Goal: Check status: Check status

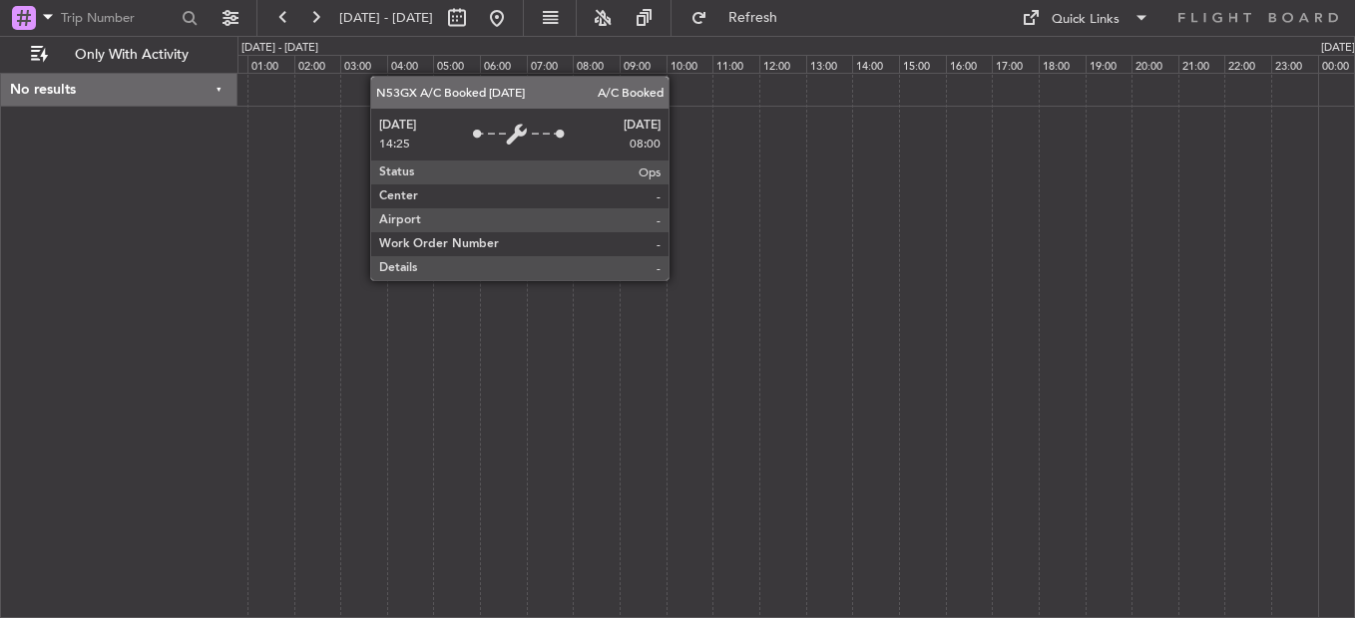
click at [833, 159] on div at bounding box center [795, 346] width 1117 height 546
click at [292, 304] on div at bounding box center [795, 346] width 1117 height 546
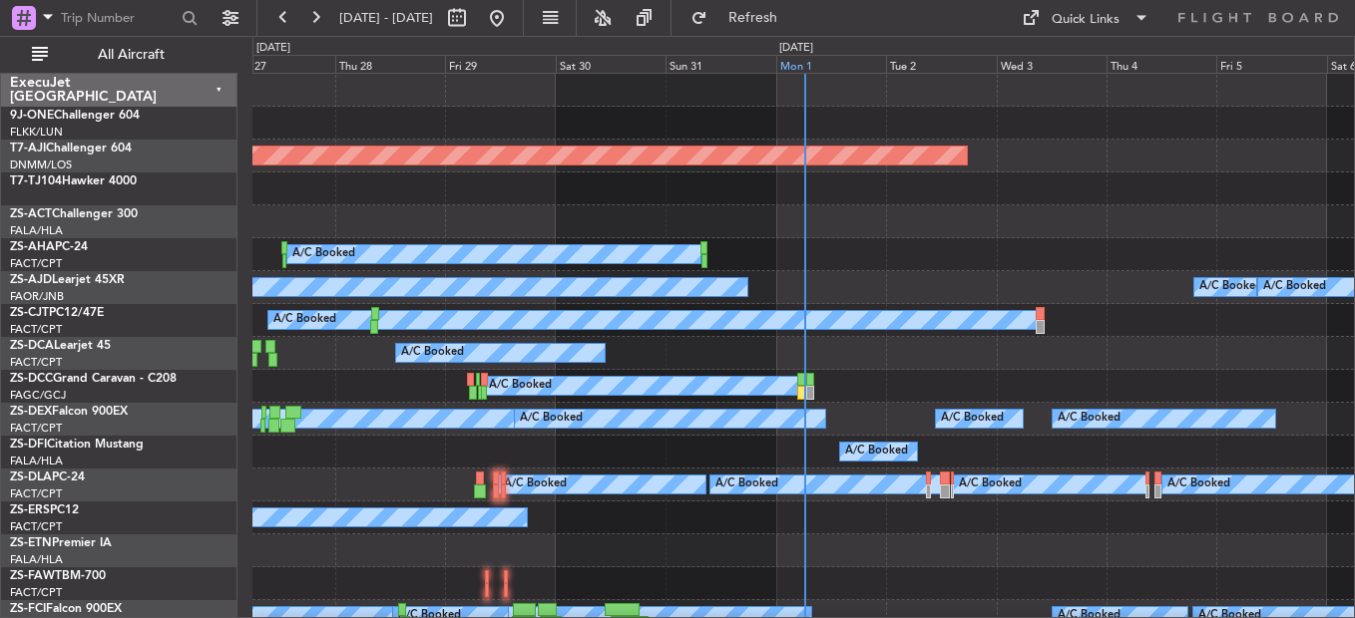
click at [798, 62] on div "Mon 1" at bounding box center [831, 64] width 110 height 18
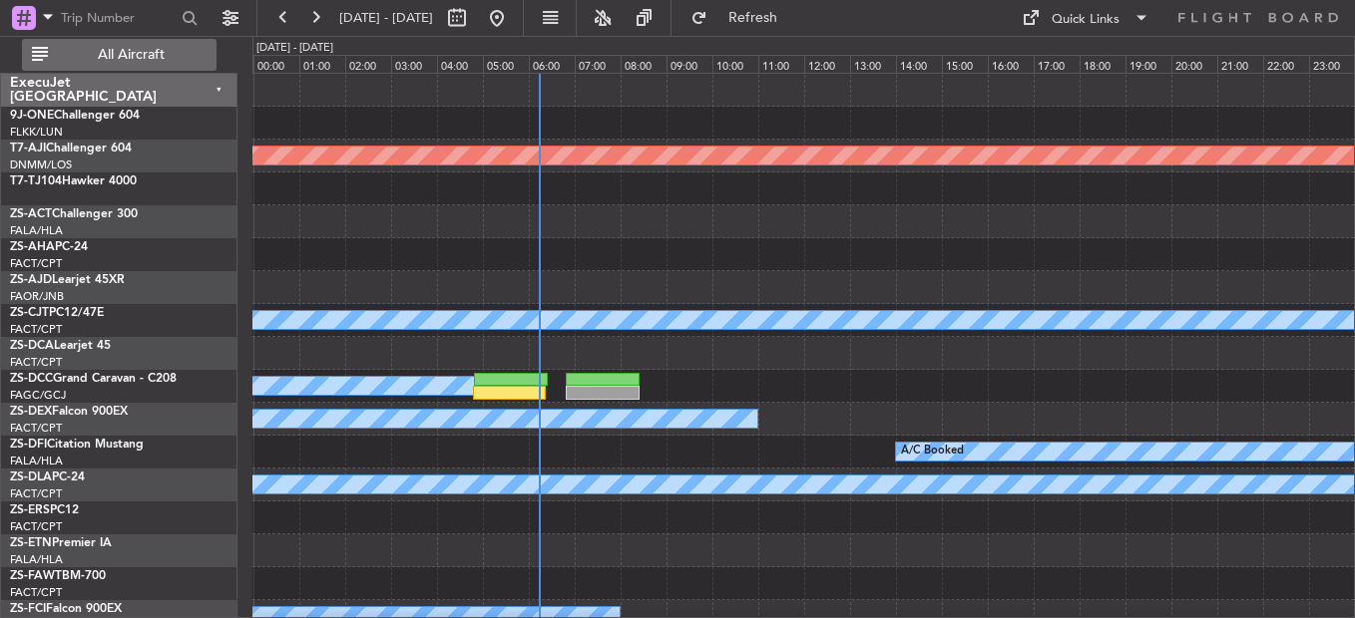
click at [107, 50] on span "All Aircraft" at bounding box center [131, 55] width 159 height 14
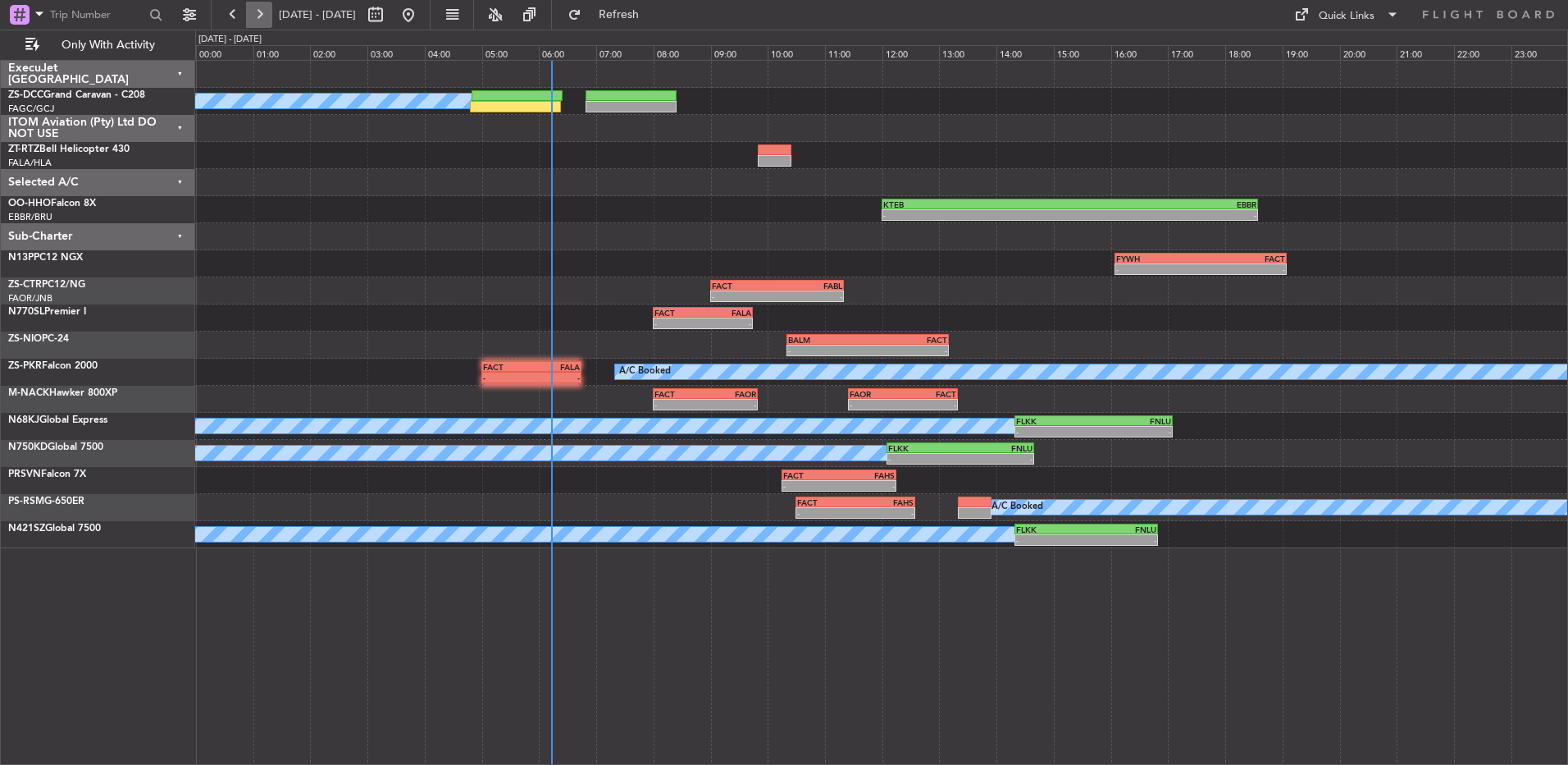
click at [261, 11] on button at bounding box center [259, 15] width 26 height 26
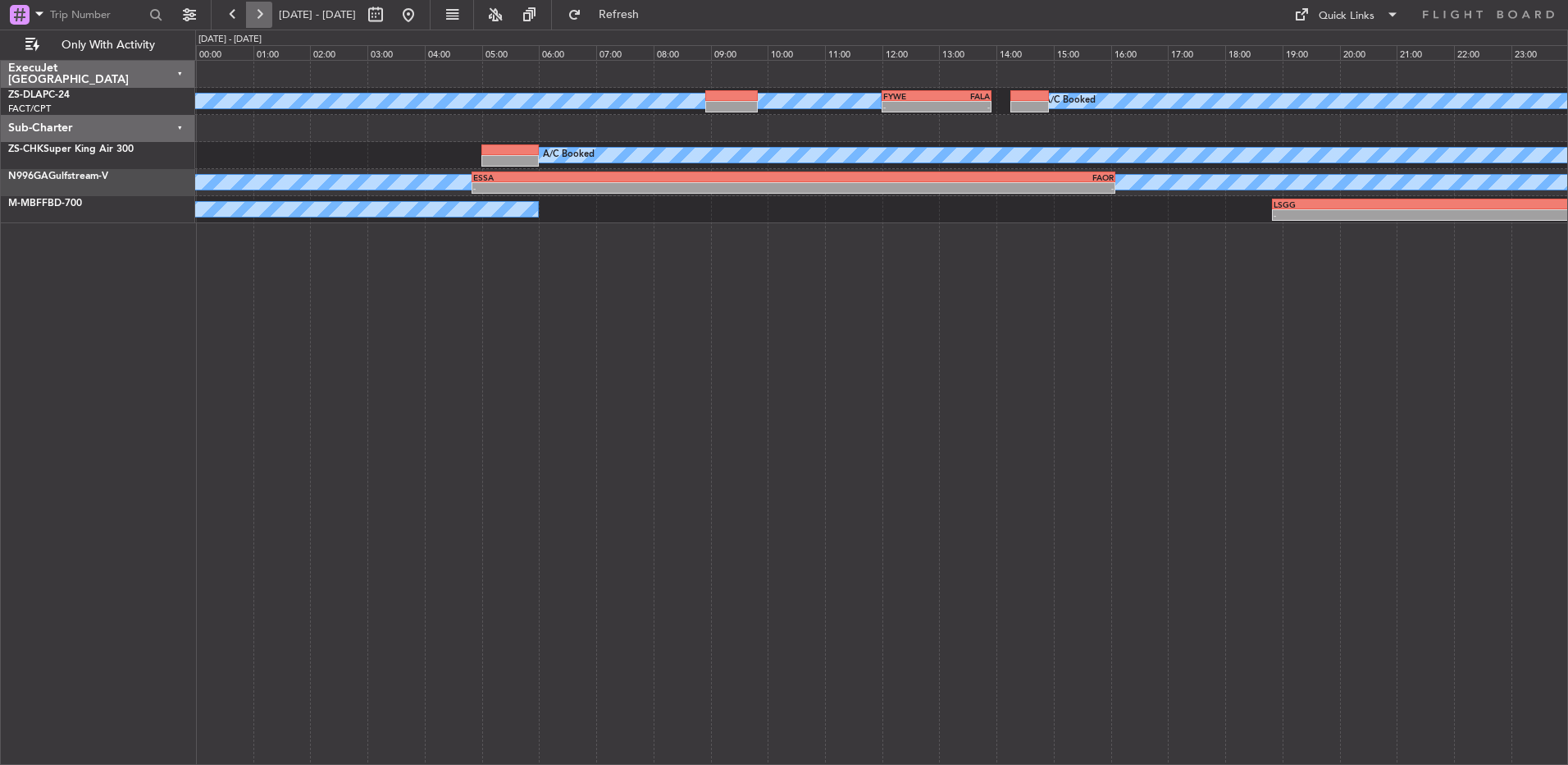
click at [259, 14] on button at bounding box center [259, 15] width 26 height 26
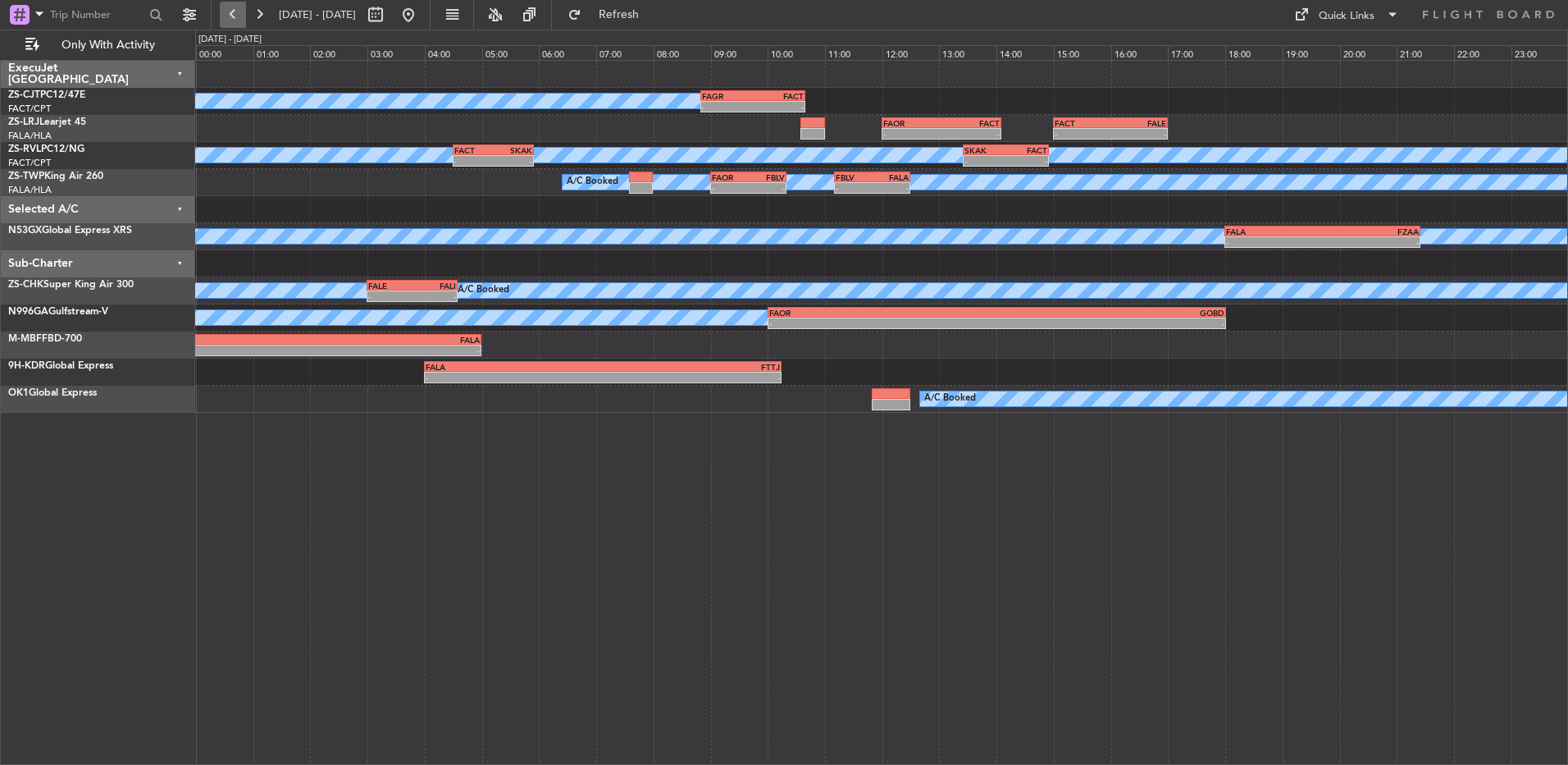
click at [240, 20] on button at bounding box center [233, 15] width 26 height 26
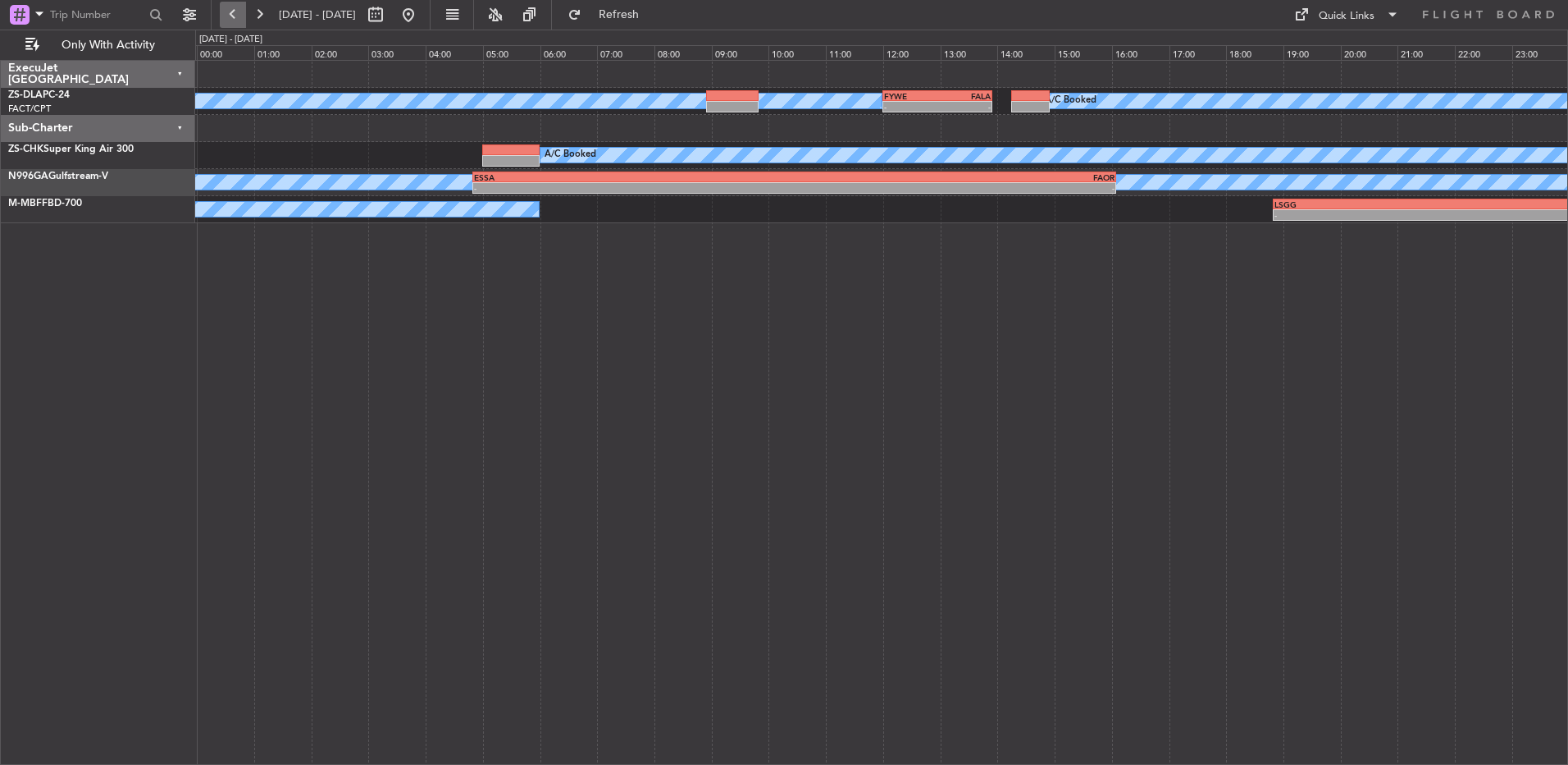
click at [235, 17] on button at bounding box center [233, 15] width 26 height 26
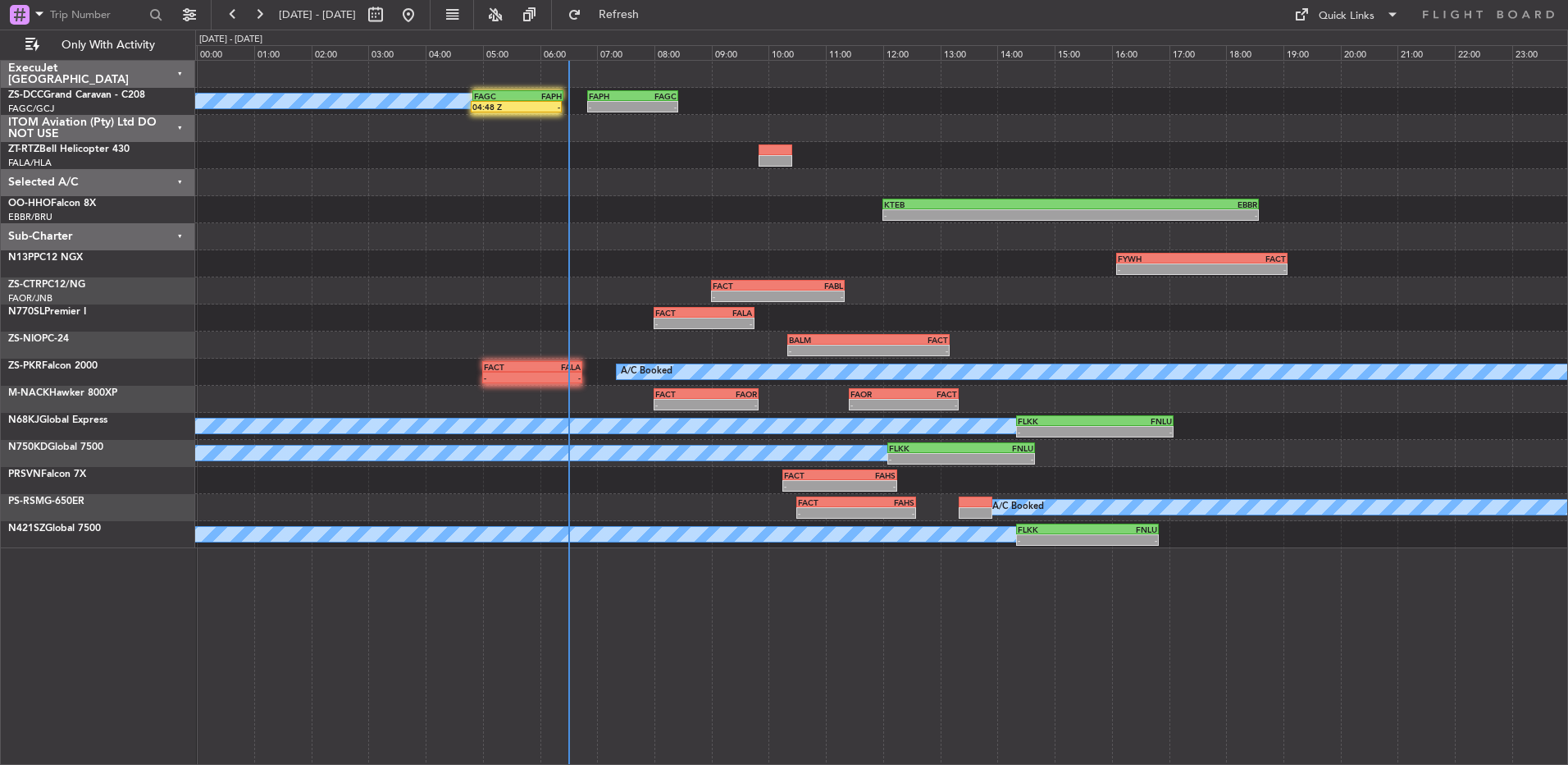
click at [509, 84] on div at bounding box center [881, 74] width 1372 height 27
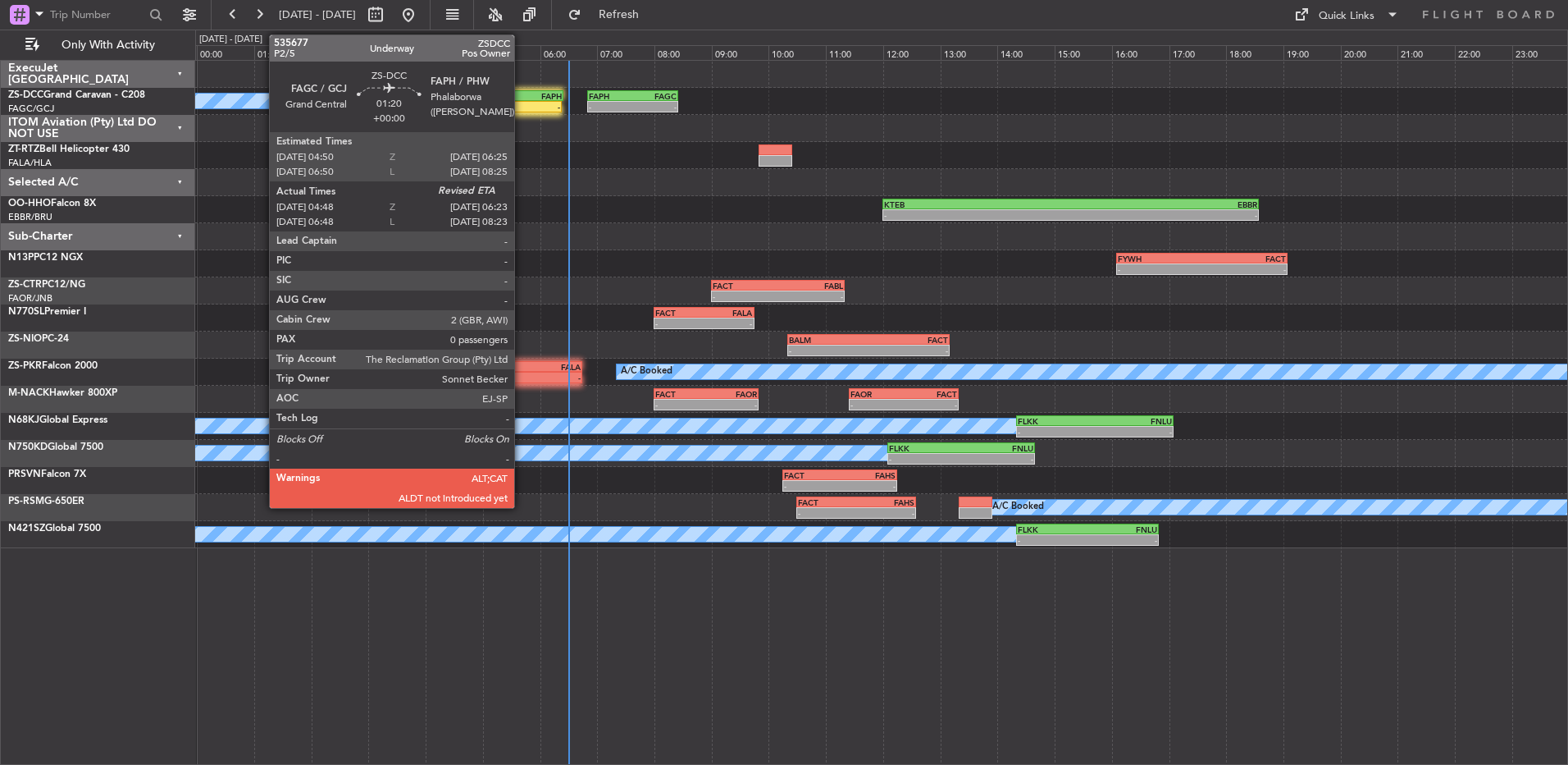
click at [521, 93] on div "FAPH" at bounding box center [539, 96] width 44 height 10
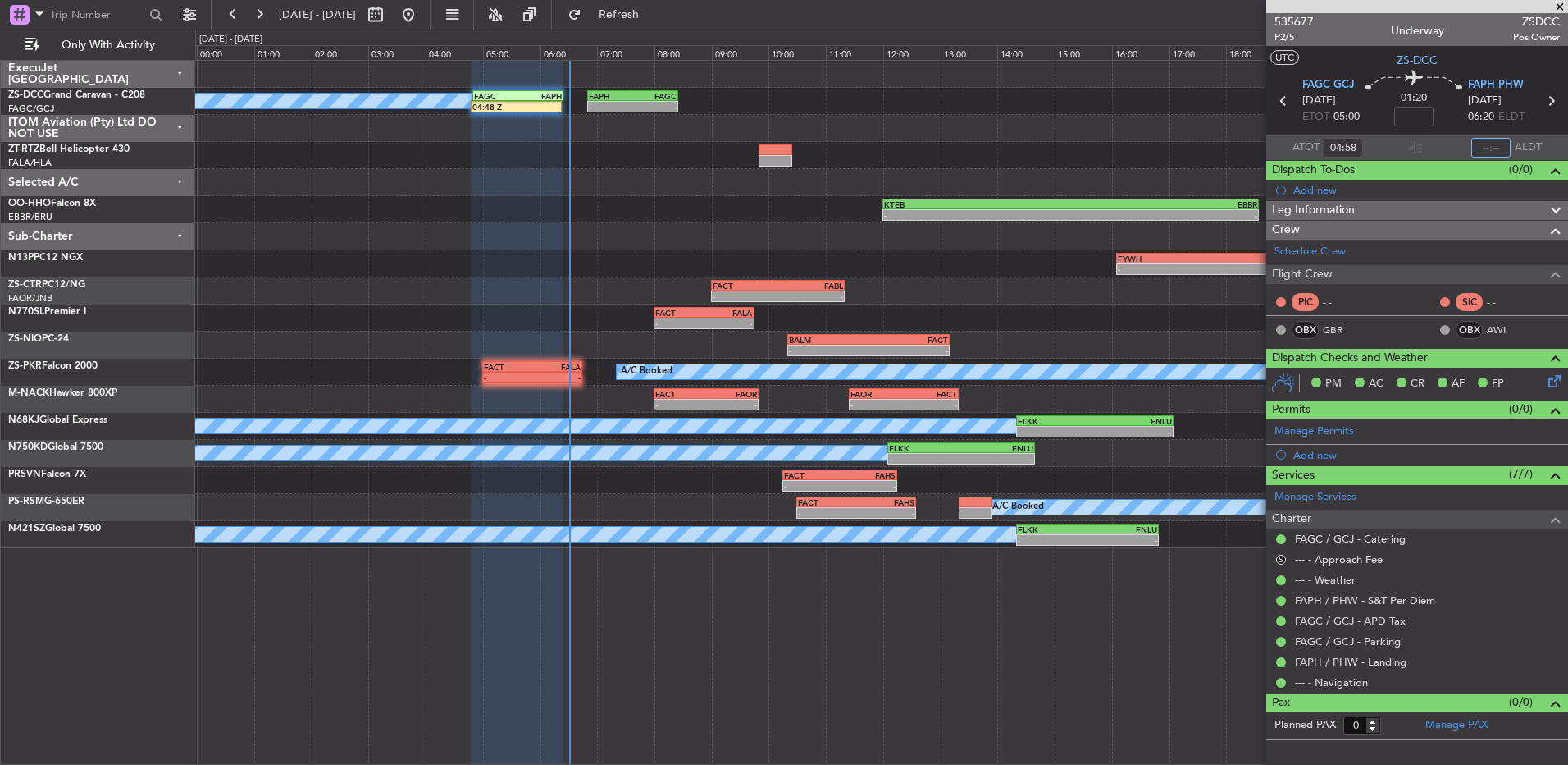
click at [1113, 143] on input "text" at bounding box center [1492, 148] width 39 height 20
type input "06:30"
click at [750, 238] on div at bounding box center [881, 236] width 1372 height 27
click at [1072, 57] on div "A/C Booked 04:48 Z 06:35 Z FAGC 04:50 Z FAPH 06:25 Z - - FAPH 06:50 Z FAGC 08:2…" at bounding box center [784, 397] width 1568 height 735
click at [256, 16] on button at bounding box center [259, 15] width 26 height 26
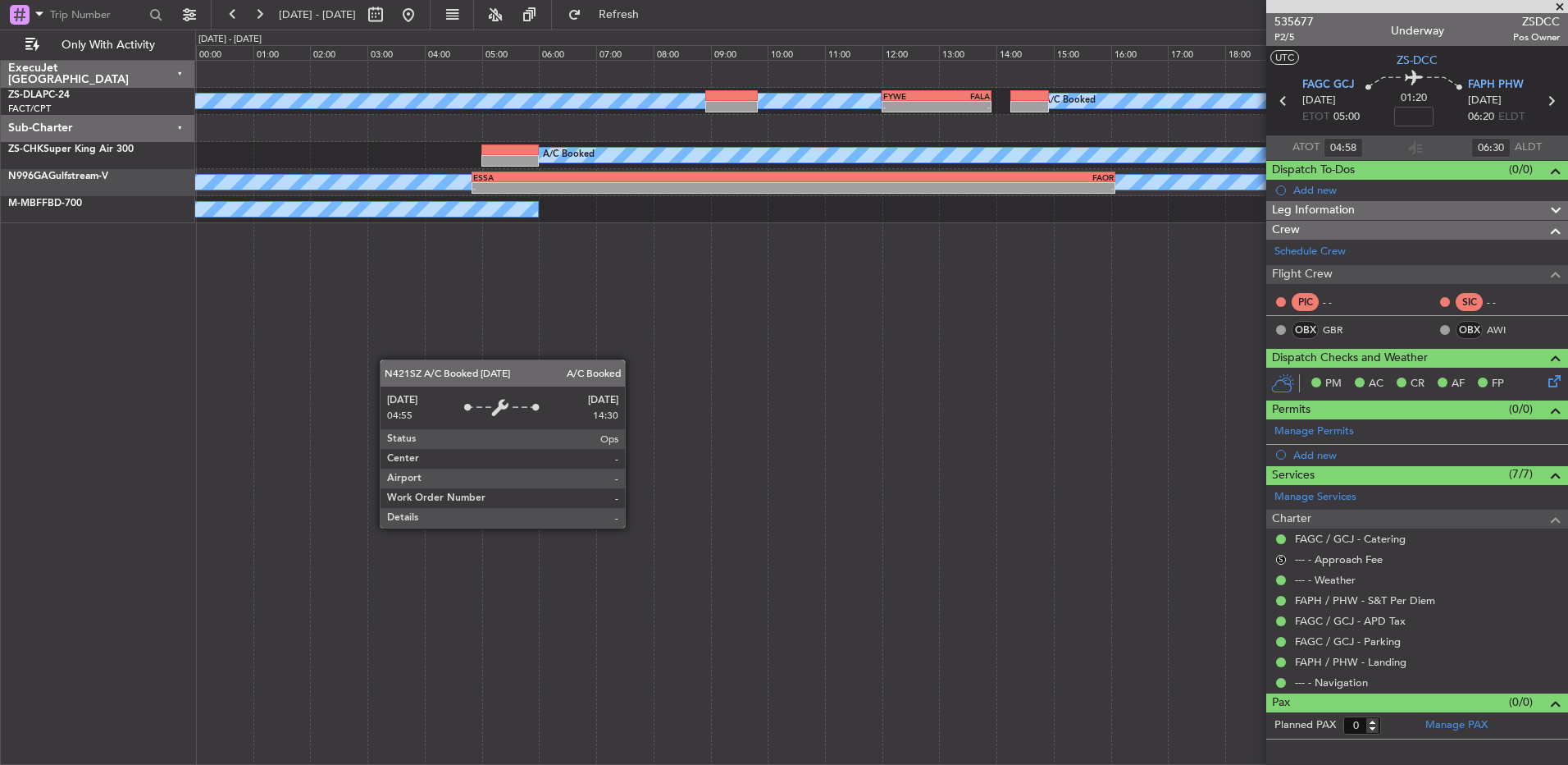
click at [1113, 7] on span at bounding box center [1560, 7] width 16 height 15
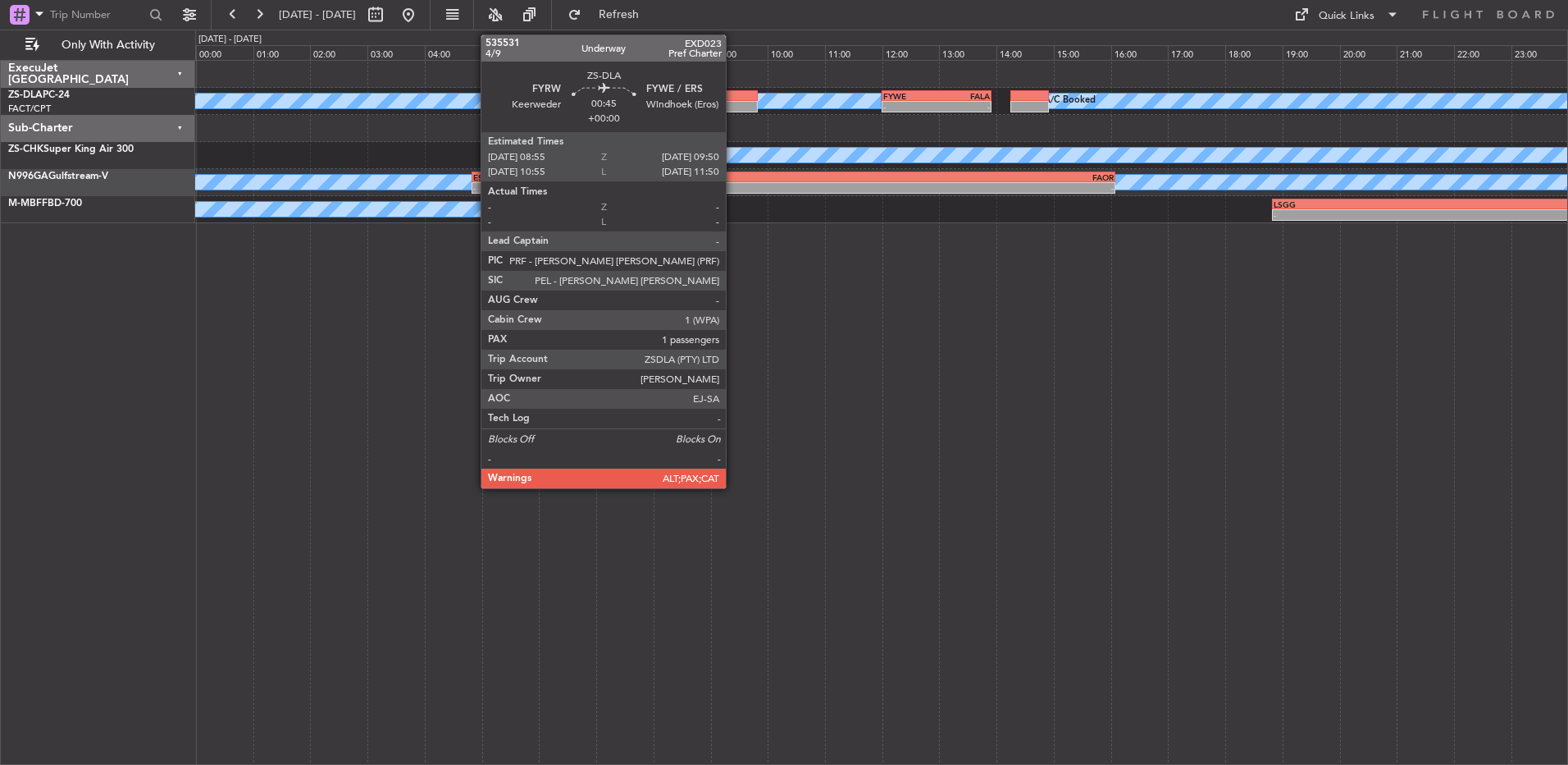
click at [733, 108] on div at bounding box center [732, 107] width 53 height 12
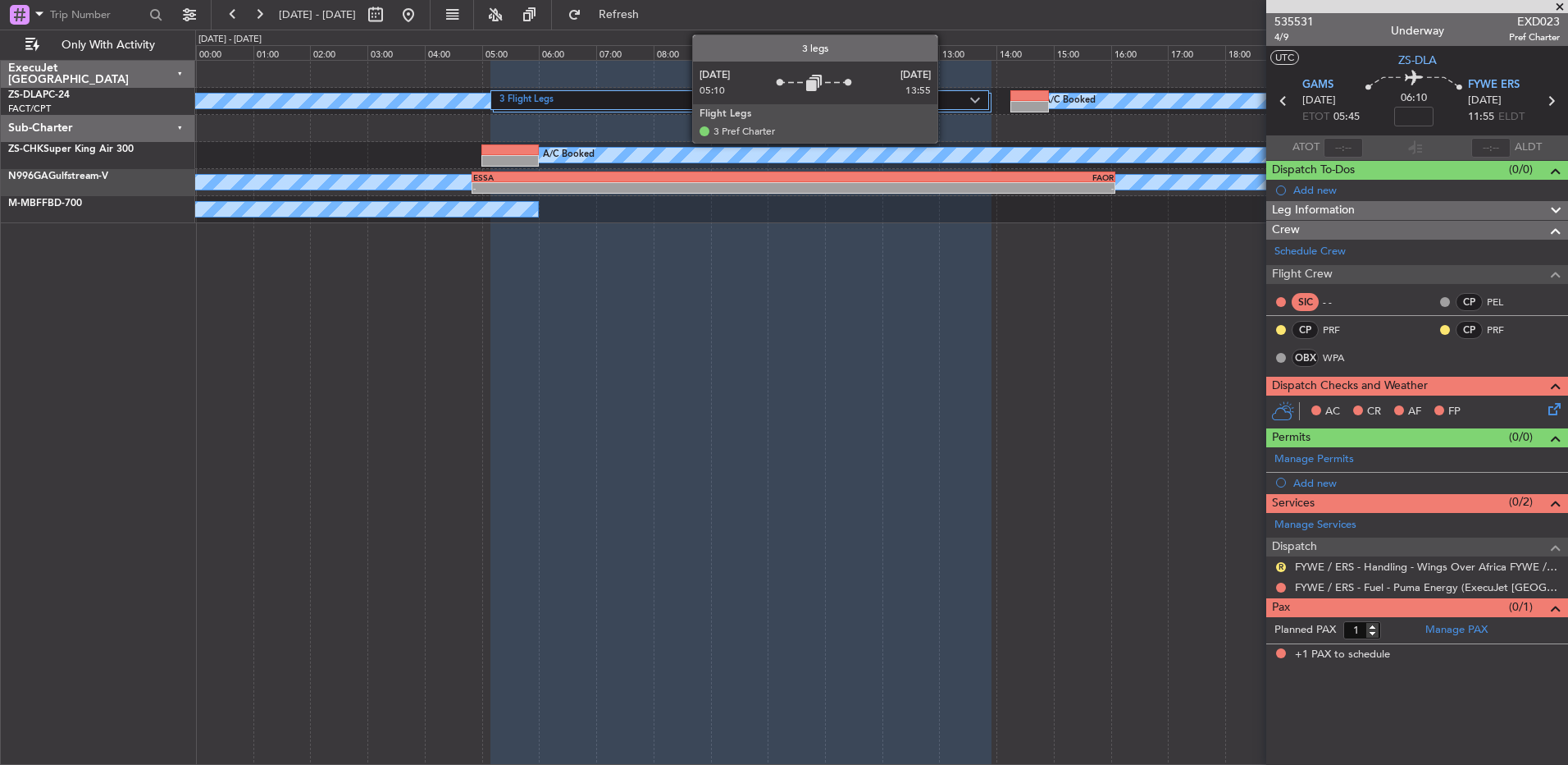
click at [945, 95] on label "3 Flight Legs" at bounding box center [735, 100] width 471 height 14
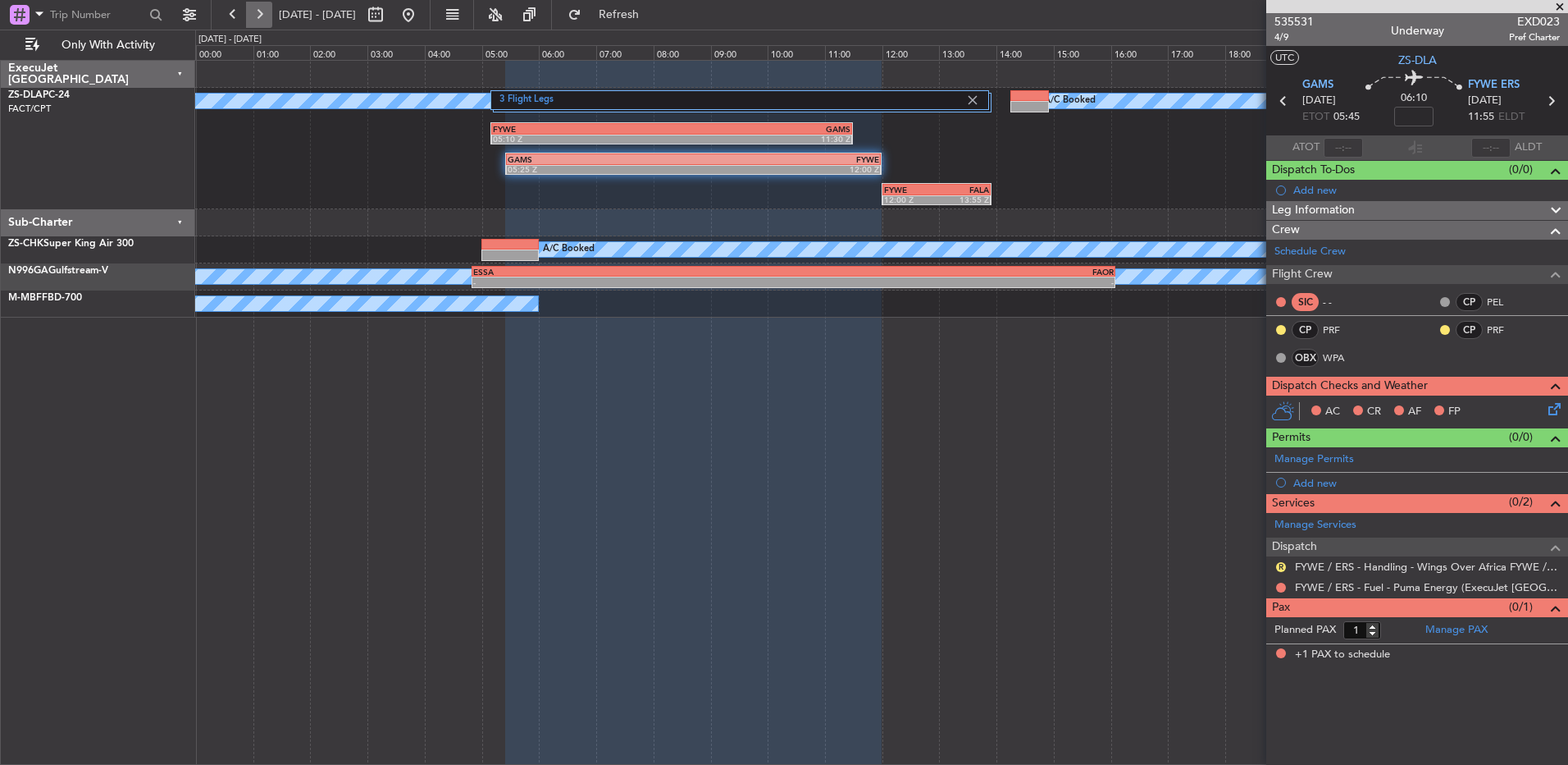
click at [257, 11] on button at bounding box center [259, 15] width 26 height 26
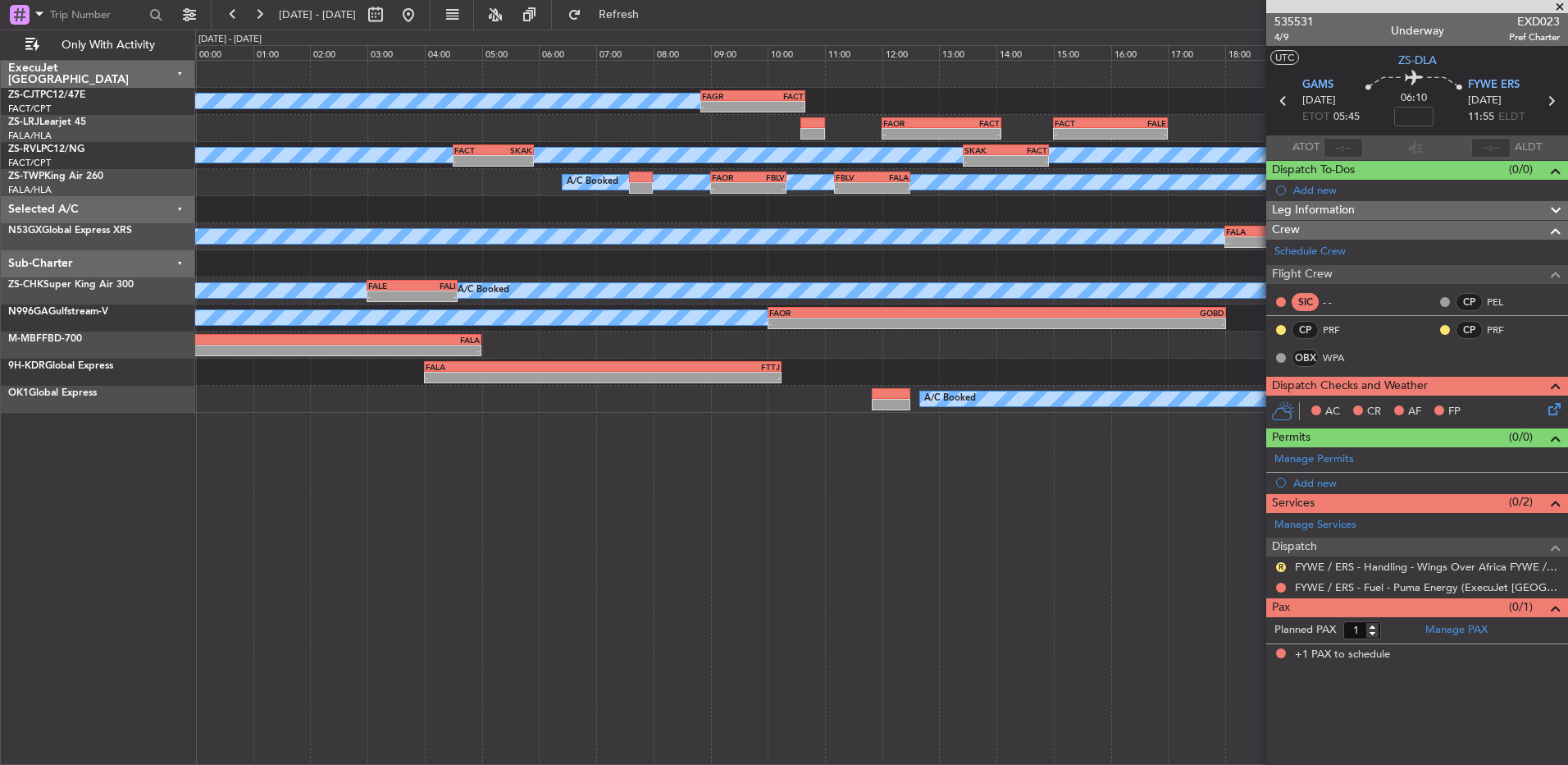
click at [1113, 5] on span at bounding box center [1560, 7] width 16 height 15
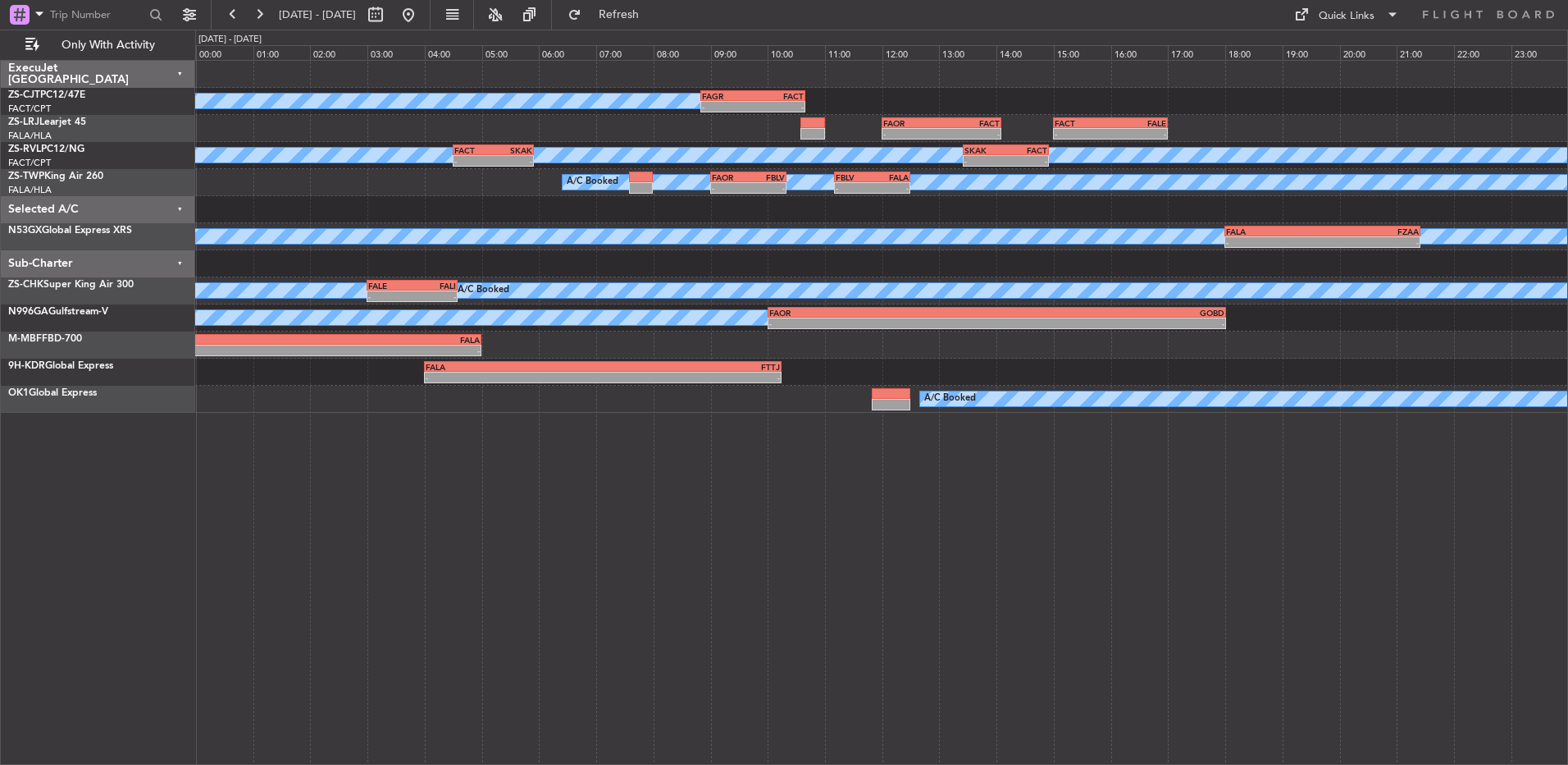
type input "0"
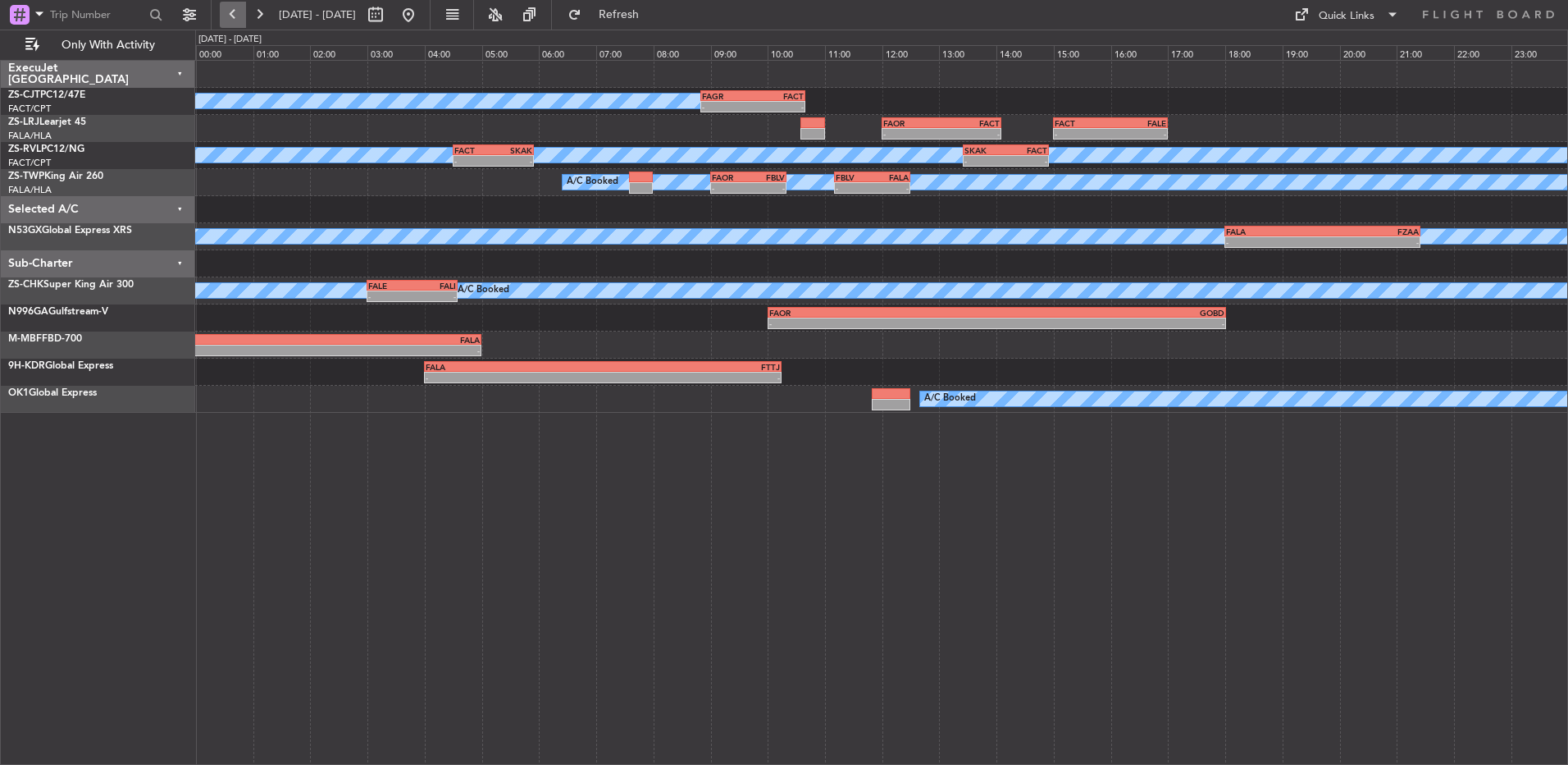
click at [235, 12] on button at bounding box center [233, 15] width 26 height 26
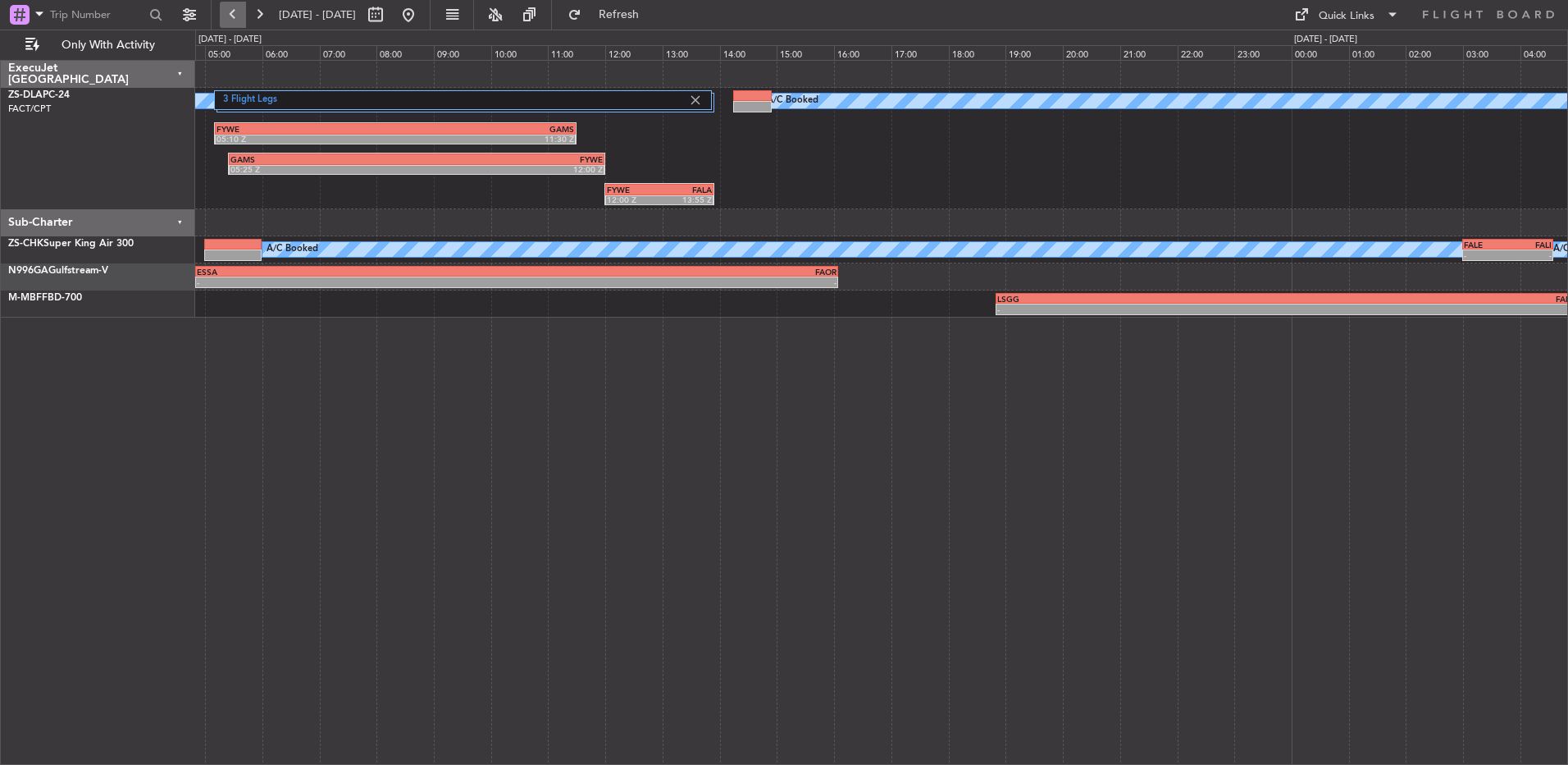
click at [235, 12] on button at bounding box center [233, 15] width 26 height 26
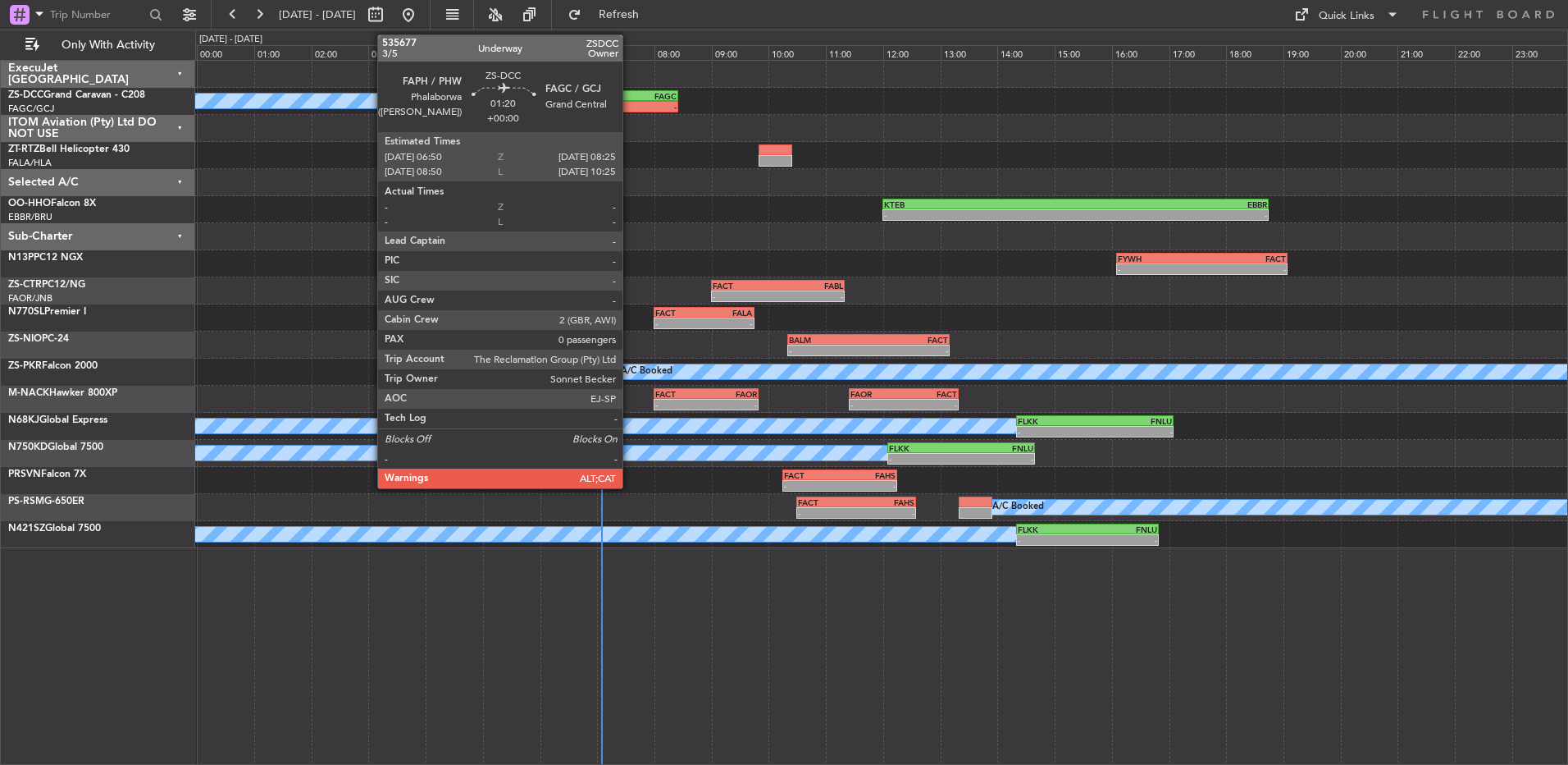
click at [630, 99] on div "FAPH" at bounding box center [610, 96] width 44 height 10
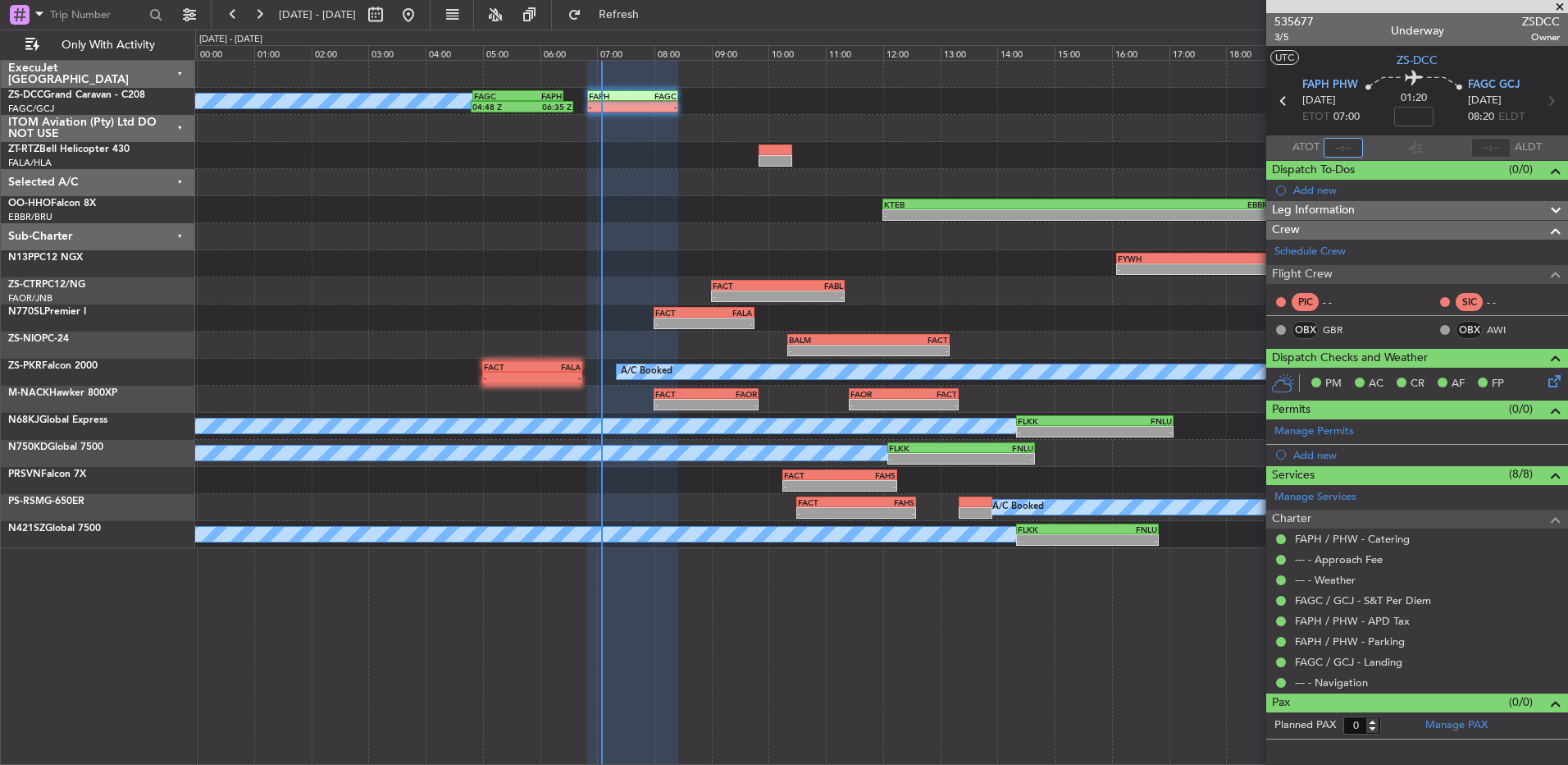
click at [1113, 149] on input "text" at bounding box center [1344, 148] width 39 height 20
click at [1113, 0] on span at bounding box center [1560, 7] width 16 height 15
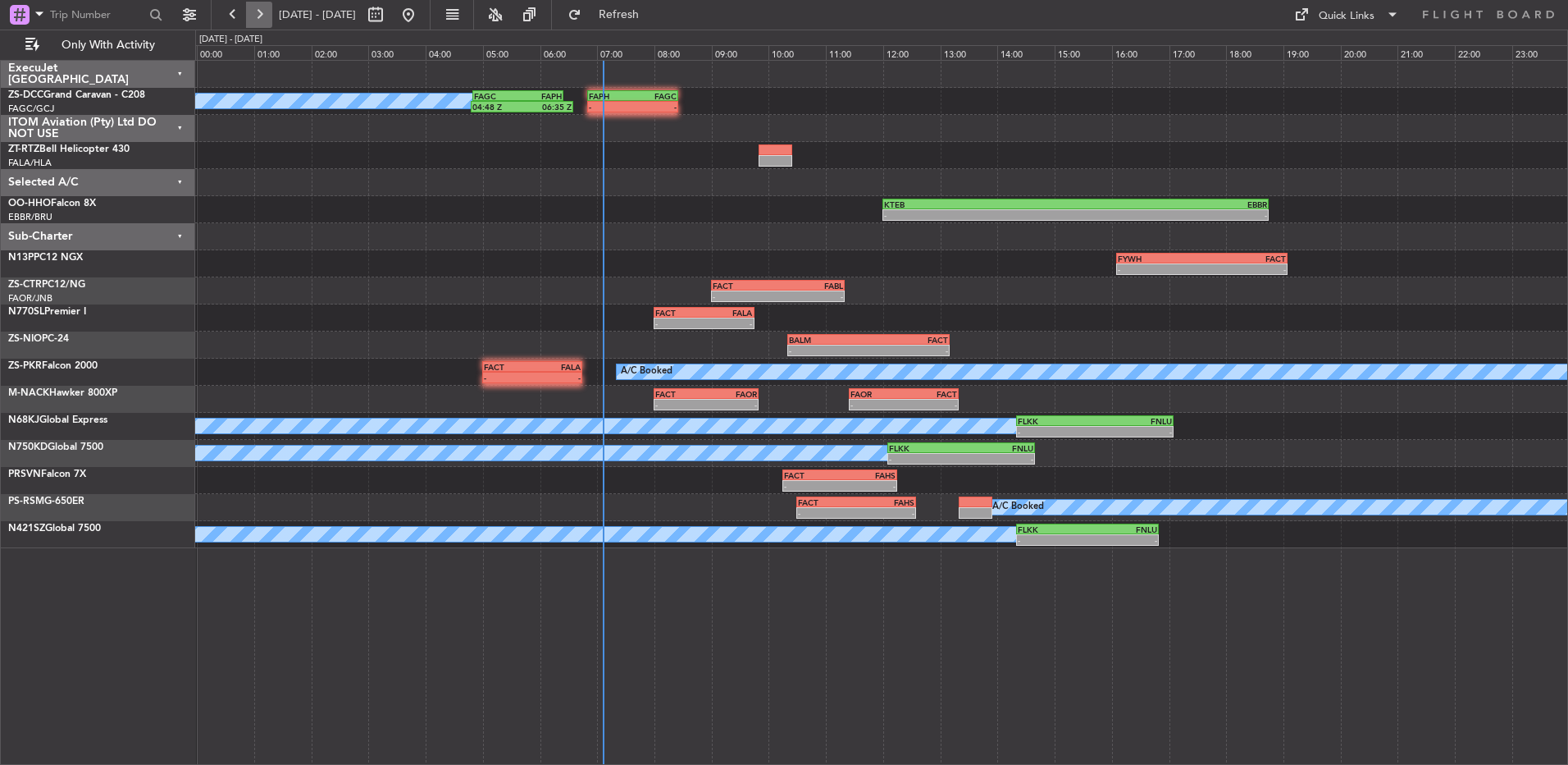
click at [257, 15] on button at bounding box center [259, 15] width 26 height 26
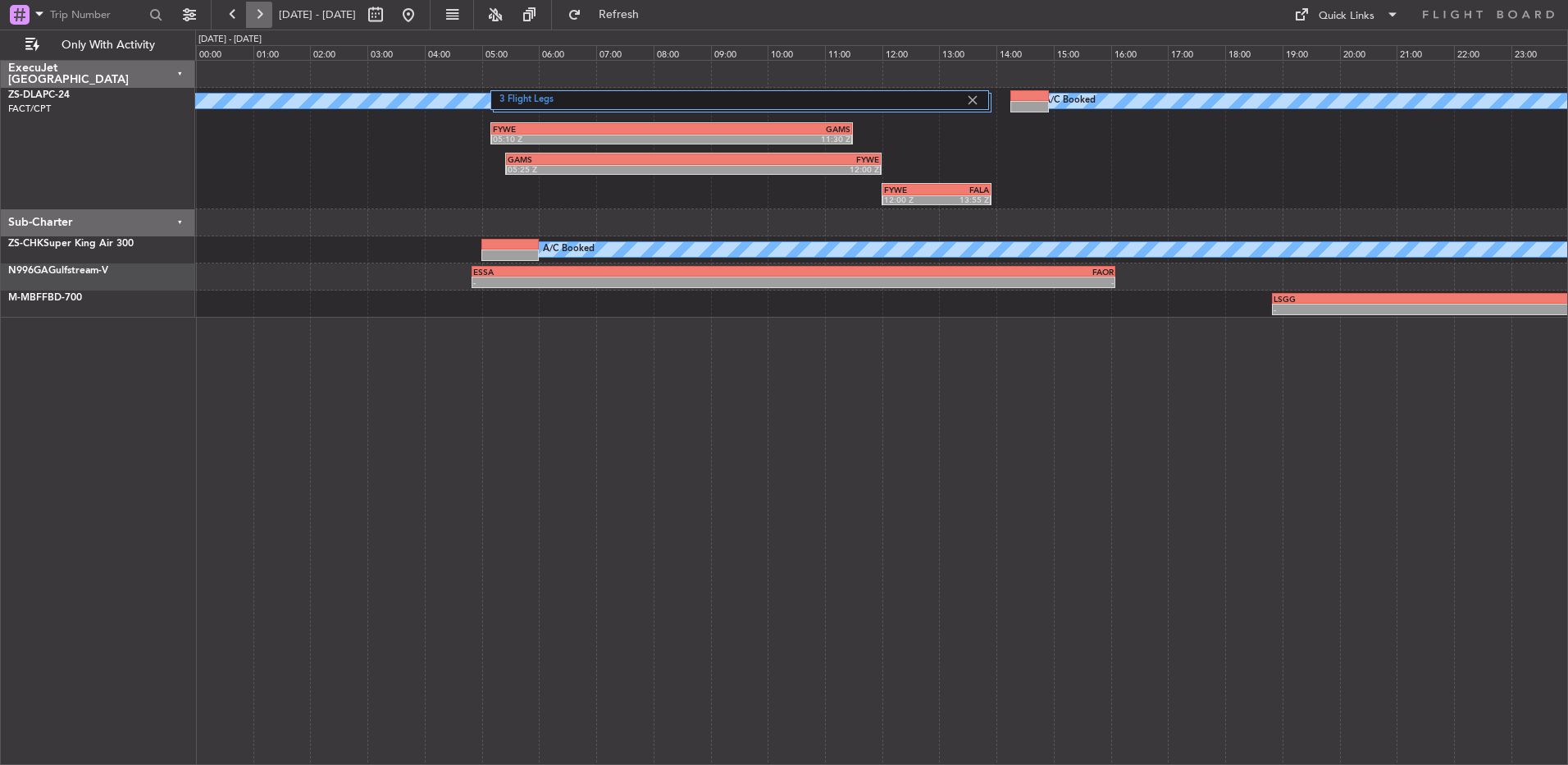
click at [252, 17] on button at bounding box center [259, 15] width 26 height 26
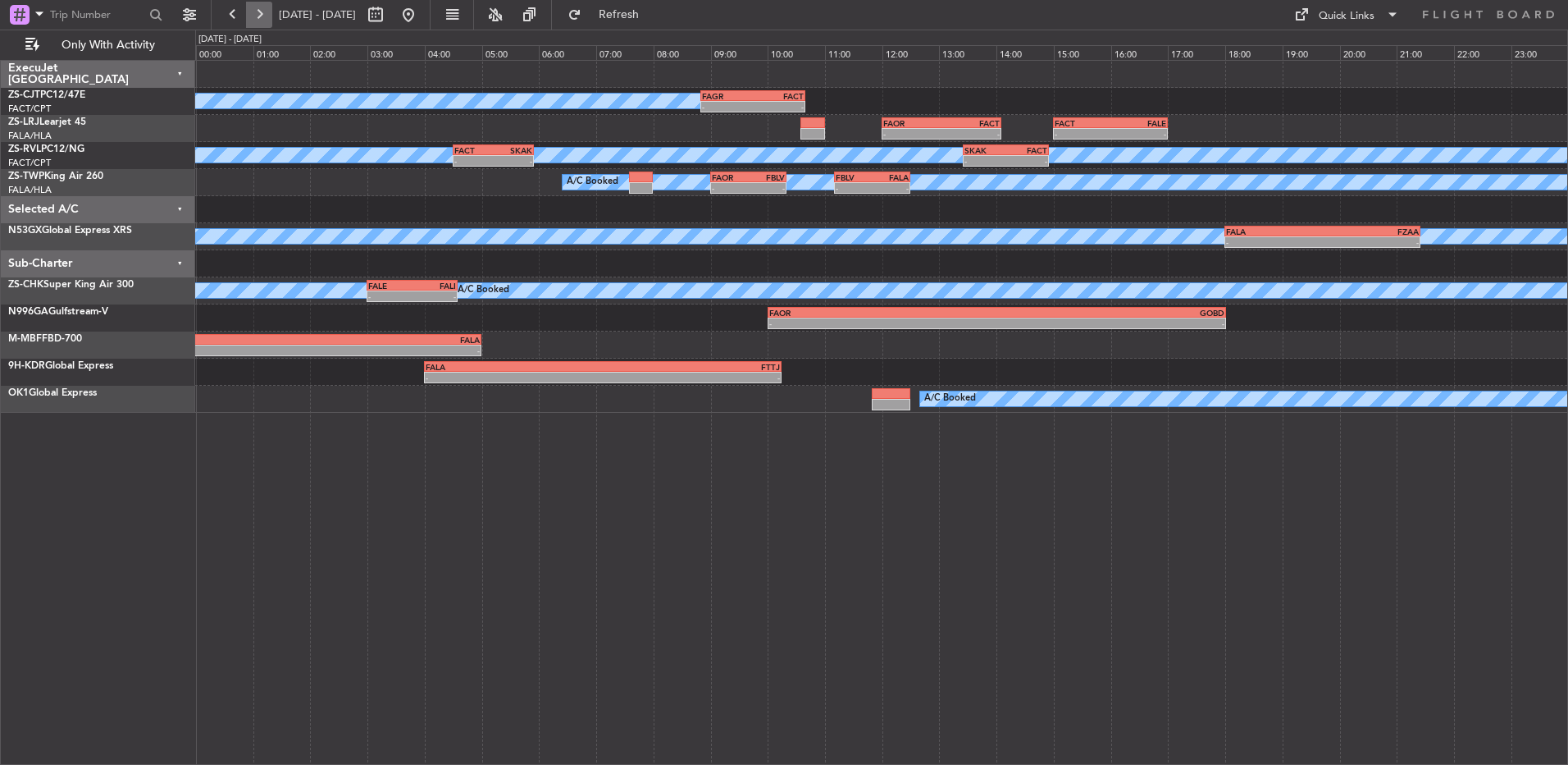
click at [261, 22] on button at bounding box center [259, 15] width 26 height 26
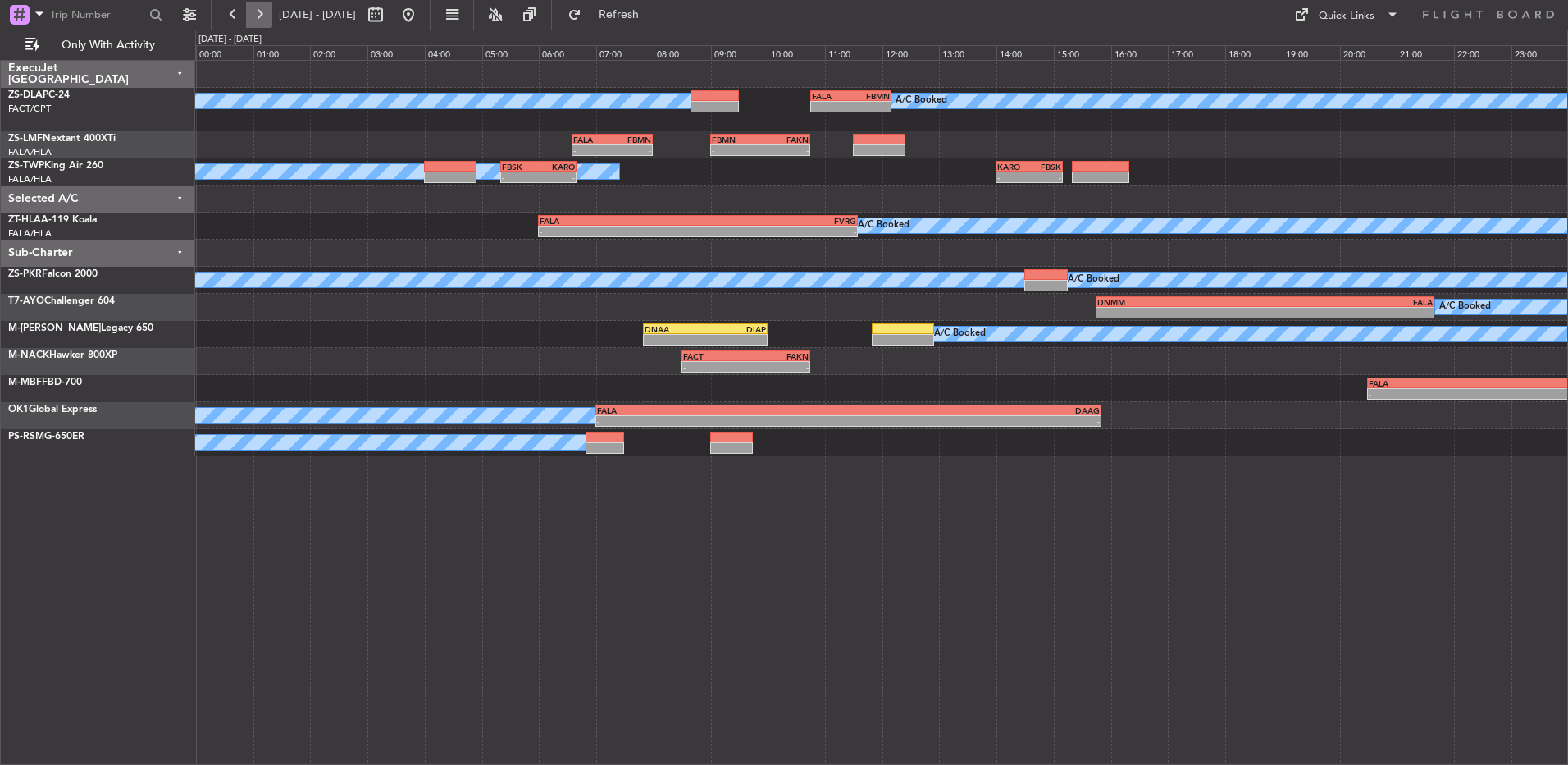
click at [261, 22] on button at bounding box center [259, 15] width 26 height 26
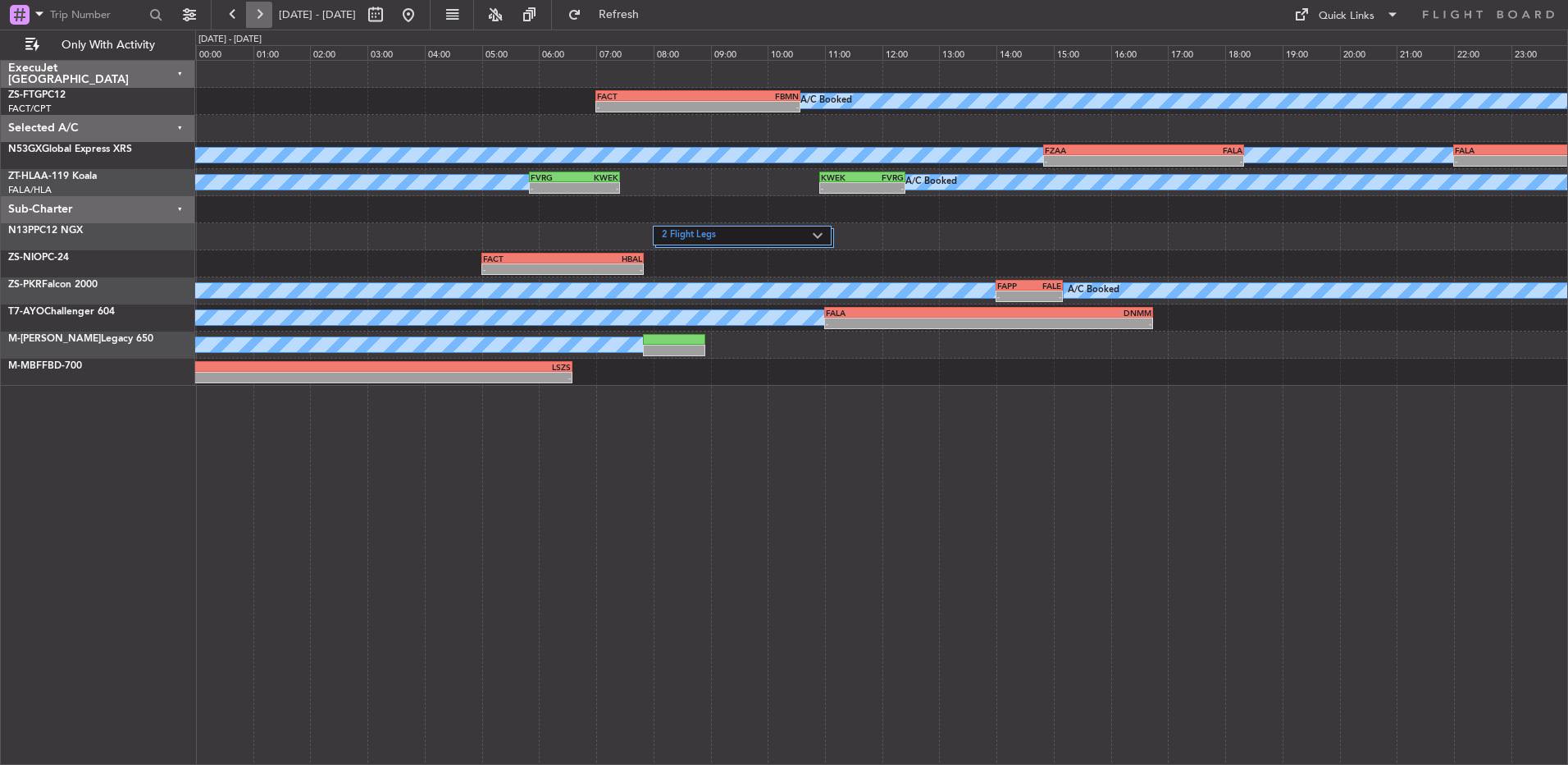
click at [261, 22] on button at bounding box center [259, 15] width 26 height 26
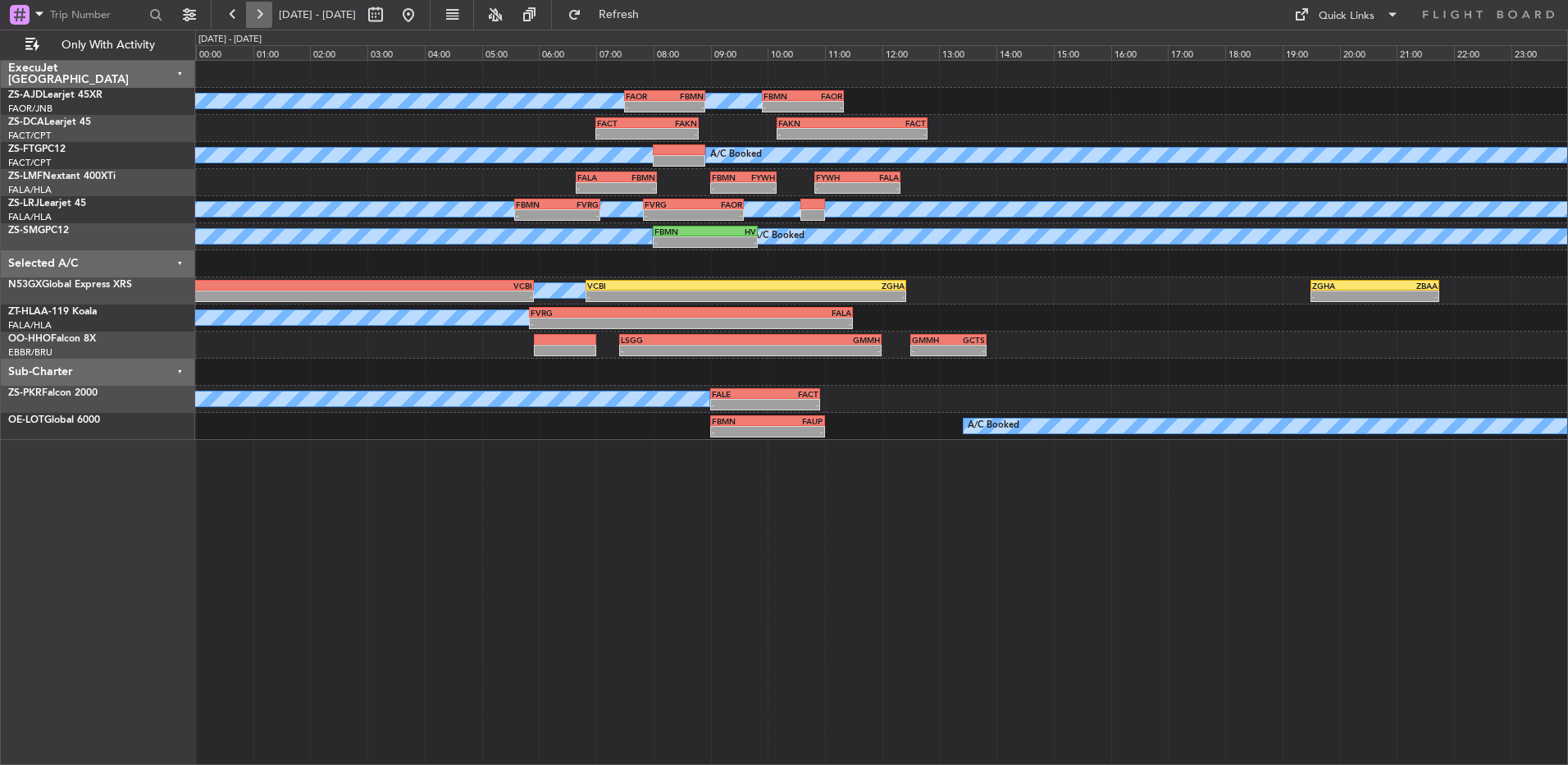
click at [261, 22] on button at bounding box center [259, 15] width 26 height 26
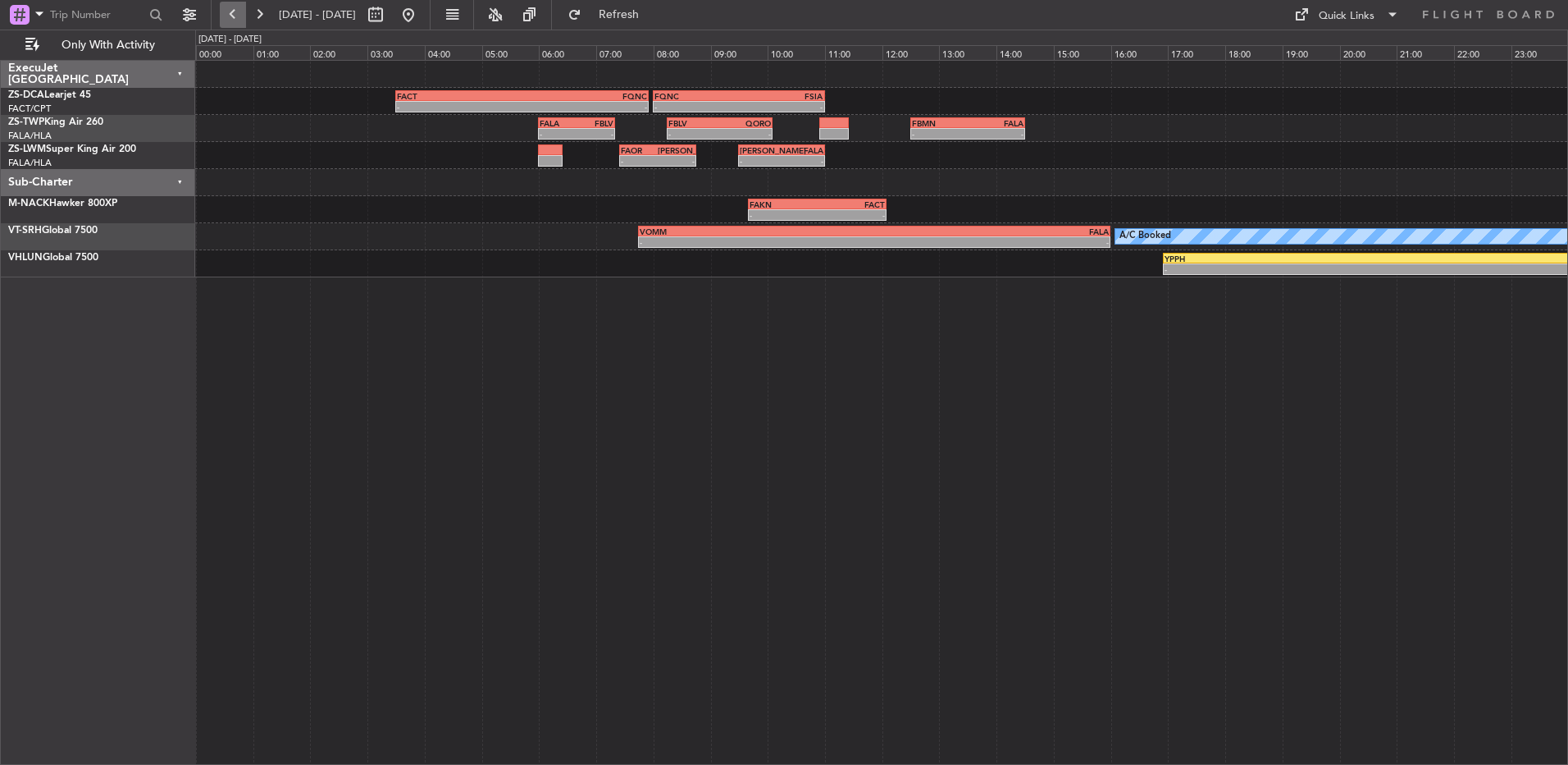
click at [232, 18] on button at bounding box center [233, 15] width 26 height 26
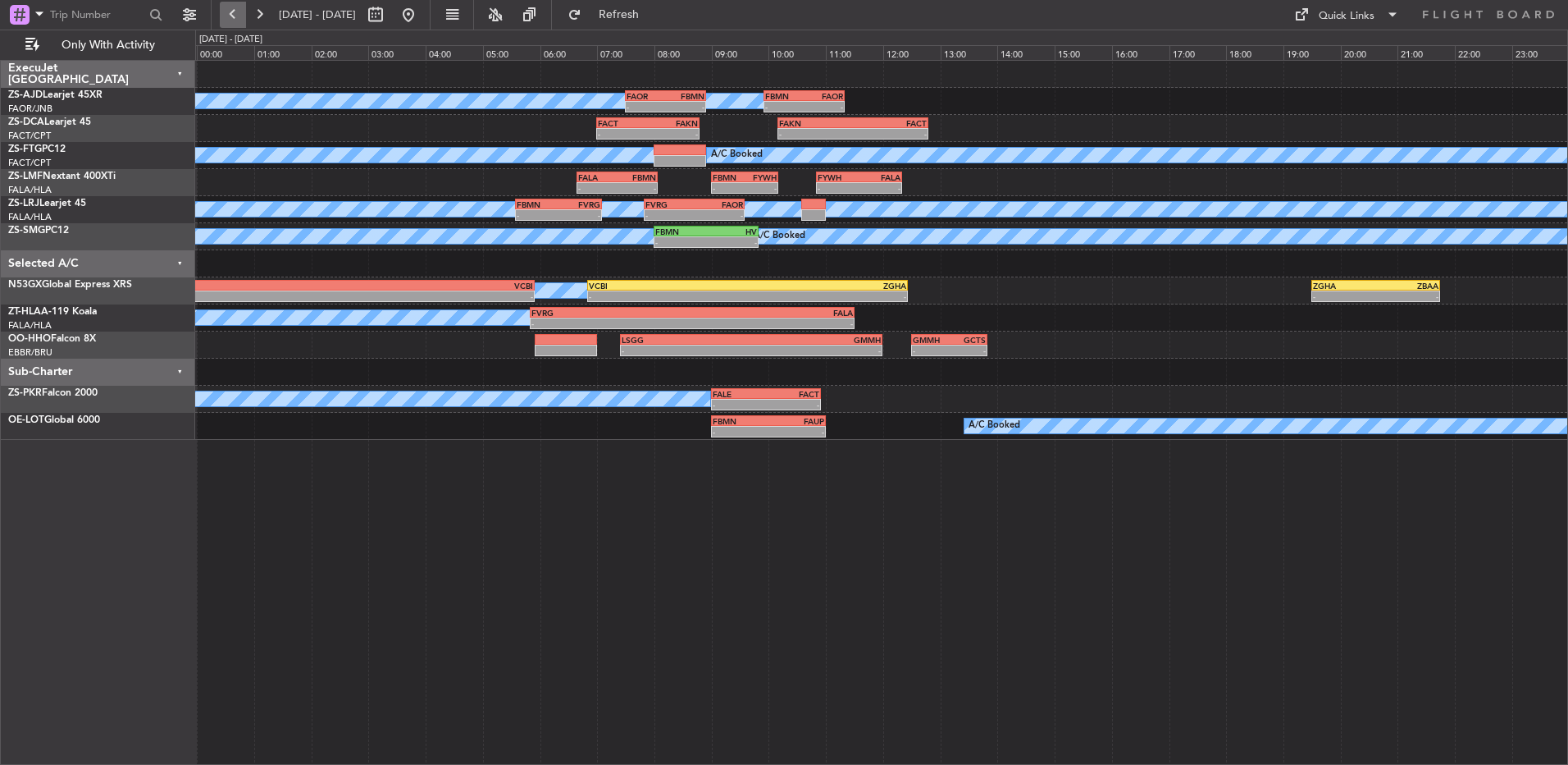
click at [240, 16] on button at bounding box center [233, 15] width 26 height 26
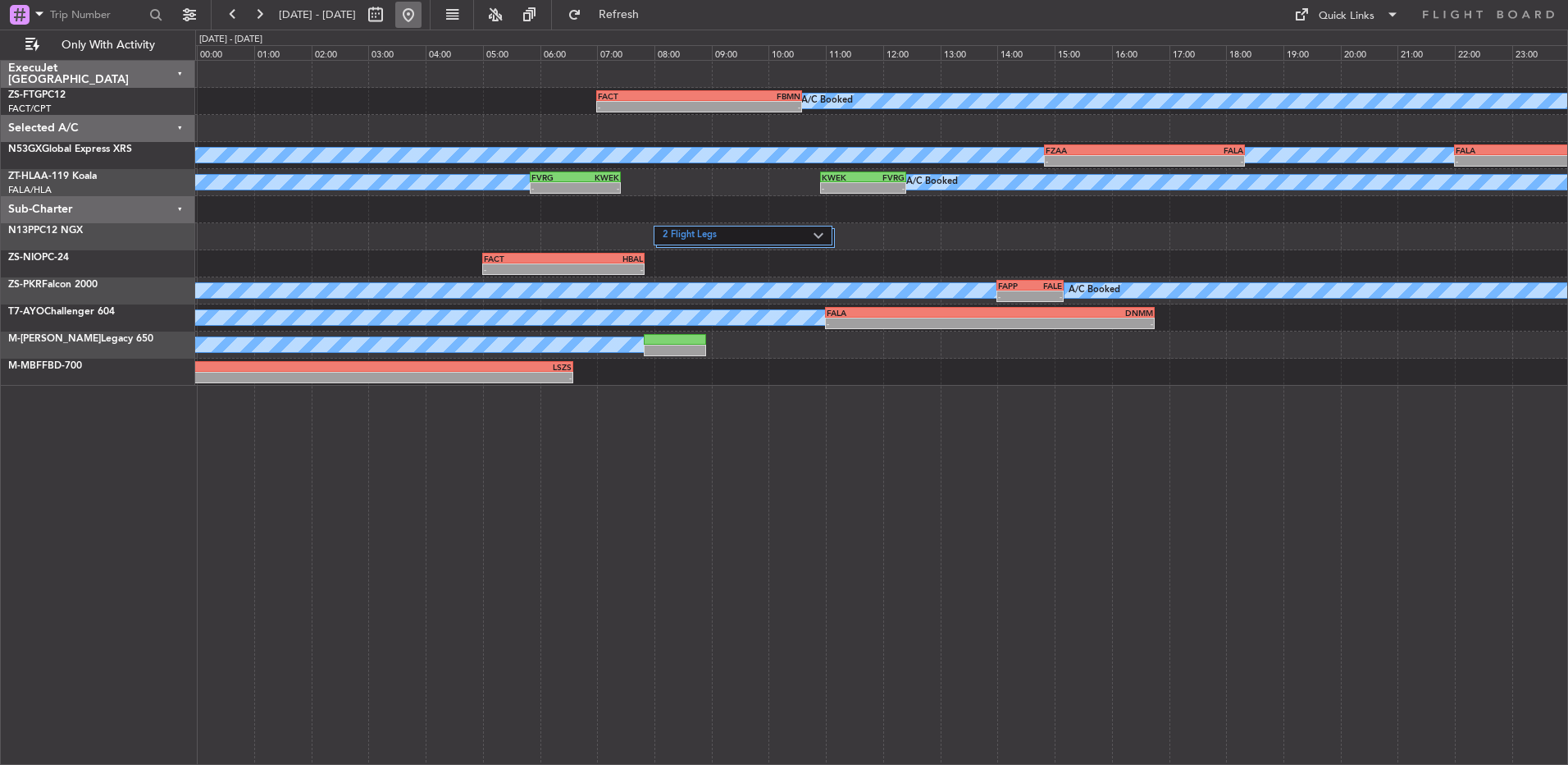
click at [422, 10] on button at bounding box center [409, 15] width 26 height 26
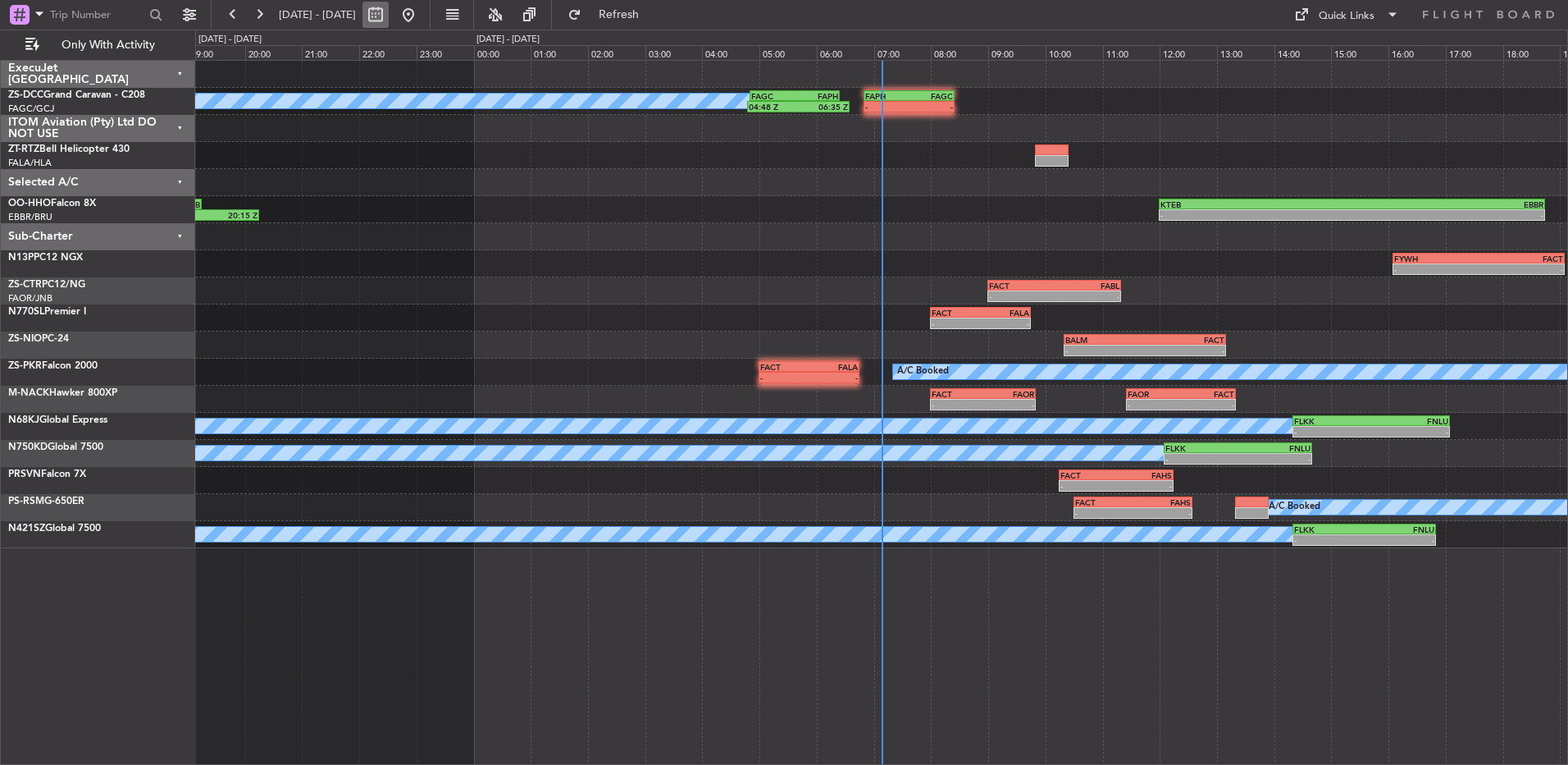
click at [389, 11] on button at bounding box center [376, 15] width 26 height 26
select select "8"
select select "2025"
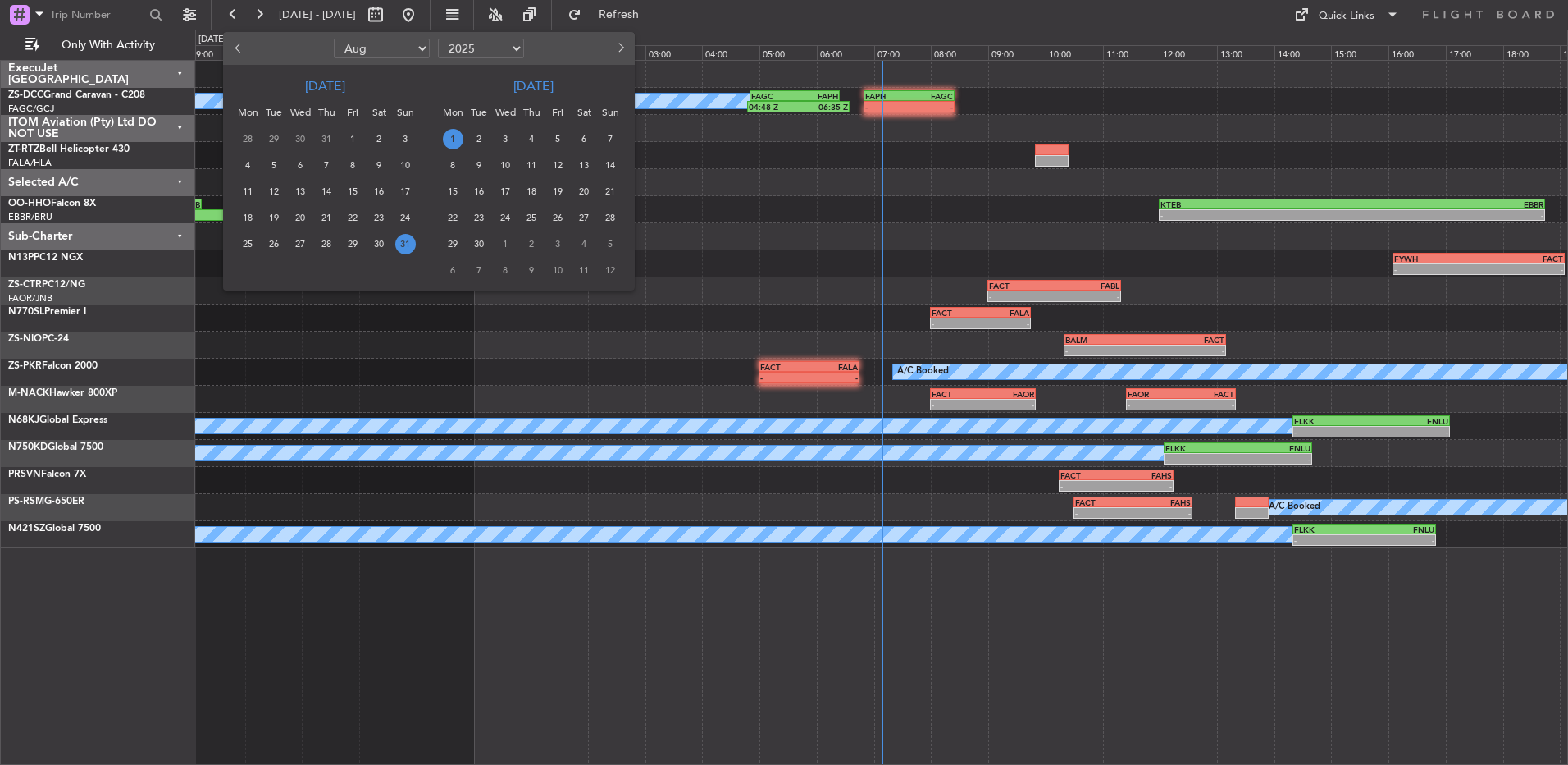
click at [451, 134] on span "1" at bounding box center [453, 139] width 21 height 21
click at [451, 135] on span "1" at bounding box center [453, 139] width 21 height 21
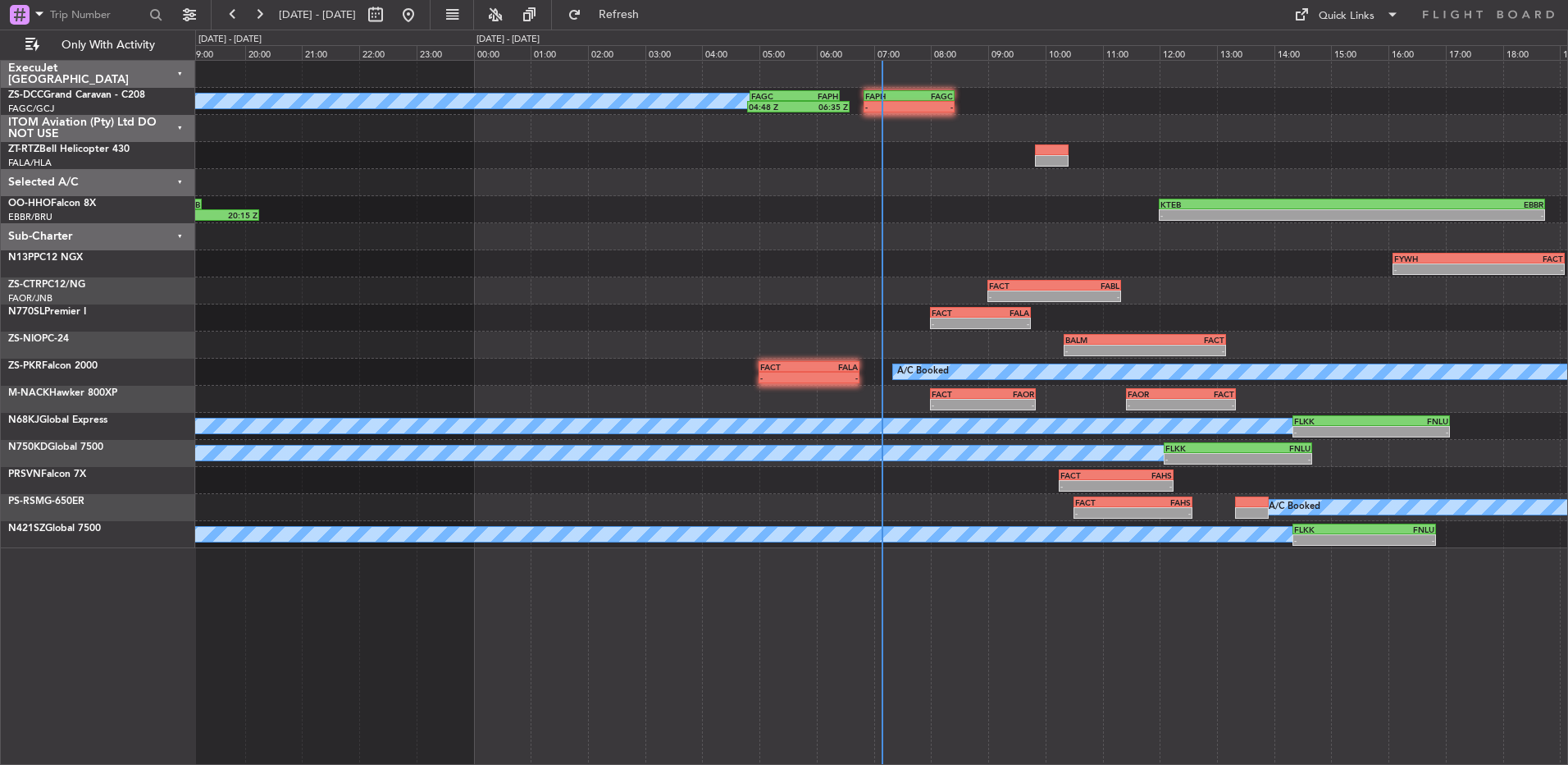
select select "9"
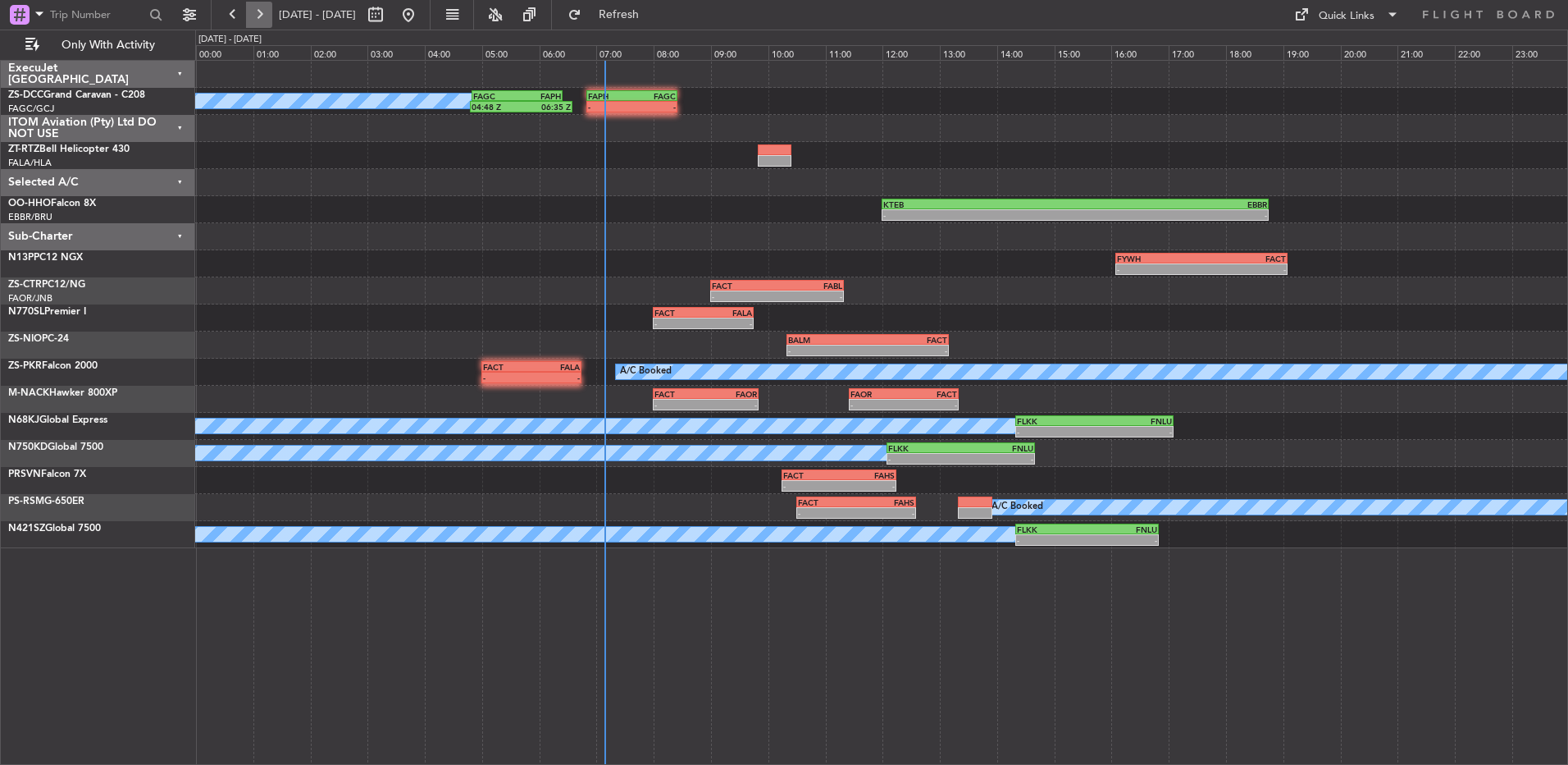
click at [267, 21] on button at bounding box center [259, 15] width 26 height 26
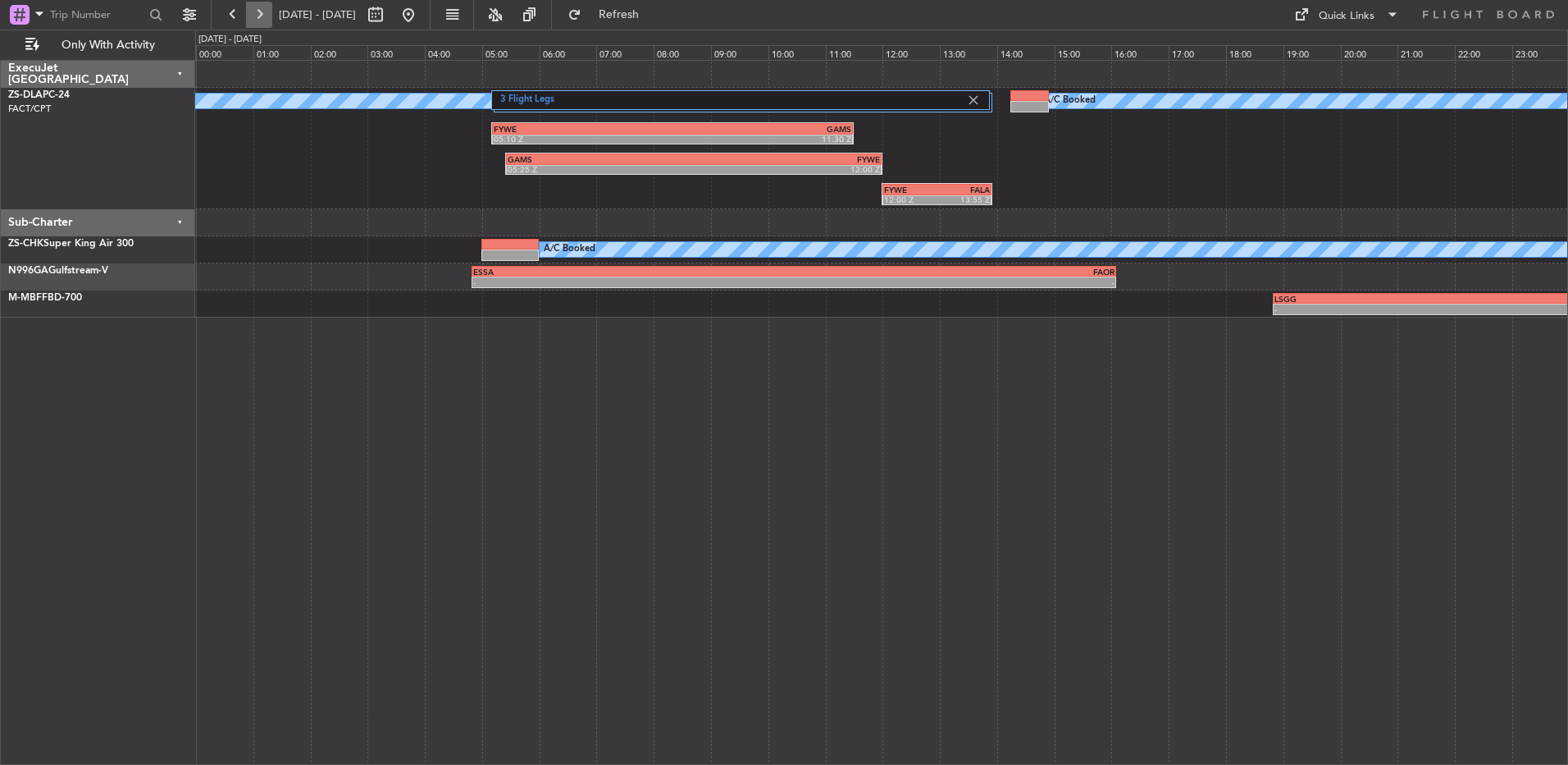
click at [267, 21] on button at bounding box center [259, 15] width 26 height 26
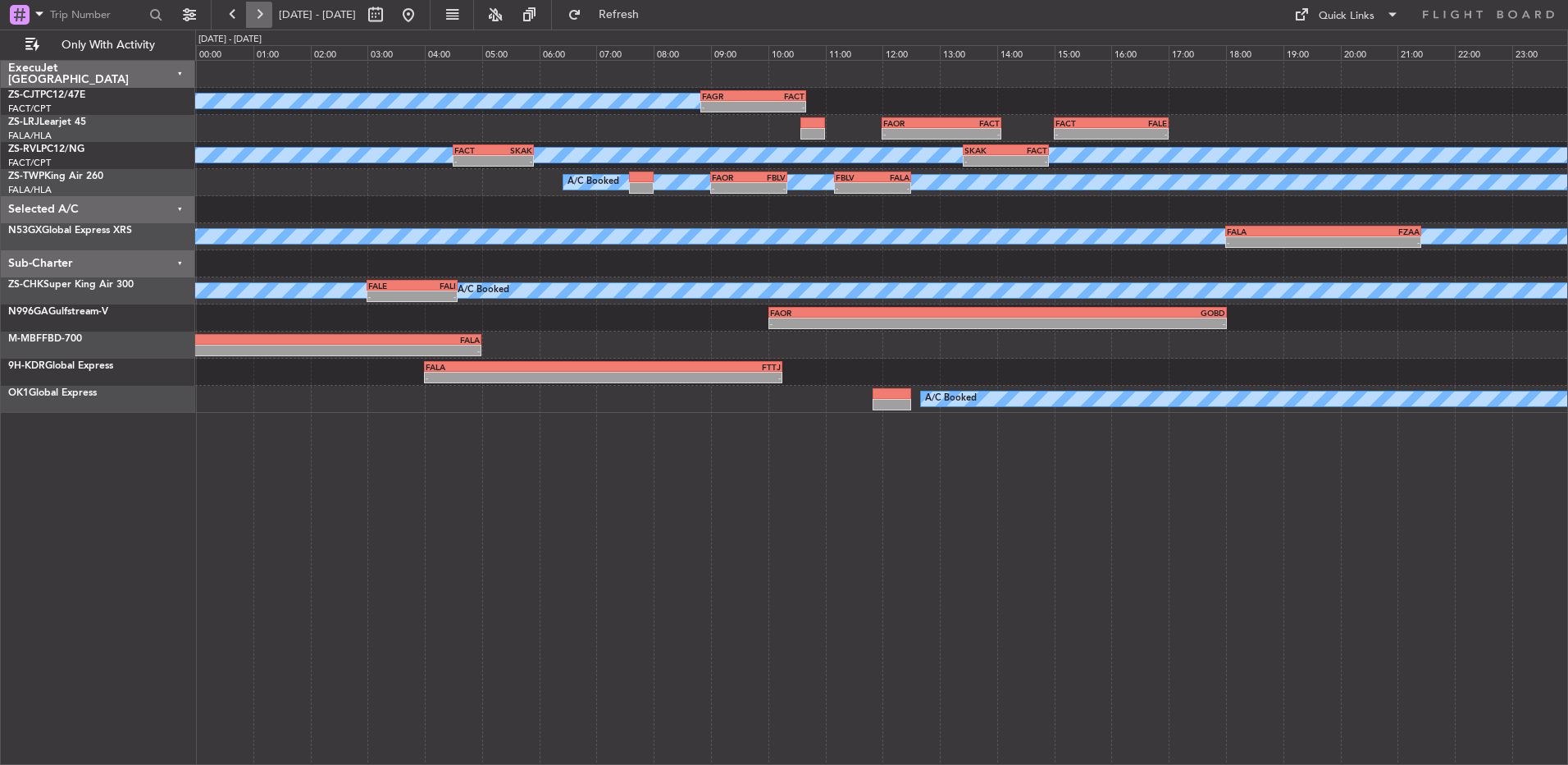
click at [258, 18] on button at bounding box center [259, 15] width 26 height 26
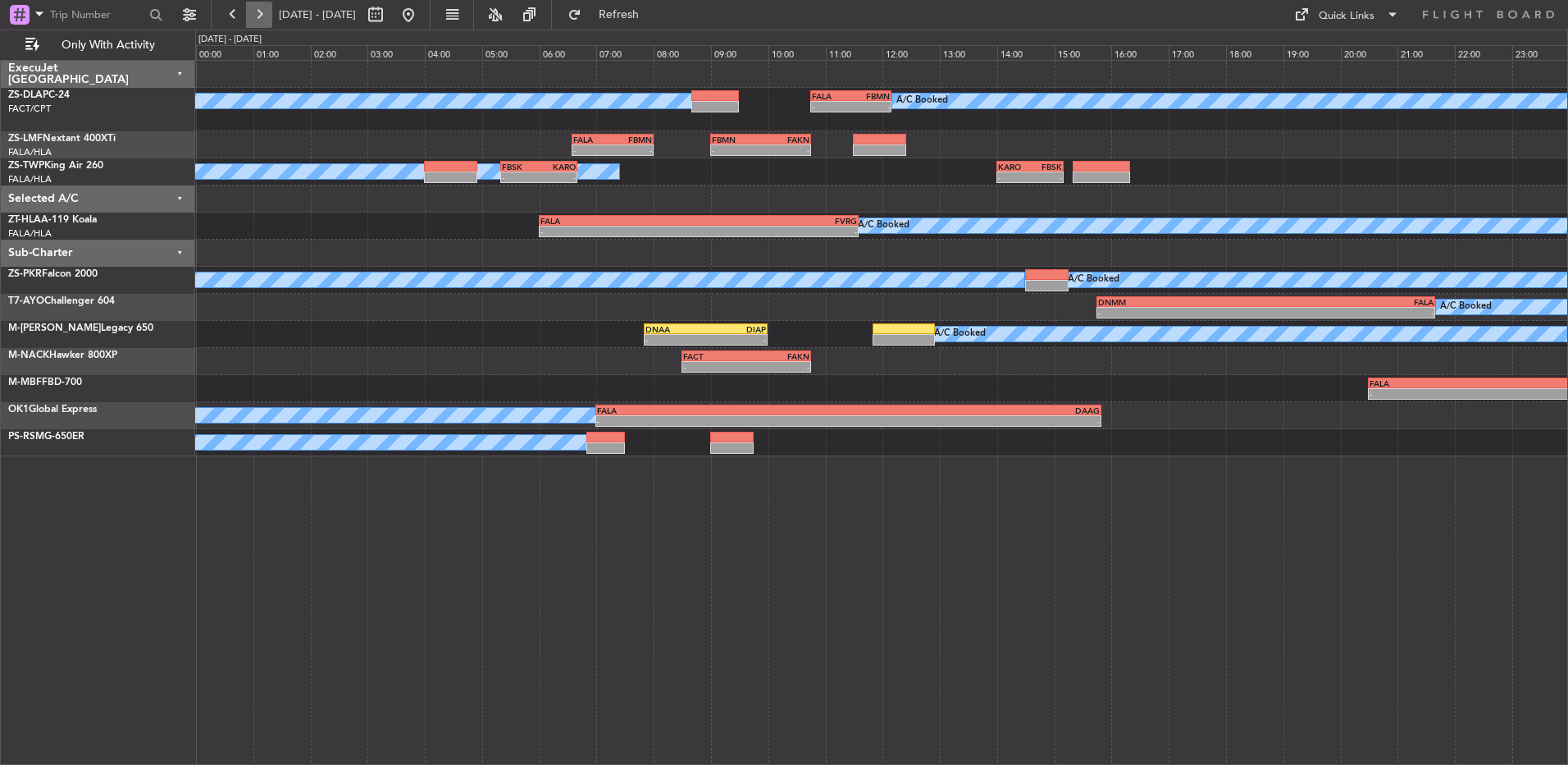
drag, startPoint x: 274, startPoint y: 18, endPoint x: 264, endPoint y: 18, distance: 10.0
click at [274, 18] on span "[DATE] - [DATE]" at bounding box center [317, 15] width 90 height 26
click at [261, 18] on button at bounding box center [259, 15] width 26 height 26
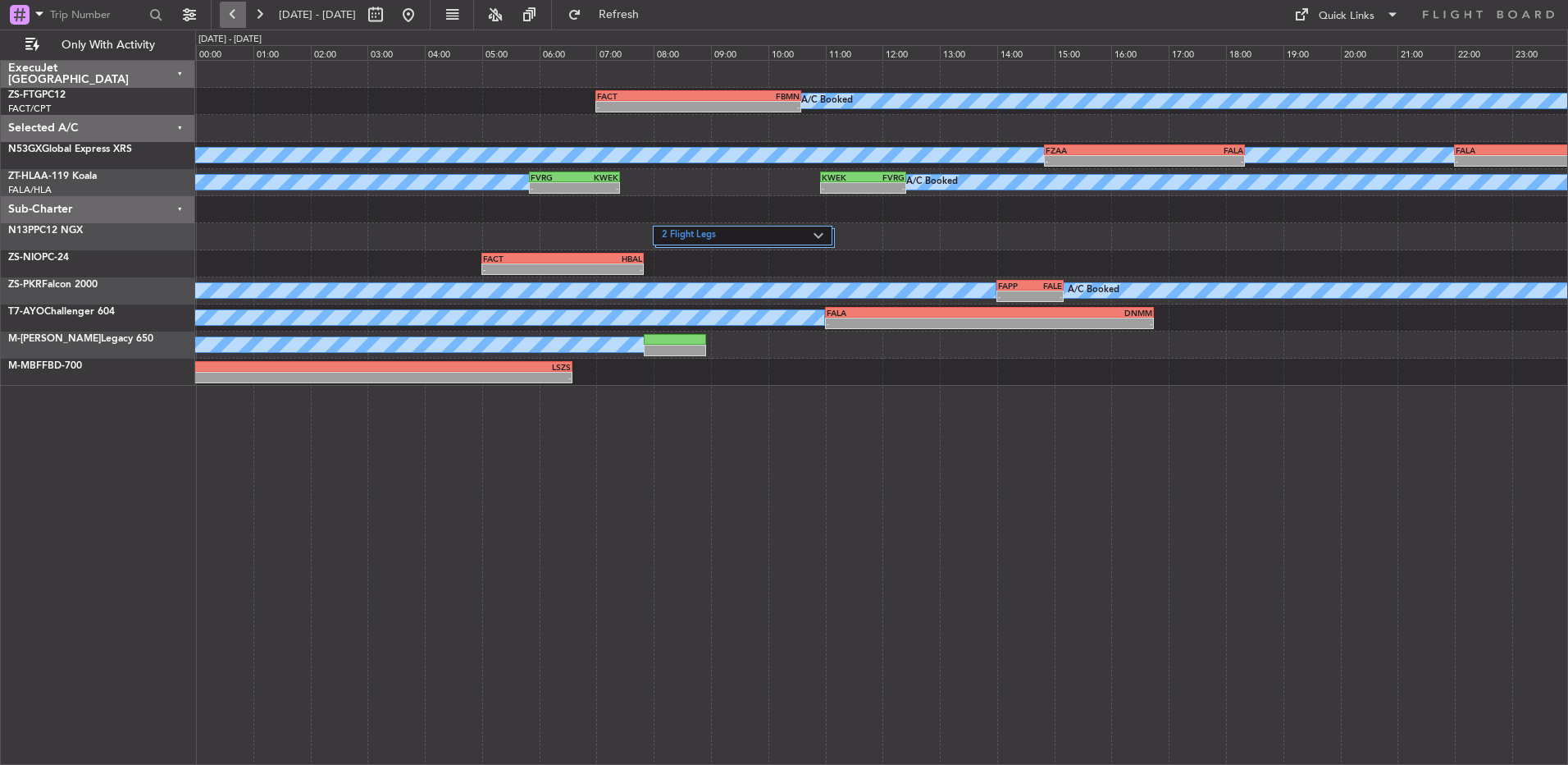
click at [238, 23] on button at bounding box center [233, 15] width 26 height 26
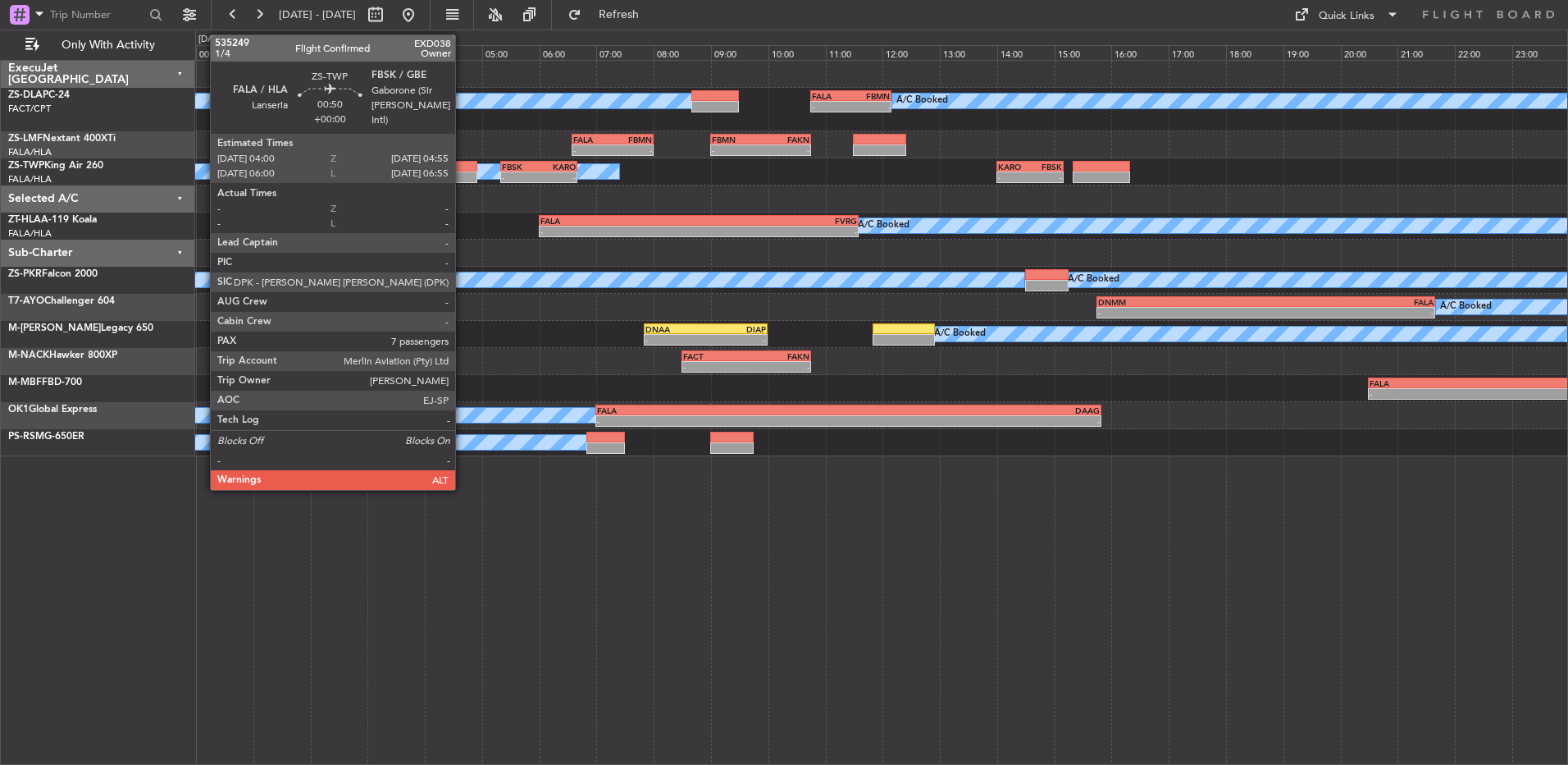
click at [463, 169] on div at bounding box center [451, 167] width 53 height 12
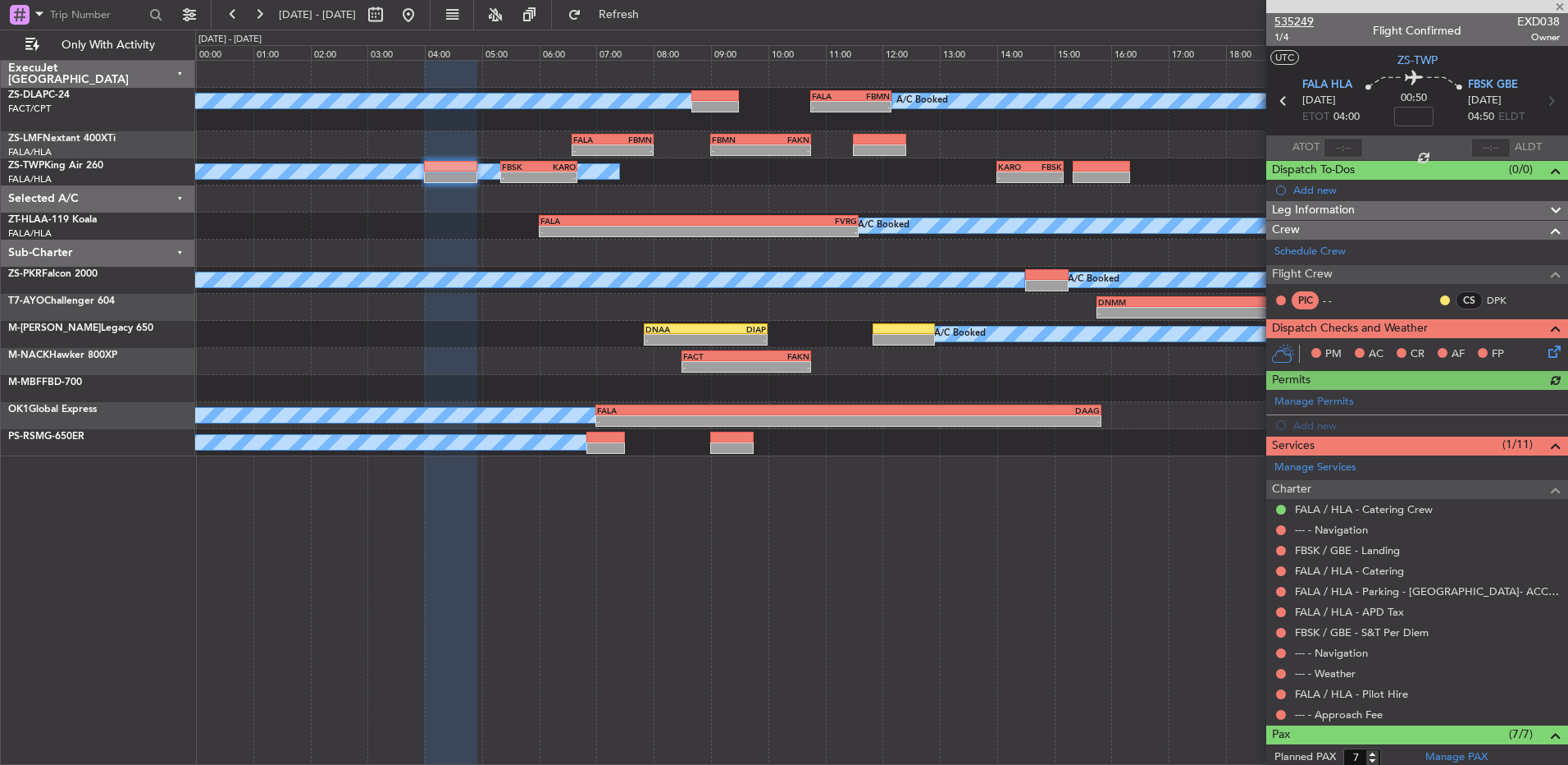
click at [1113, 21] on span "535249" at bounding box center [1294, 21] width 39 height 17
click at [389, 14] on button at bounding box center [376, 15] width 26 height 26
select select "9"
select select "2025"
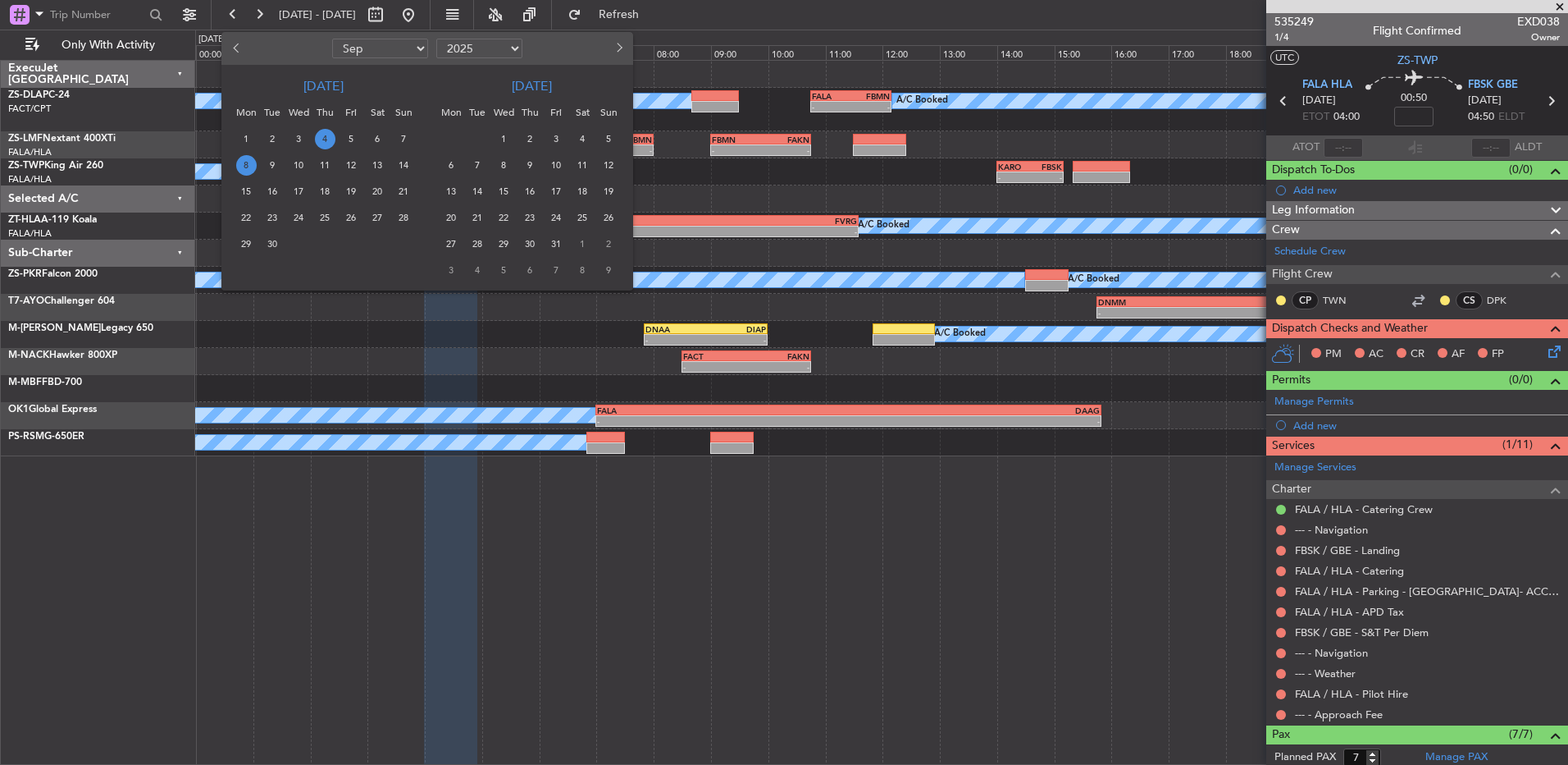
click at [253, 163] on span "8" at bounding box center [246, 165] width 21 height 21
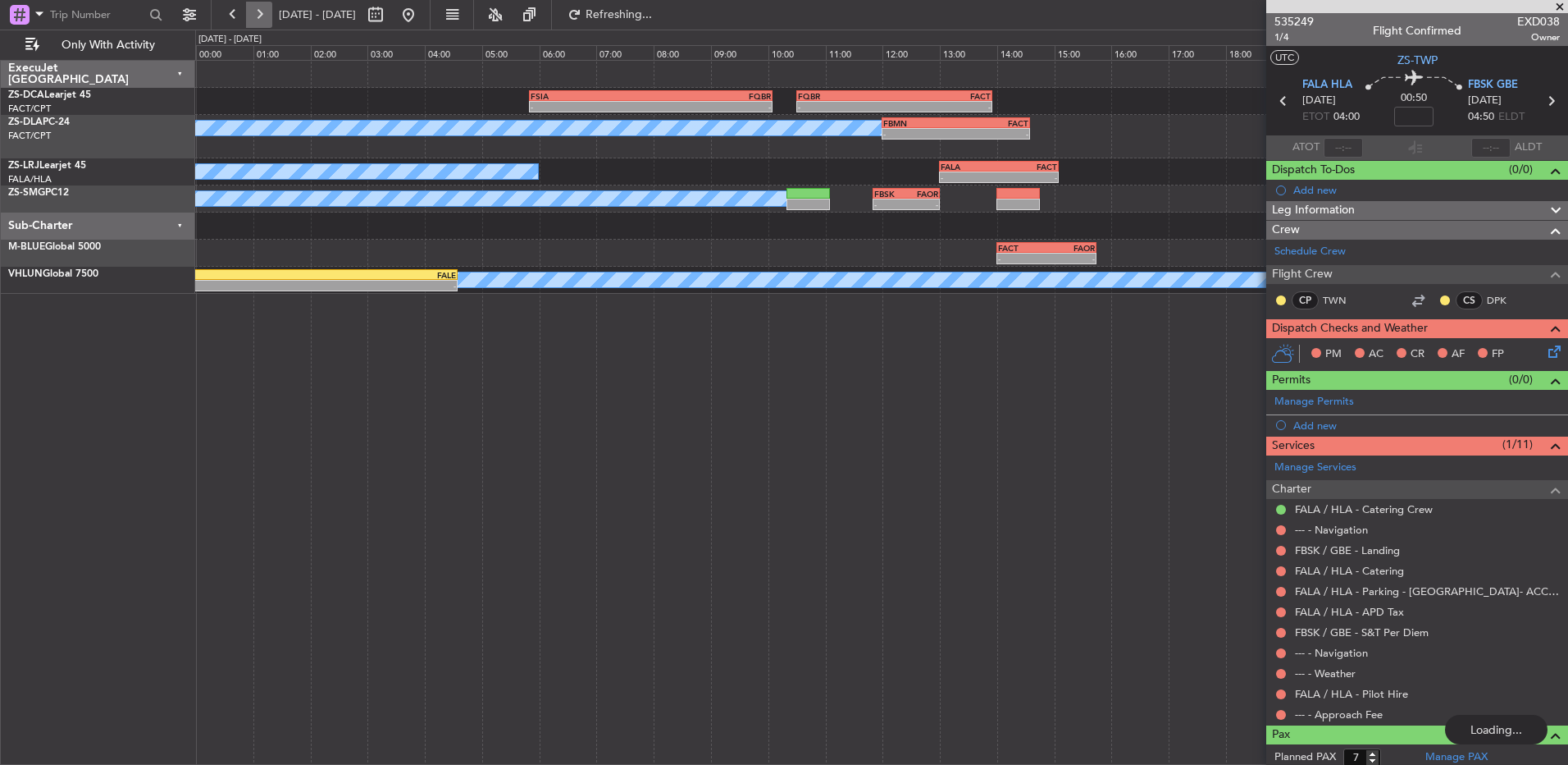
click at [265, 16] on button at bounding box center [259, 15] width 26 height 26
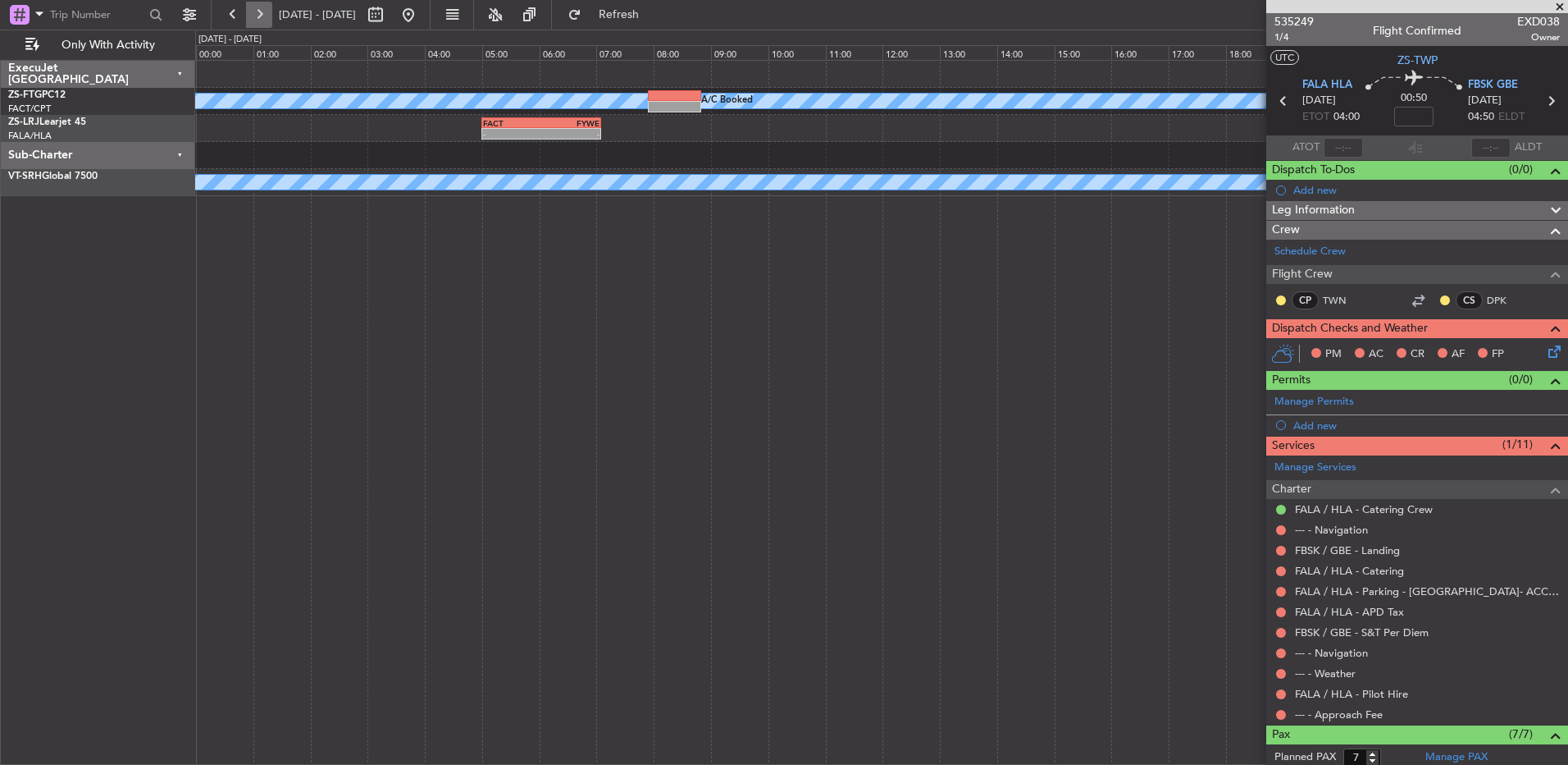
click at [246, 20] on div at bounding box center [246, 15] width 53 height 26
click at [262, 21] on button at bounding box center [259, 15] width 26 height 26
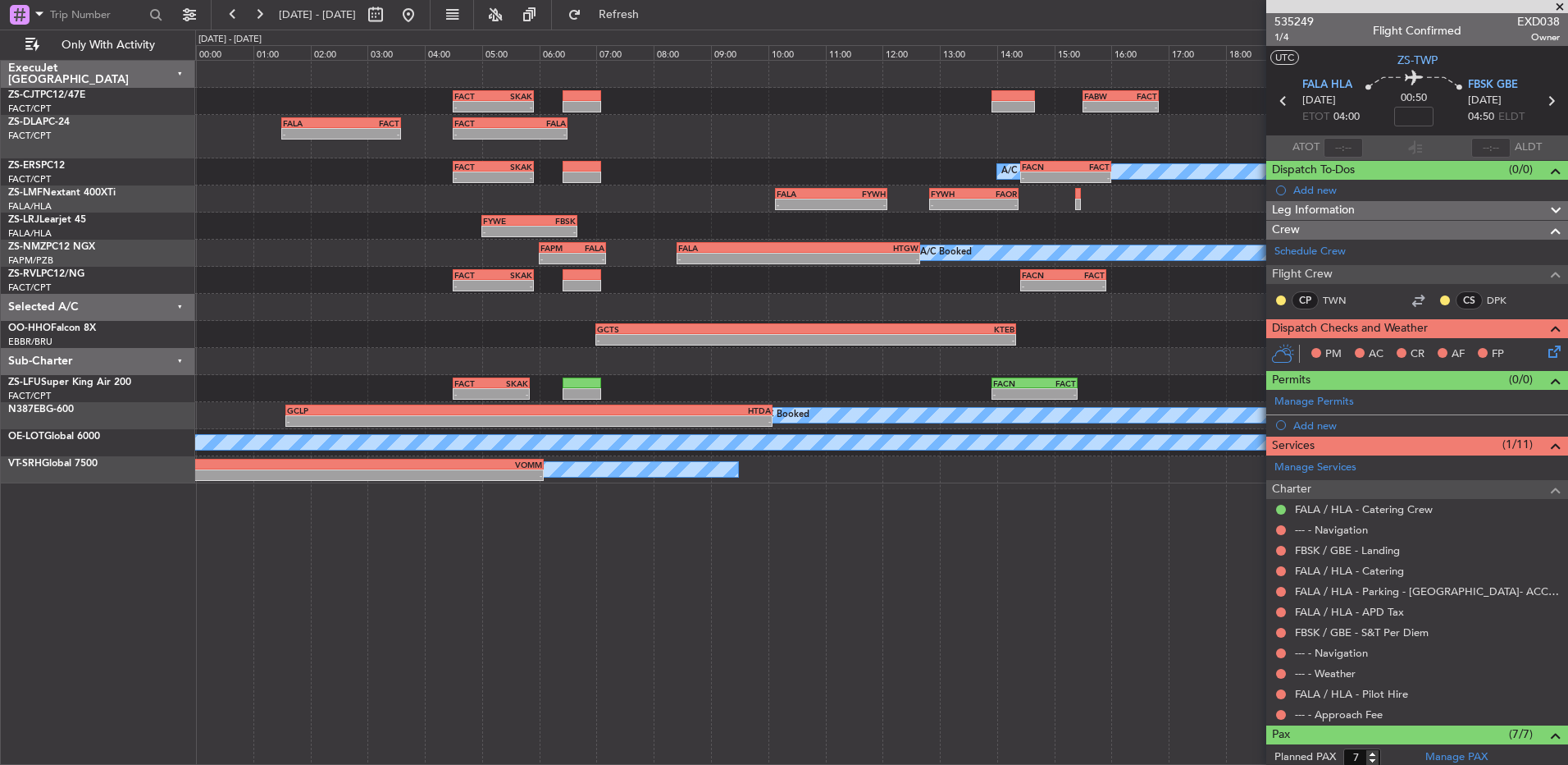
click at [1113, 5] on span at bounding box center [1560, 7] width 16 height 15
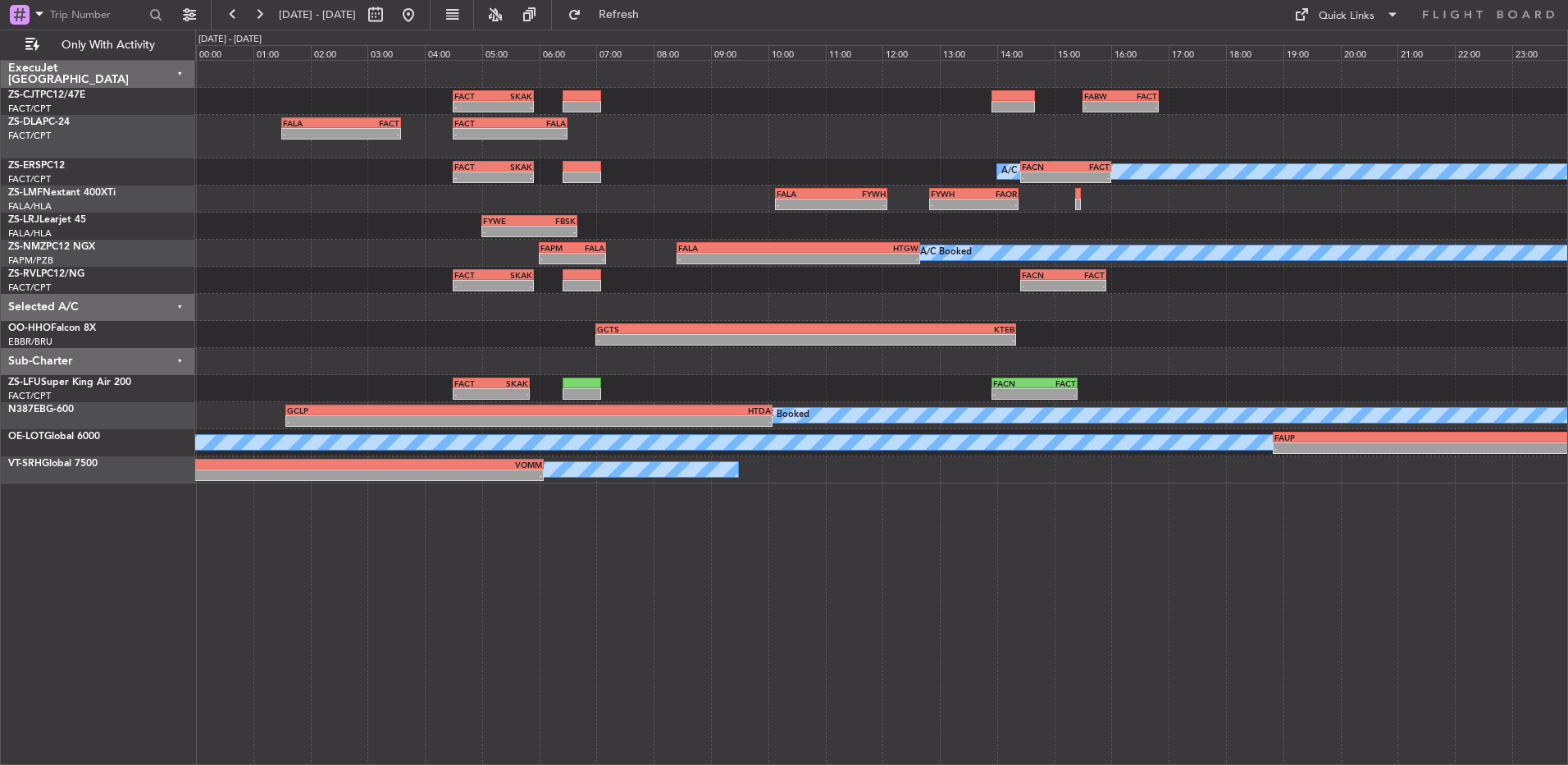
type input "0"
click at [271, 16] on button at bounding box center [259, 15] width 26 height 26
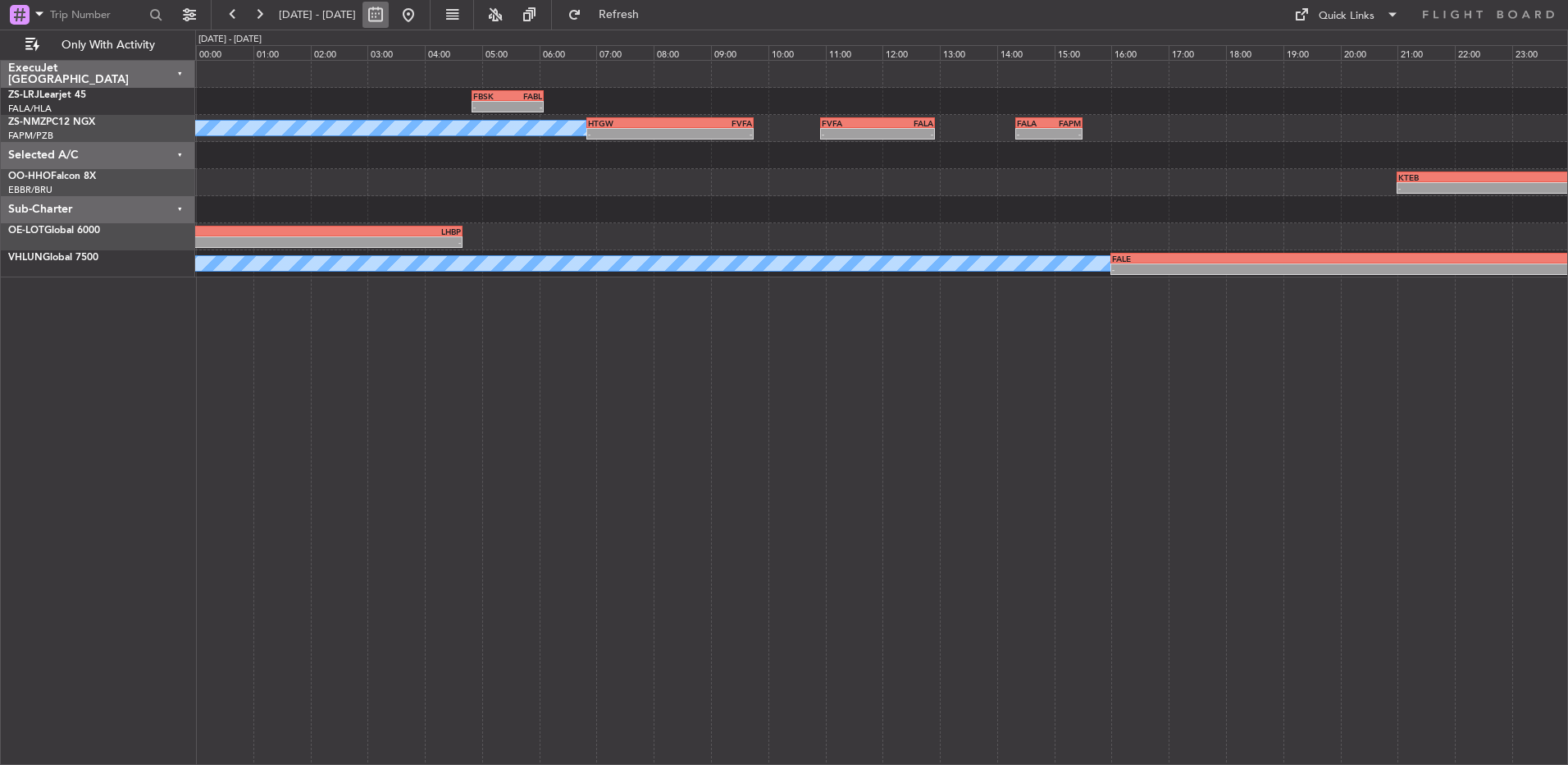
click at [389, 12] on button at bounding box center [376, 15] width 26 height 26
select select "9"
select select "2025"
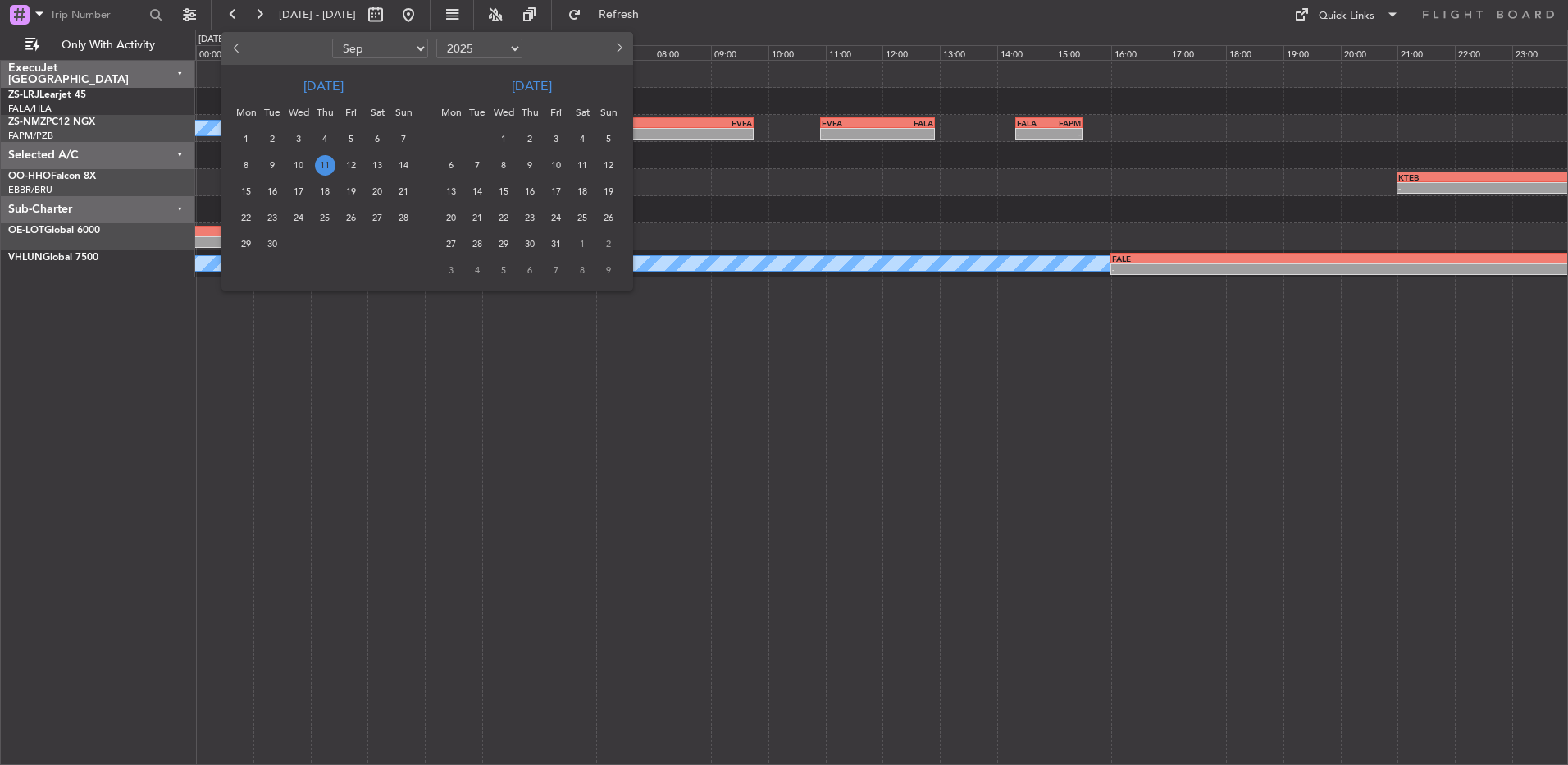
click at [424, 12] on div at bounding box center [784, 382] width 1568 height 765
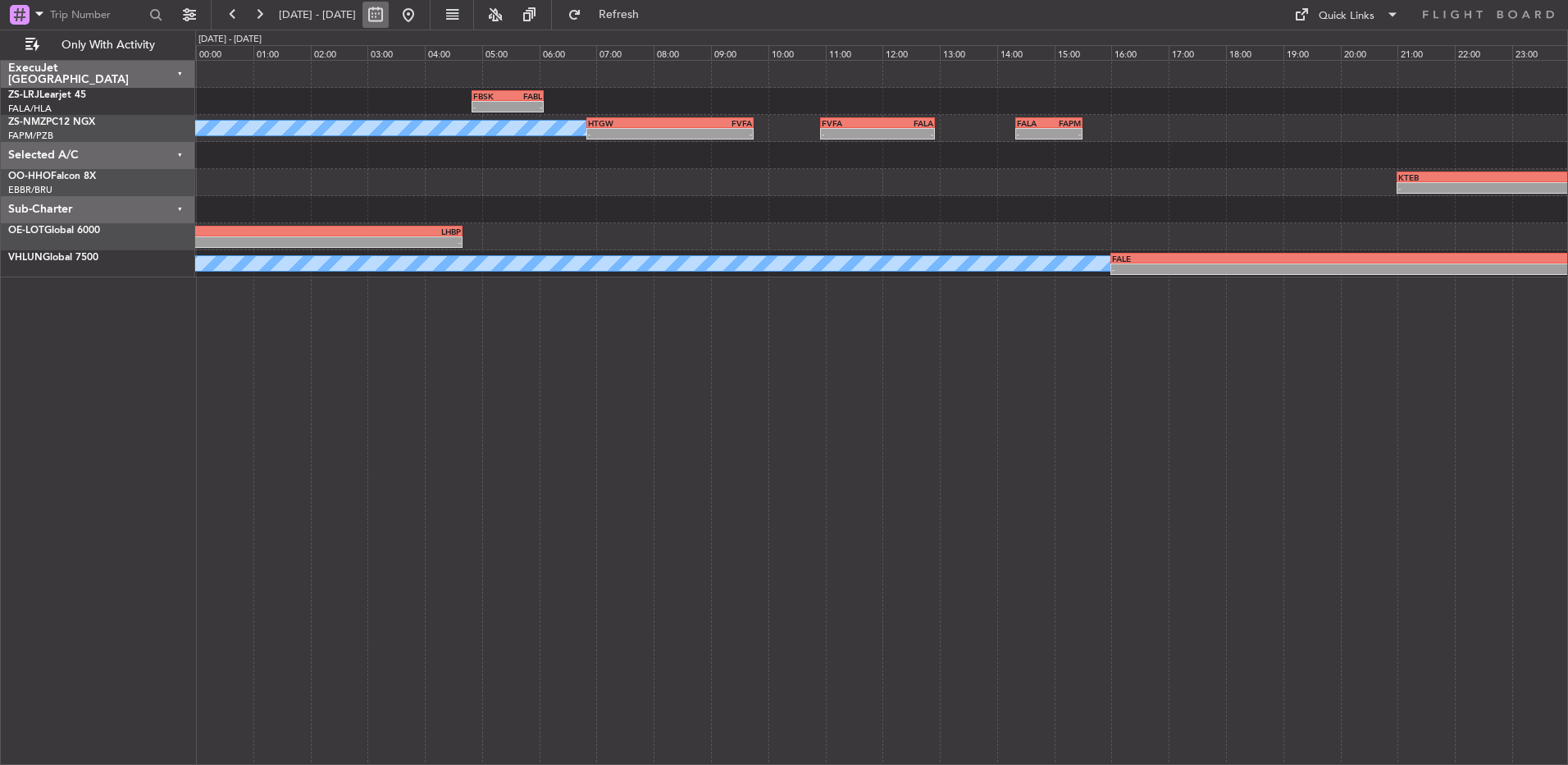
click at [389, 16] on button at bounding box center [376, 15] width 26 height 26
select select "9"
select select "2025"
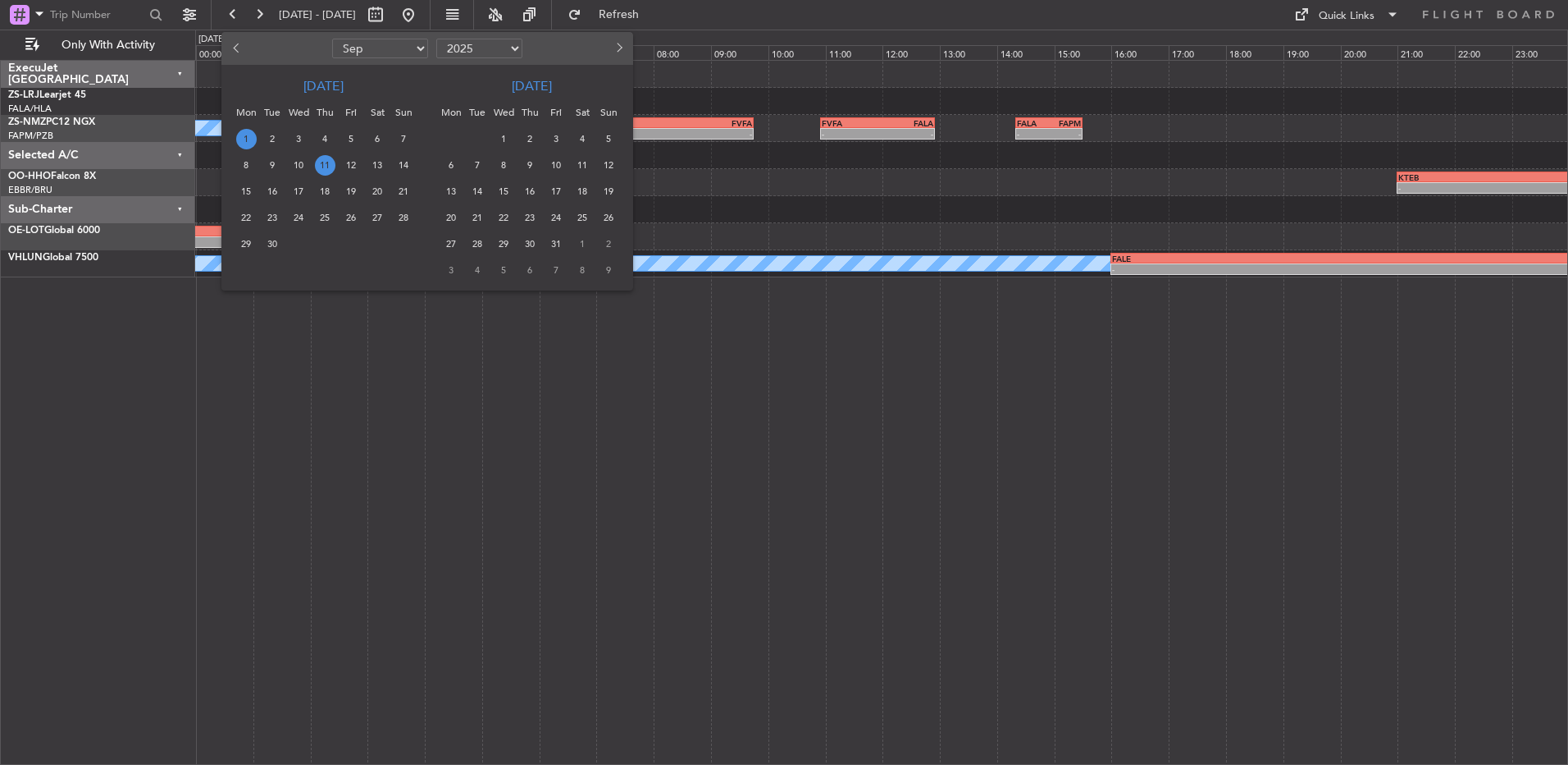
click at [241, 135] on span "1" at bounding box center [246, 139] width 21 height 21
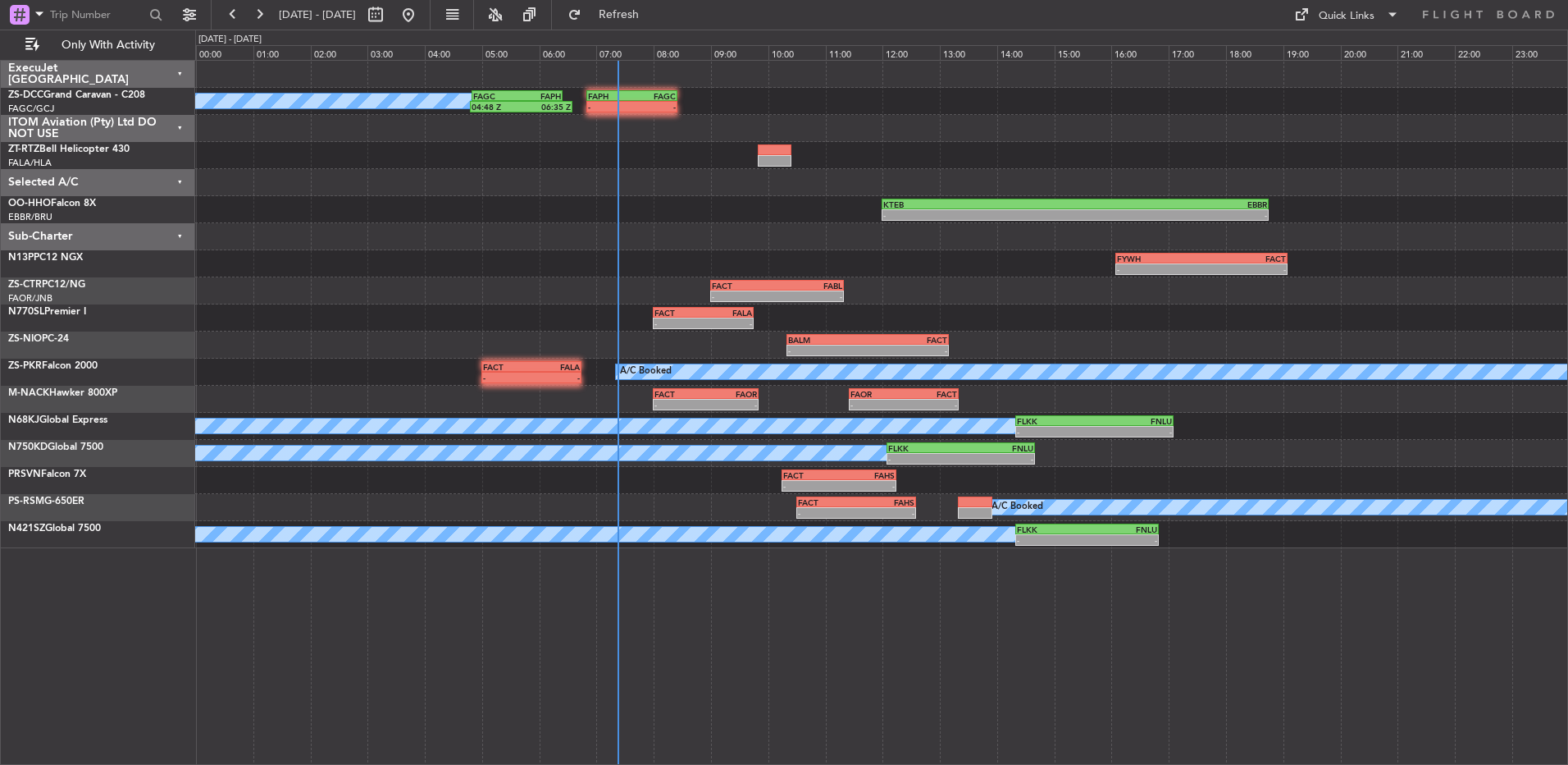
click at [591, 200] on div "- - KTEB 12:00 Z EBBR 18:45 Z 11:07 Z 20:15 Z LIEO 10:00 Z KTEB 19:15 Z" at bounding box center [881, 209] width 1372 height 27
click at [653, 187] on div at bounding box center [881, 182] width 1372 height 27
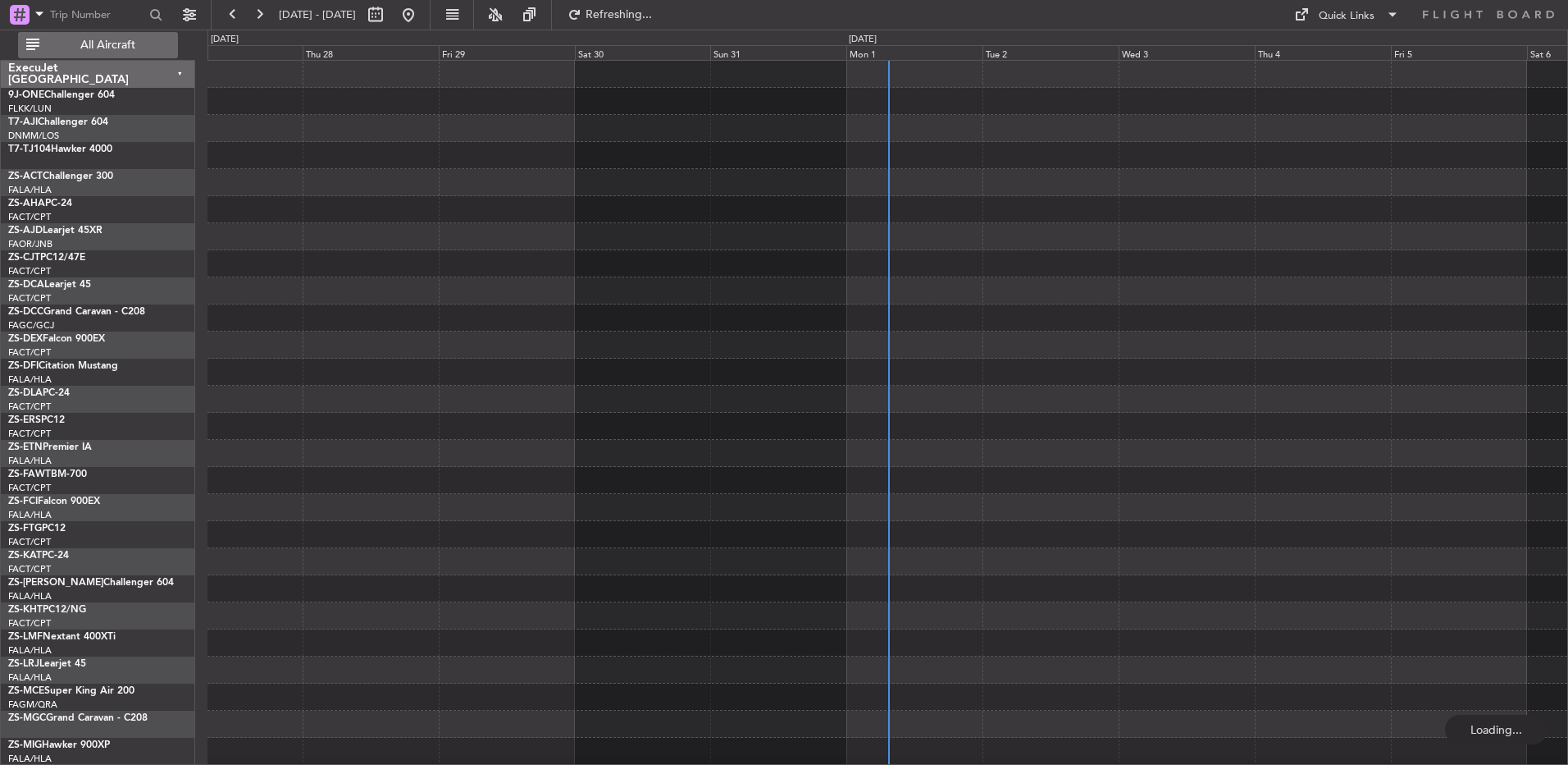
click at [107, 50] on span "All Aircraft" at bounding box center [108, 45] width 131 height 12
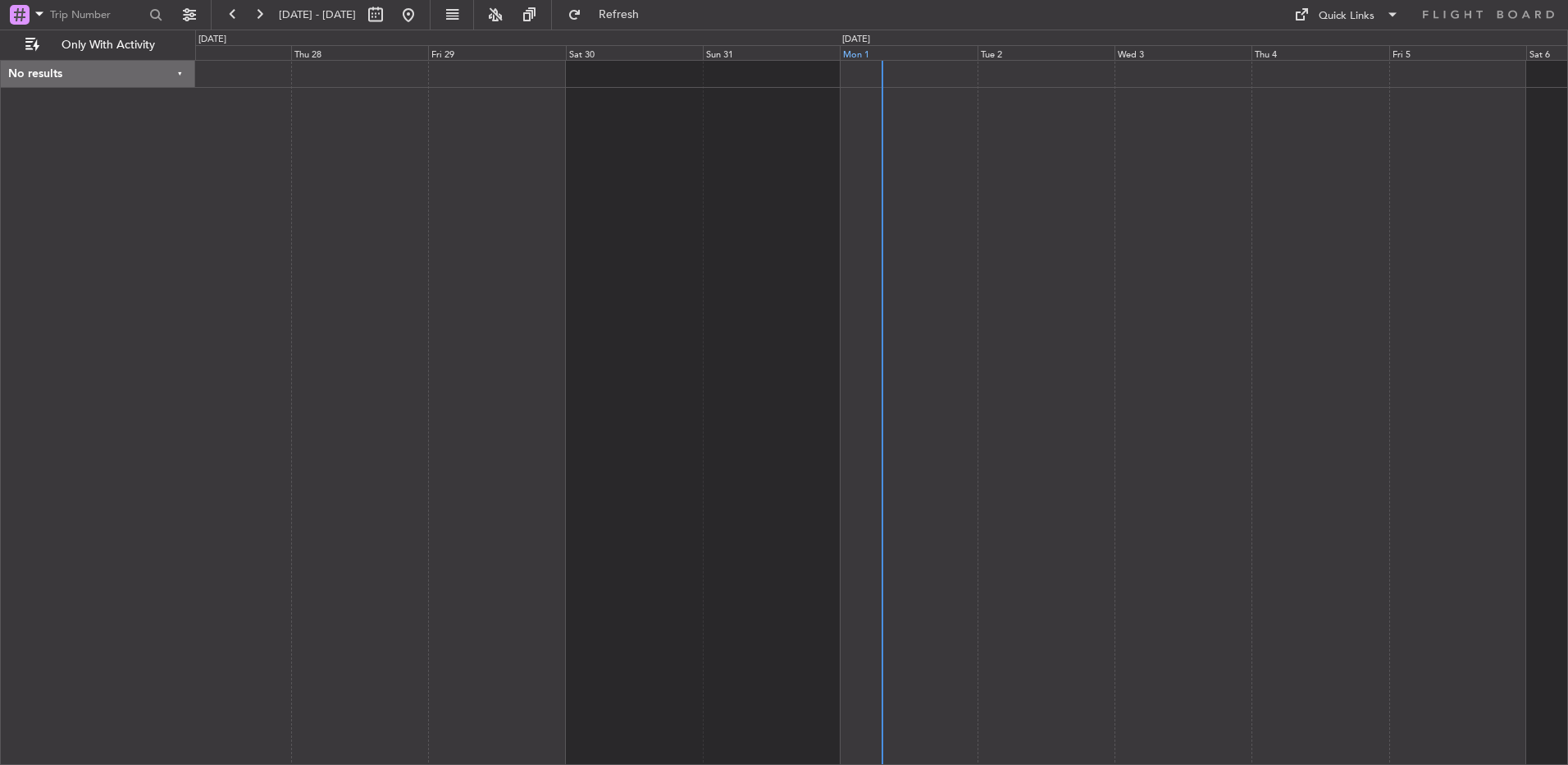
click at [853, 55] on div "Mon 1" at bounding box center [909, 53] width 137 height 15
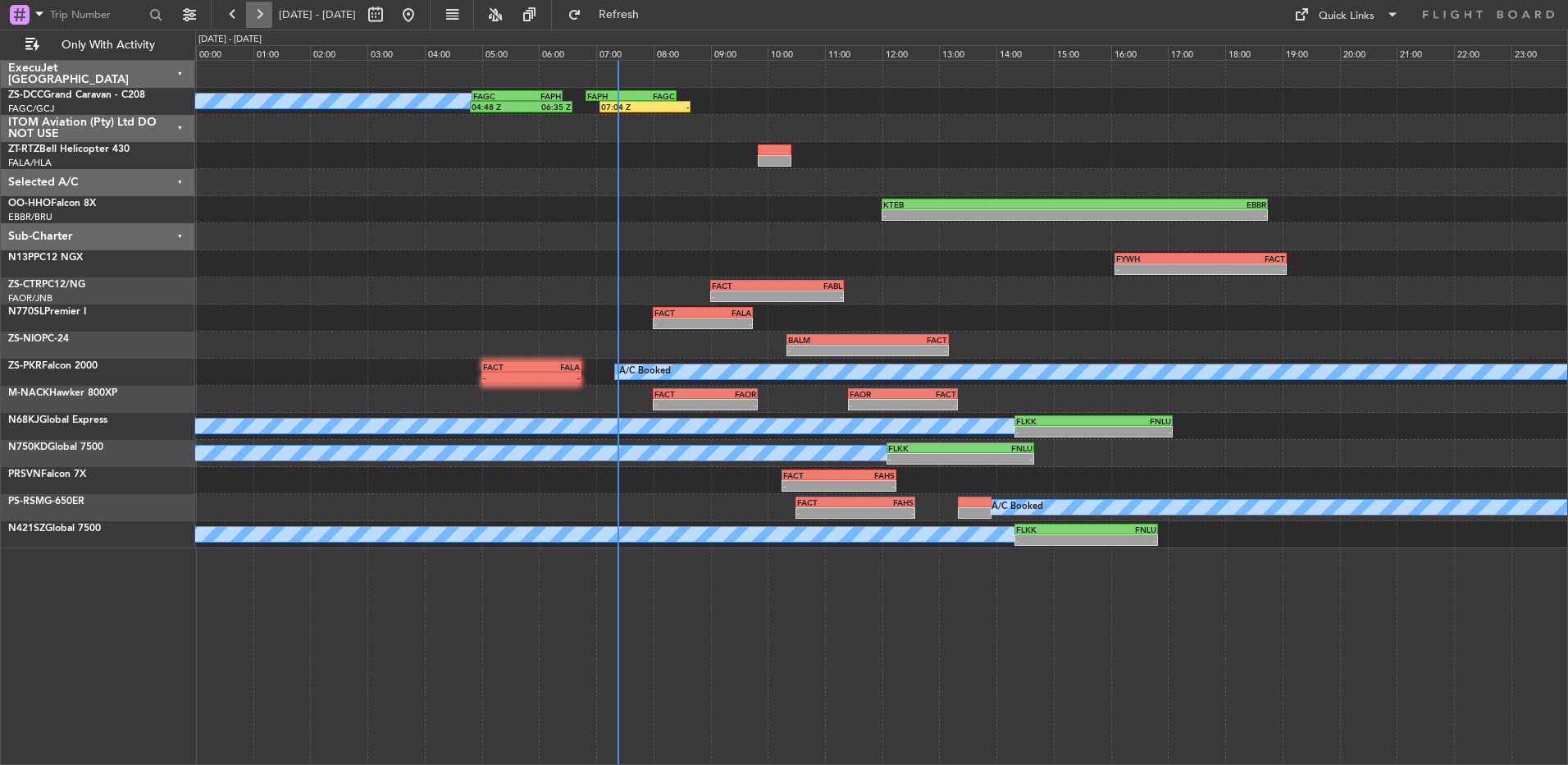
click at [255, 12] on button at bounding box center [259, 15] width 26 height 26
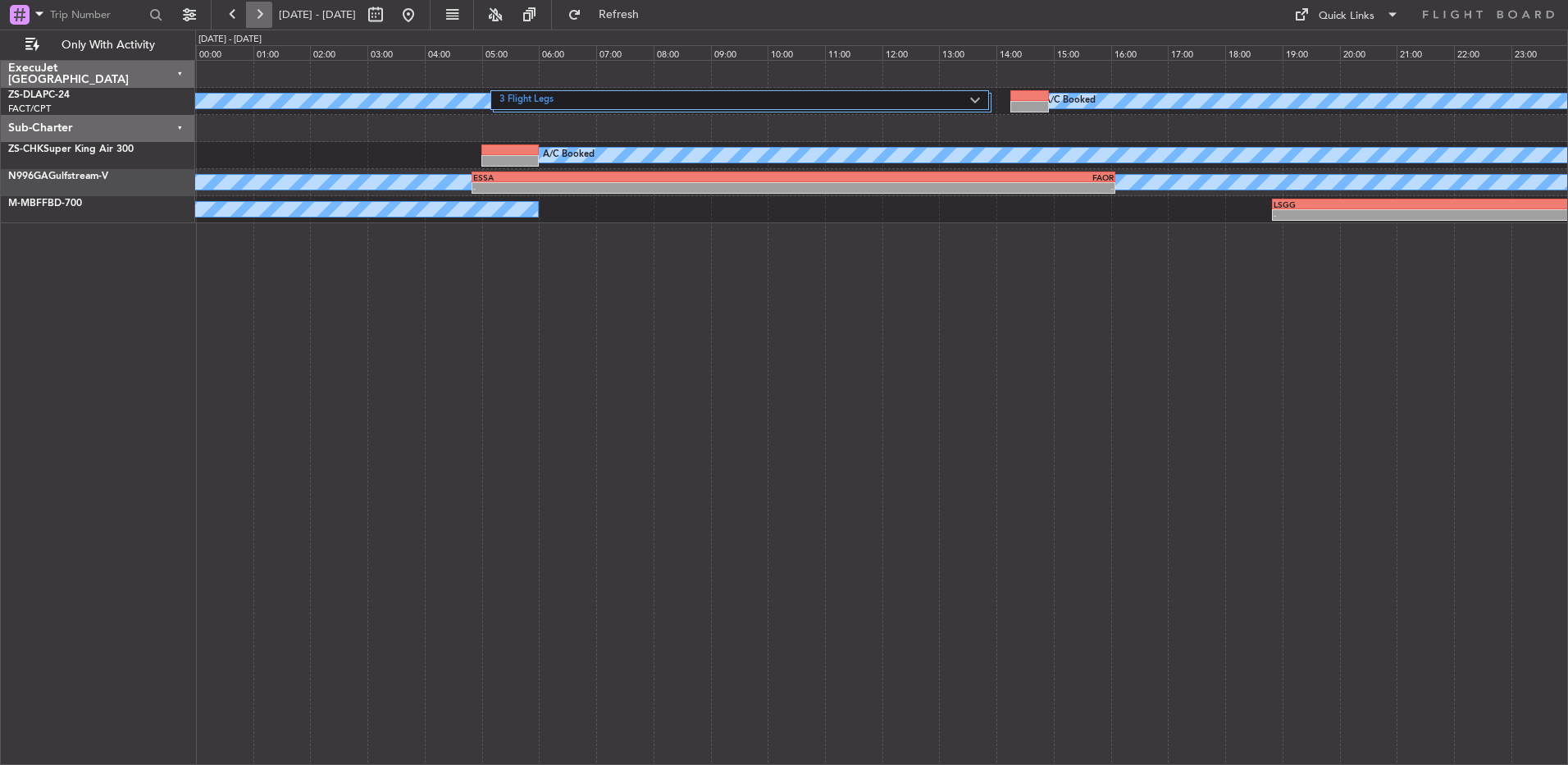
click at [255, 12] on button at bounding box center [259, 15] width 26 height 26
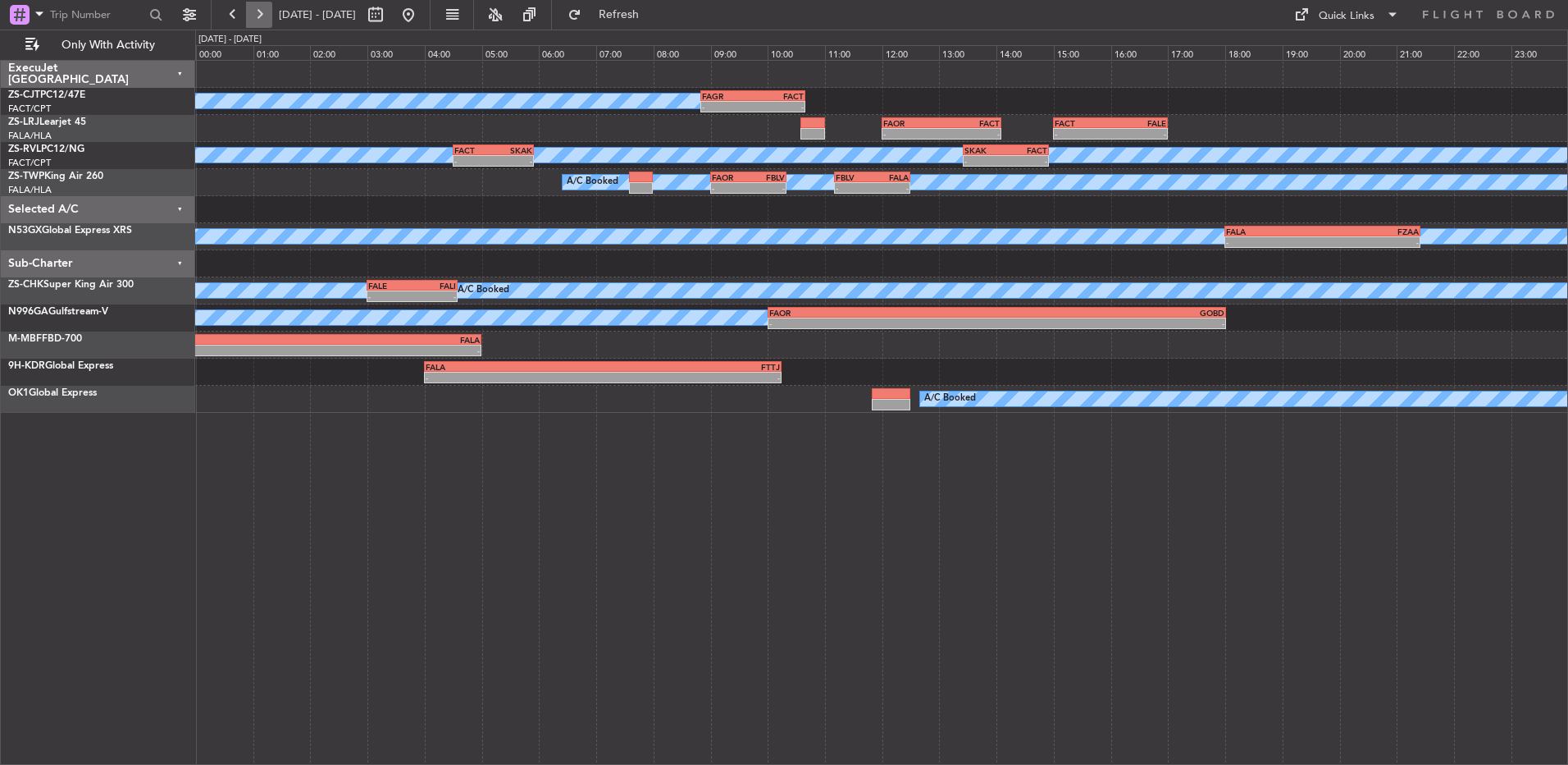
click at [255, 12] on button at bounding box center [259, 15] width 26 height 26
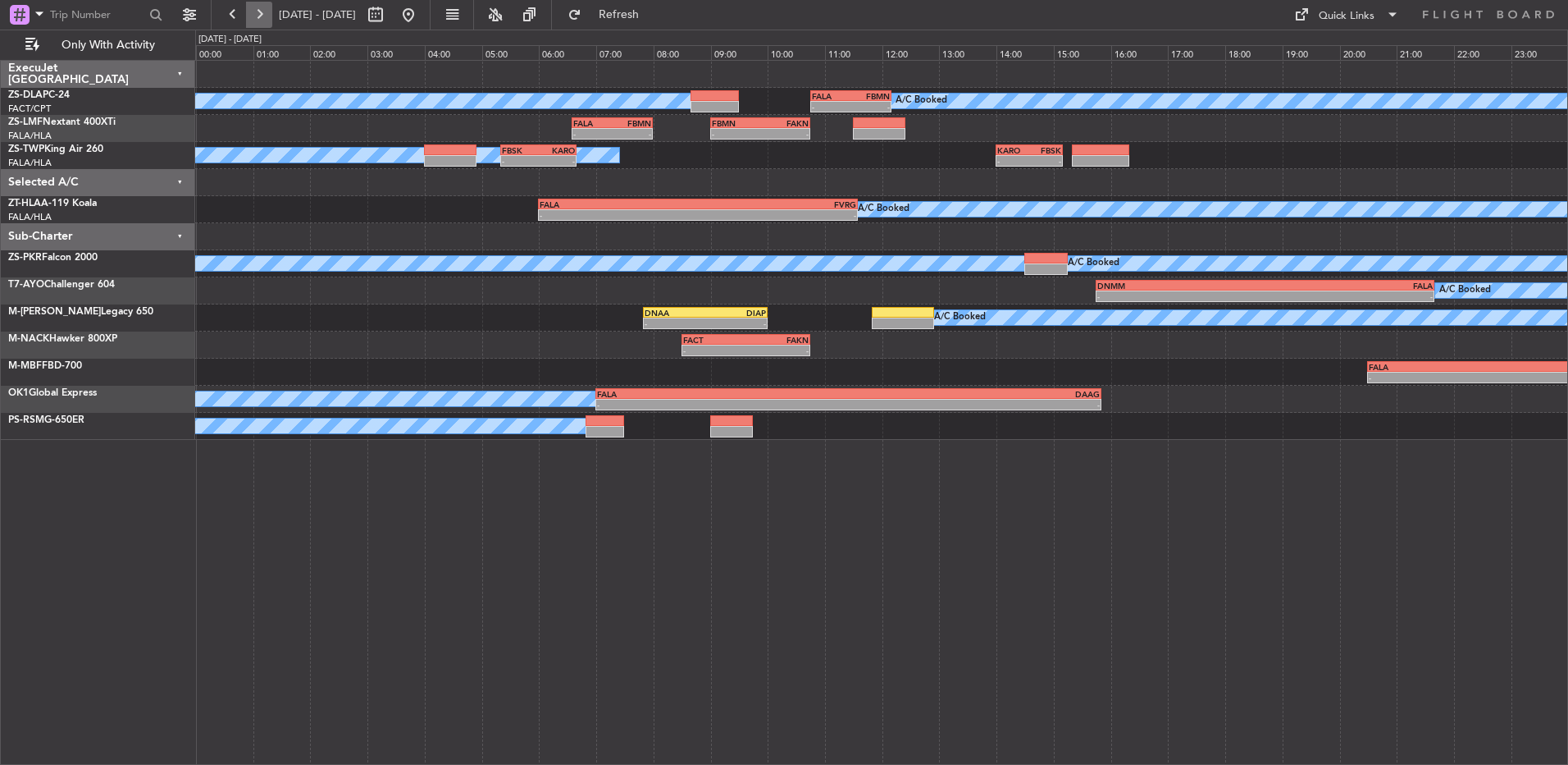
click at [255, 12] on button at bounding box center [259, 15] width 26 height 26
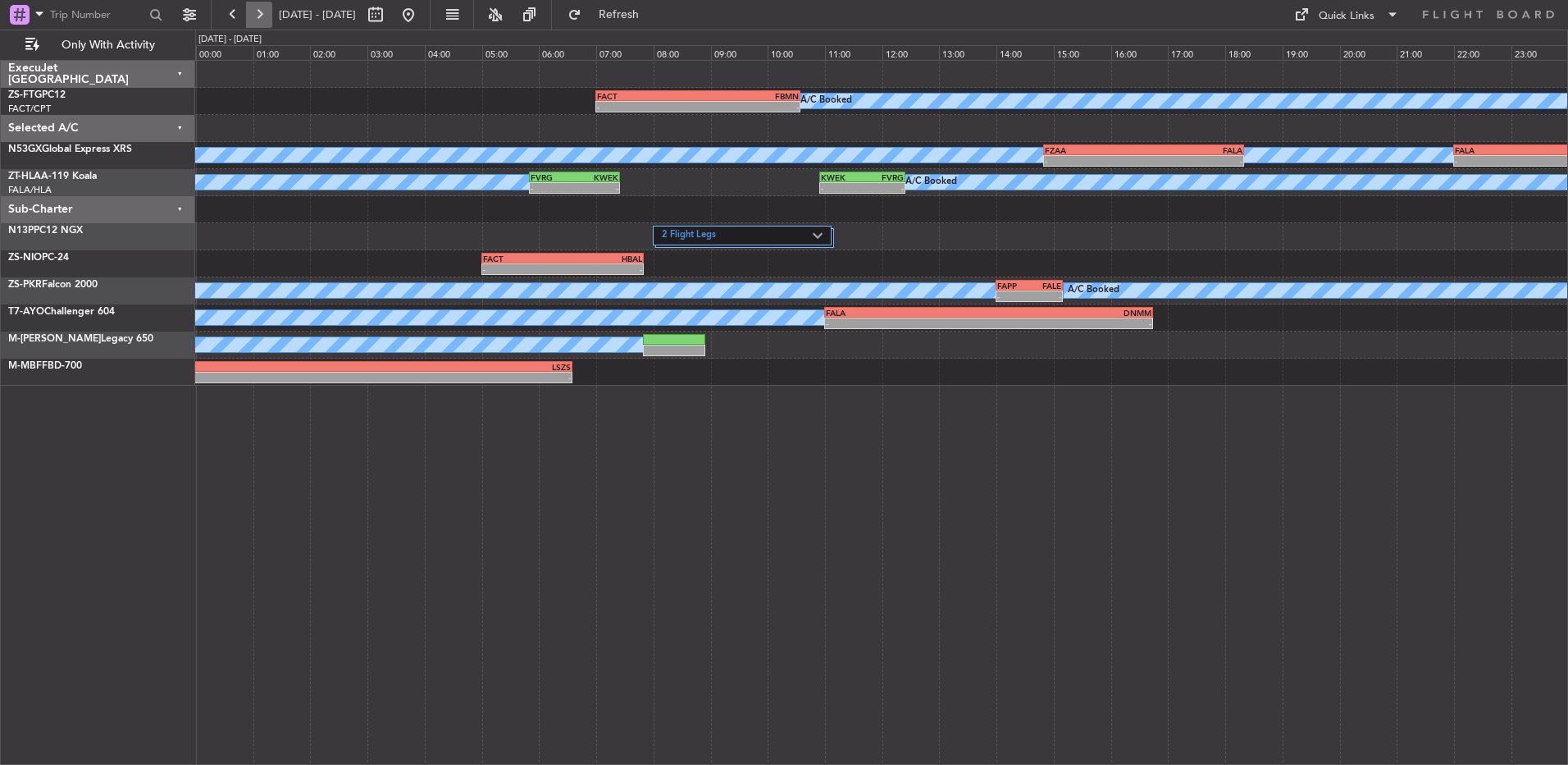
click at [255, 12] on button at bounding box center [259, 15] width 26 height 26
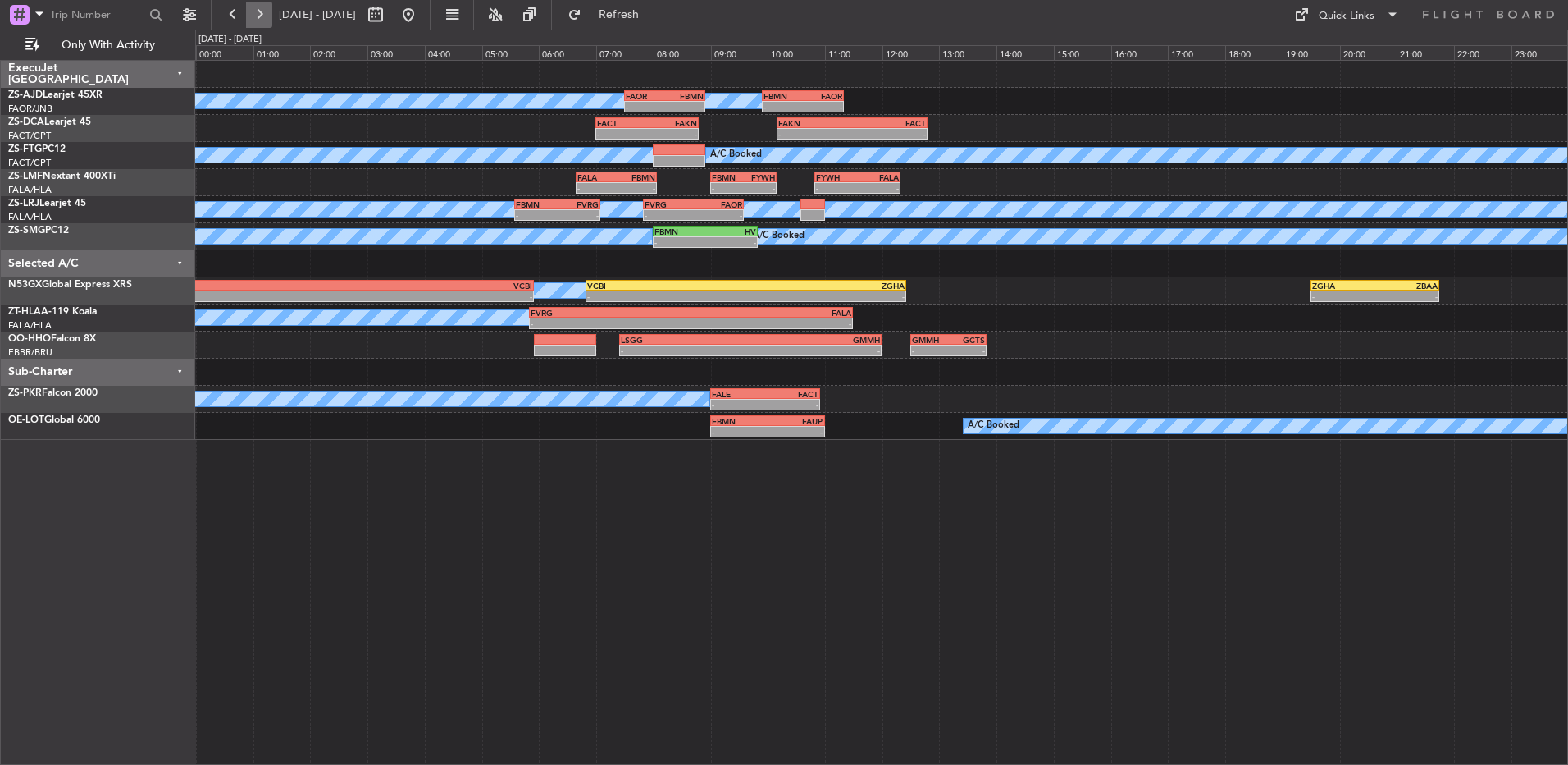
click at [255, 12] on button at bounding box center [259, 15] width 26 height 26
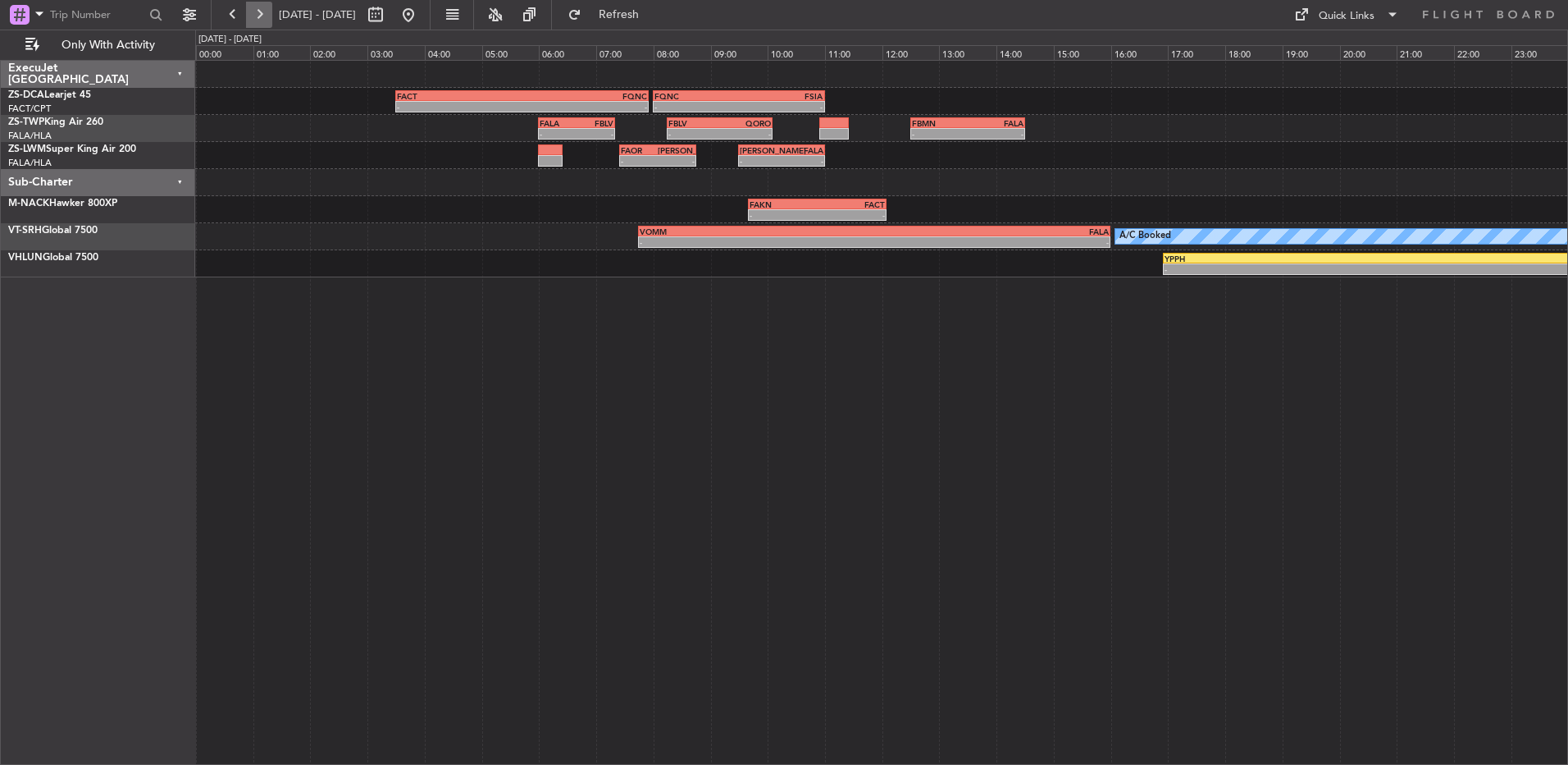
click at [255, 12] on button at bounding box center [259, 15] width 26 height 26
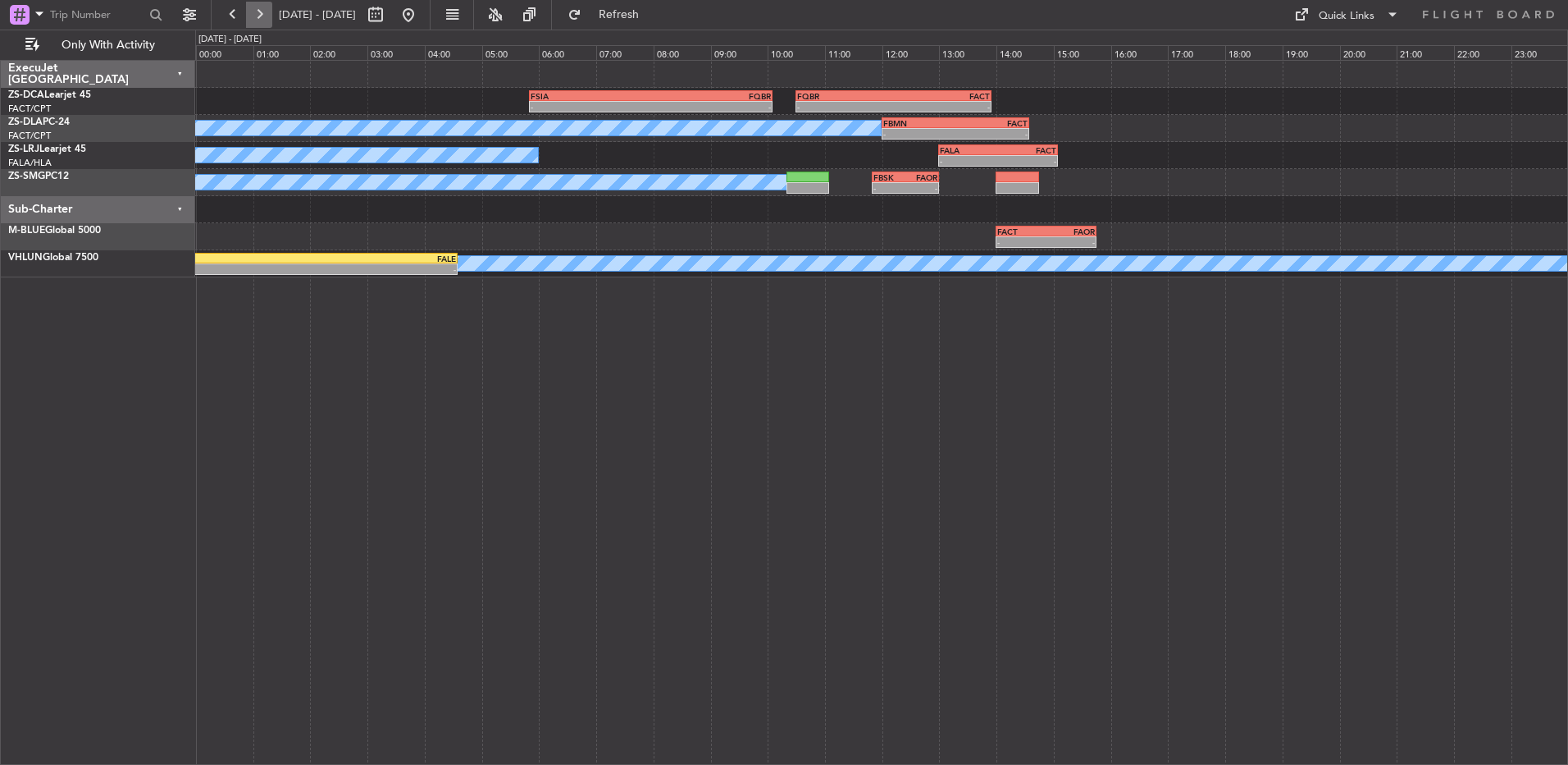
click at [255, 12] on button at bounding box center [259, 15] width 26 height 26
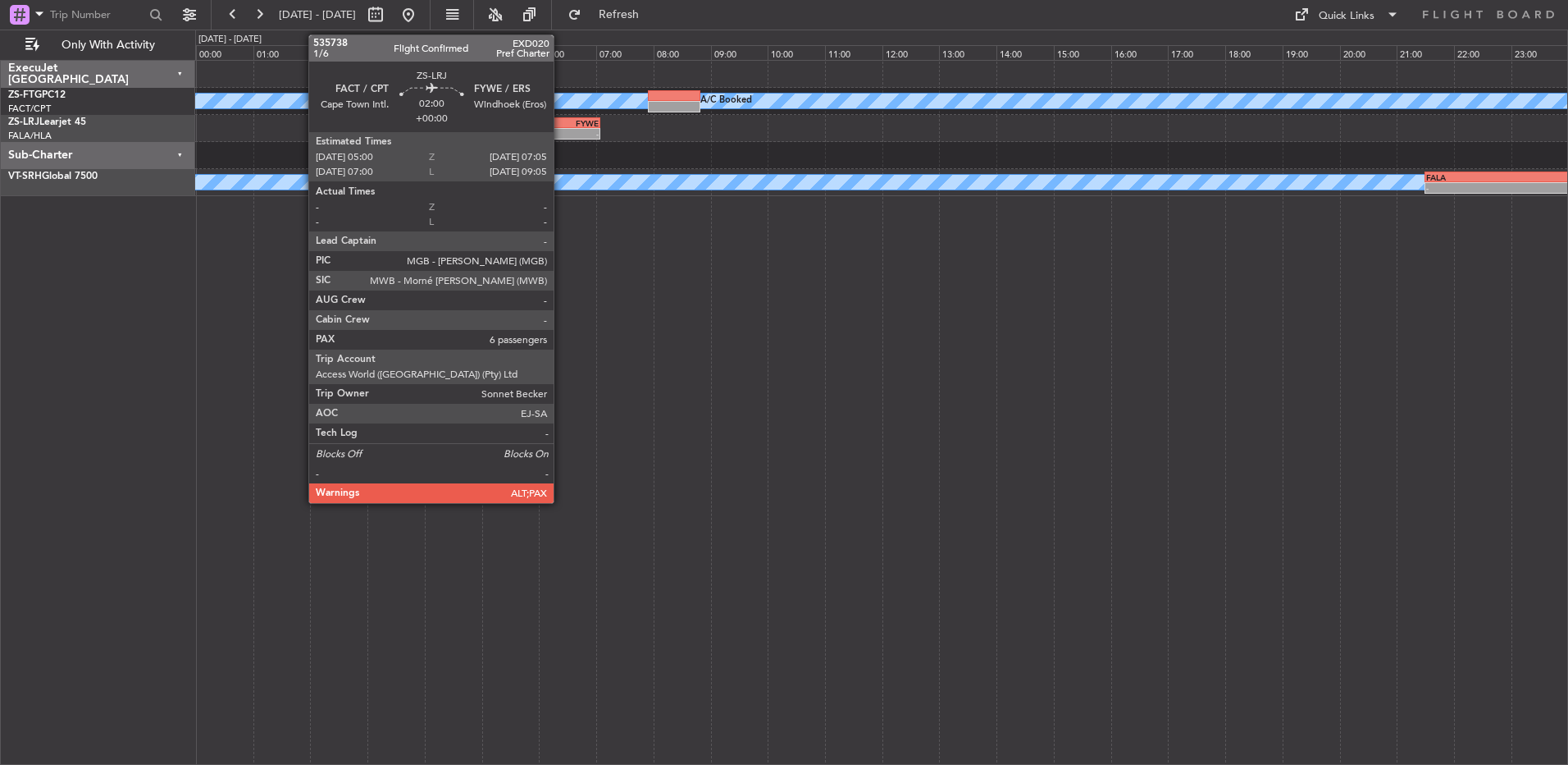
click at [561, 128] on div "- -" at bounding box center [542, 134] width 120 height 12
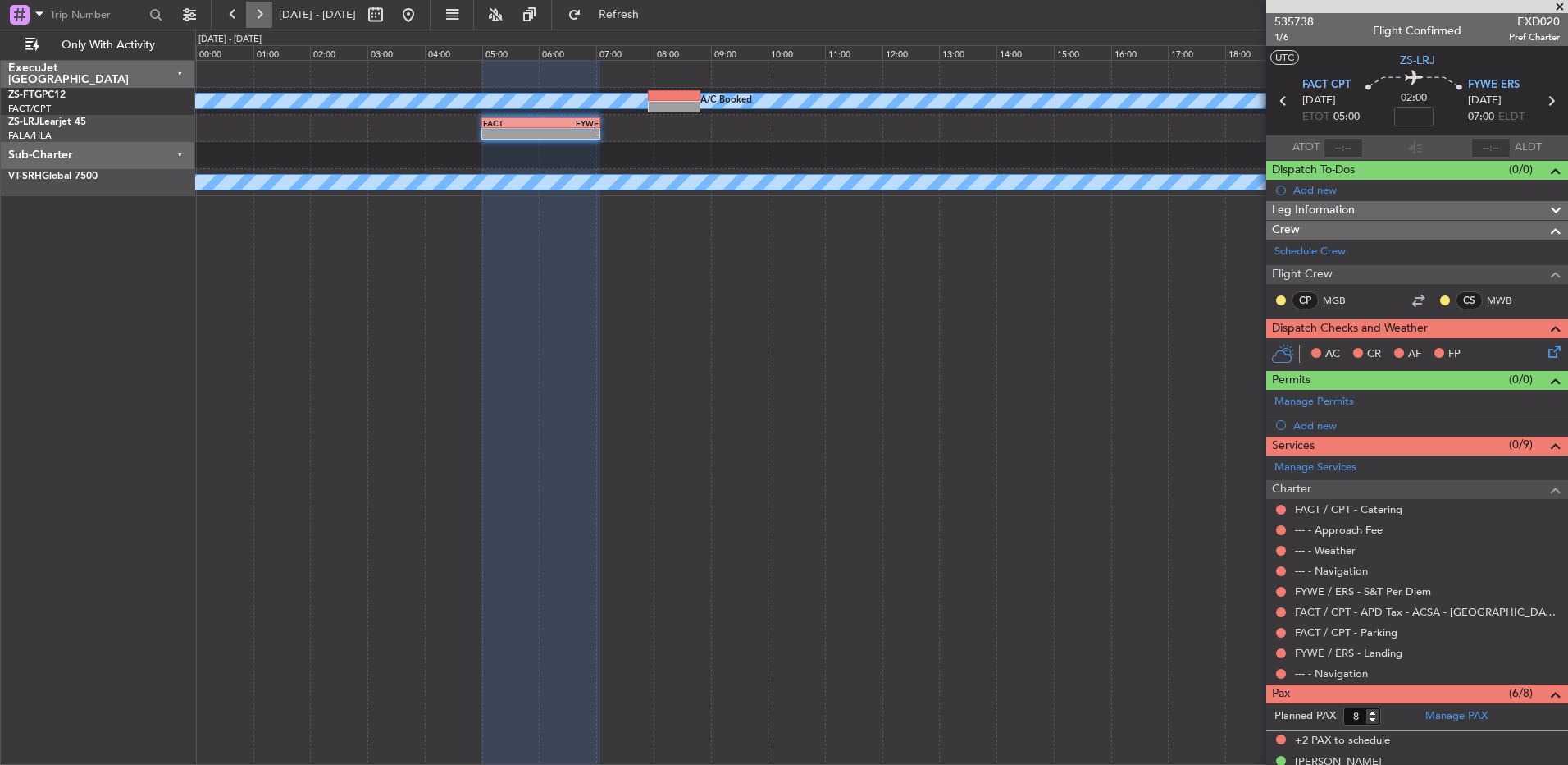
click at [262, 18] on button at bounding box center [259, 15] width 26 height 26
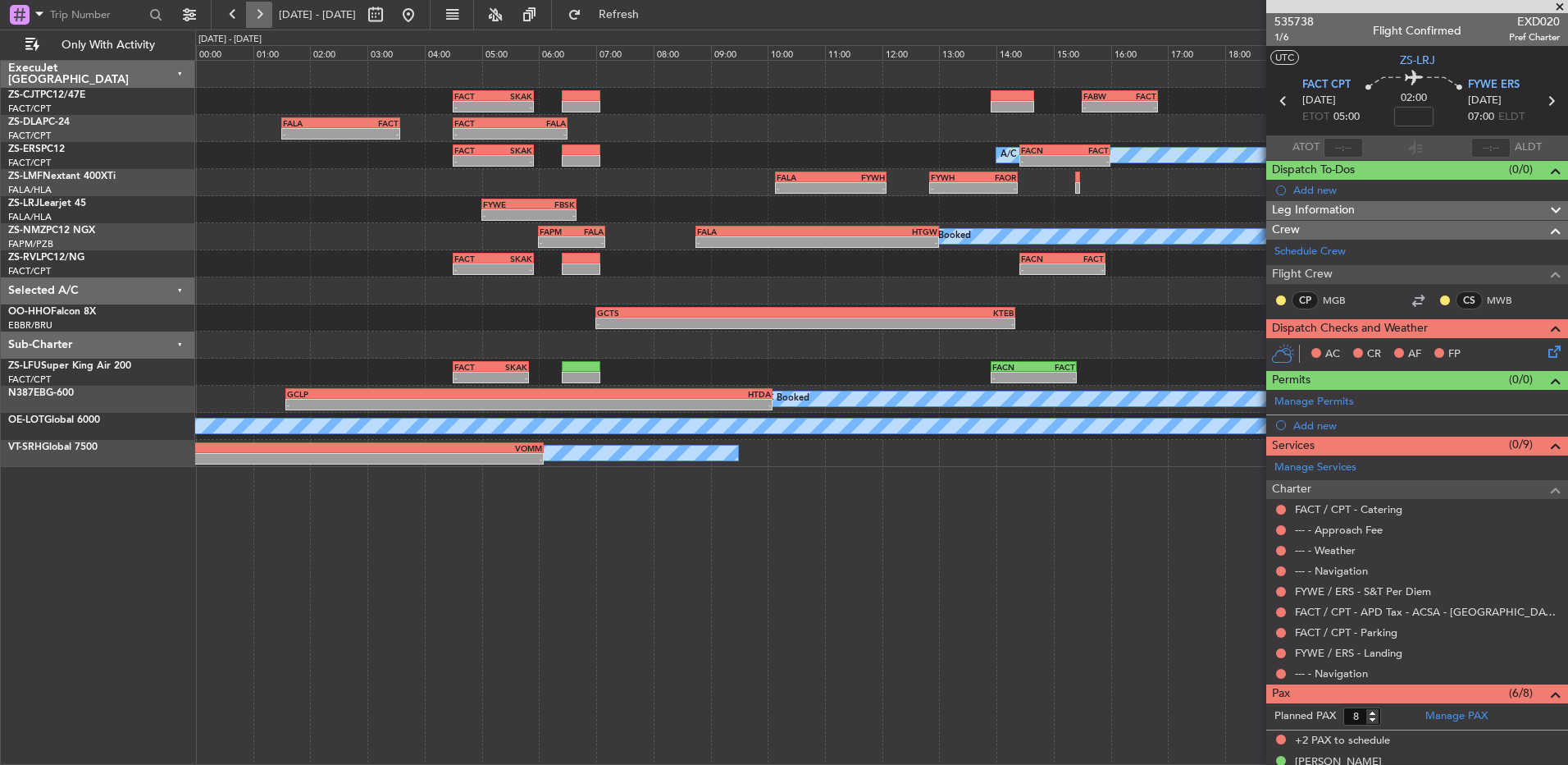
click at [261, 18] on button at bounding box center [259, 15] width 26 height 26
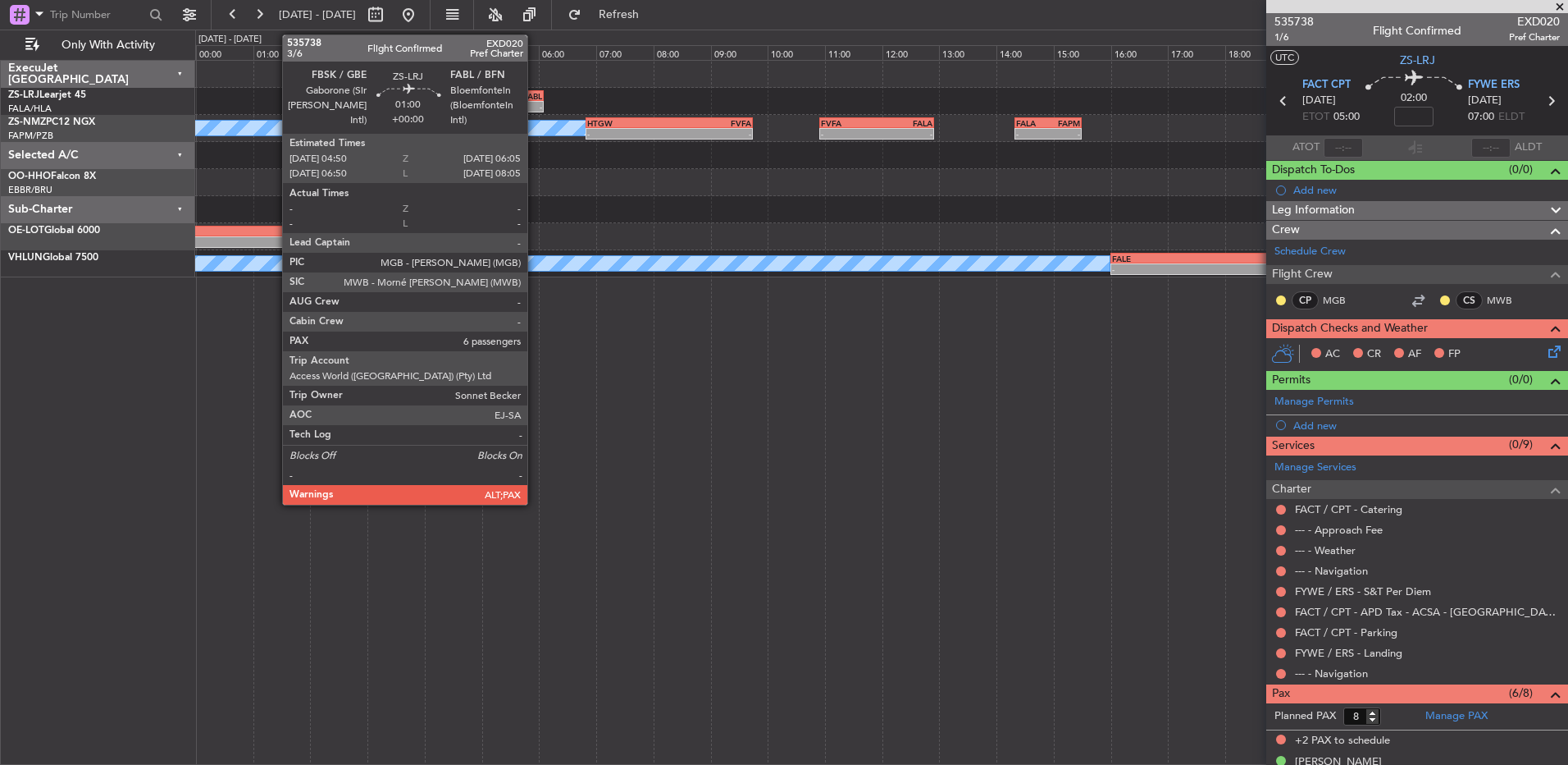
click at [534, 103] on div "-" at bounding box center [525, 107] width 35 height 10
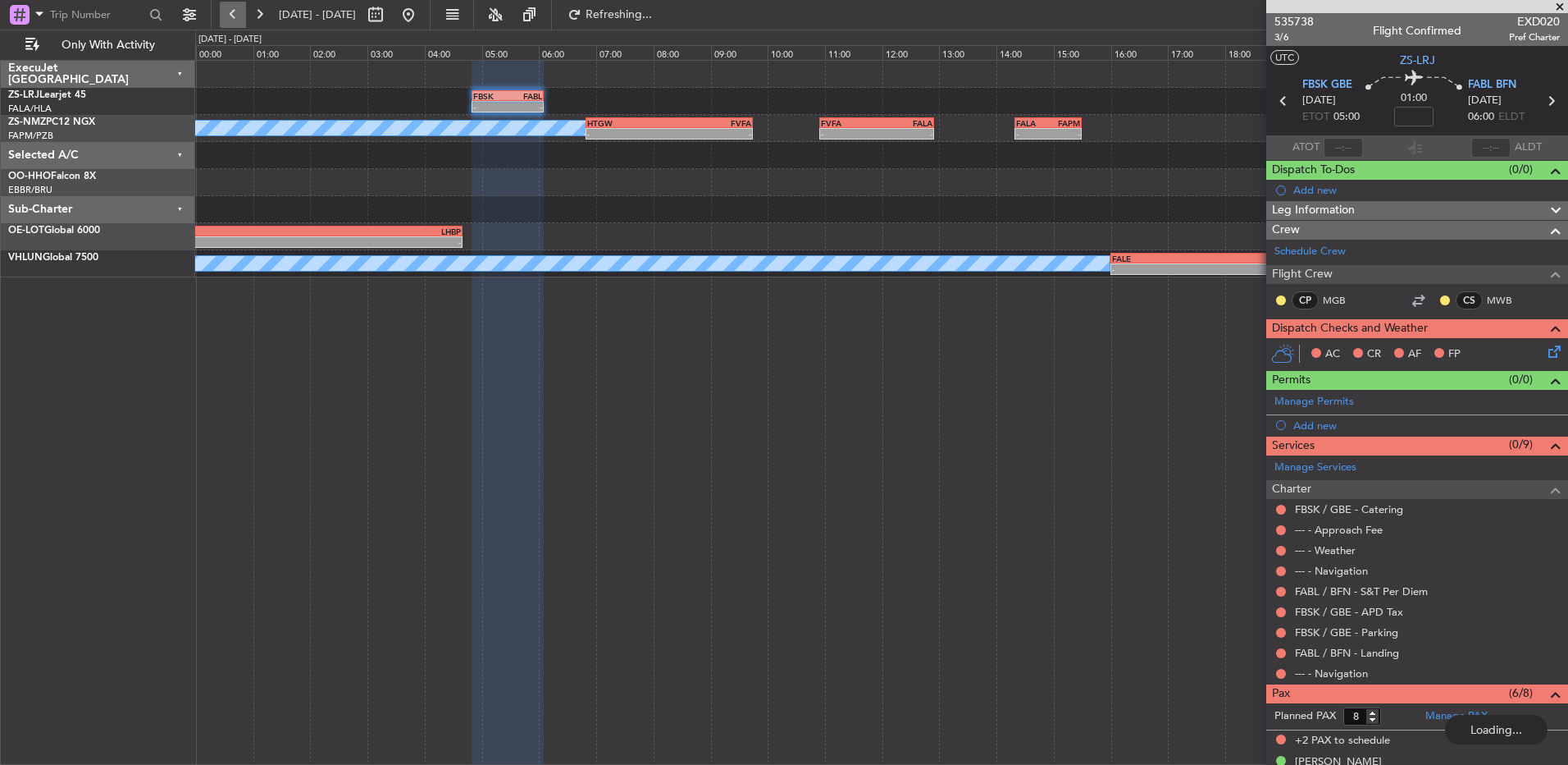
click at [242, 12] on button at bounding box center [233, 15] width 26 height 26
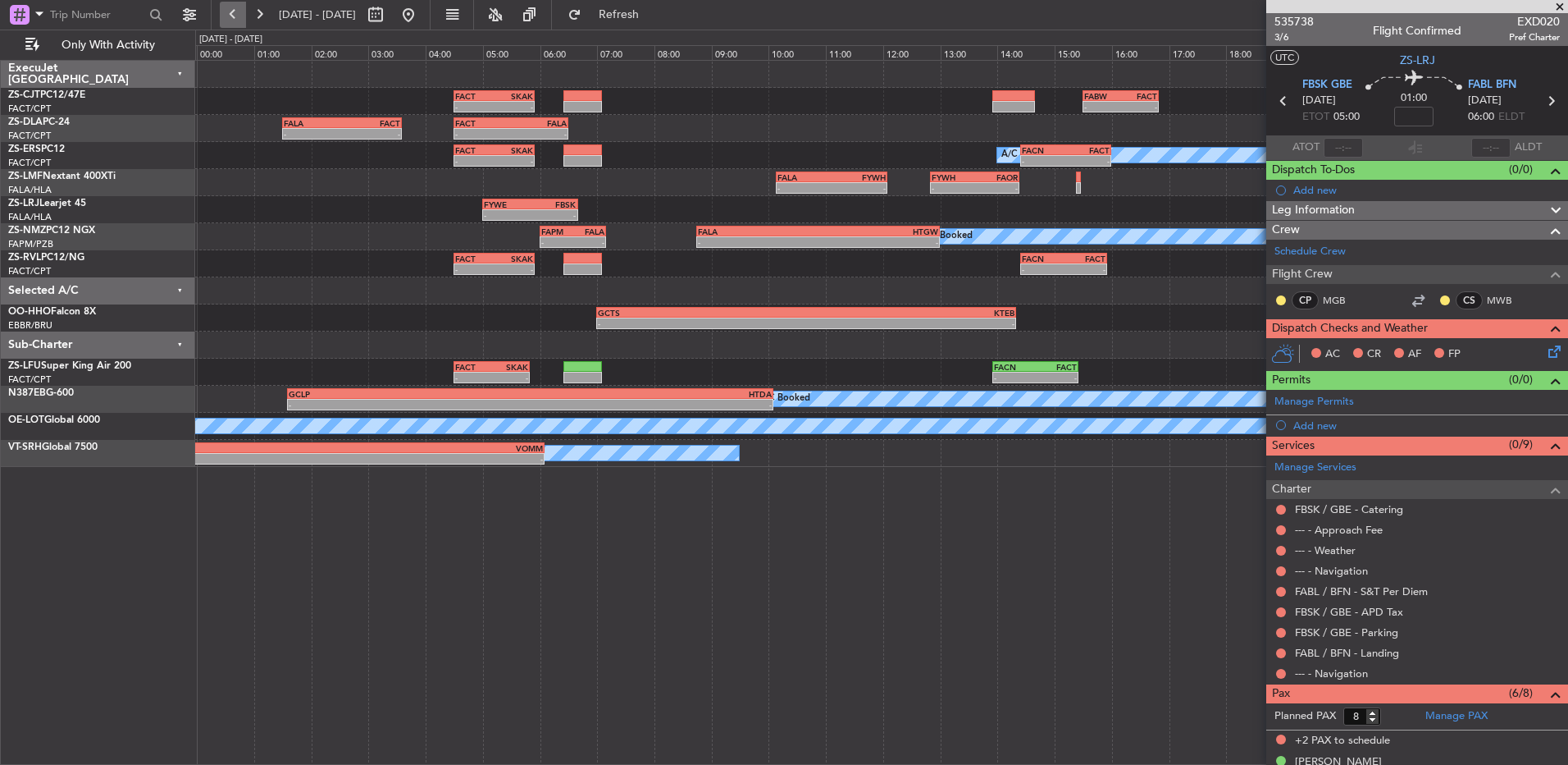
click at [224, 21] on button at bounding box center [233, 15] width 26 height 26
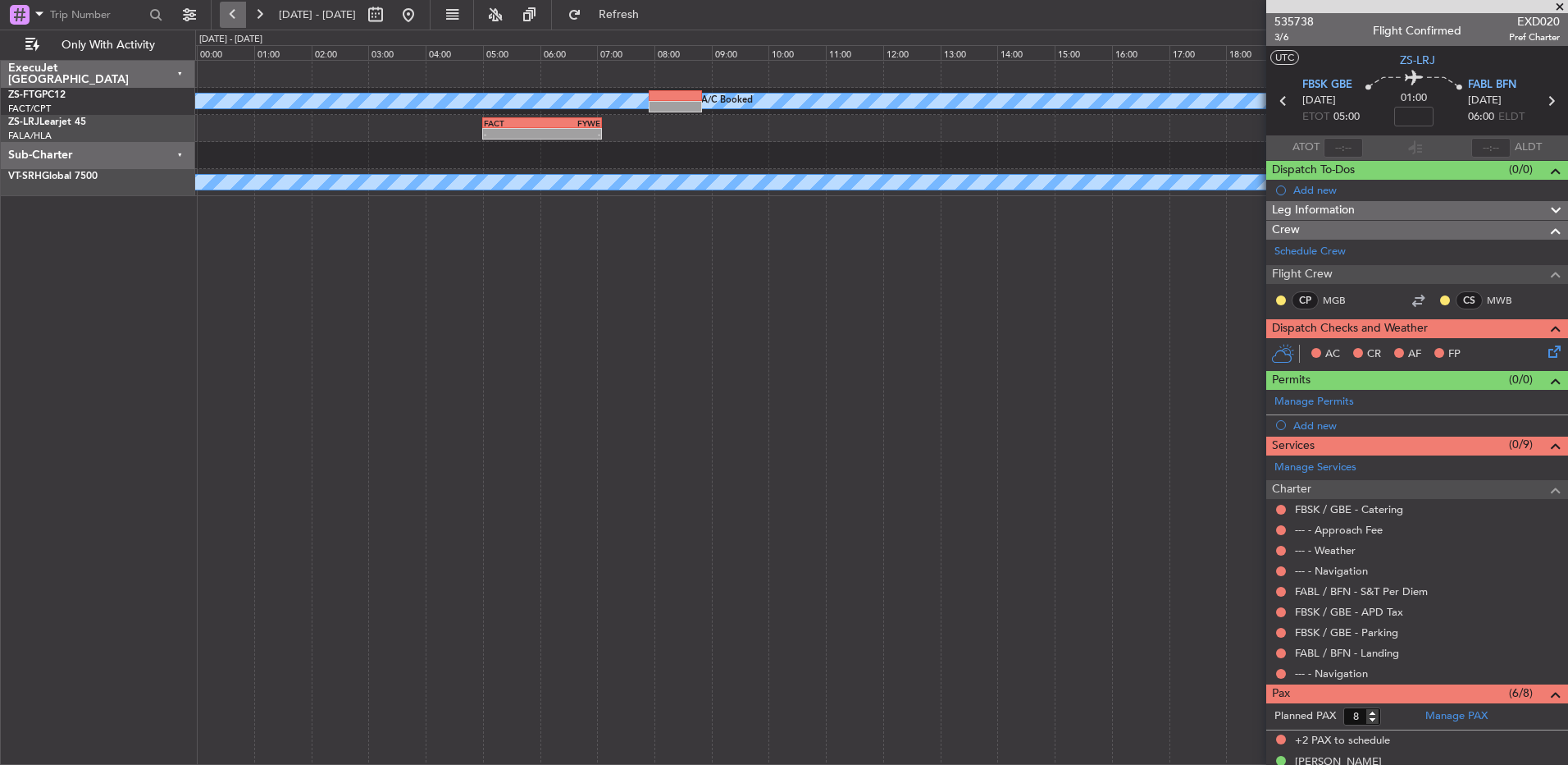
click at [224, 21] on button at bounding box center [233, 15] width 26 height 26
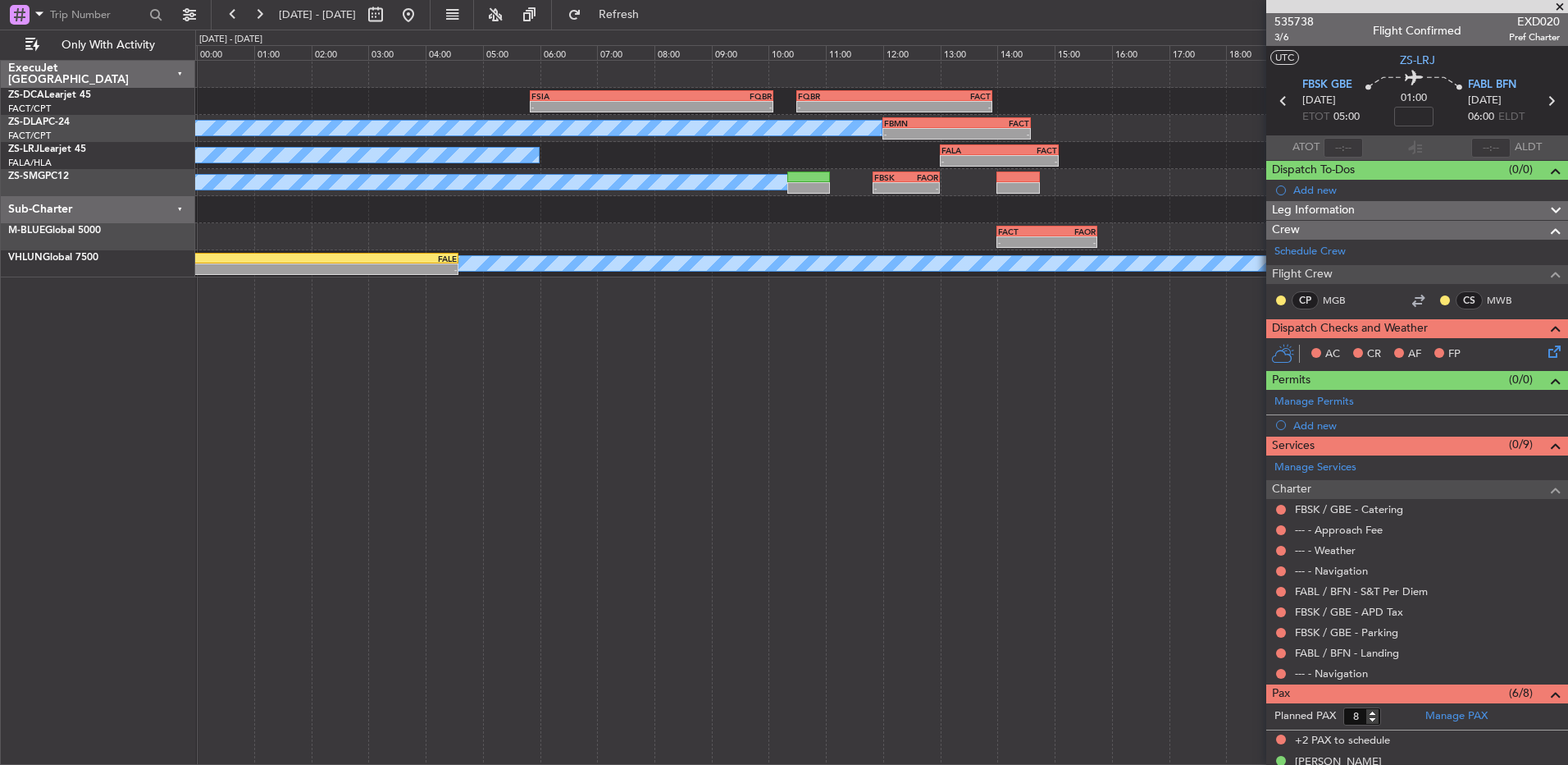
click at [1562, 5] on span at bounding box center [1560, 7] width 16 height 15
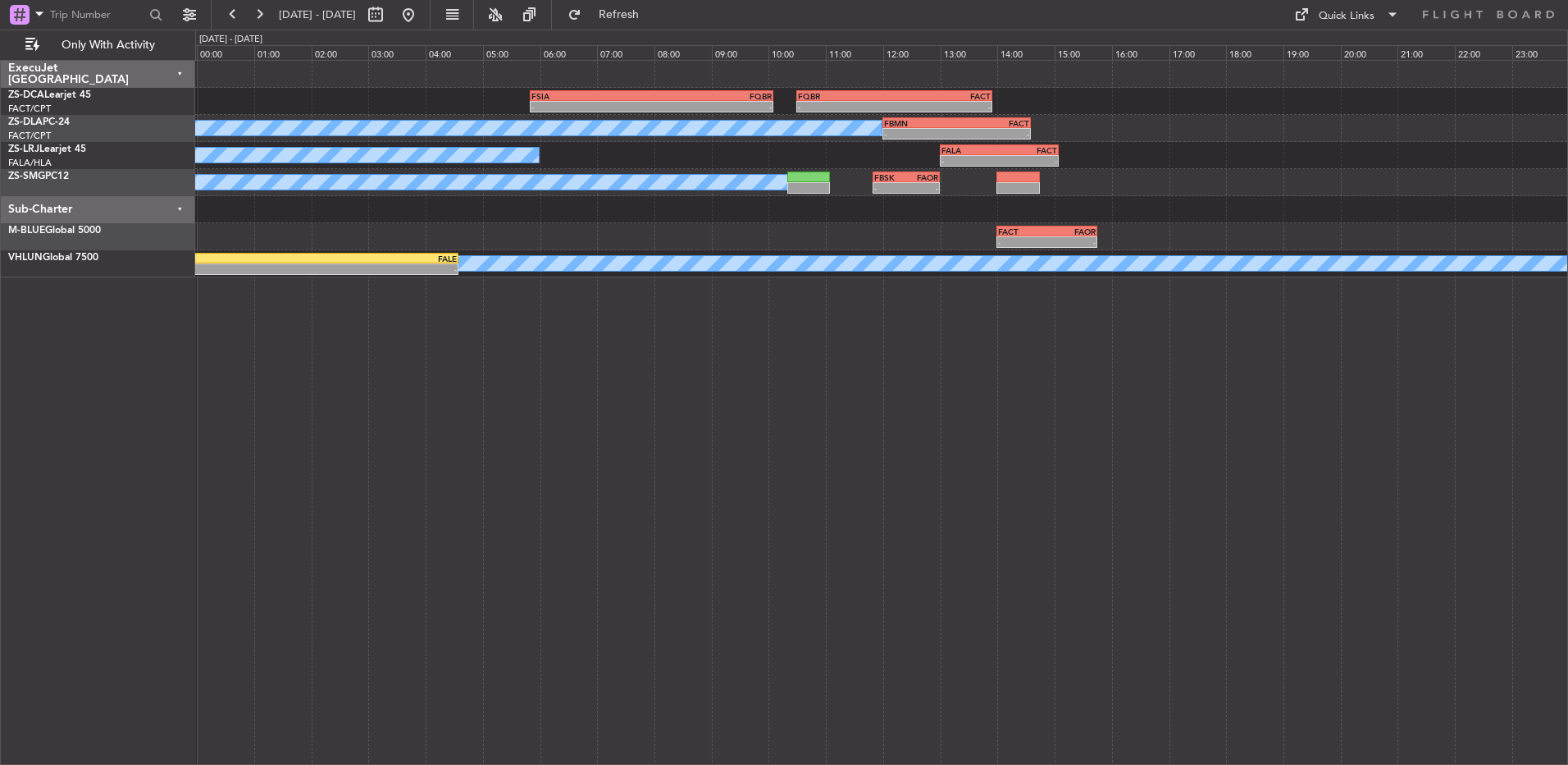
type input "0"
drag, startPoint x: 458, startPoint y: 13, endPoint x: 437, endPoint y: 16, distance: 21.2
click at [422, 13] on button at bounding box center [409, 15] width 26 height 26
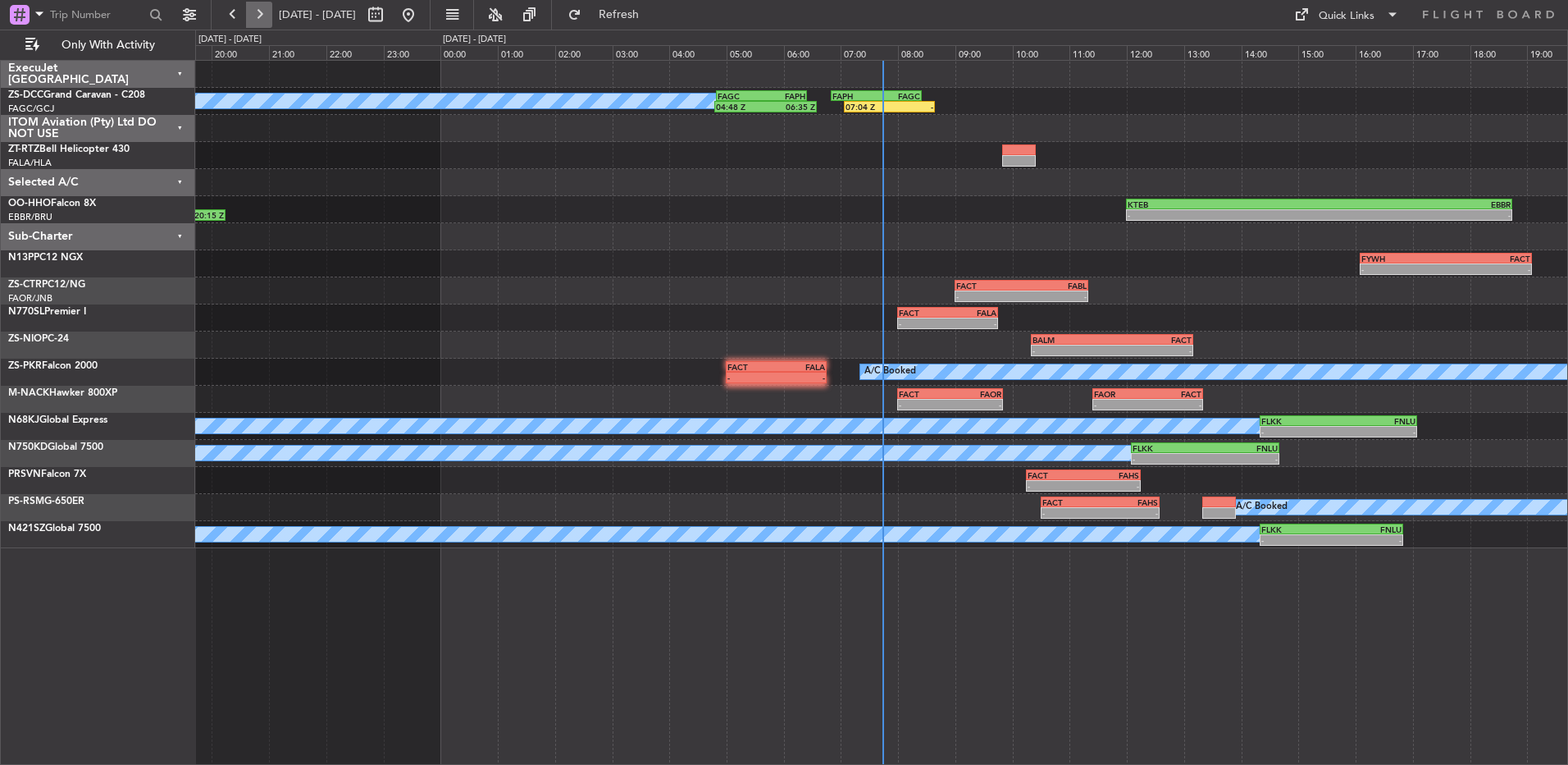
click at [255, 12] on button at bounding box center [259, 15] width 26 height 26
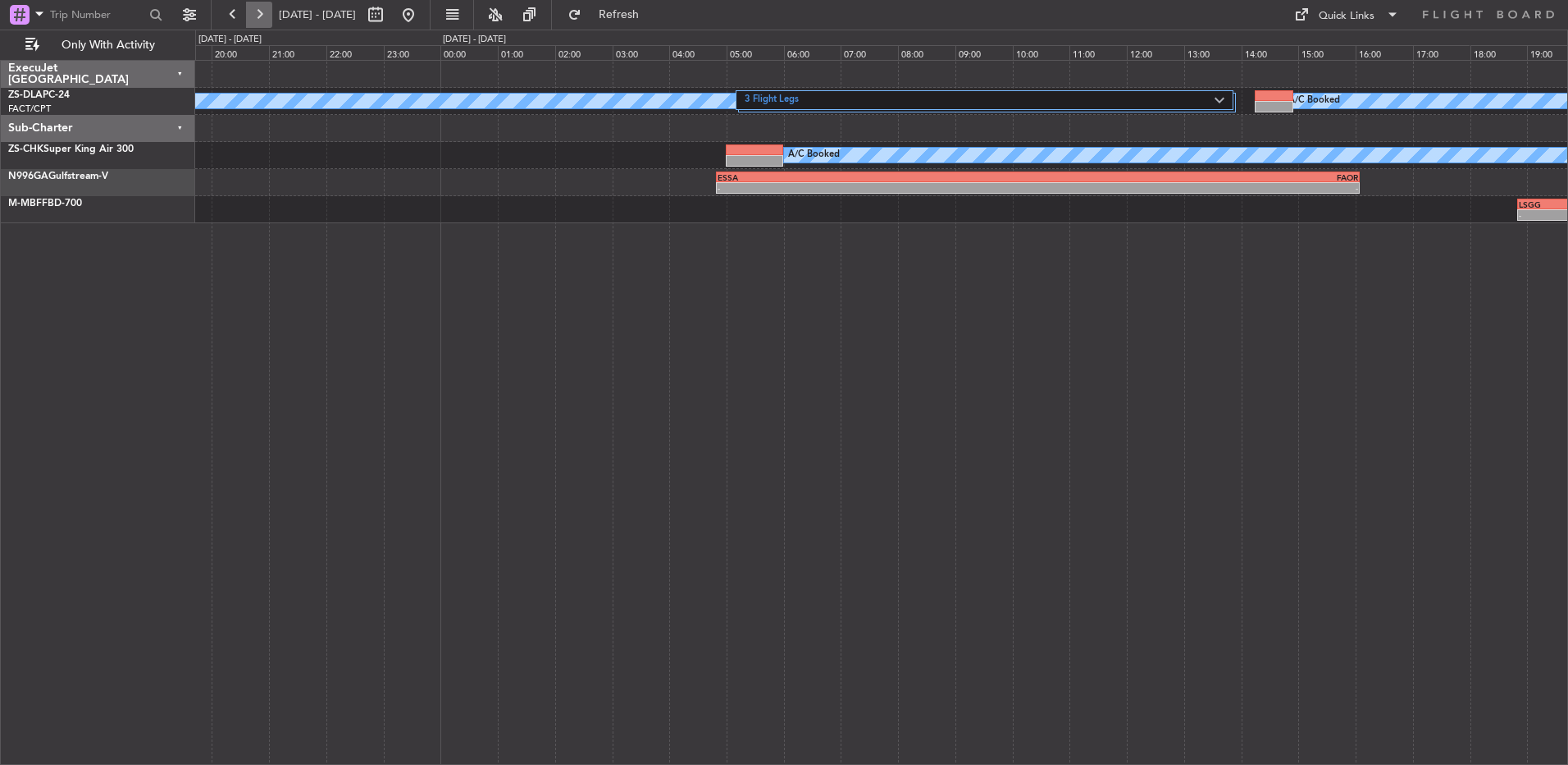
click at [258, 9] on button at bounding box center [259, 15] width 26 height 26
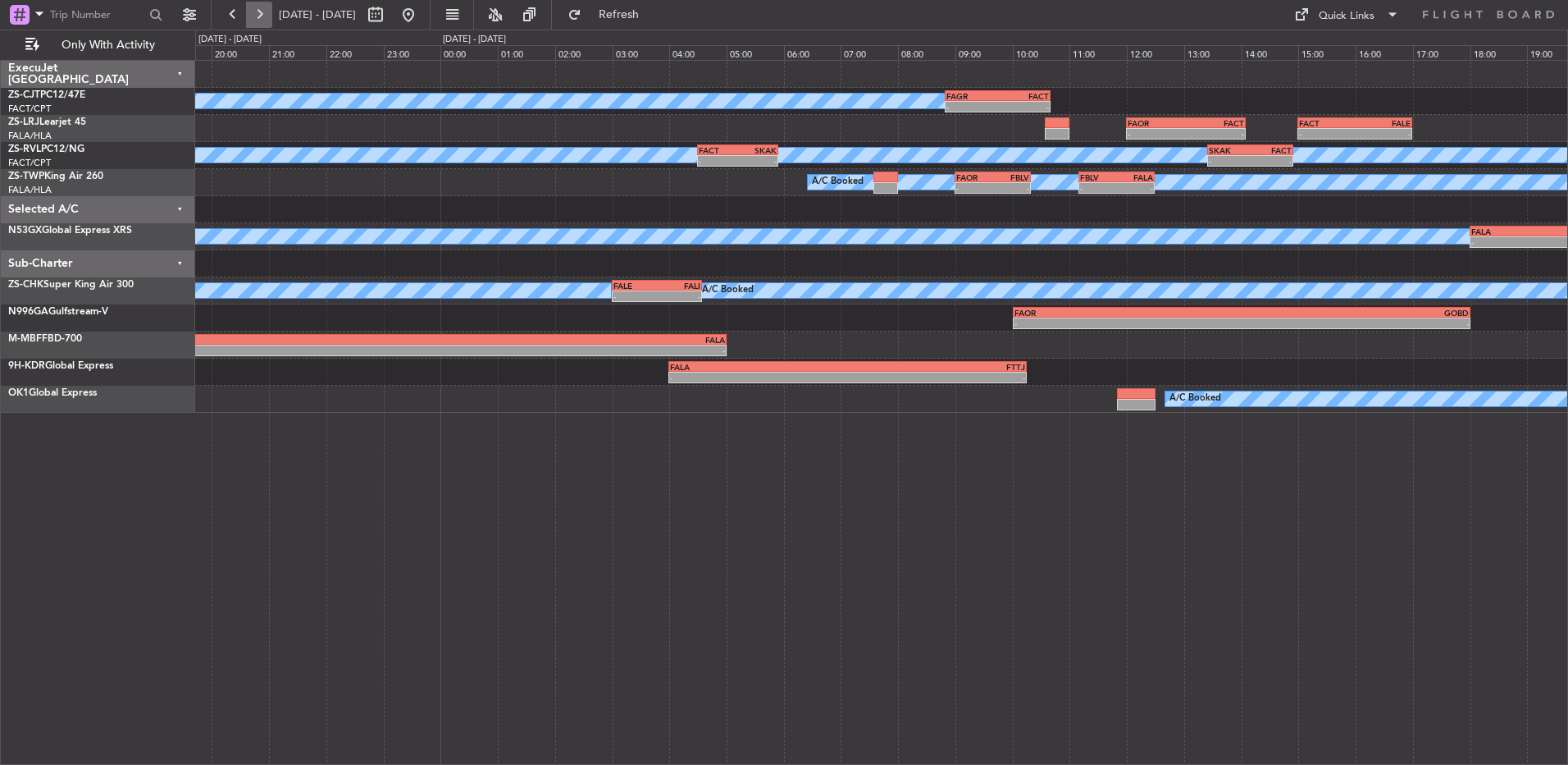
click at [255, 16] on button at bounding box center [259, 15] width 26 height 26
click at [256, 16] on button at bounding box center [259, 15] width 26 height 26
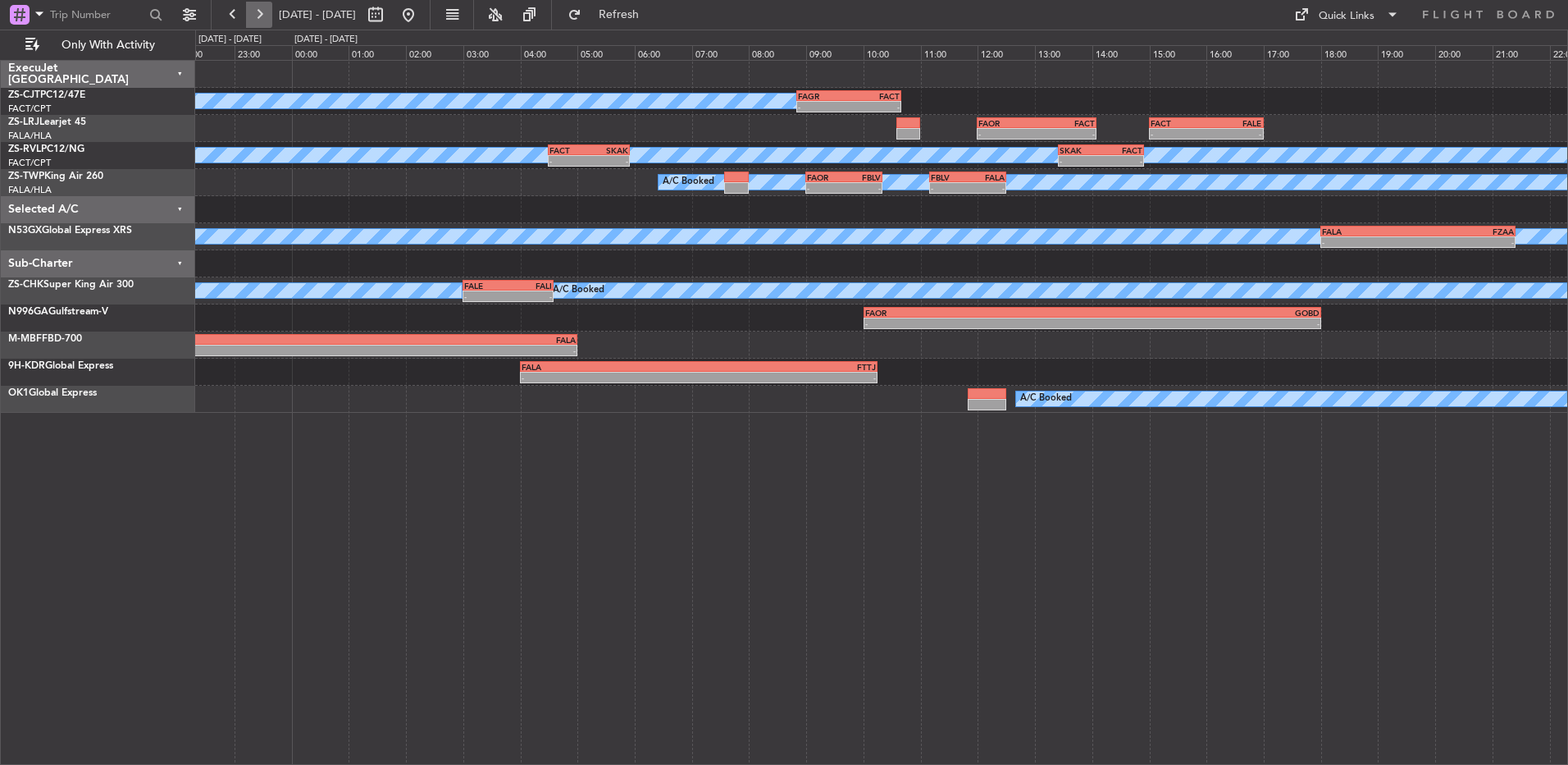
click at [256, 16] on button at bounding box center [259, 15] width 26 height 26
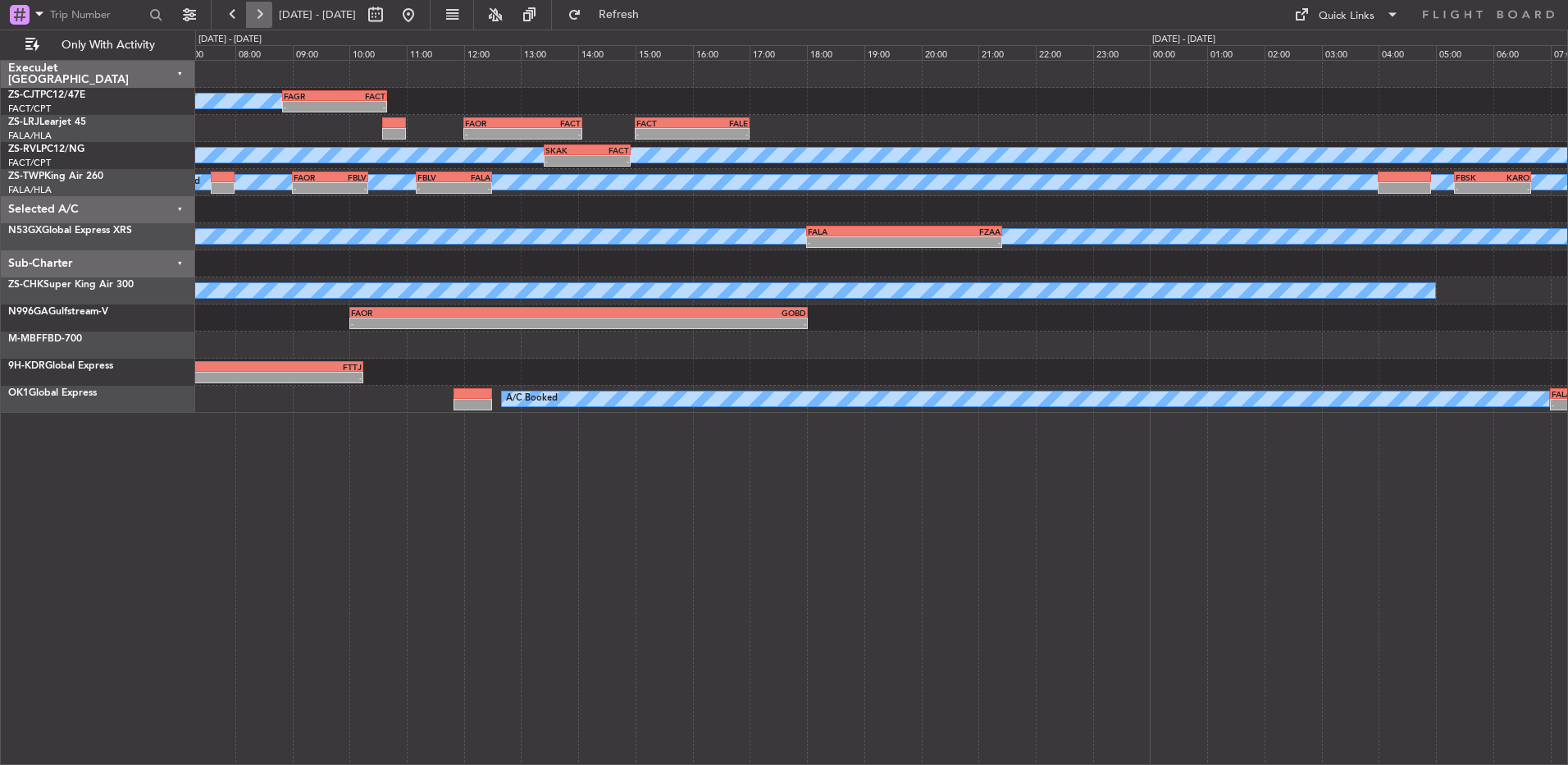
click at [256, 16] on button at bounding box center [259, 15] width 26 height 26
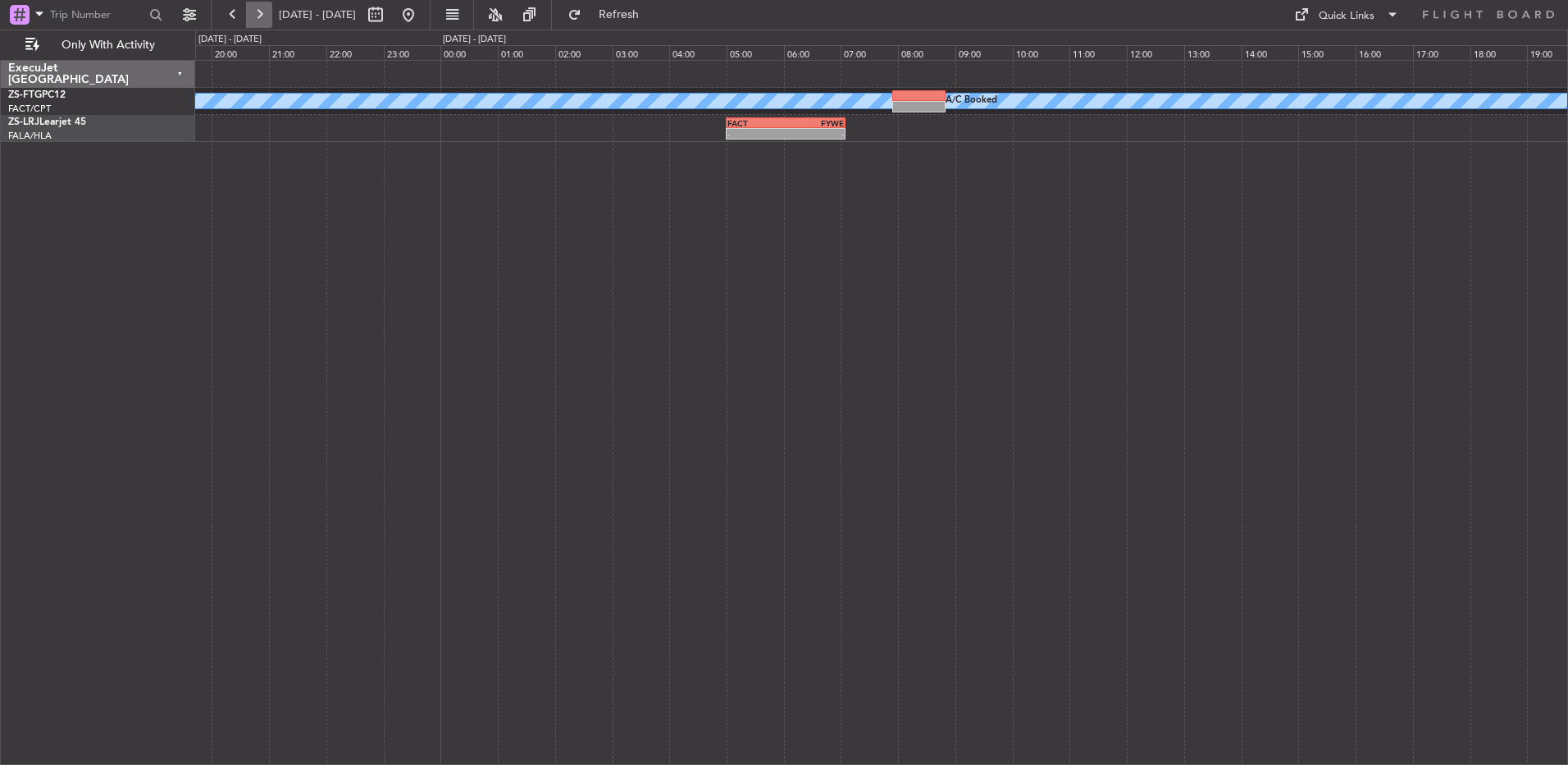
click at [255, 16] on button at bounding box center [259, 15] width 26 height 26
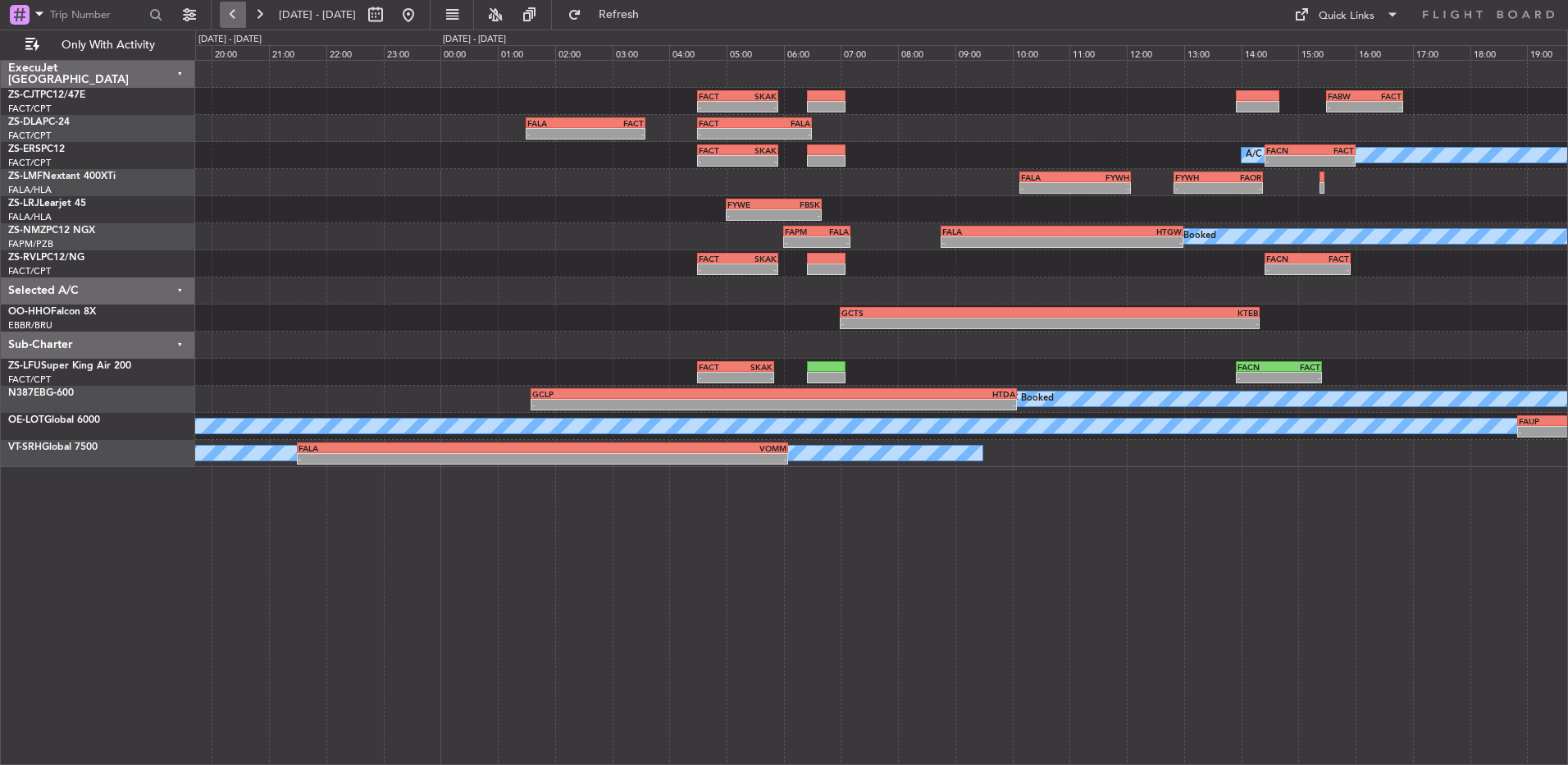
click at [235, 15] on button at bounding box center [233, 15] width 26 height 26
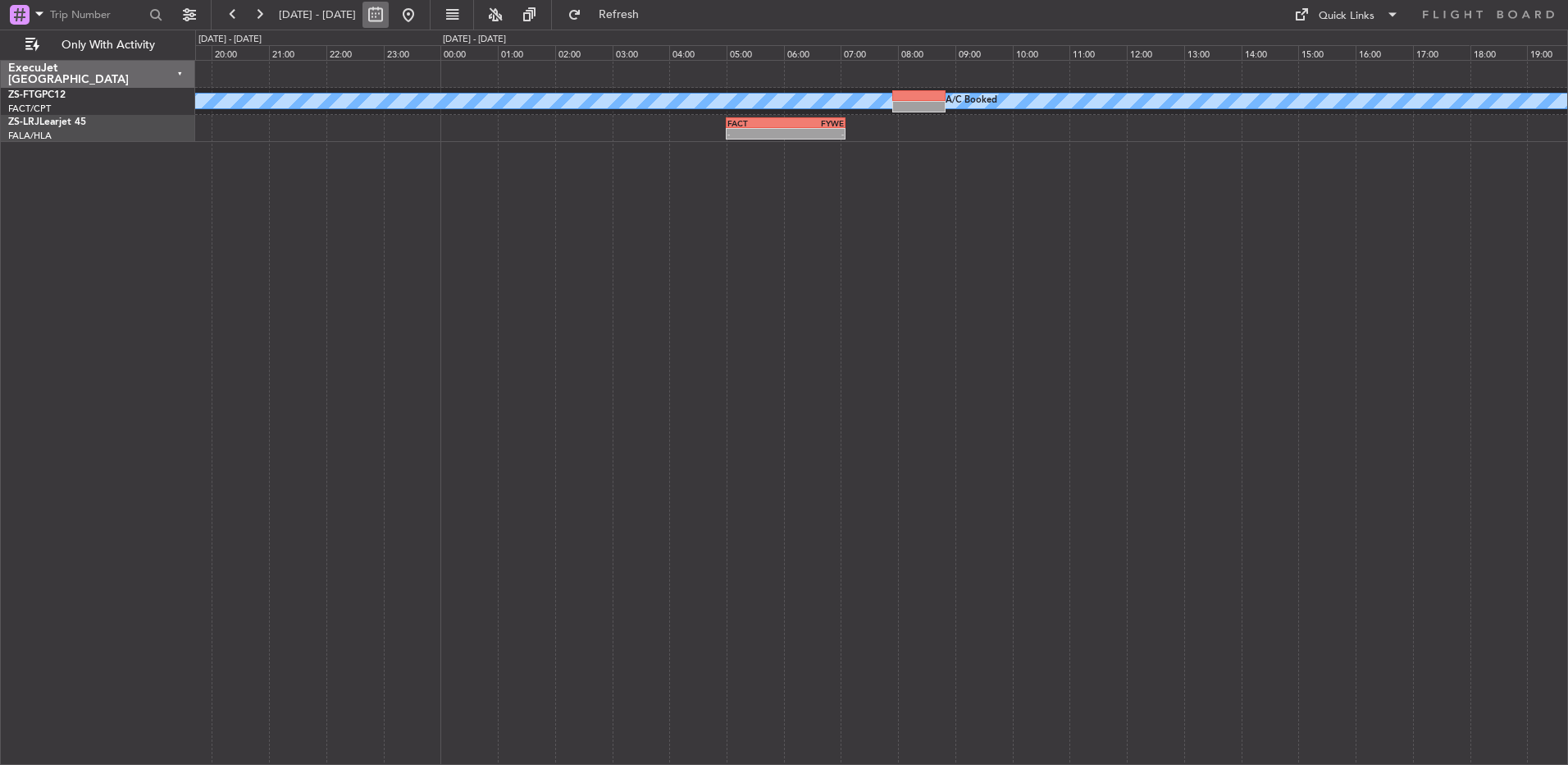
click at [389, 14] on button at bounding box center [376, 15] width 26 height 26
select select "9"
select select "2025"
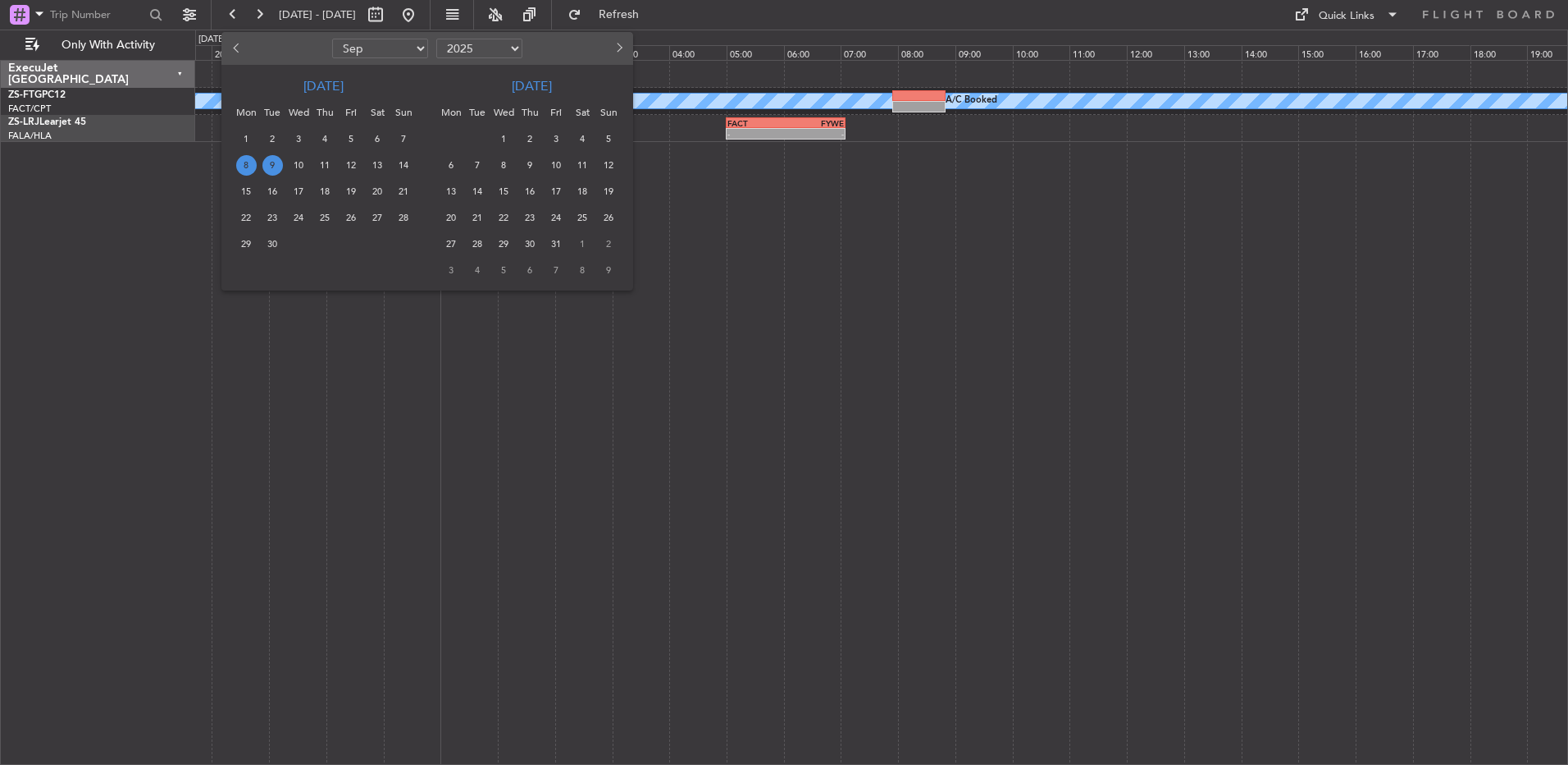
click at [247, 157] on span "8" at bounding box center [246, 165] width 21 height 21
click at [246, 157] on span "8" at bounding box center [246, 165] width 21 height 21
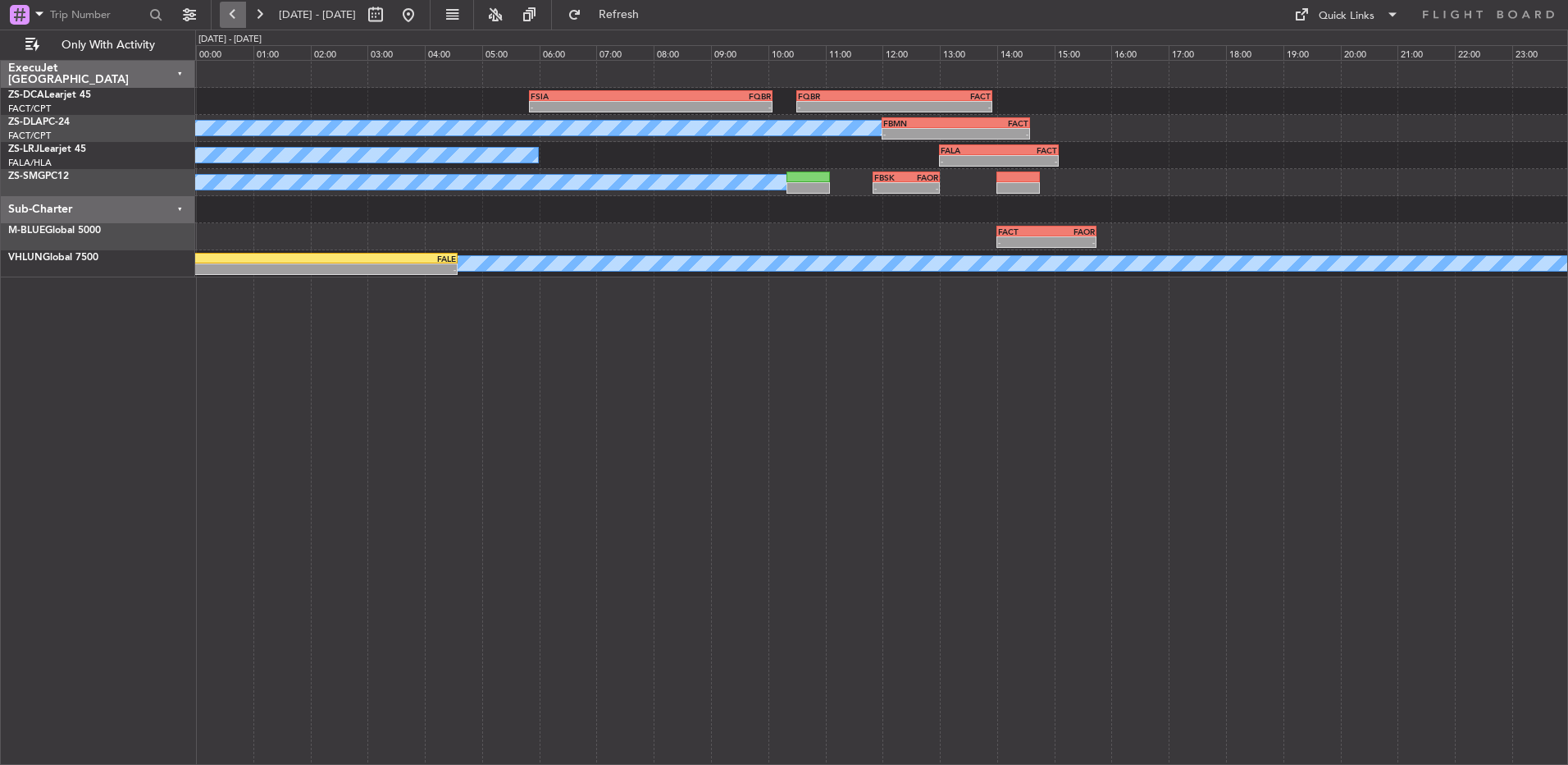
drag, startPoint x: 246, startPoint y: 157, endPoint x: 236, endPoint y: 8, distance: 149.3
click at [236, 8] on button at bounding box center [233, 15] width 26 height 26
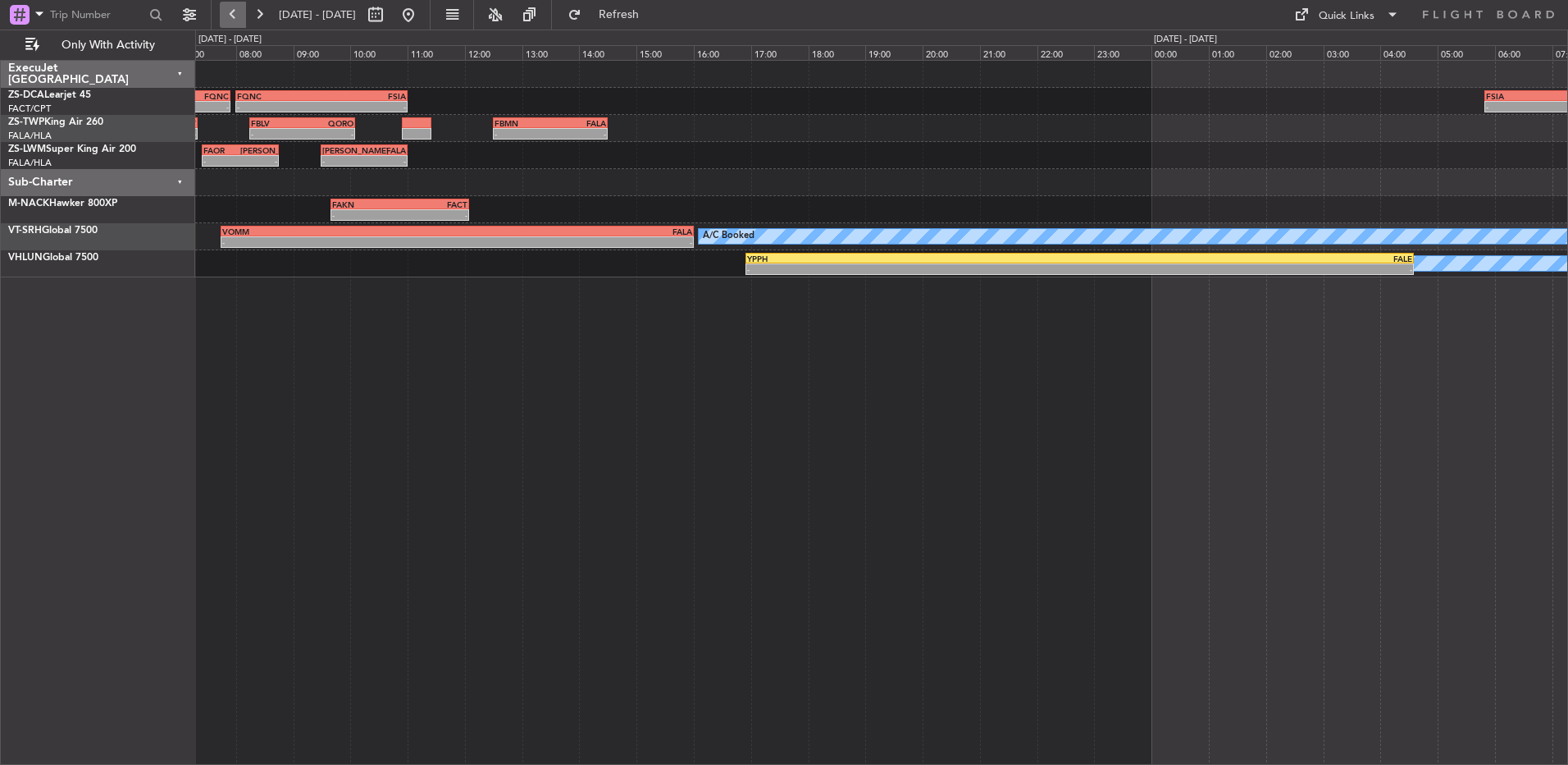
click at [236, 8] on button at bounding box center [233, 15] width 26 height 26
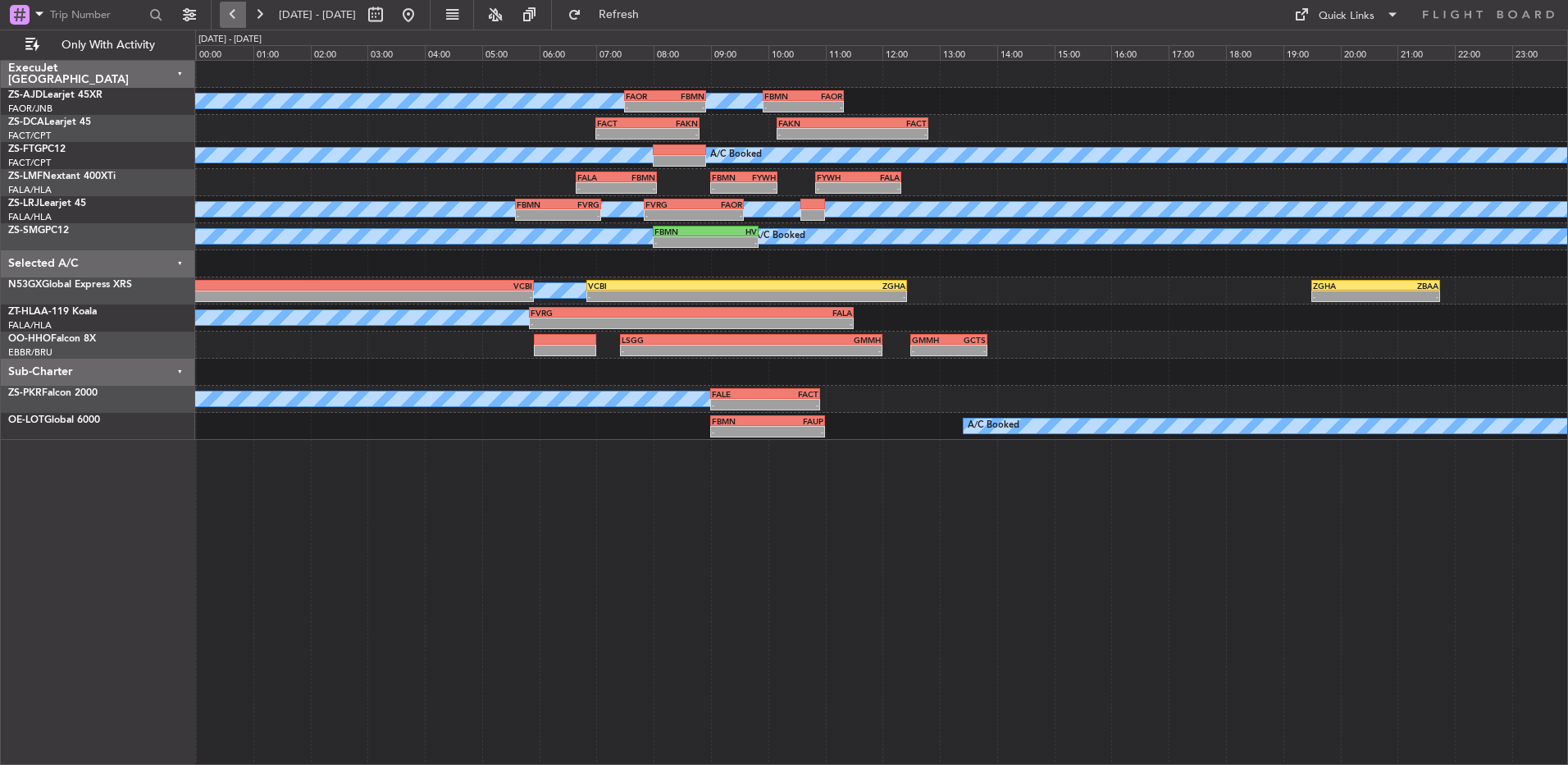
click at [236, 8] on button at bounding box center [233, 15] width 26 height 26
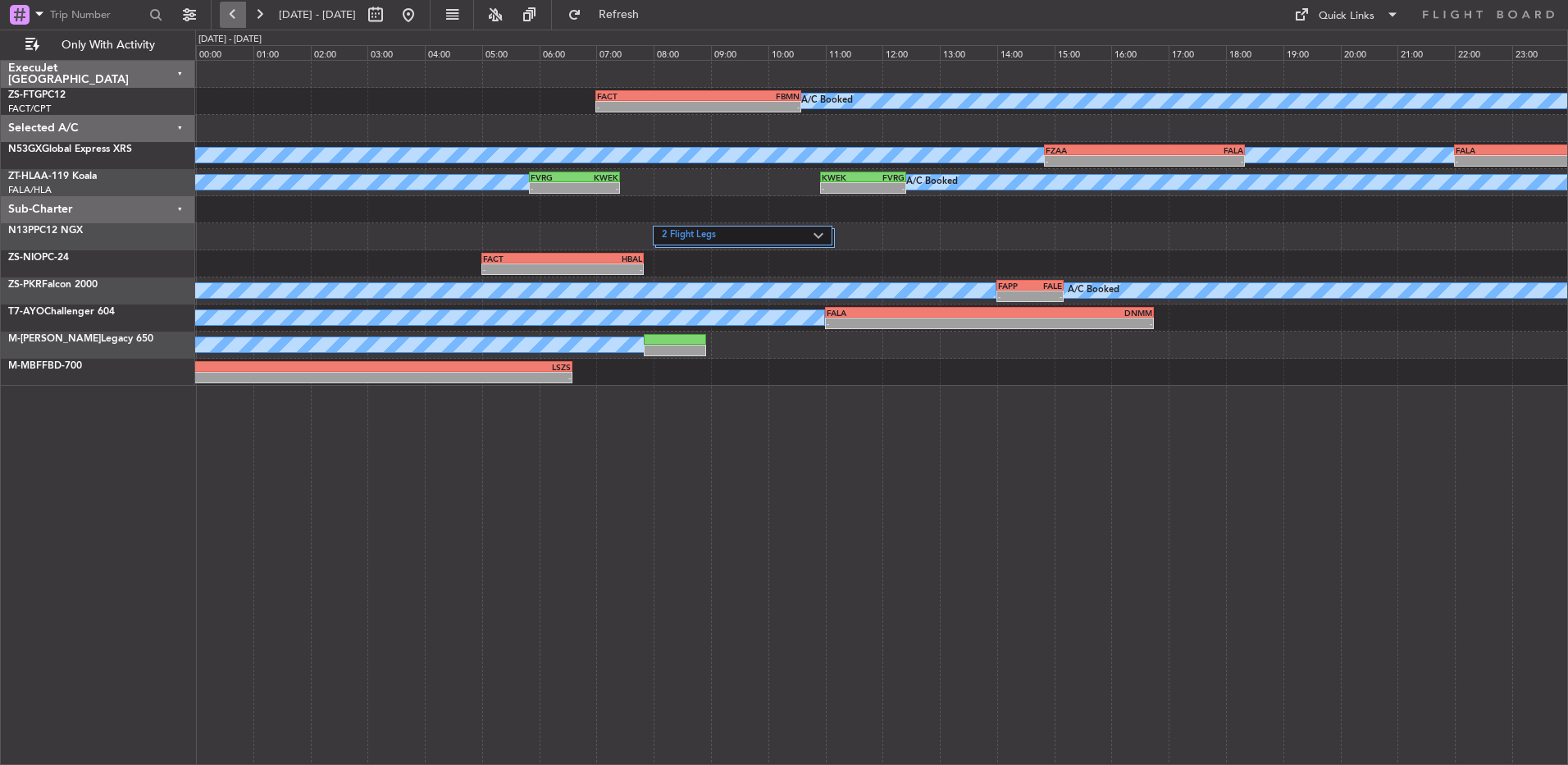
click at [236, 8] on button at bounding box center [233, 15] width 26 height 26
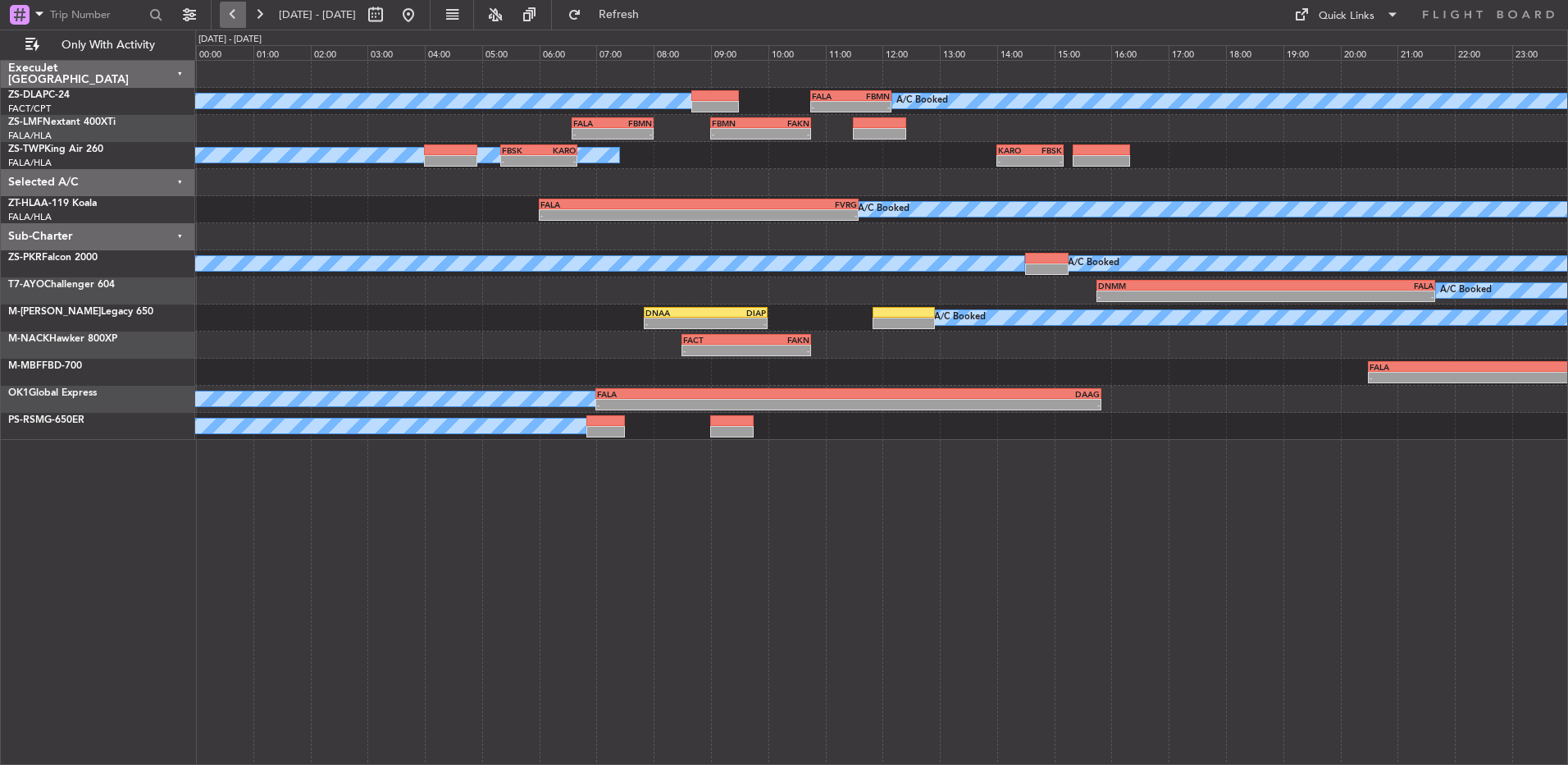
click at [228, 6] on button at bounding box center [233, 15] width 26 height 26
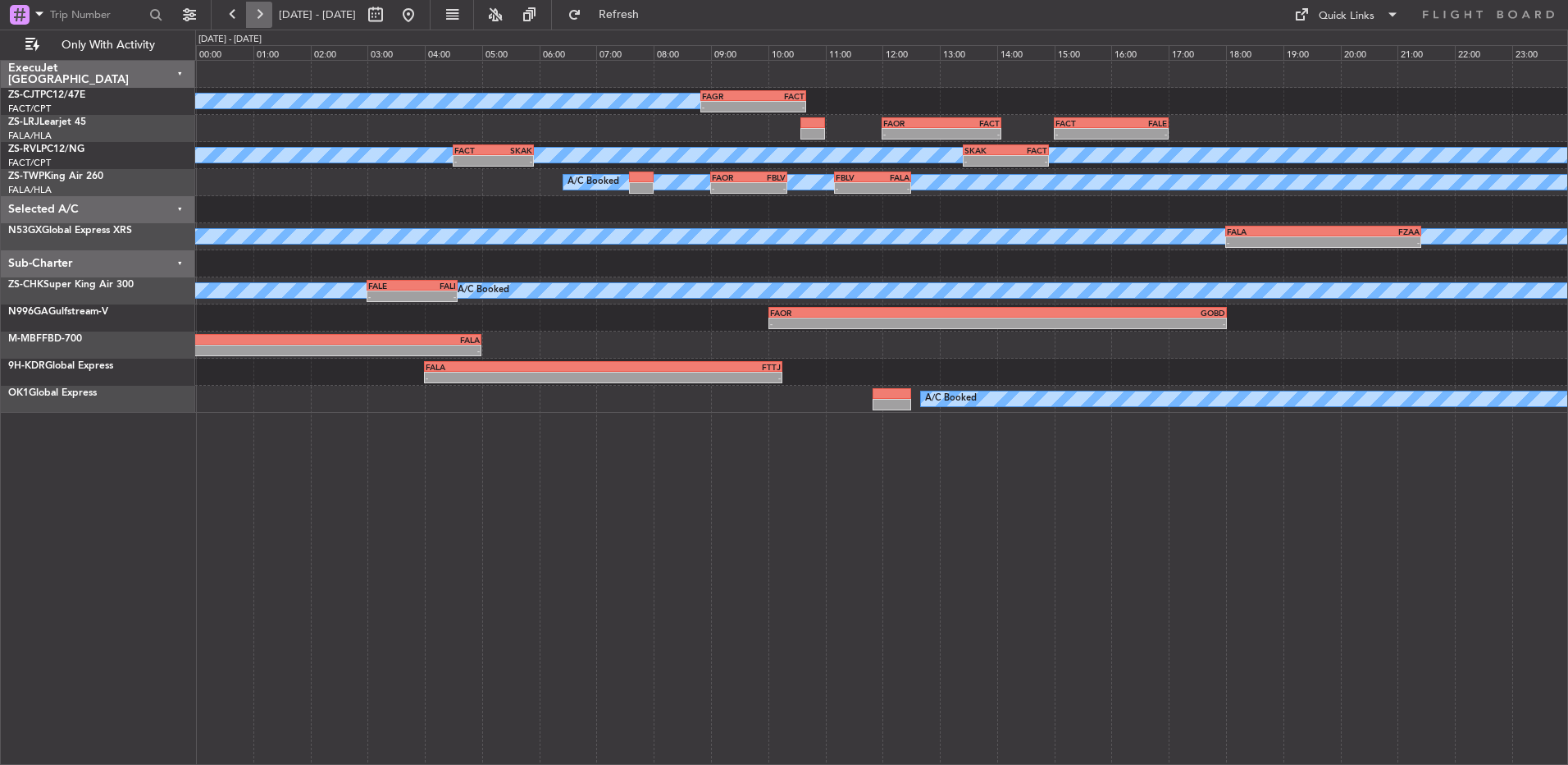
click at [257, 21] on button at bounding box center [259, 15] width 26 height 26
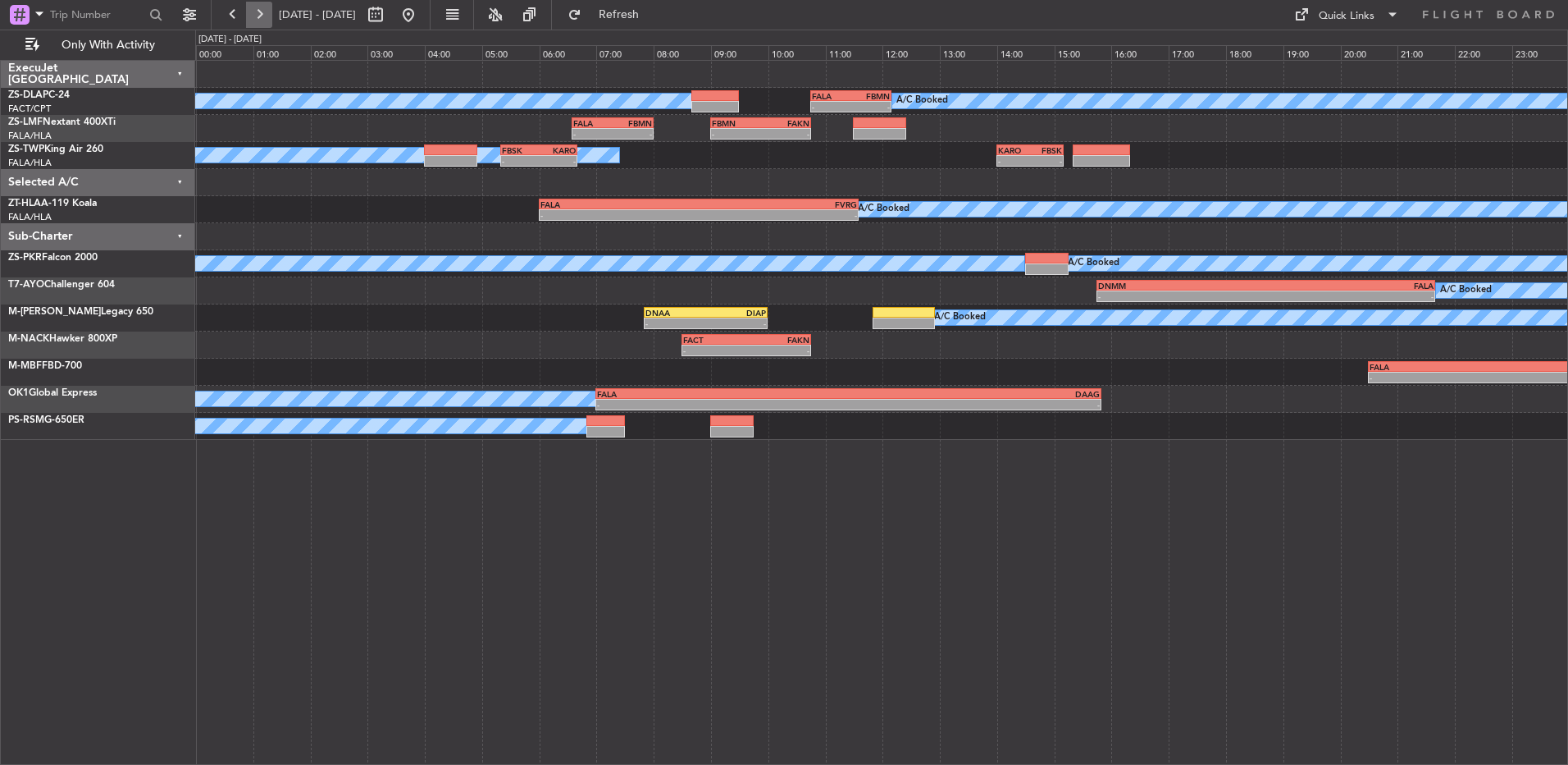
click at [257, 21] on button at bounding box center [259, 15] width 26 height 26
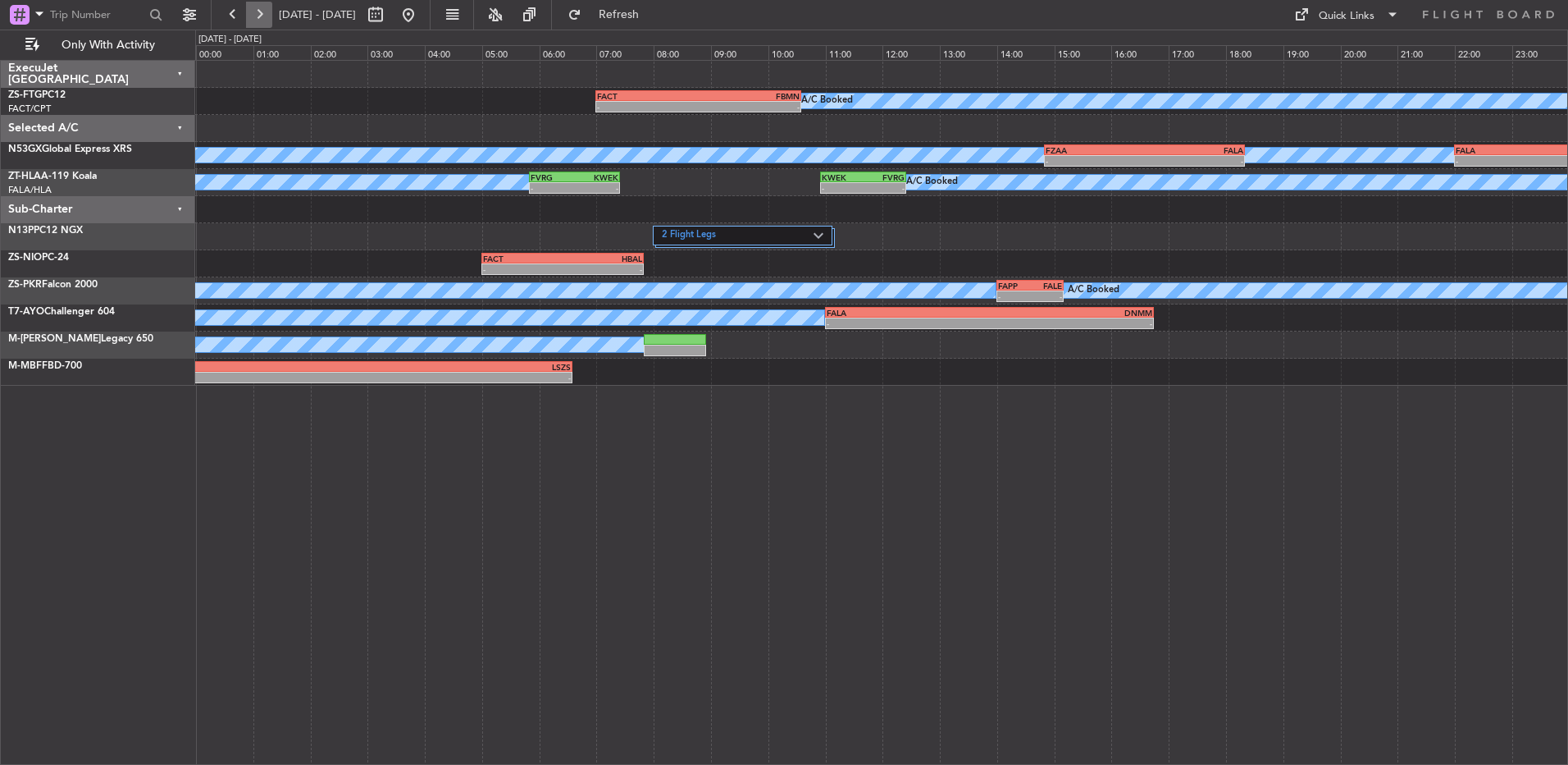
click at [257, 21] on button at bounding box center [259, 15] width 26 height 26
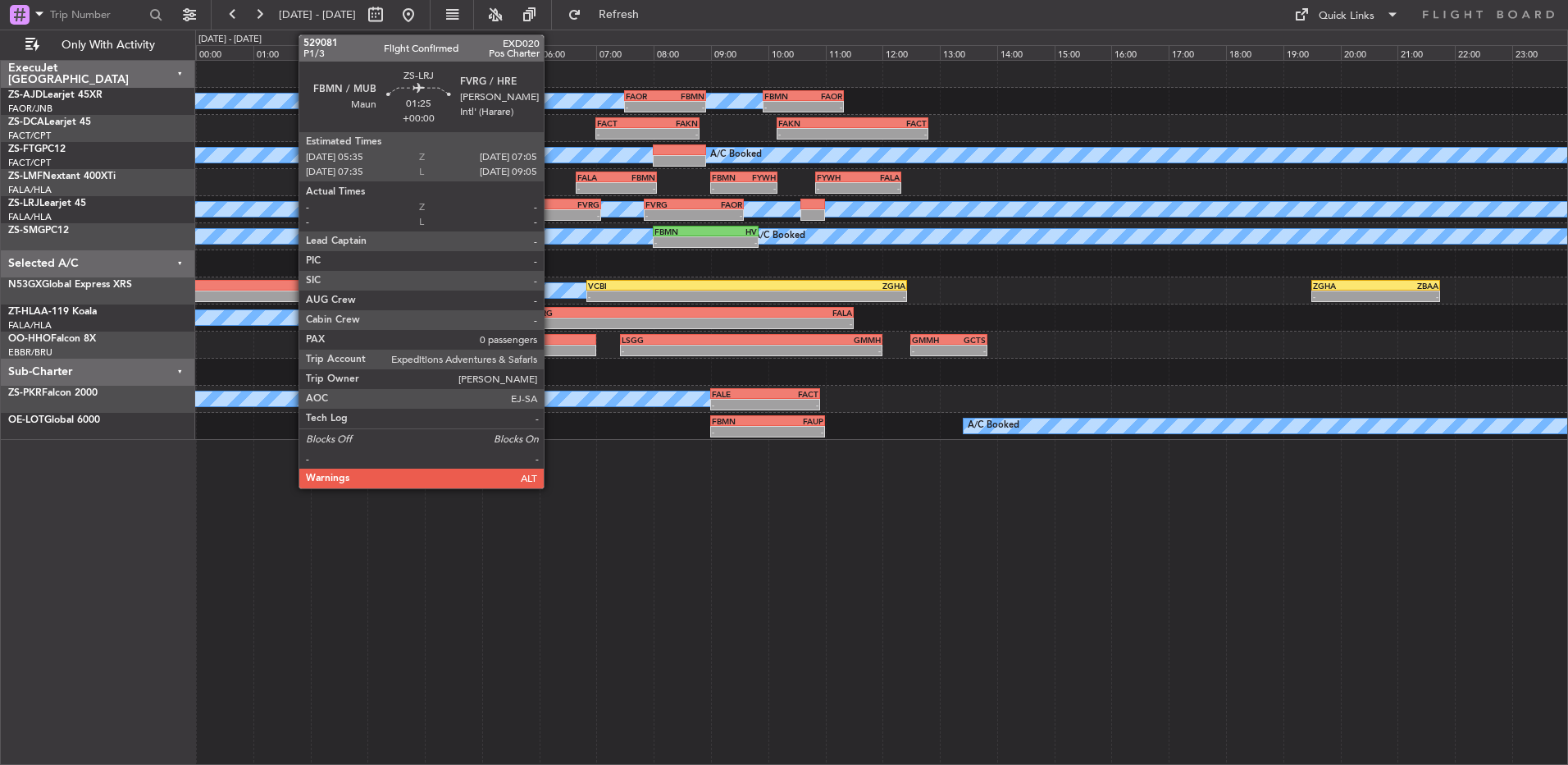
click at [551, 204] on div "FBMN" at bounding box center [537, 204] width 42 height 10
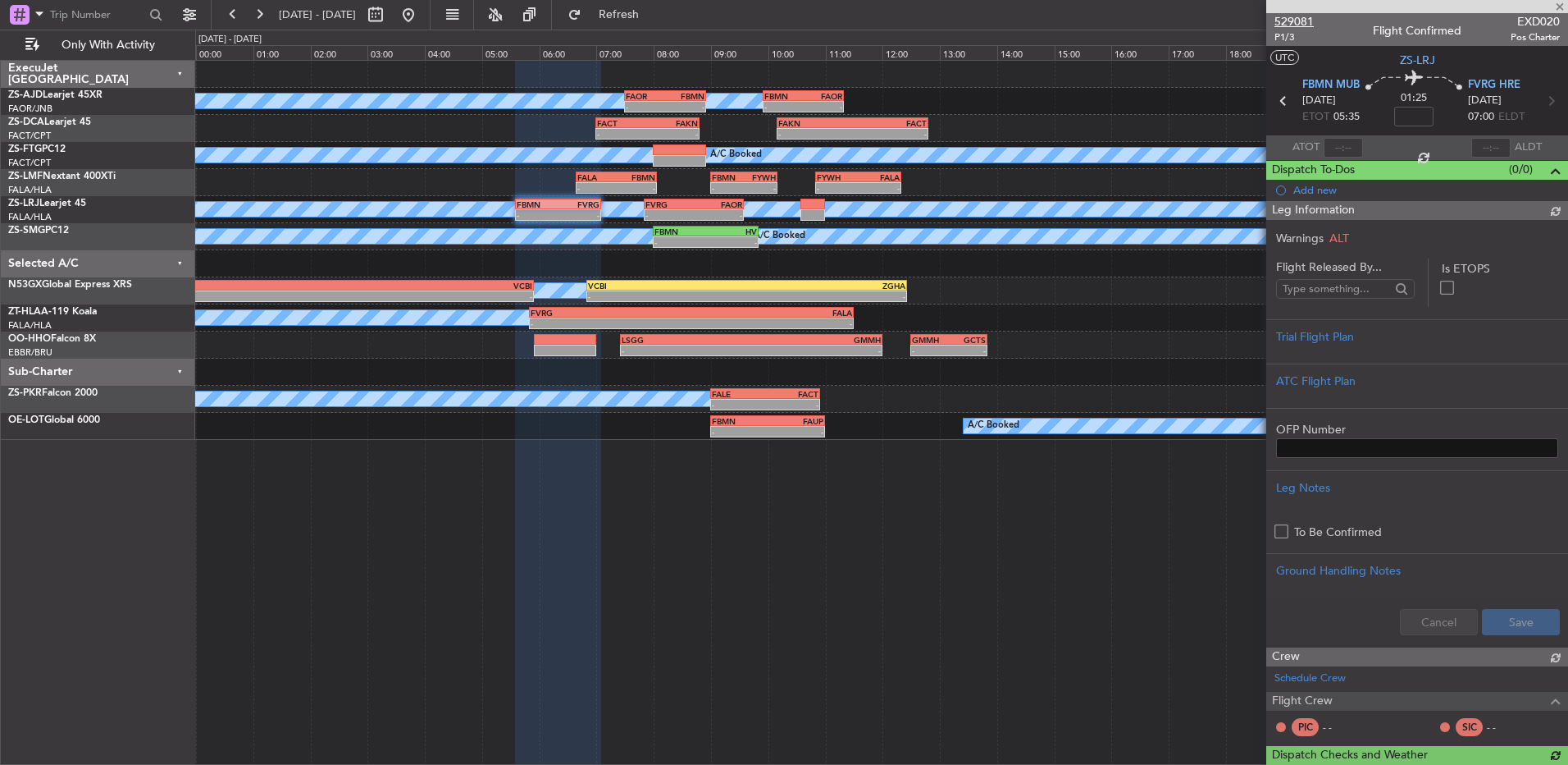
click at [1295, 13] on span "529081" at bounding box center [1294, 21] width 39 height 17
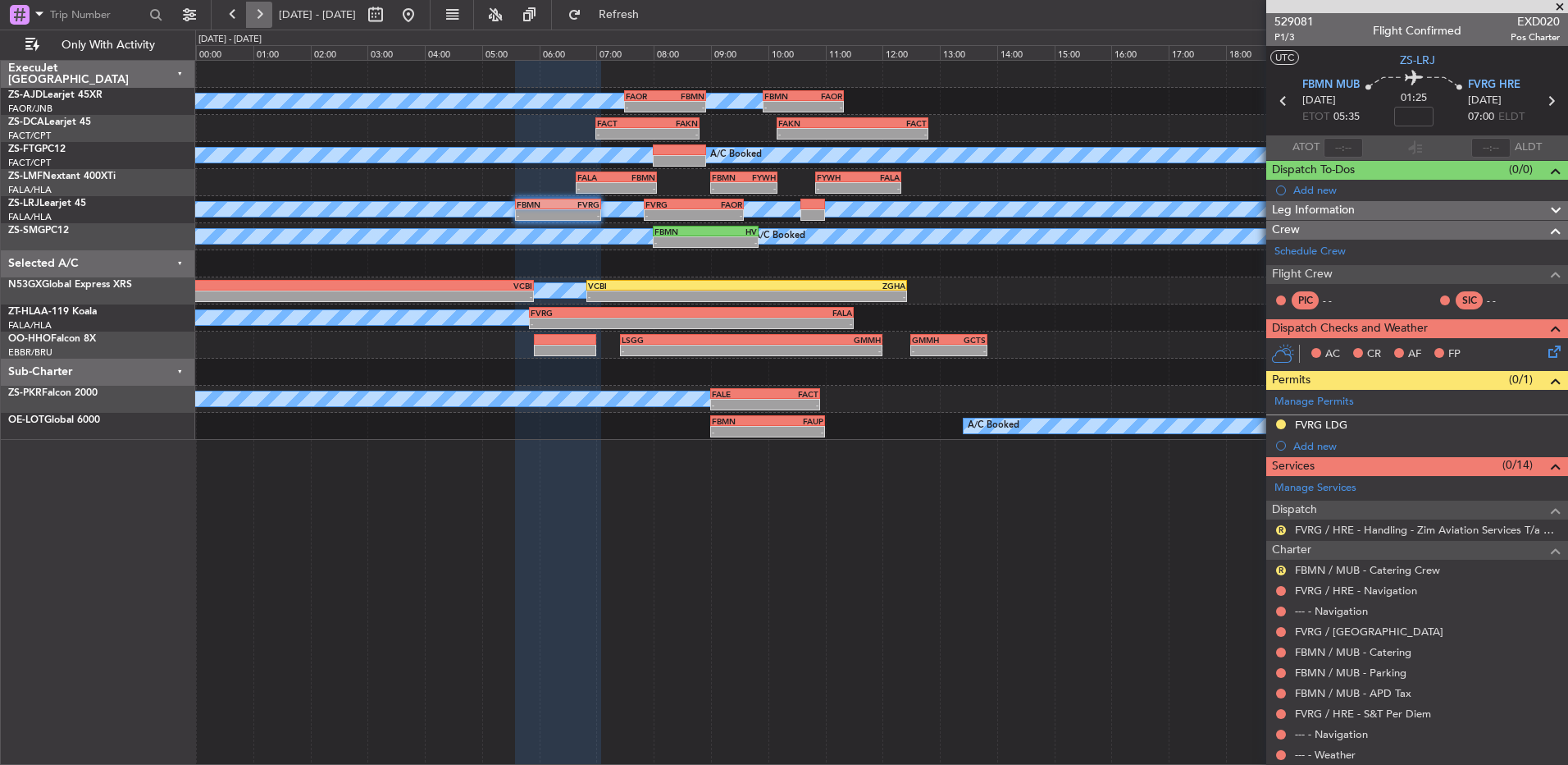
click at [259, 18] on button at bounding box center [259, 15] width 26 height 26
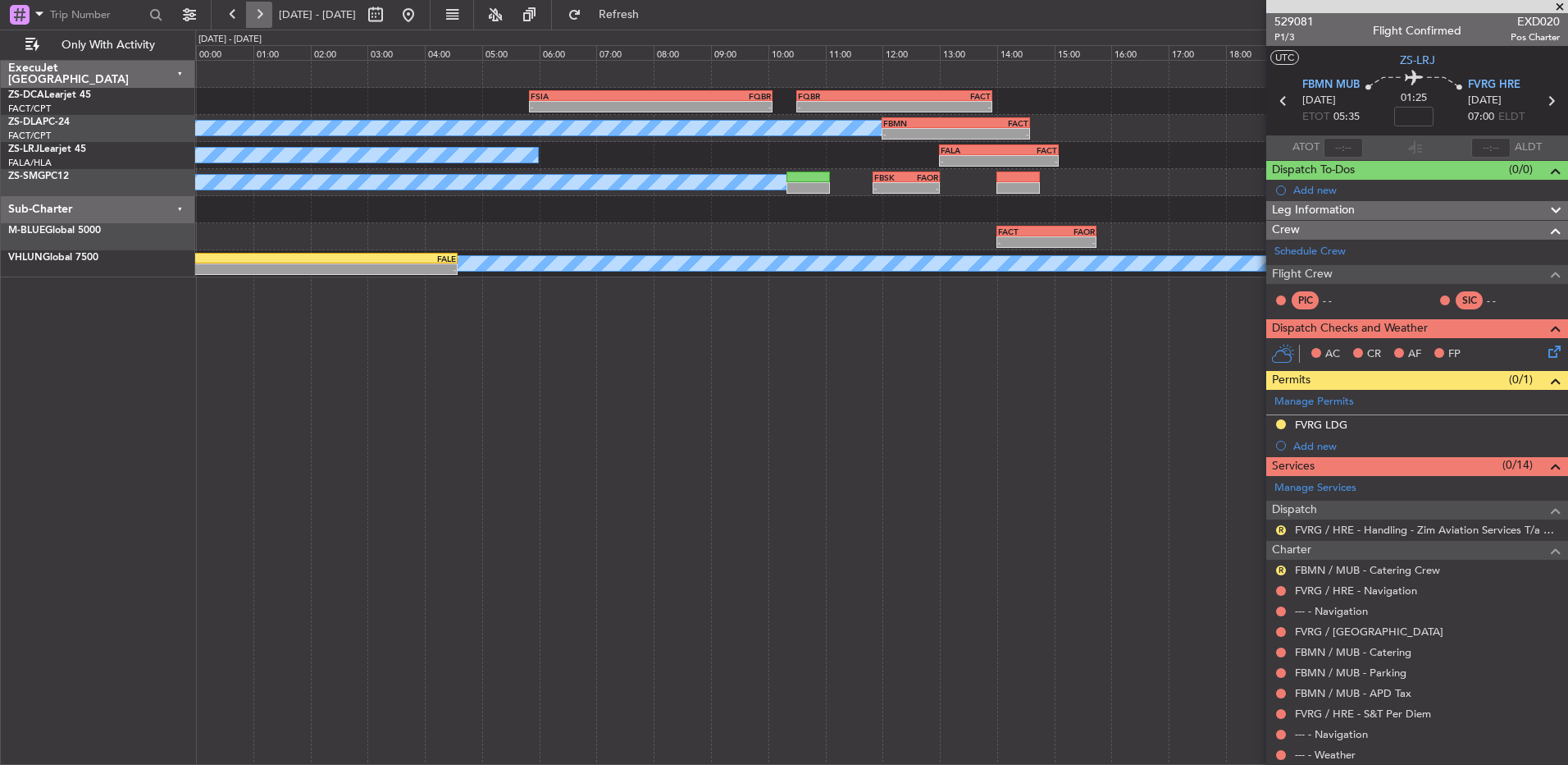
click at [263, 10] on button at bounding box center [259, 15] width 26 height 26
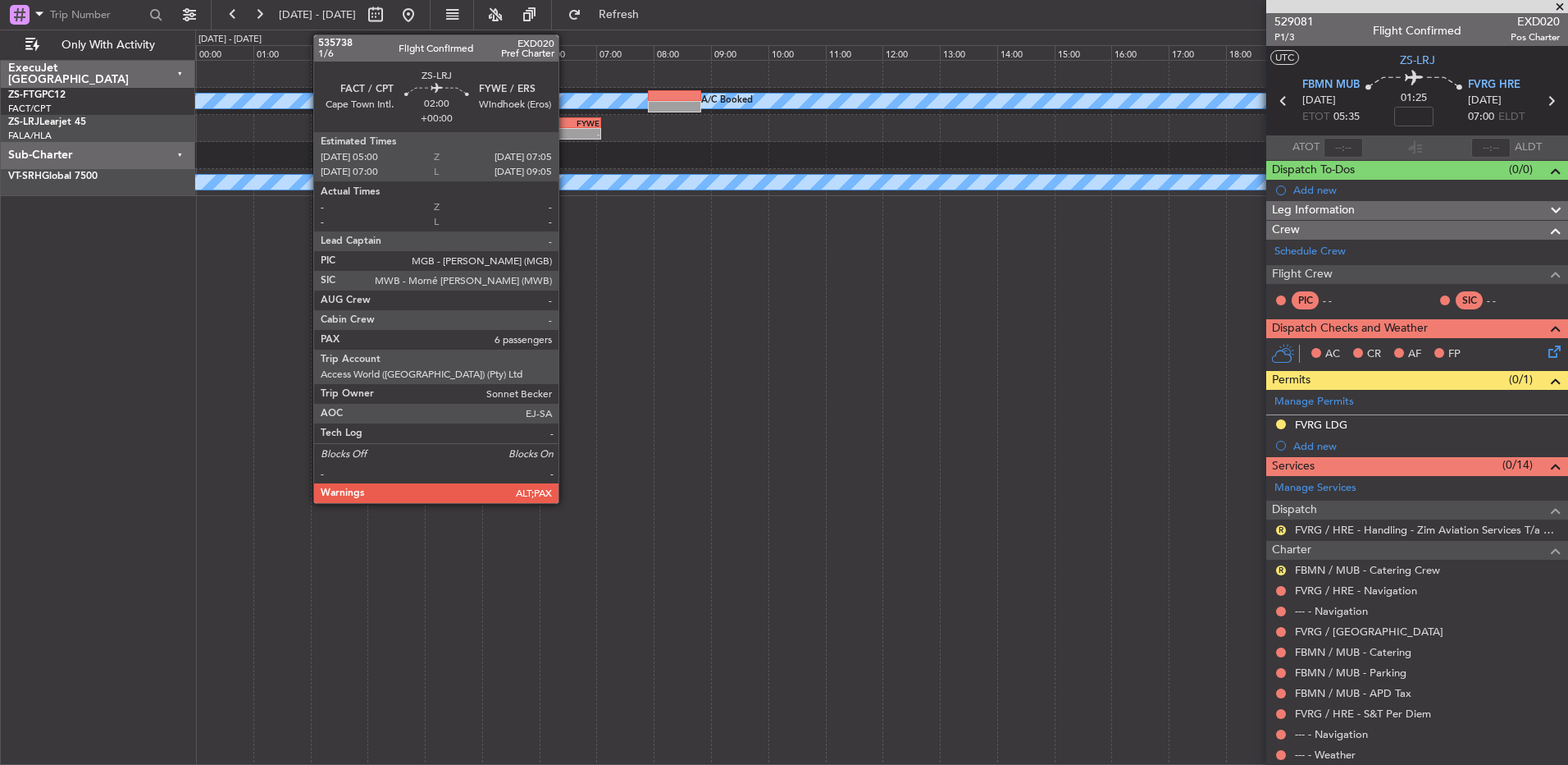
click at [567, 126] on div "FYWE" at bounding box center [570, 123] width 58 height 10
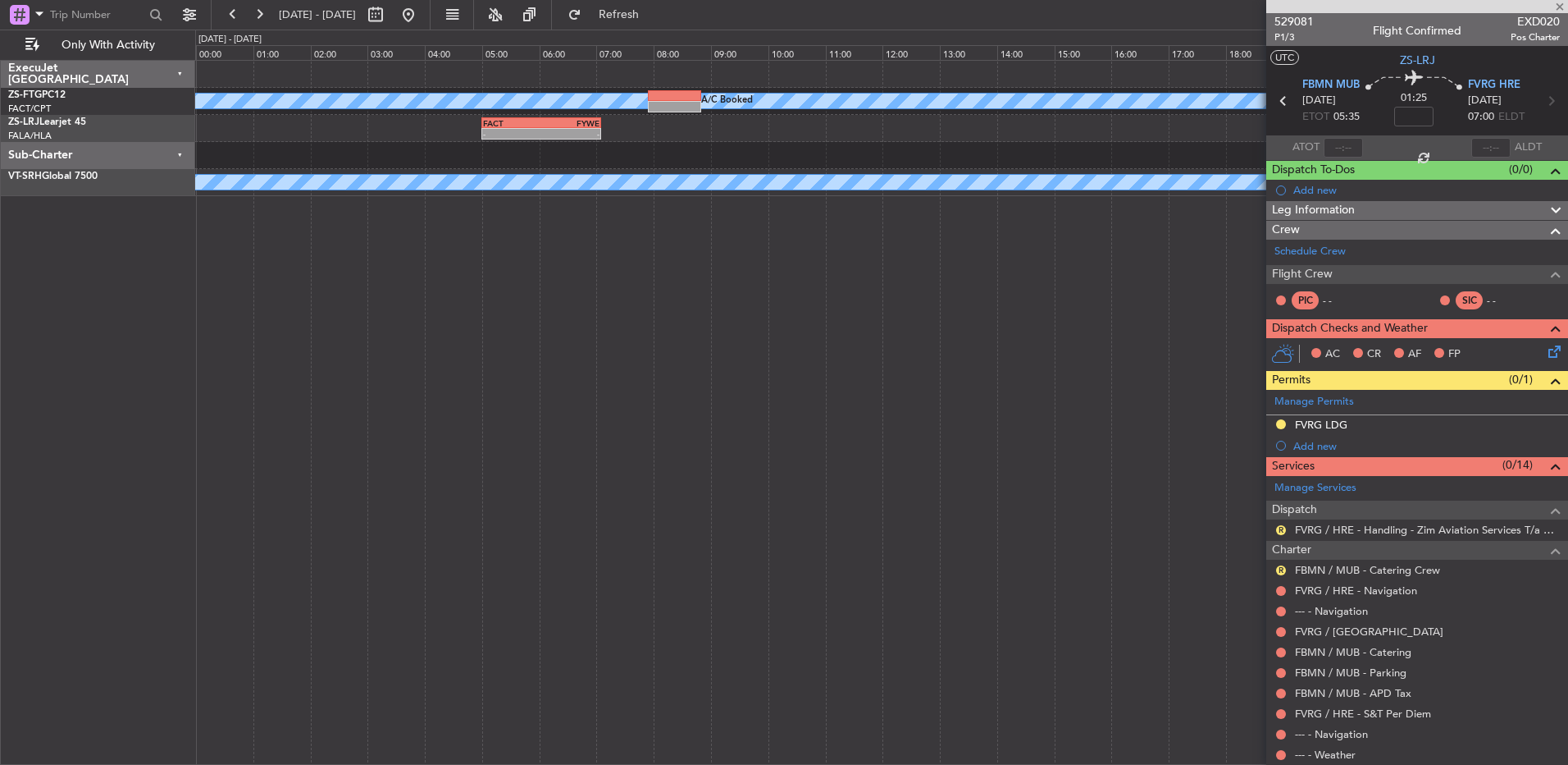
type input "8"
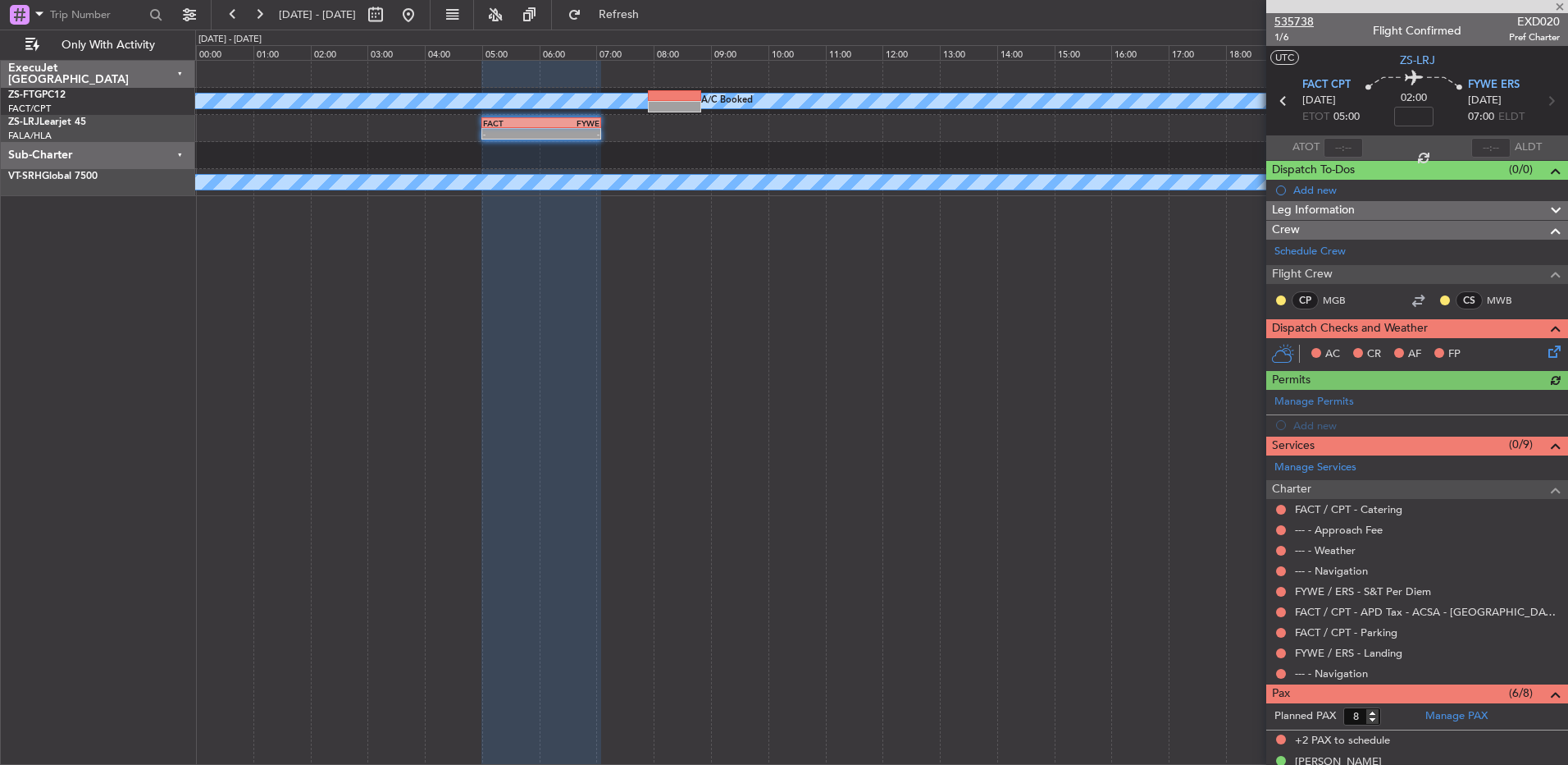
click at [1300, 21] on span "535738" at bounding box center [1294, 21] width 39 height 17
drag, startPoint x: 266, startPoint y: 14, endPoint x: 249, endPoint y: 26, distance: 20.8
click at [267, 17] on button at bounding box center [259, 15] width 26 height 26
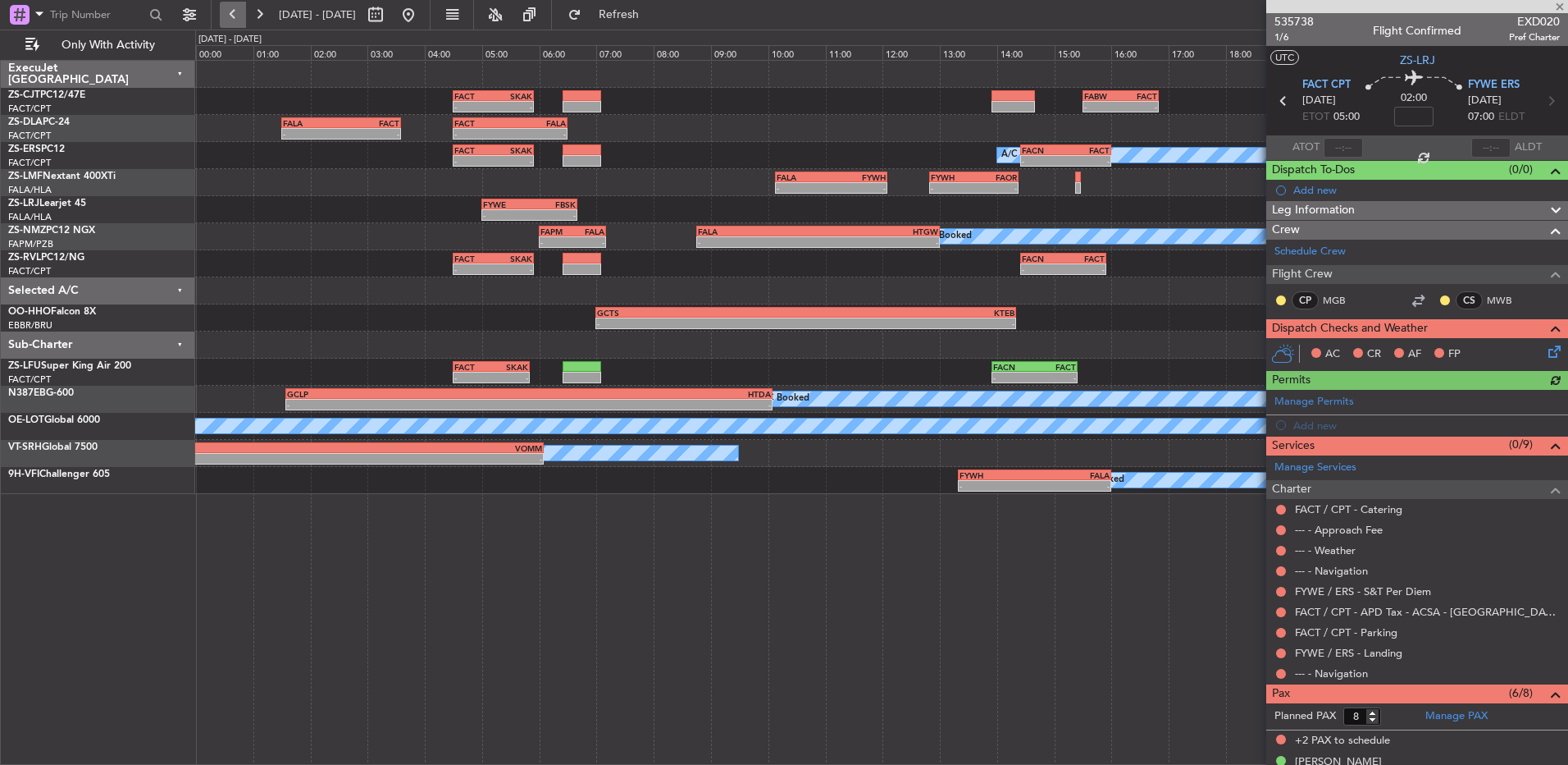
click at [231, 16] on button at bounding box center [233, 15] width 26 height 26
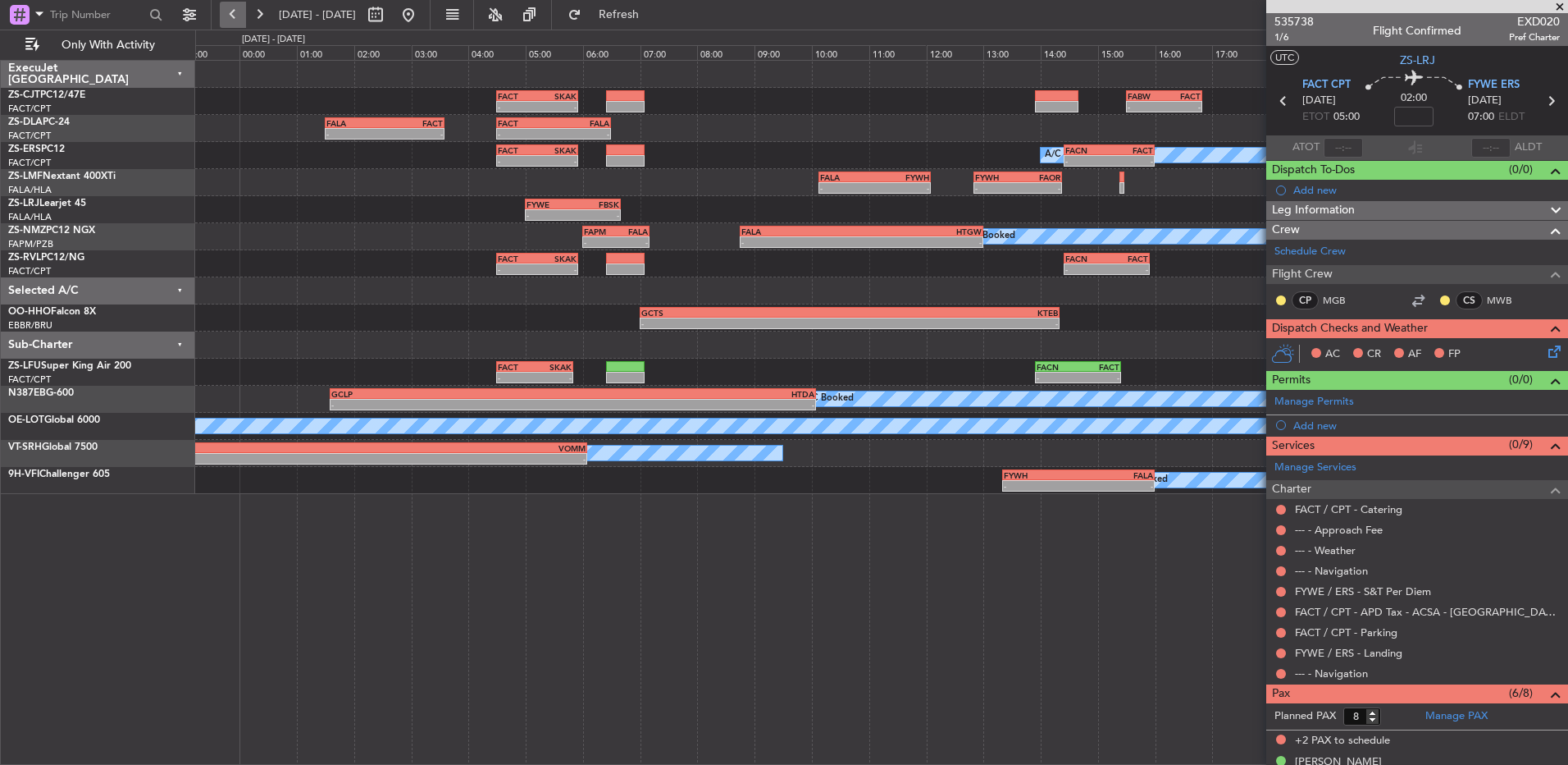
click at [231, 16] on button at bounding box center [233, 15] width 26 height 26
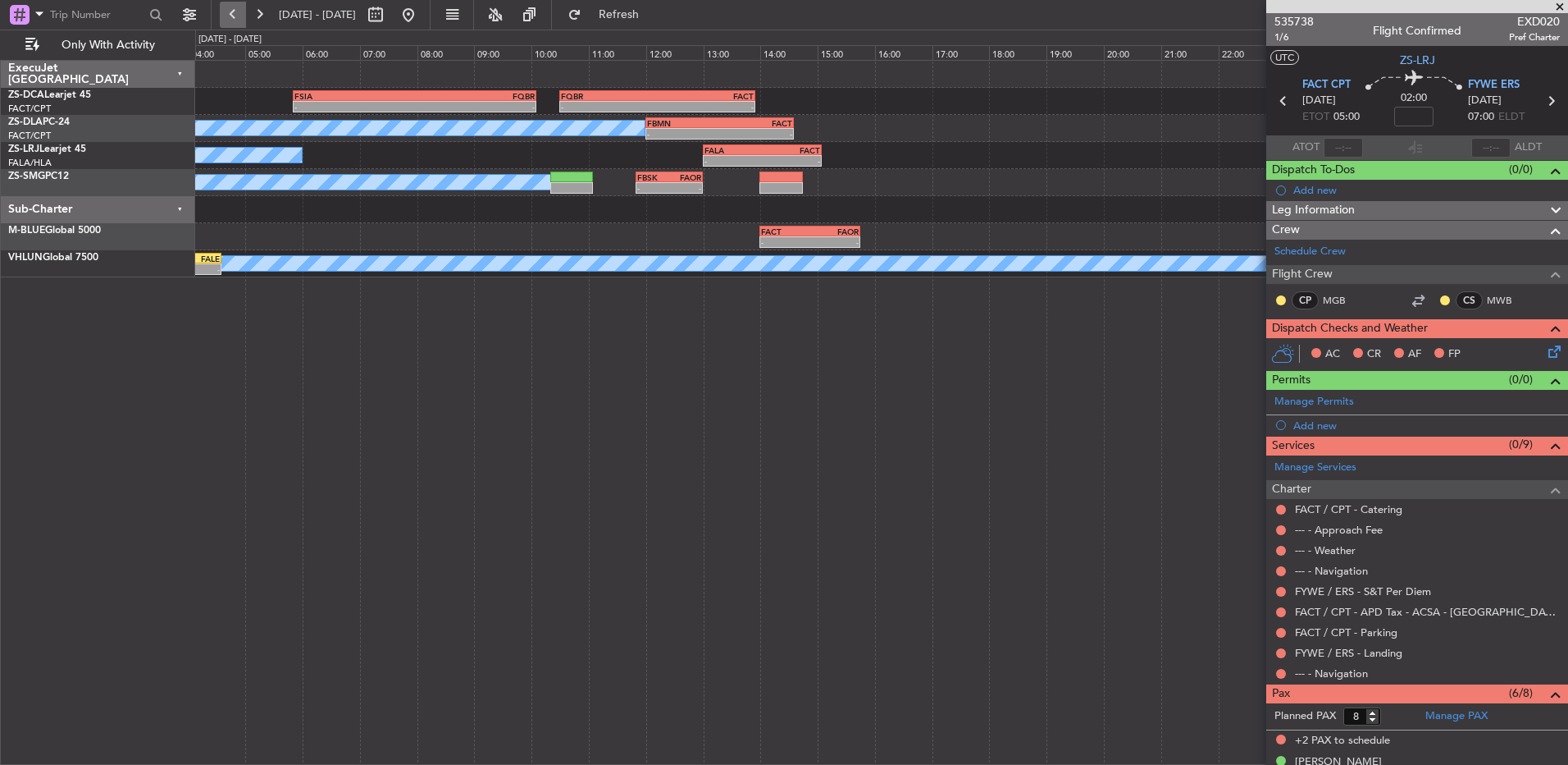
click at [231, 16] on button at bounding box center [233, 15] width 26 height 26
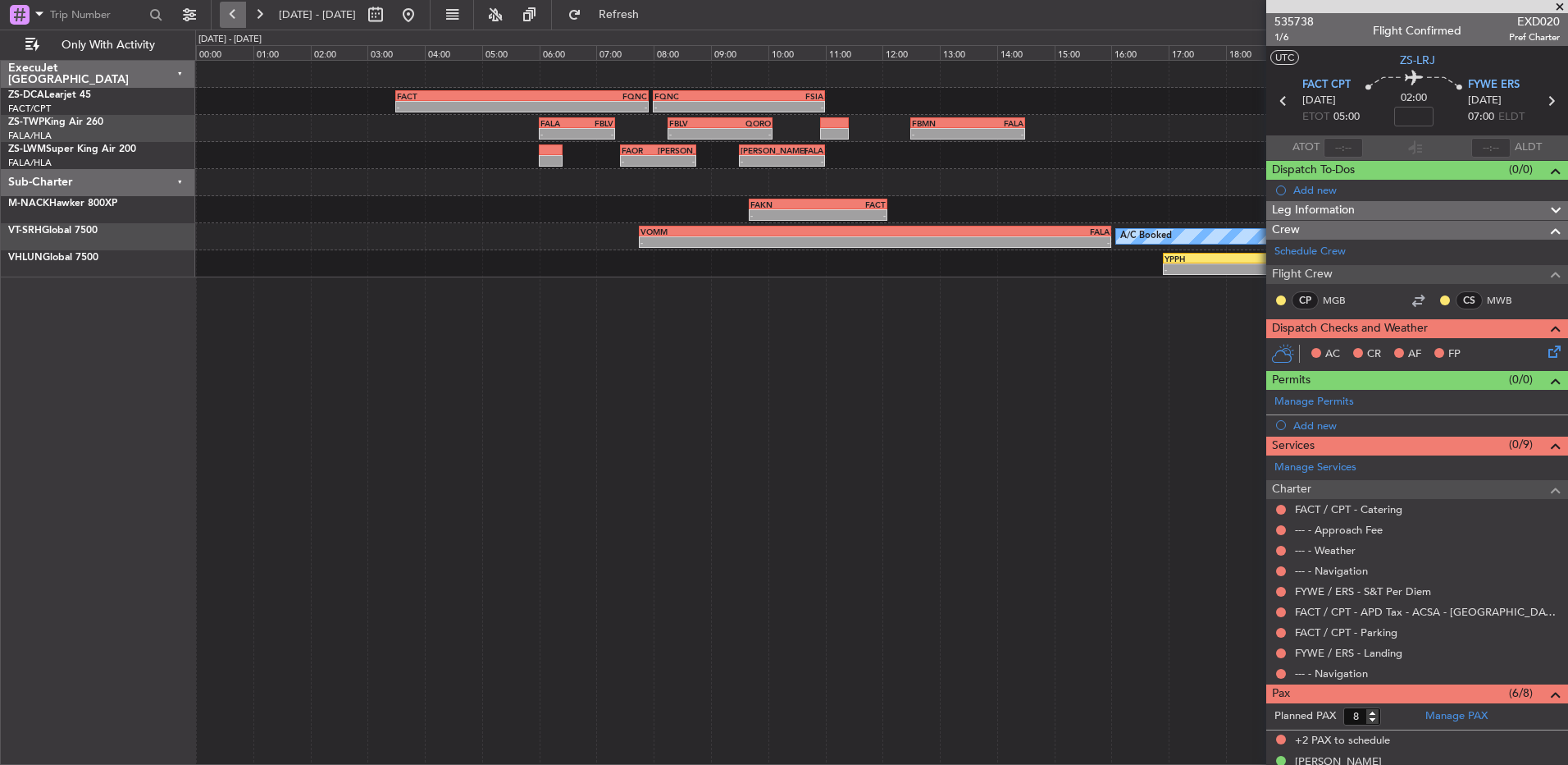
click at [231, 16] on button at bounding box center [233, 15] width 26 height 26
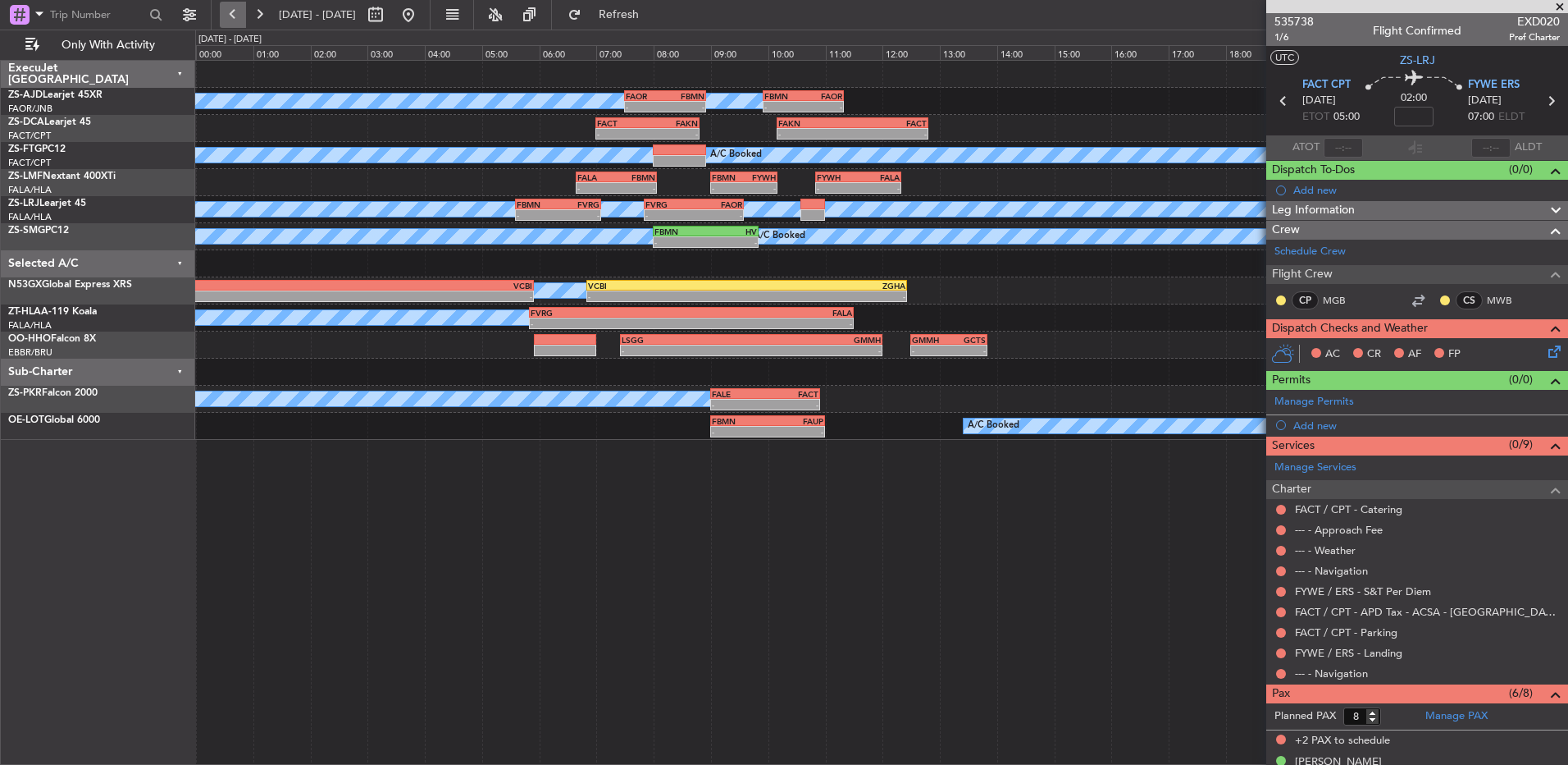
click at [227, 12] on button at bounding box center [233, 15] width 26 height 26
click at [228, 16] on button at bounding box center [233, 15] width 26 height 26
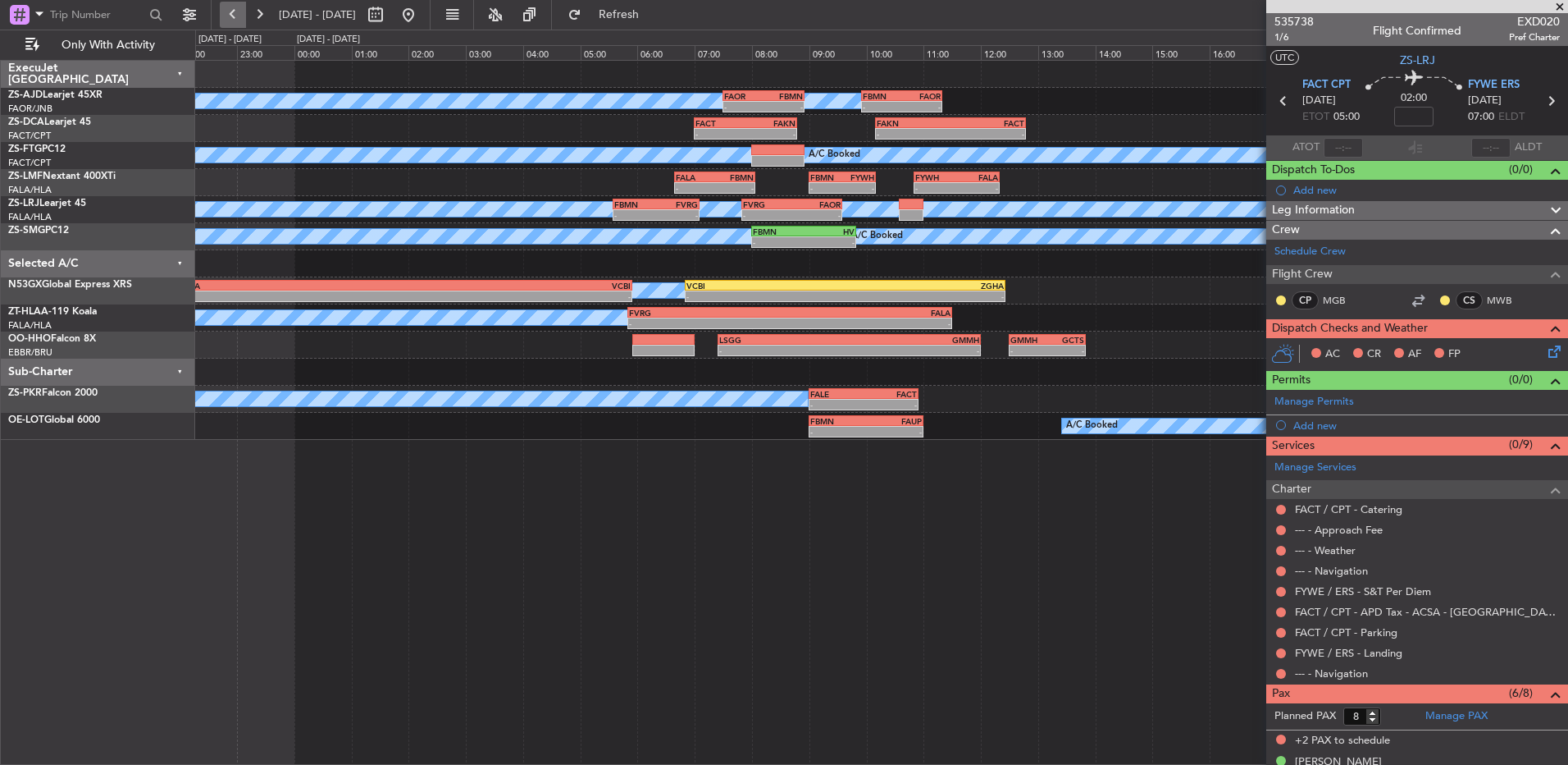
click at [229, 15] on button at bounding box center [233, 15] width 26 height 26
click at [232, 15] on button at bounding box center [233, 15] width 26 height 26
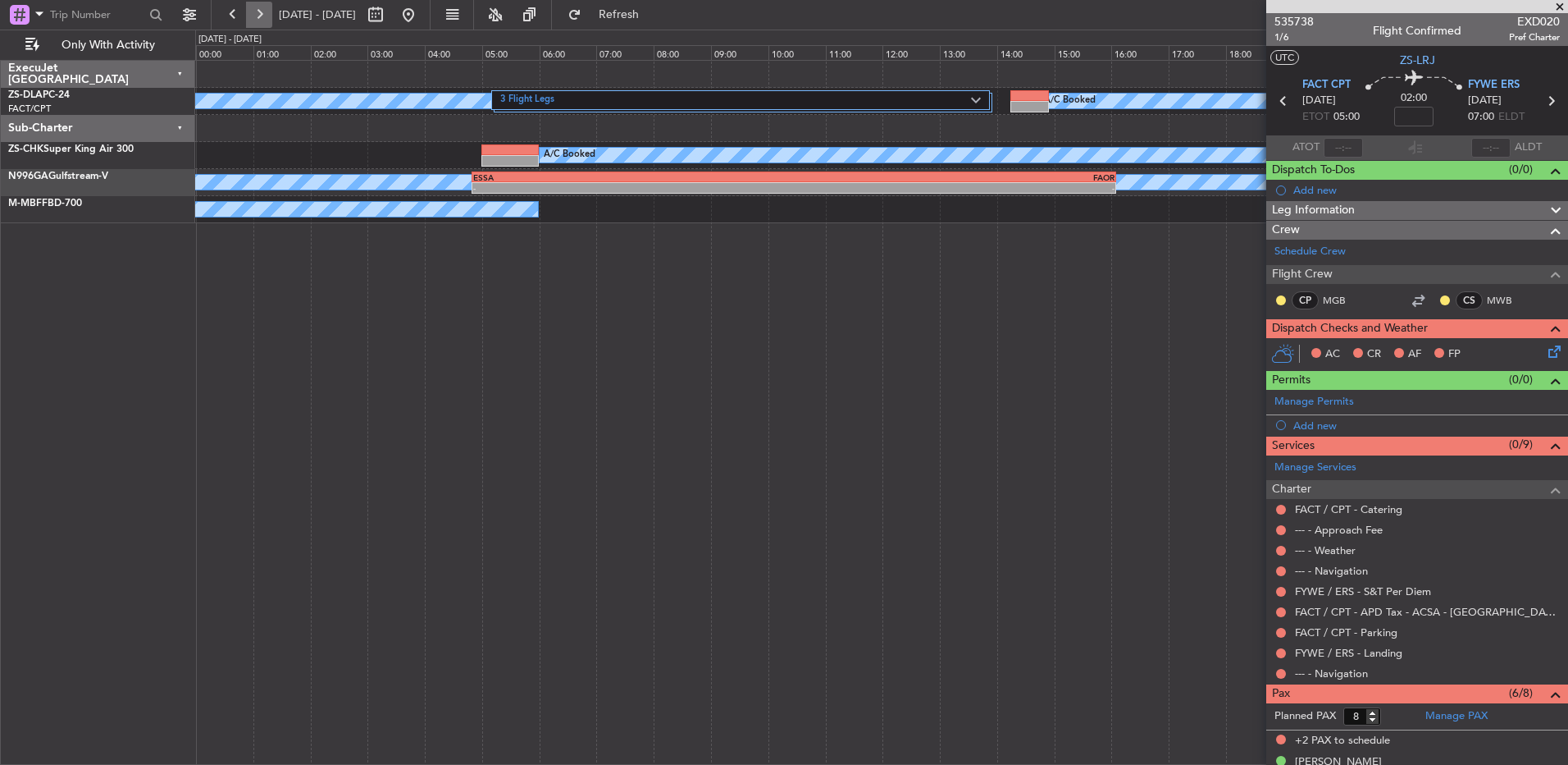
click at [254, 9] on button at bounding box center [259, 15] width 26 height 26
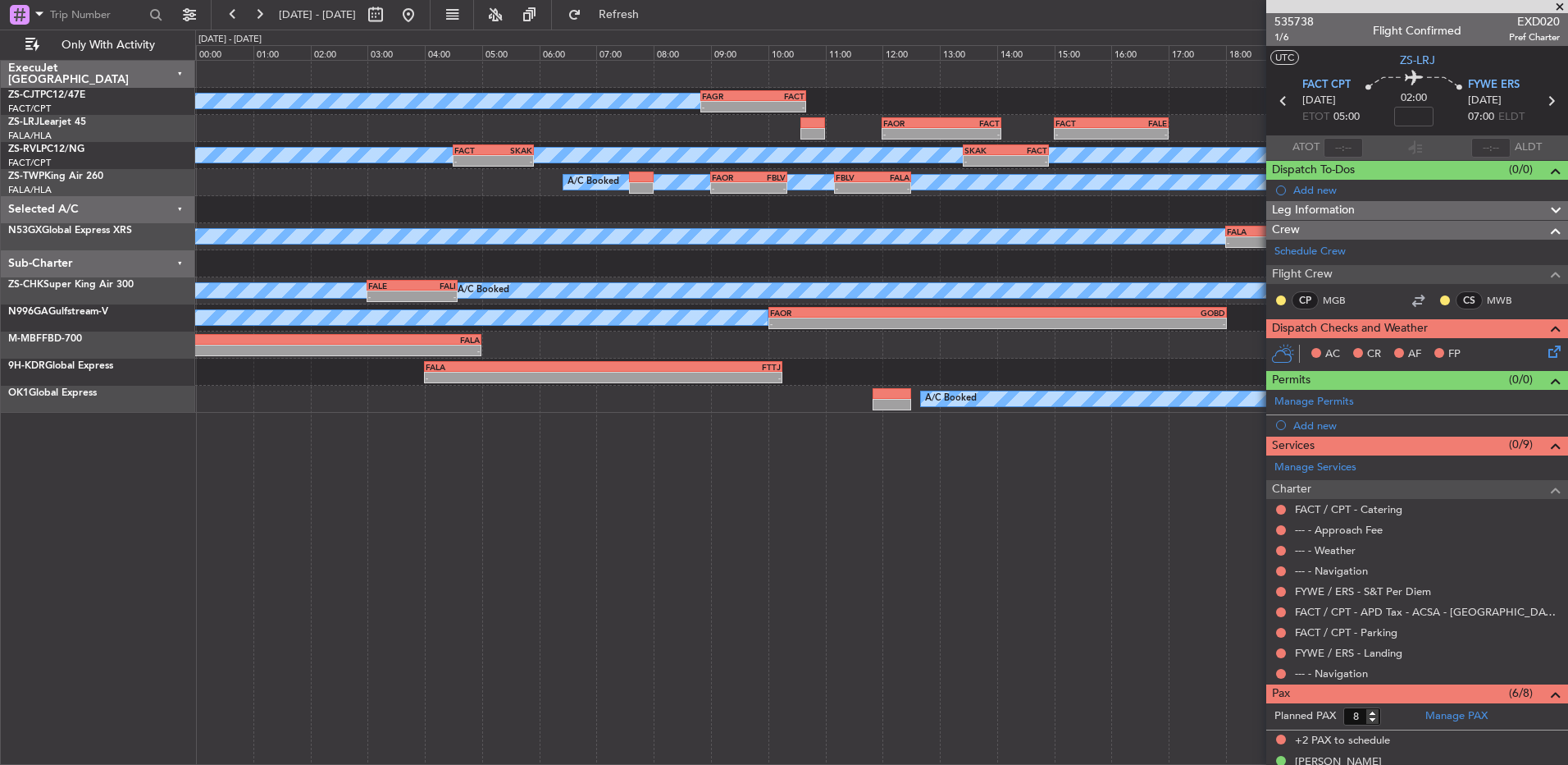
click at [274, 18] on span "[DATE] - [DATE]" at bounding box center [317, 15] width 90 height 26
drag, startPoint x: 272, startPoint y: 18, endPoint x: 256, endPoint y: 18, distance: 16.0
click at [256, 18] on button at bounding box center [259, 15] width 26 height 26
click at [256, 13] on button at bounding box center [259, 15] width 26 height 26
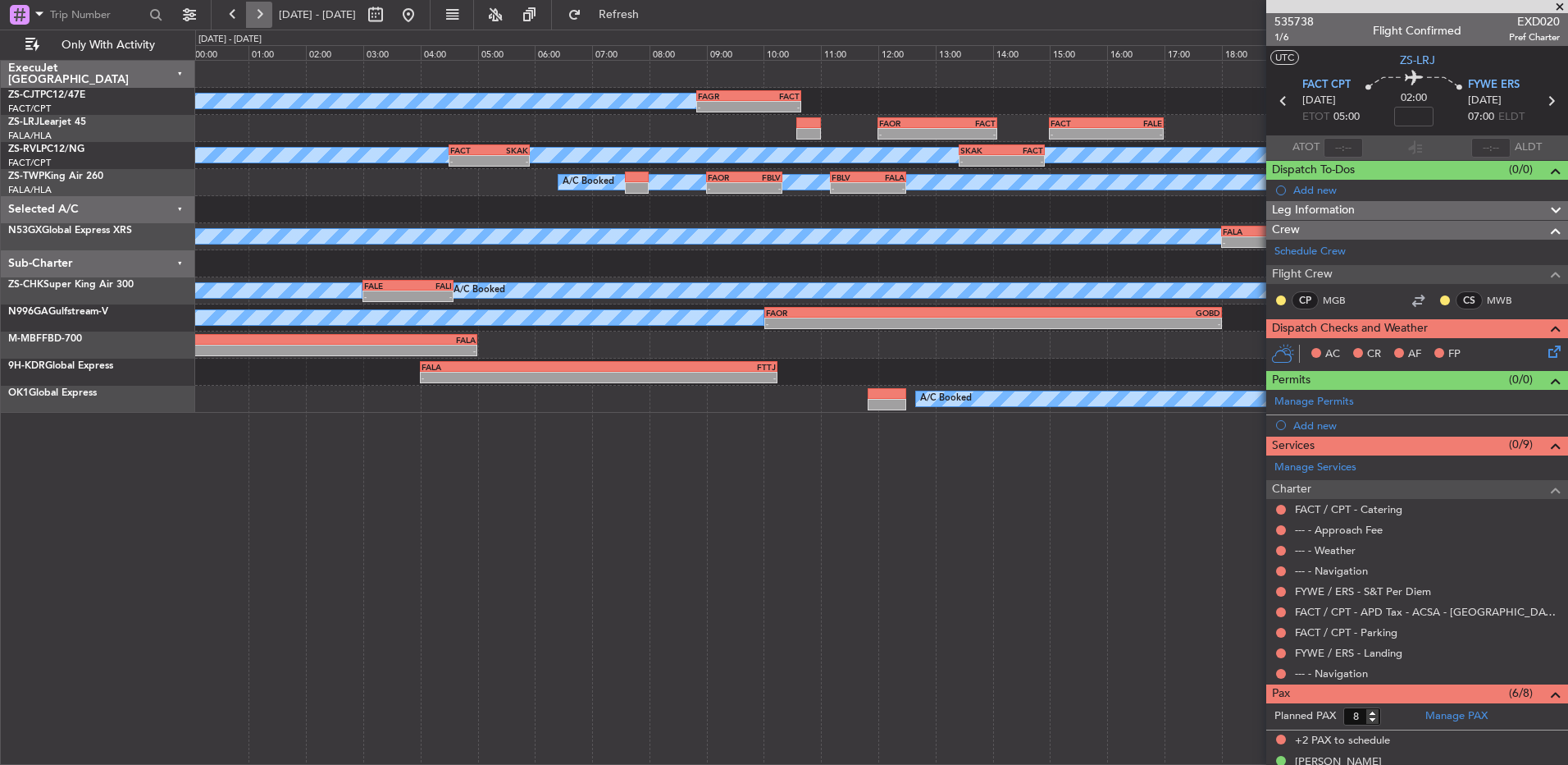
click at [259, 14] on button at bounding box center [259, 15] width 26 height 26
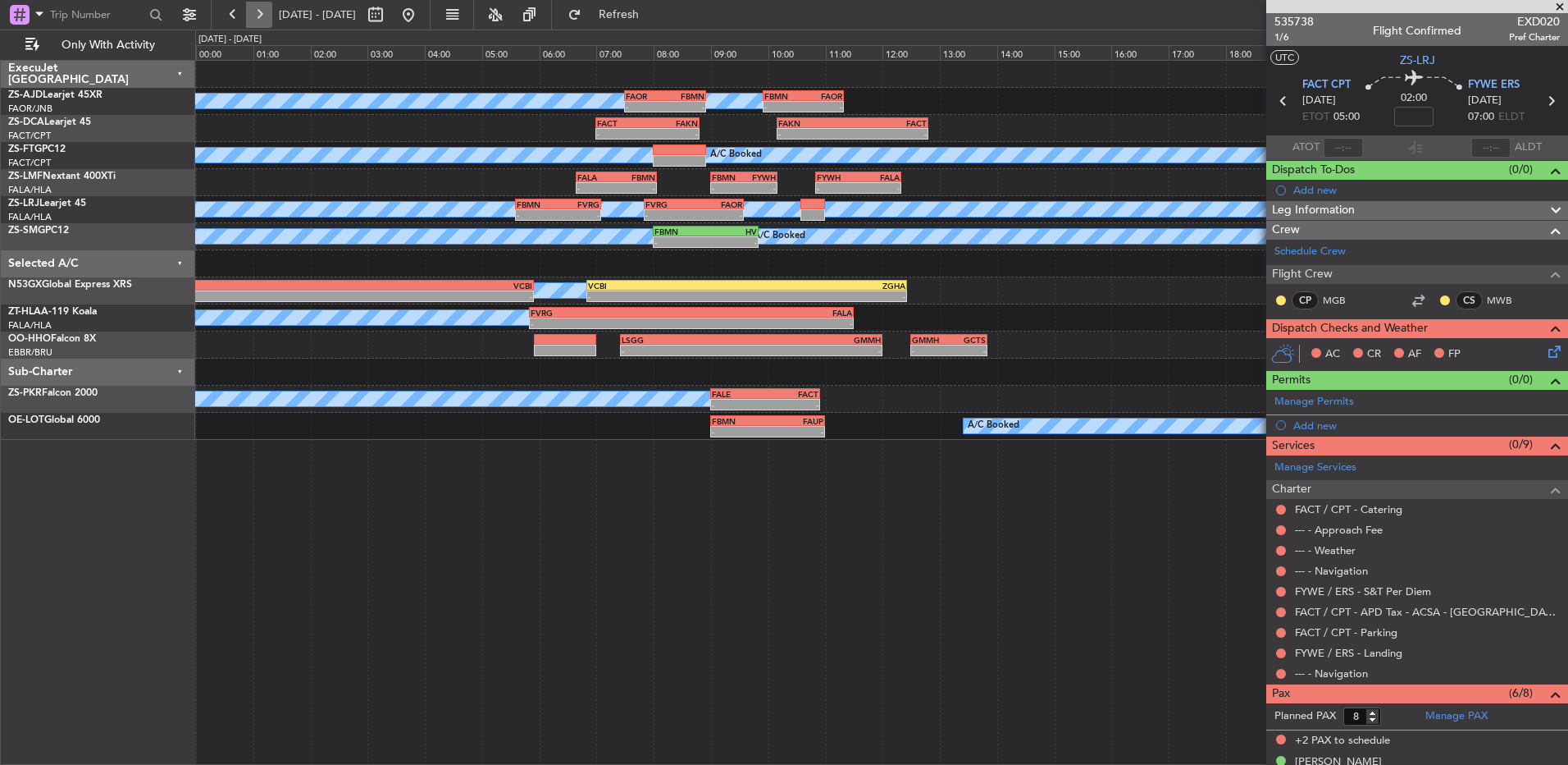
click at [259, 14] on button at bounding box center [259, 15] width 26 height 26
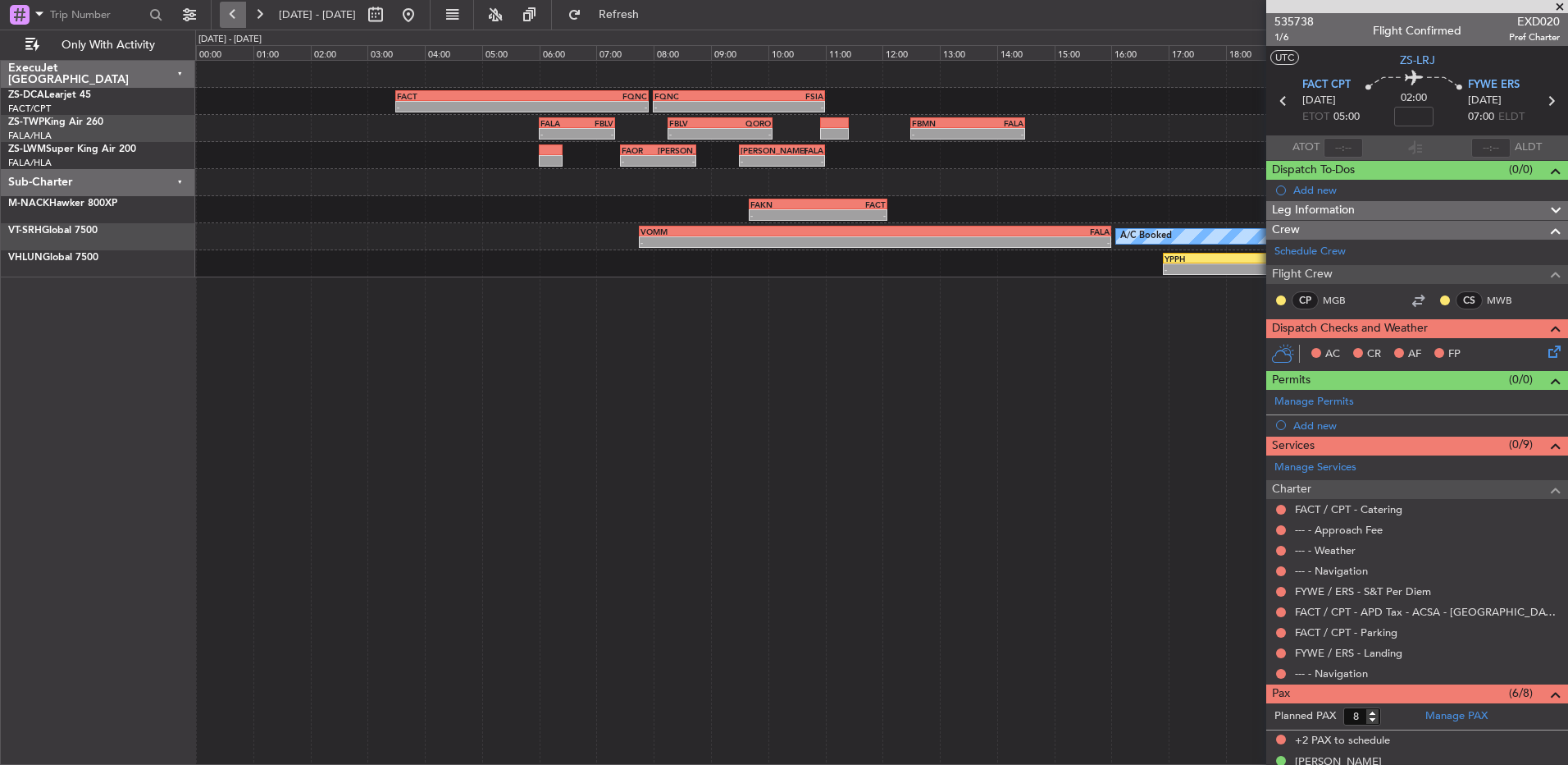
click at [228, 12] on button at bounding box center [233, 15] width 26 height 26
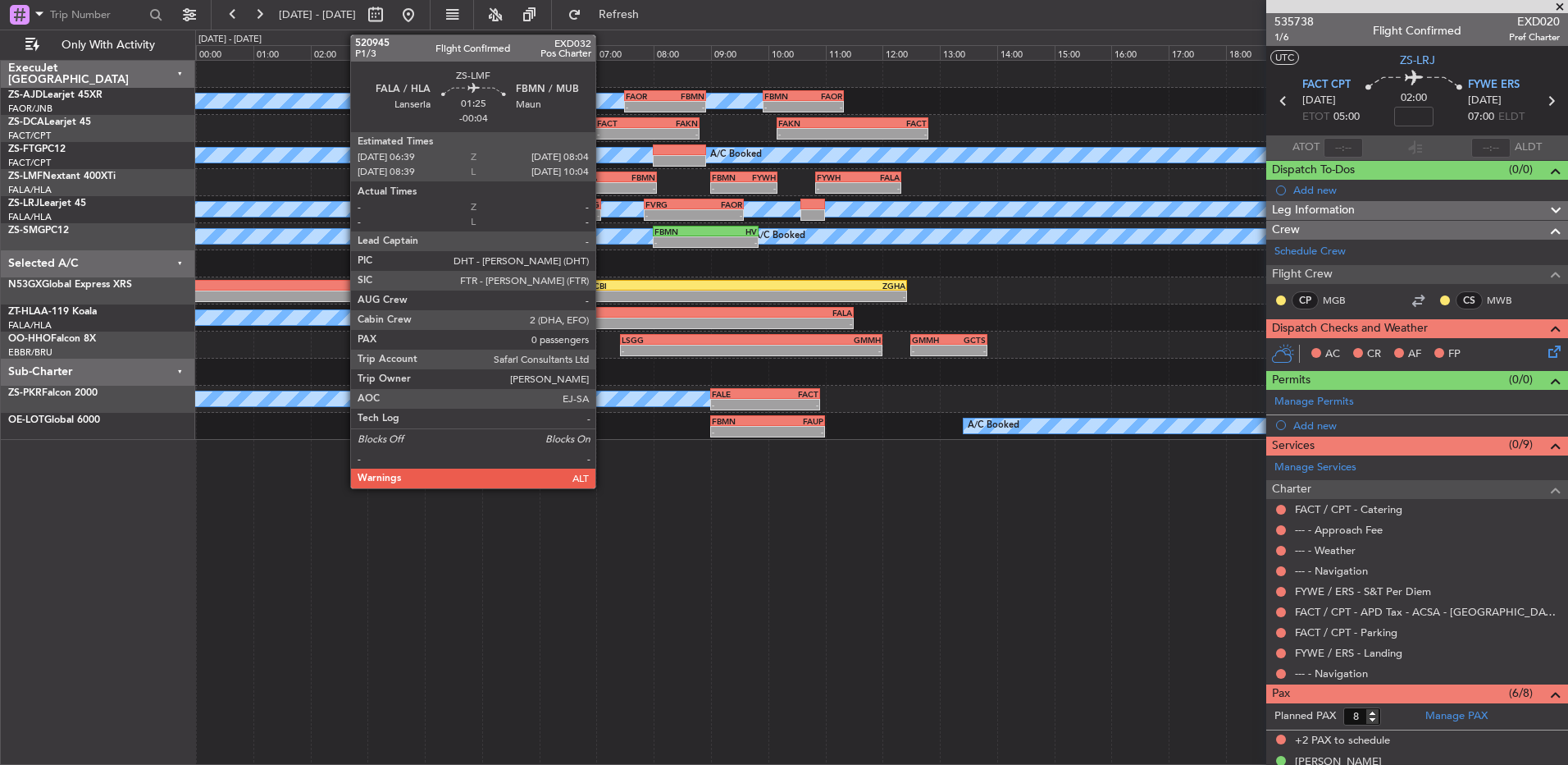
click at [603, 185] on div "-" at bounding box center [597, 188] width 39 height 10
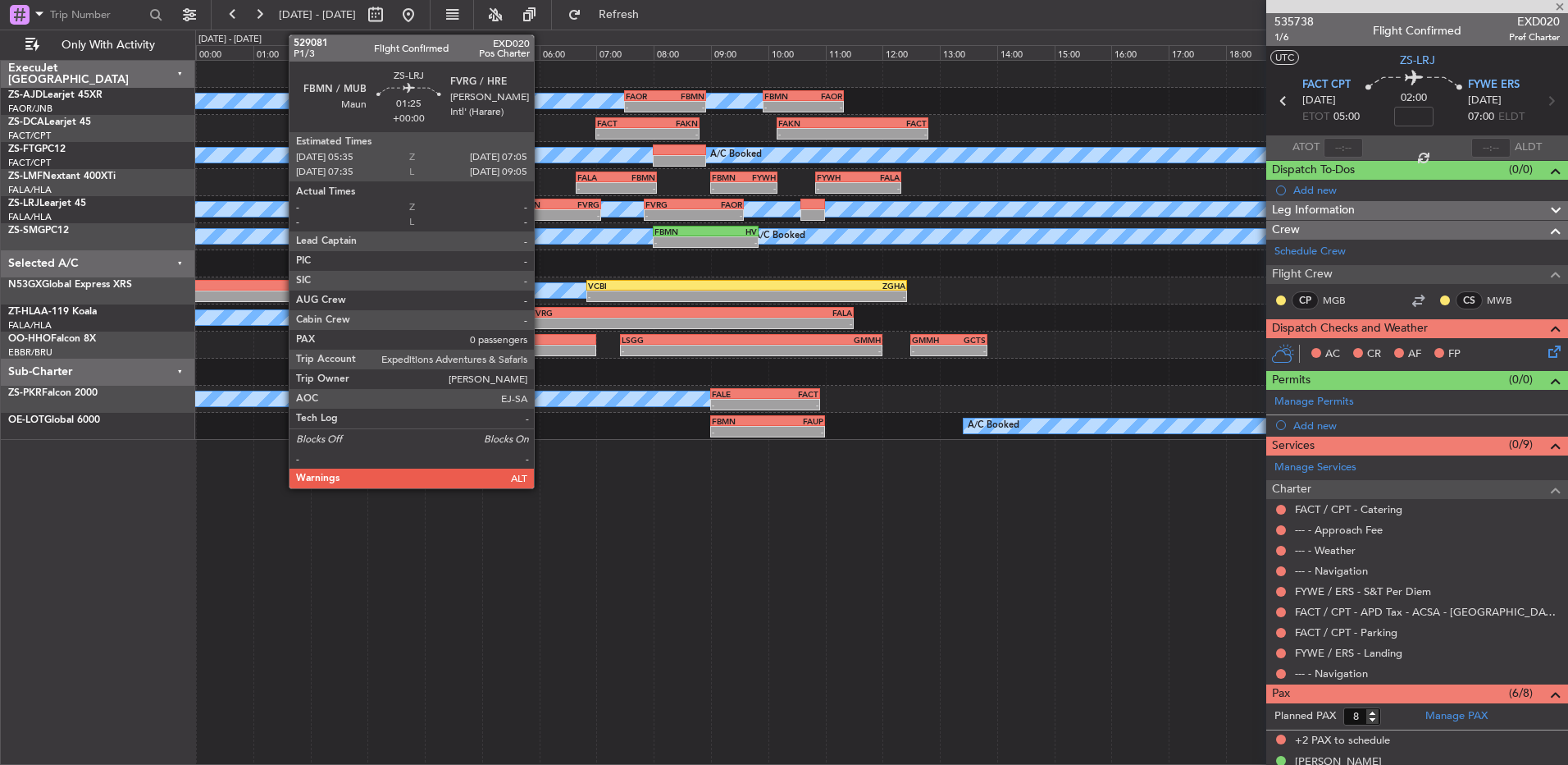
click at [541, 210] on div "-" at bounding box center [537, 215] width 42 height 10
type input "-00:04"
type input "0"
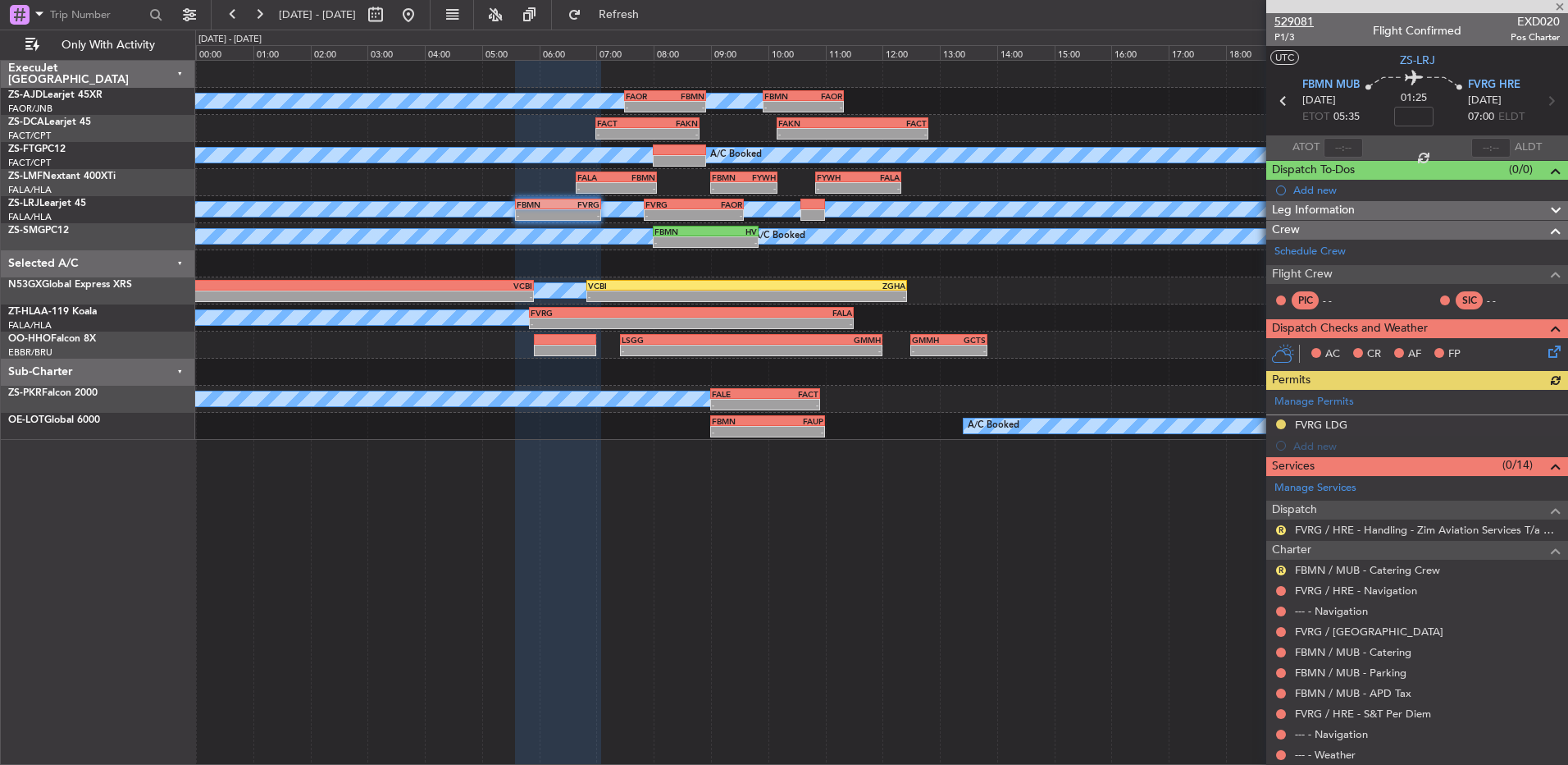
click at [1291, 20] on span "529081" at bounding box center [1294, 21] width 39 height 17
click at [227, 17] on button at bounding box center [233, 15] width 26 height 26
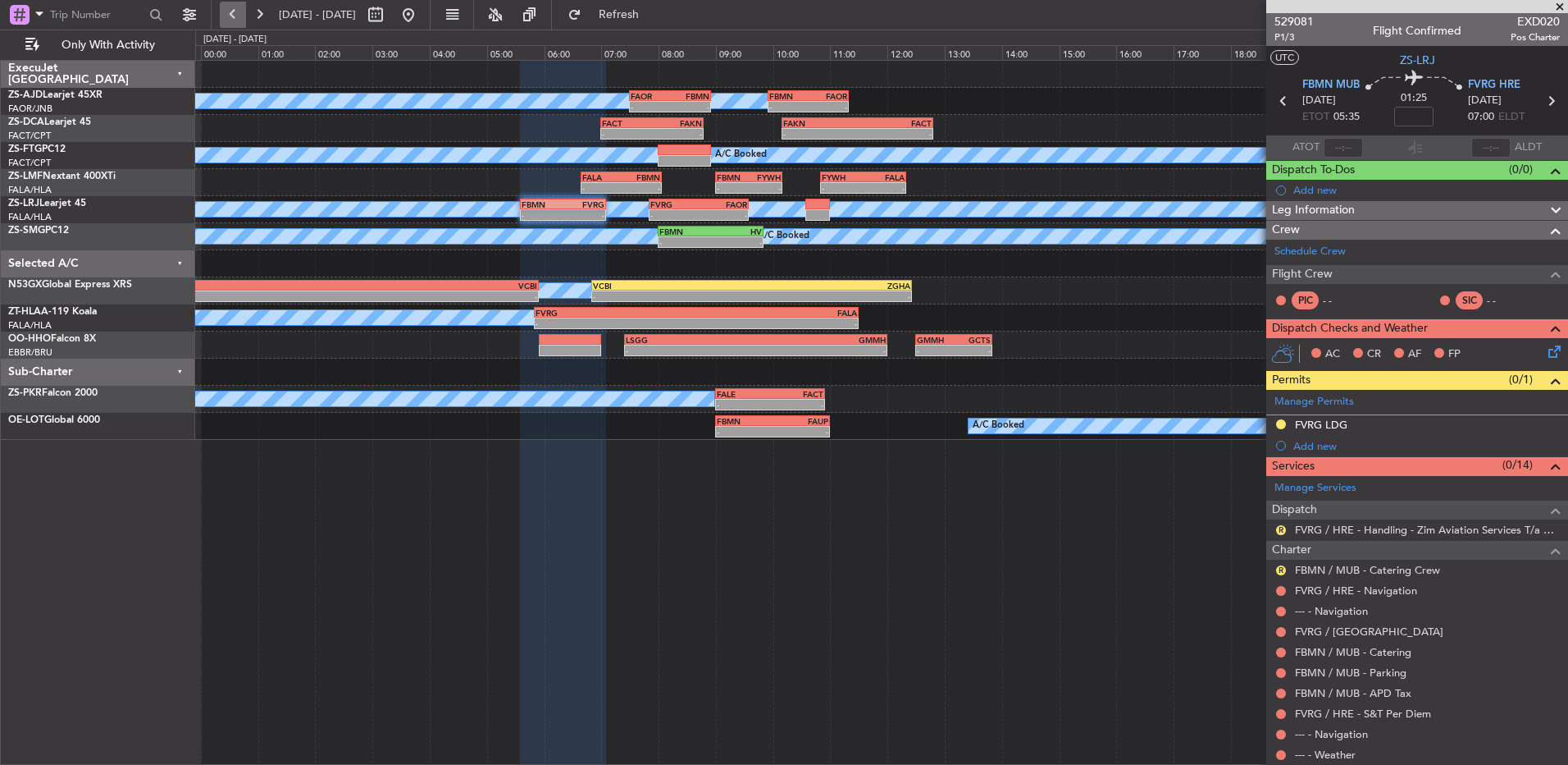
click at [227, 17] on button at bounding box center [233, 15] width 26 height 26
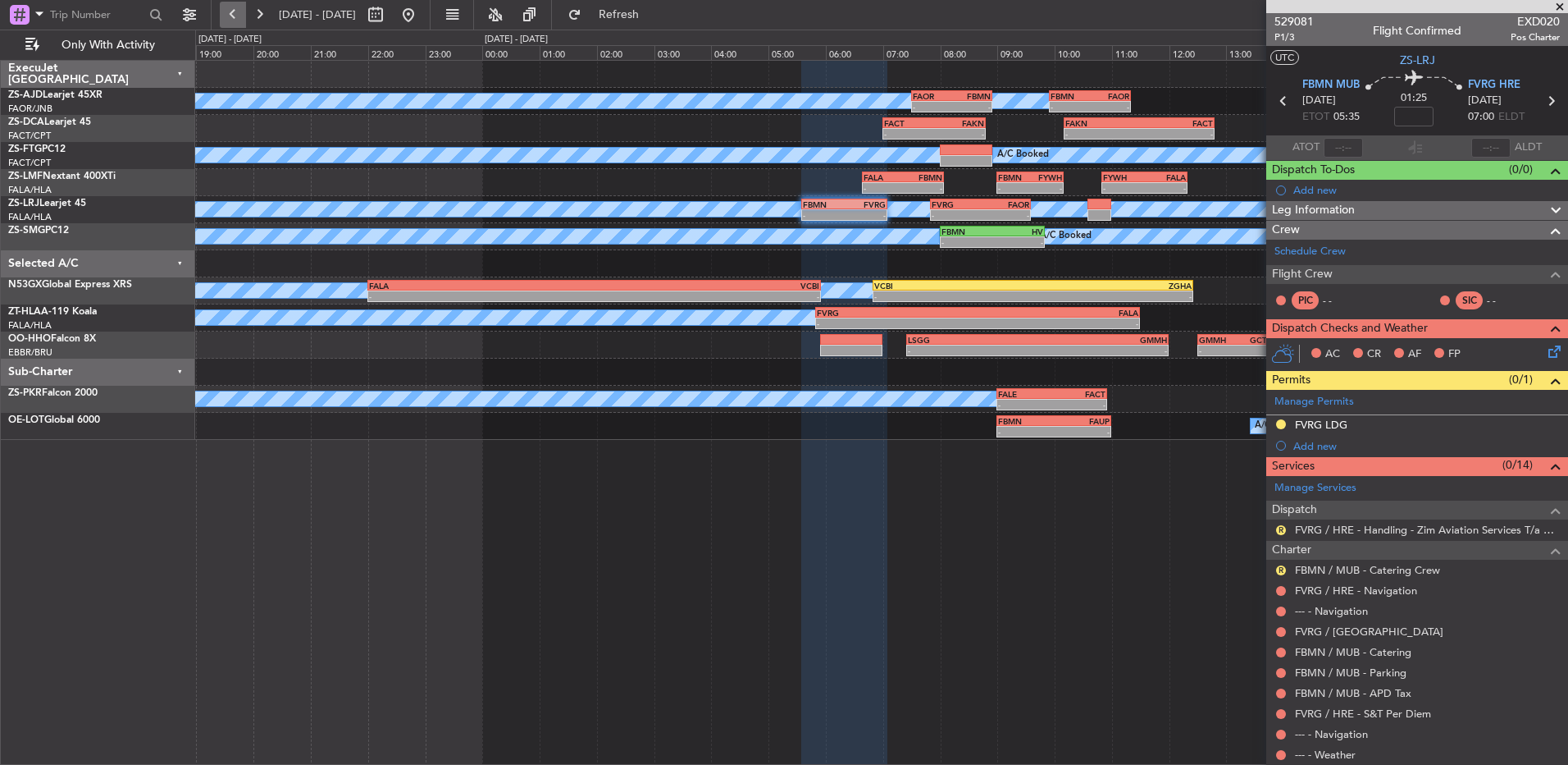
click at [227, 17] on button at bounding box center [233, 15] width 26 height 26
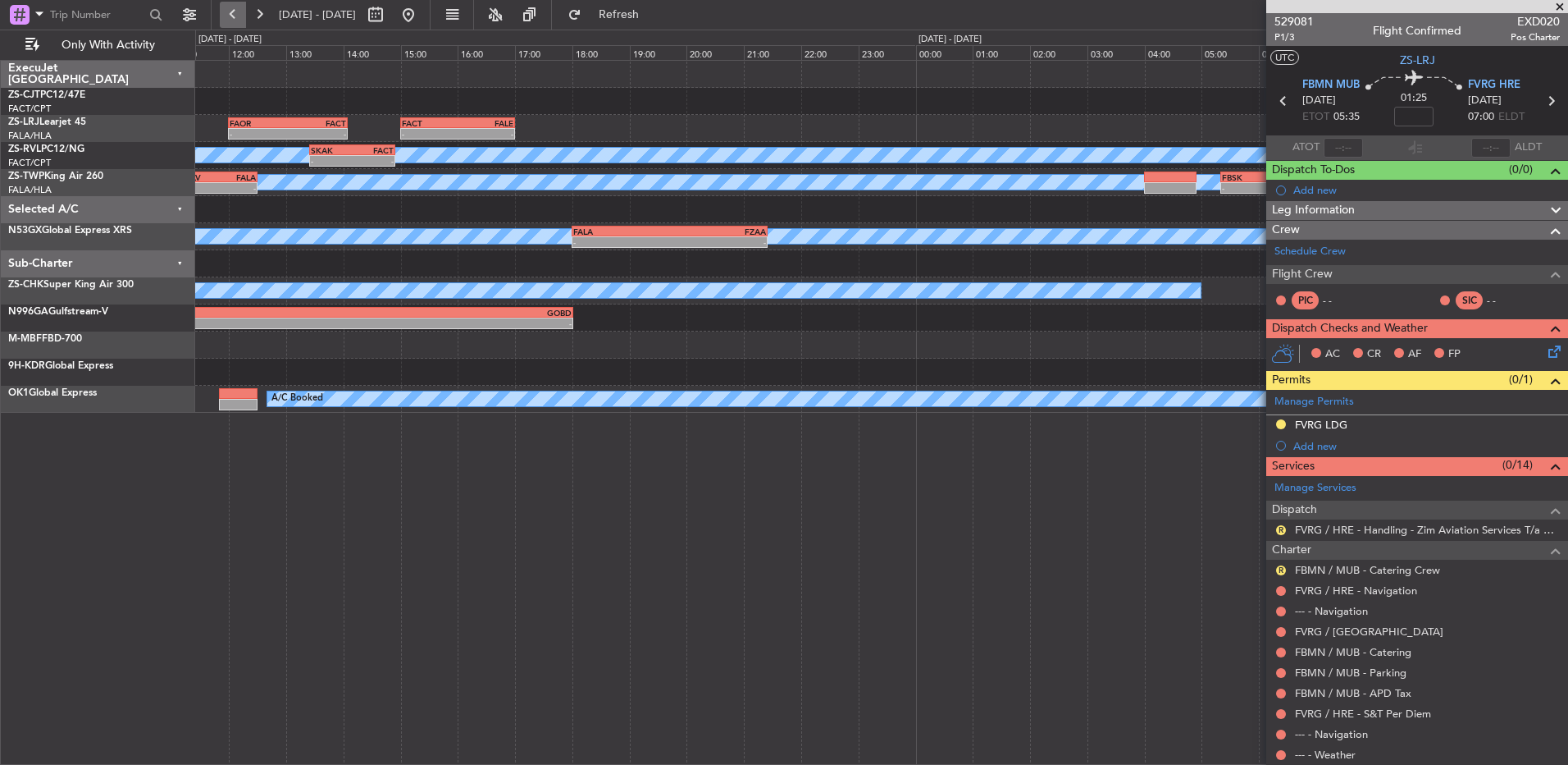
click at [227, 17] on button at bounding box center [233, 15] width 26 height 26
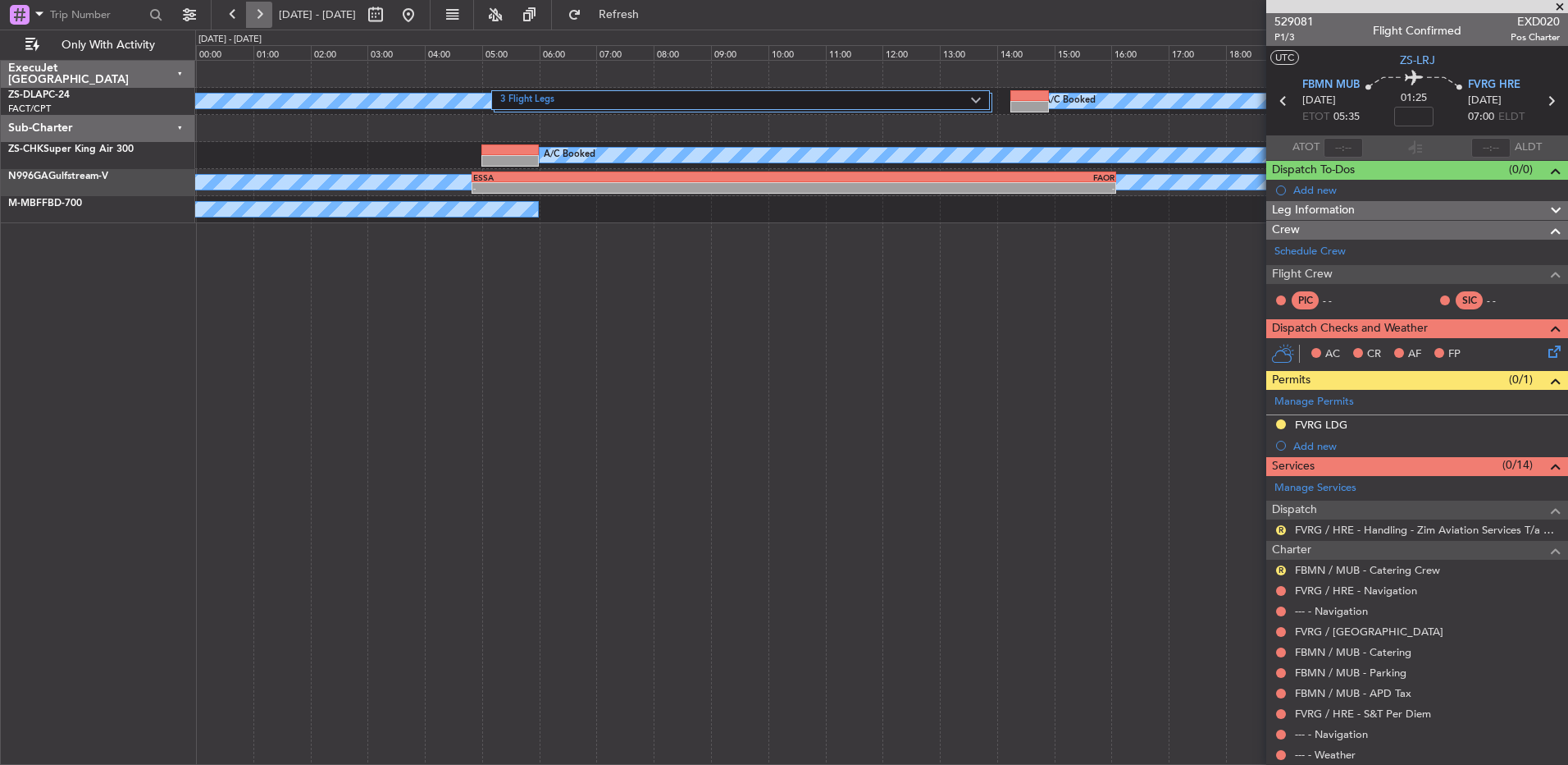
click at [255, 16] on button at bounding box center [259, 15] width 26 height 26
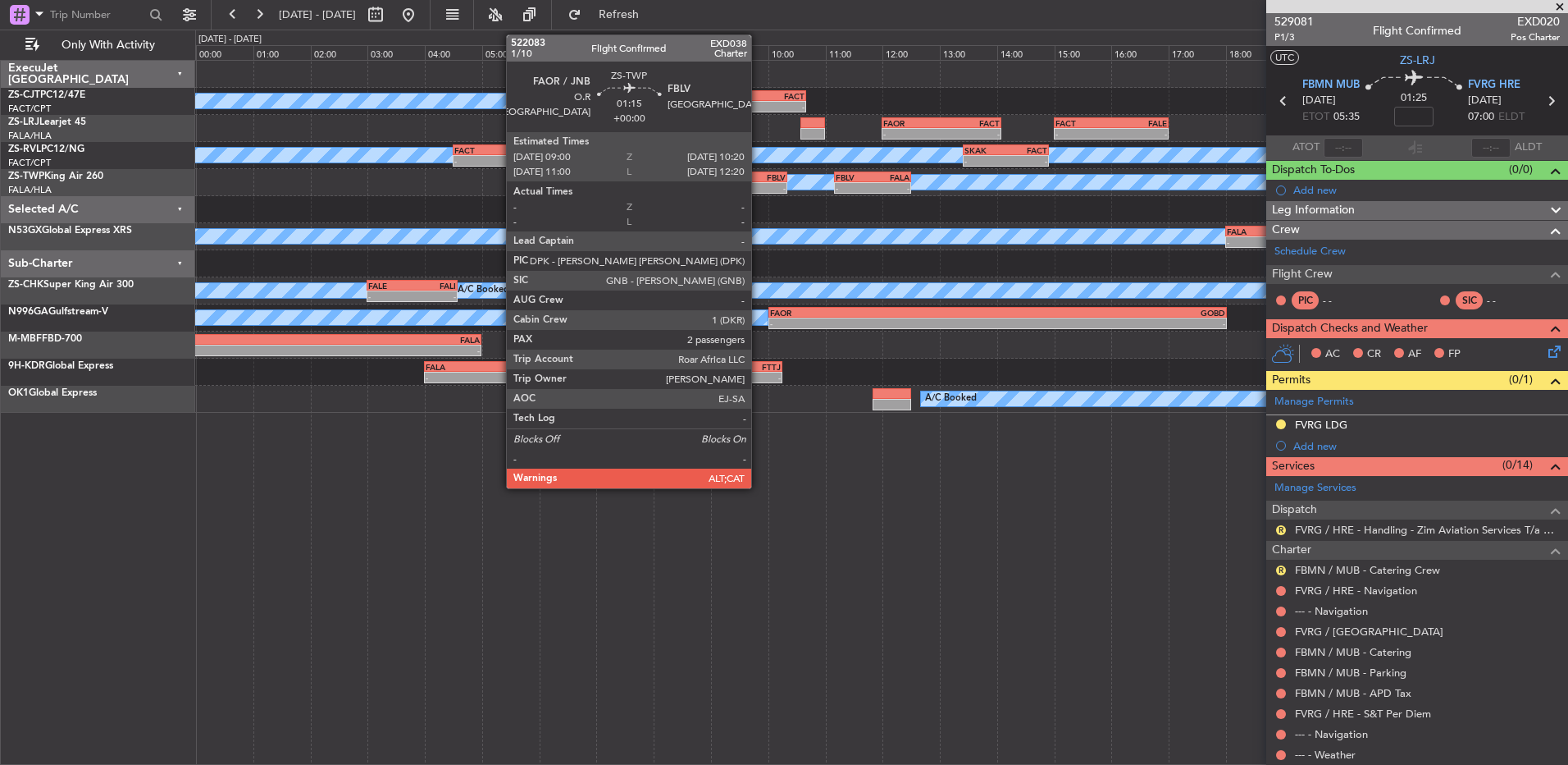
click at [759, 183] on div "-" at bounding box center [767, 188] width 37 height 10
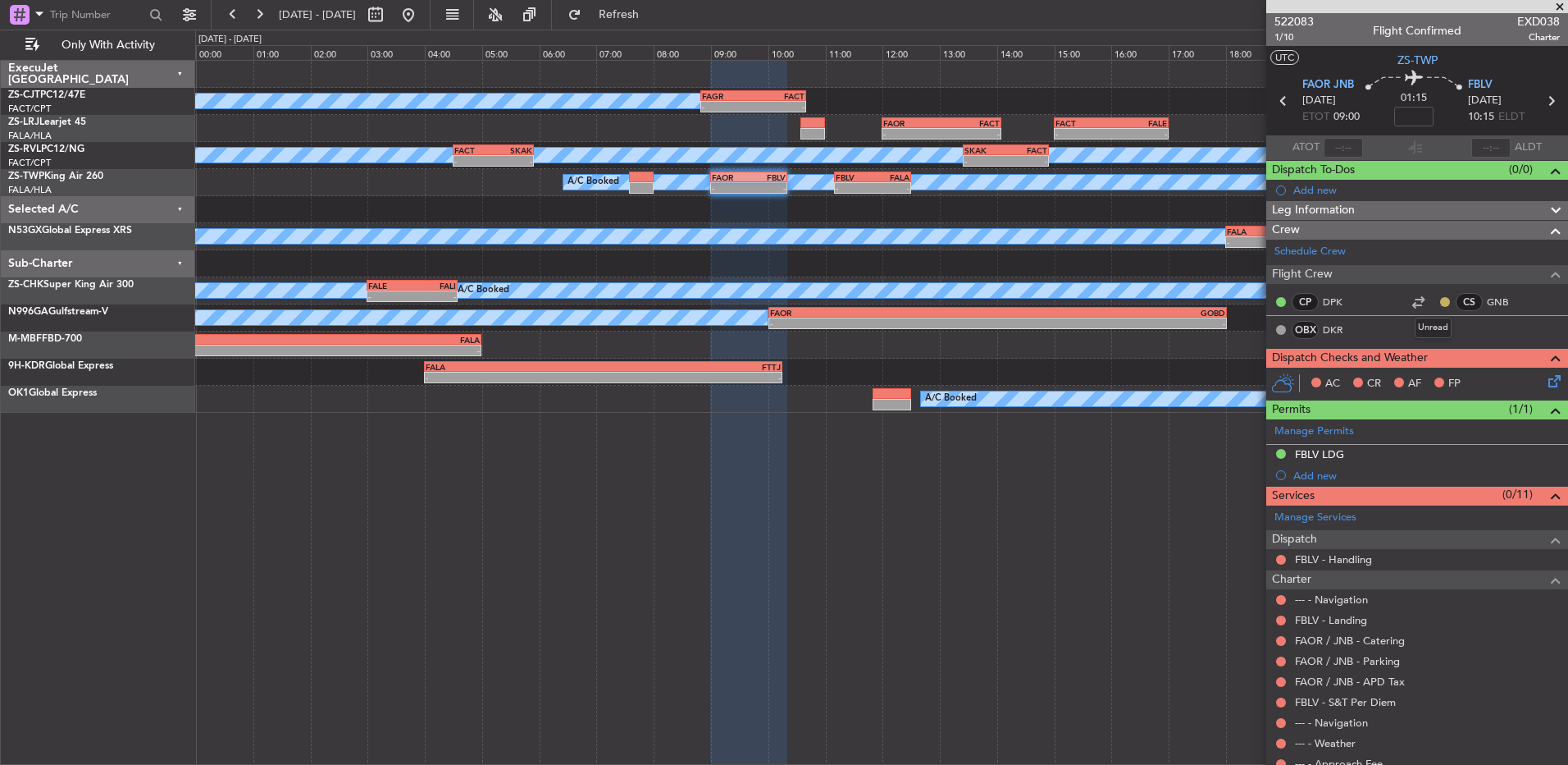
click at [1441, 299] on button at bounding box center [1445, 302] width 10 height 10
click at [1398, 341] on li "Acknowledged" at bounding box center [1433, 350] width 110 height 25
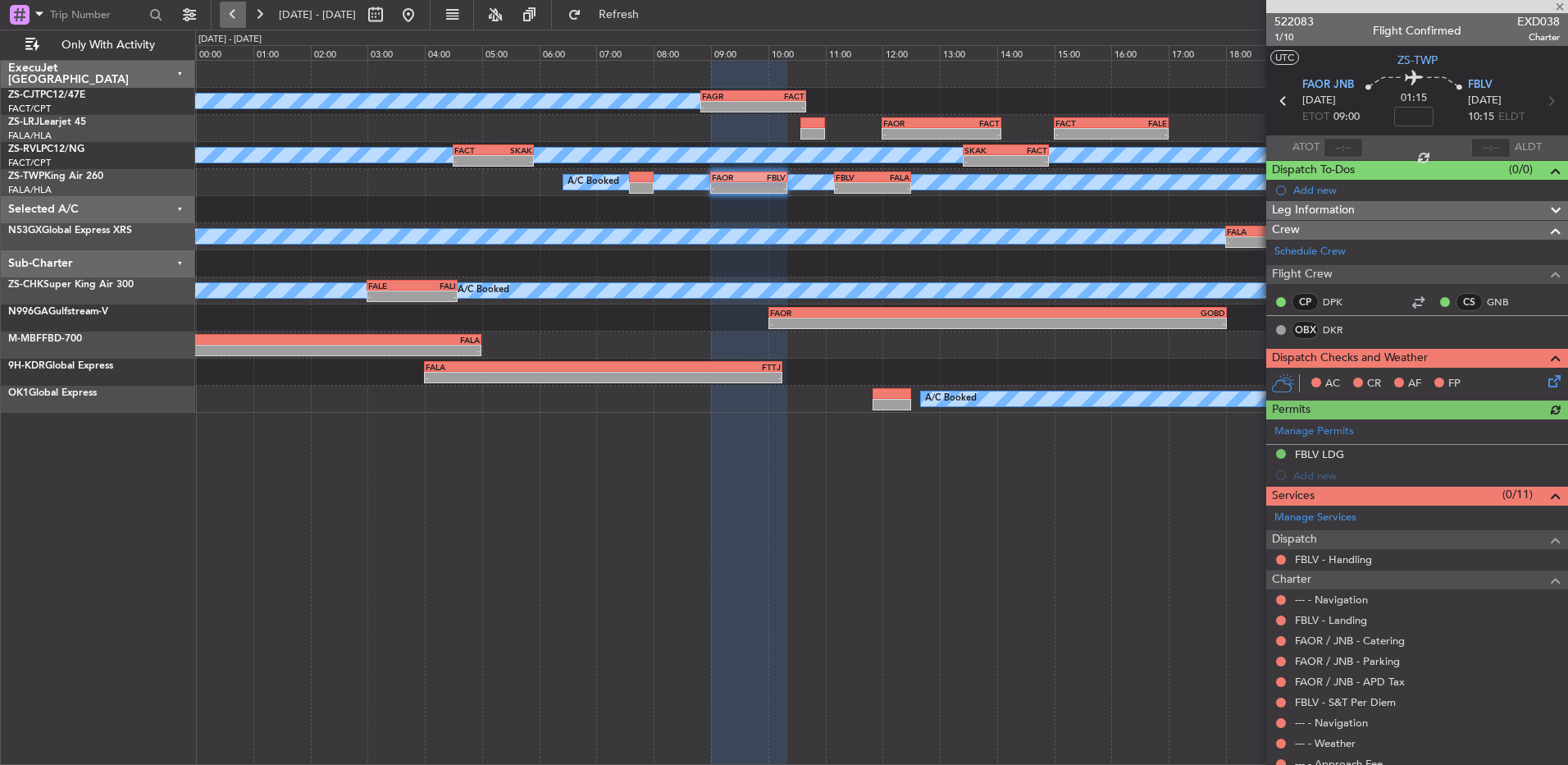
click at [235, 8] on button at bounding box center [233, 15] width 26 height 26
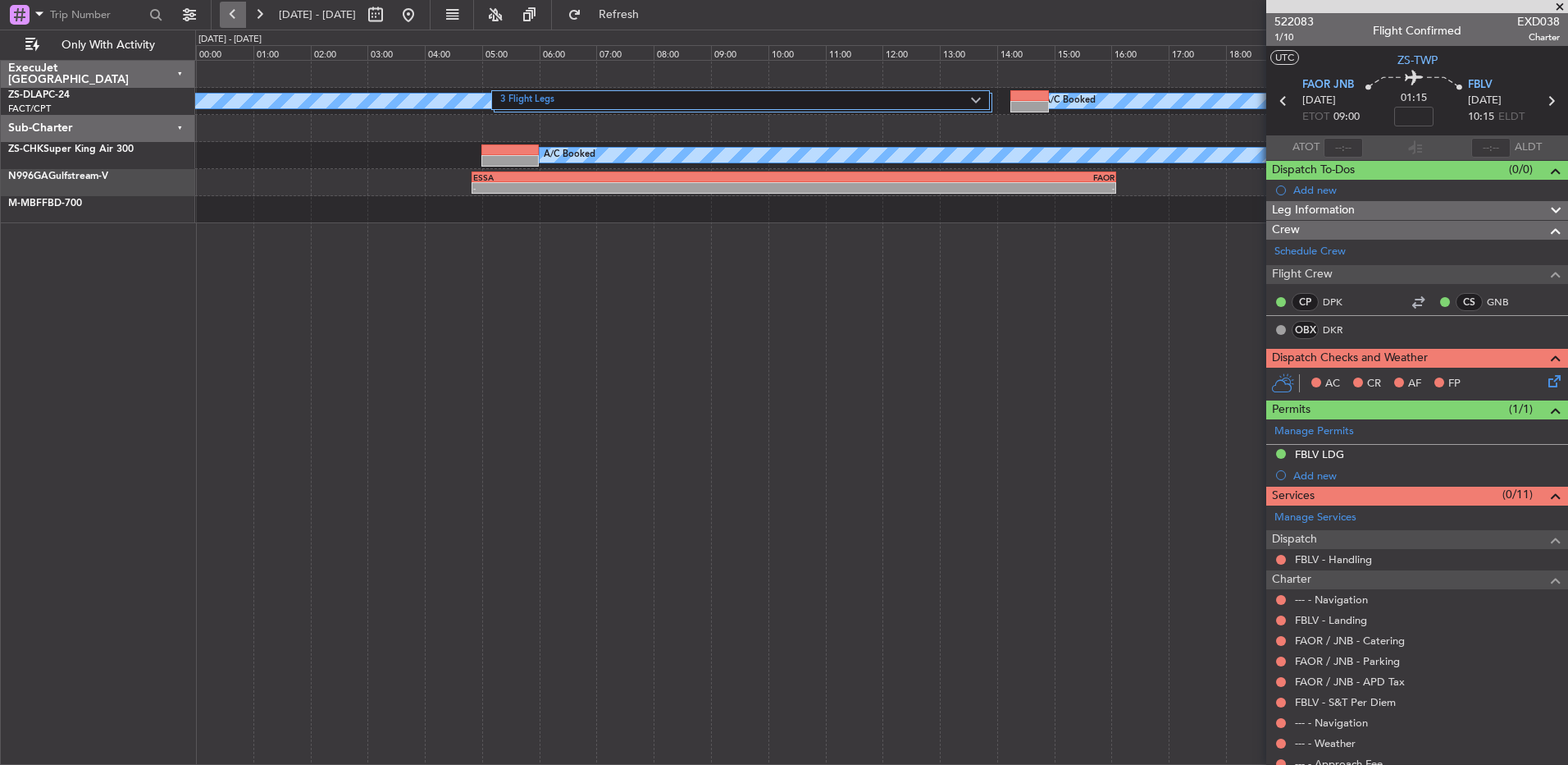
click at [235, 8] on button at bounding box center [233, 15] width 26 height 26
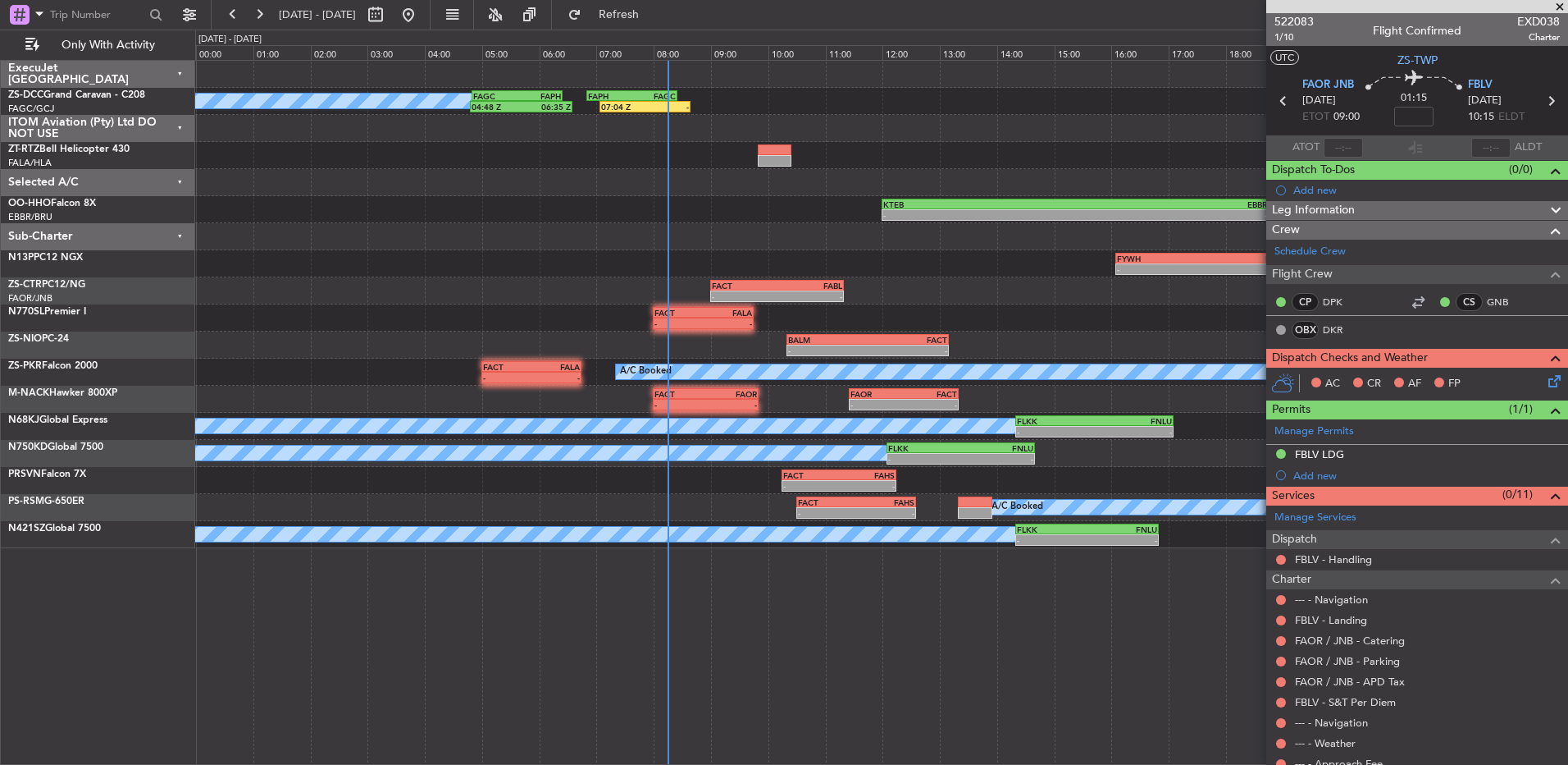
click at [1560, 6] on span at bounding box center [1560, 7] width 16 height 15
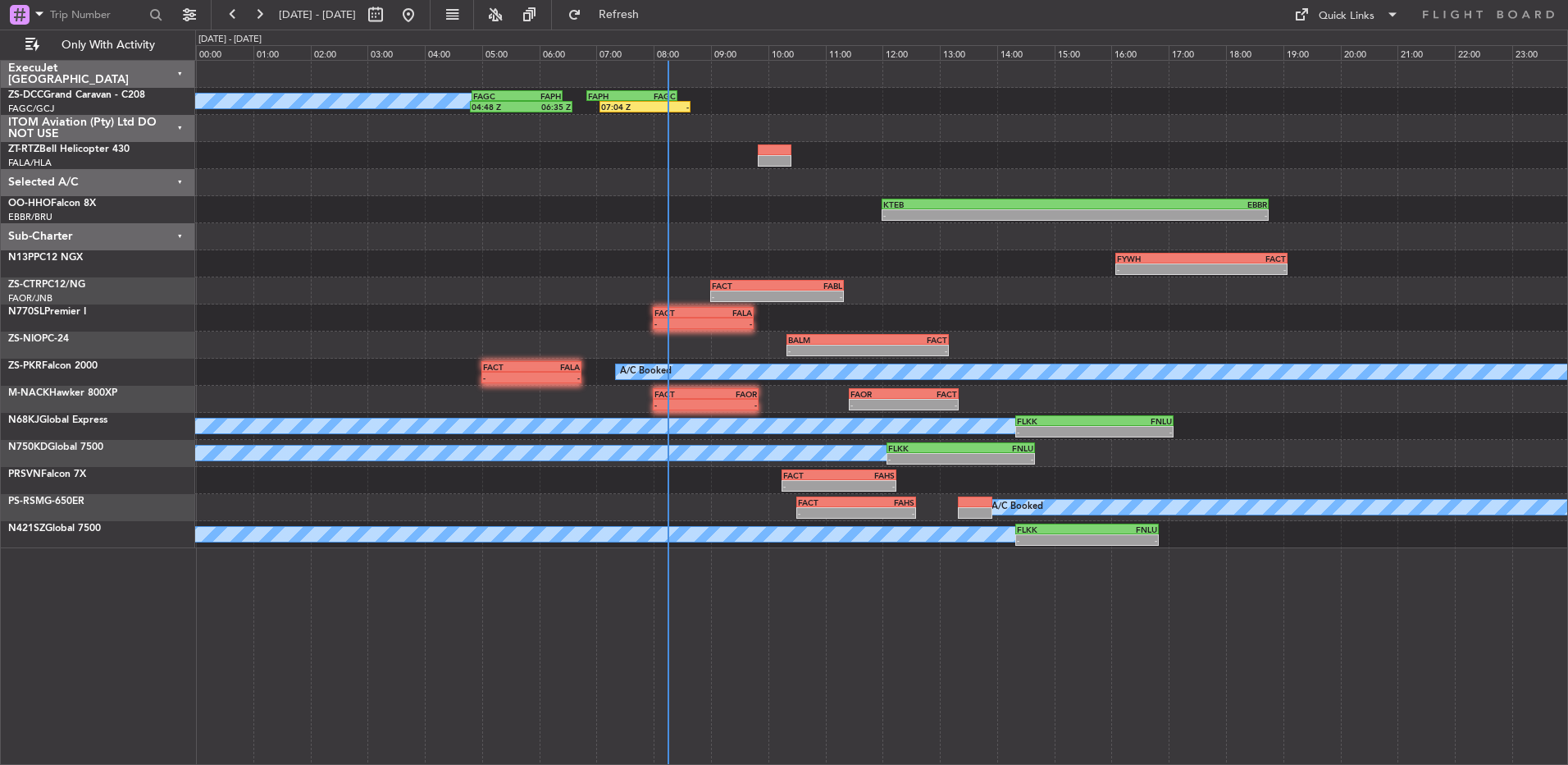
type input "0"
click at [248, 12] on button at bounding box center [259, 15] width 26 height 26
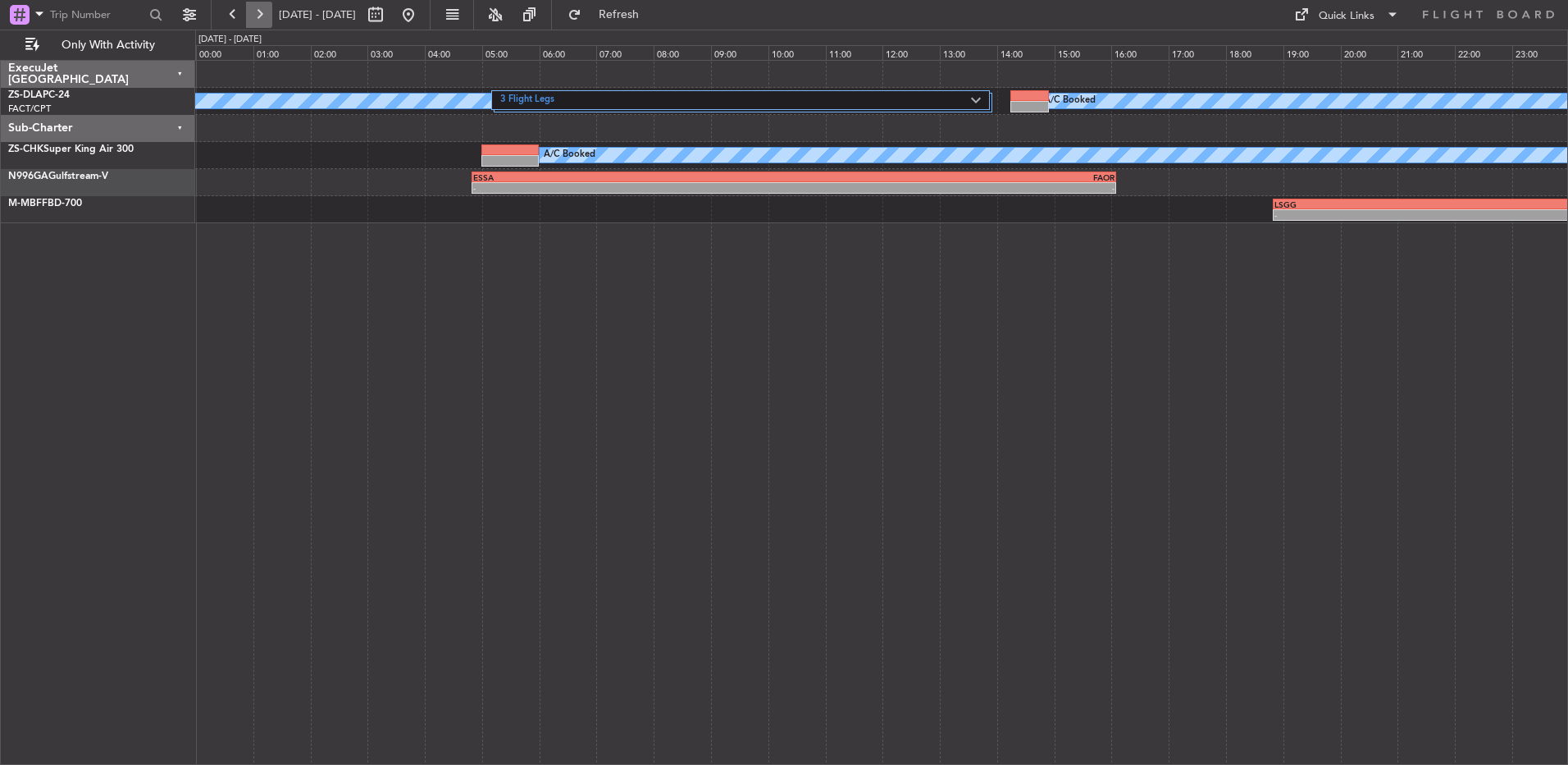
click at [250, 12] on button at bounding box center [259, 15] width 26 height 26
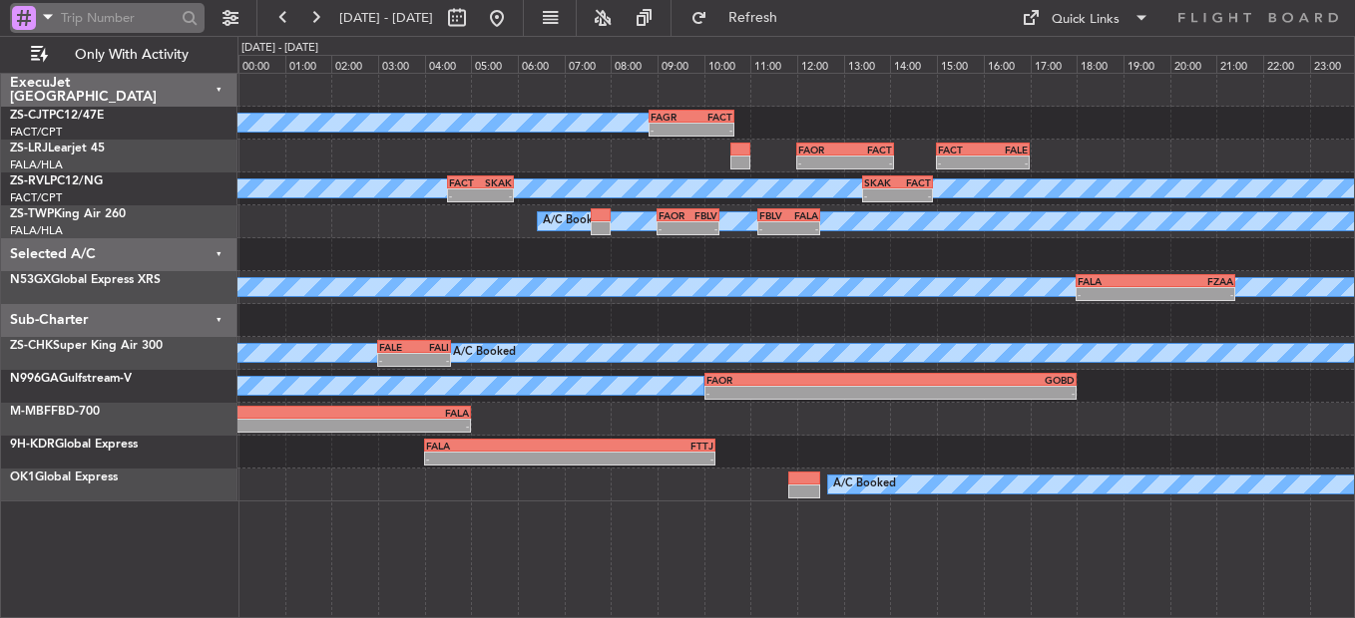
click at [135, 15] on input "text" at bounding box center [118, 18] width 115 height 30
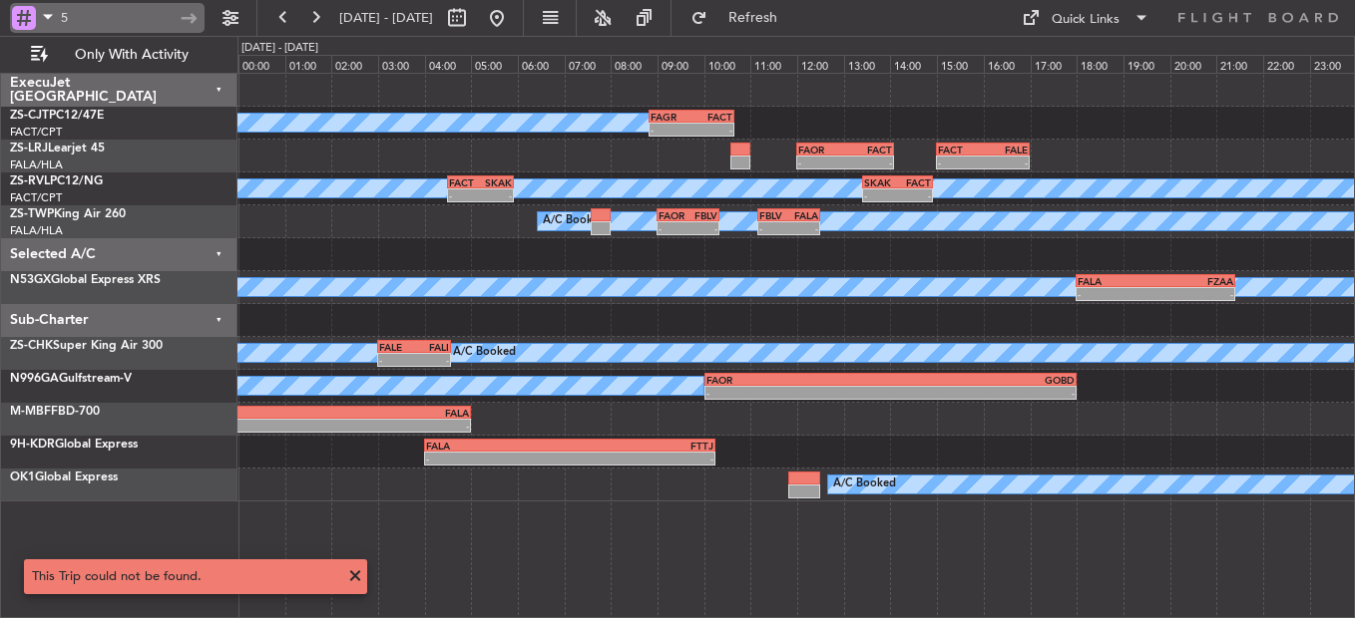
click at [132, 21] on input "5" at bounding box center [118, 18] width 115 height 30
type input "535543"
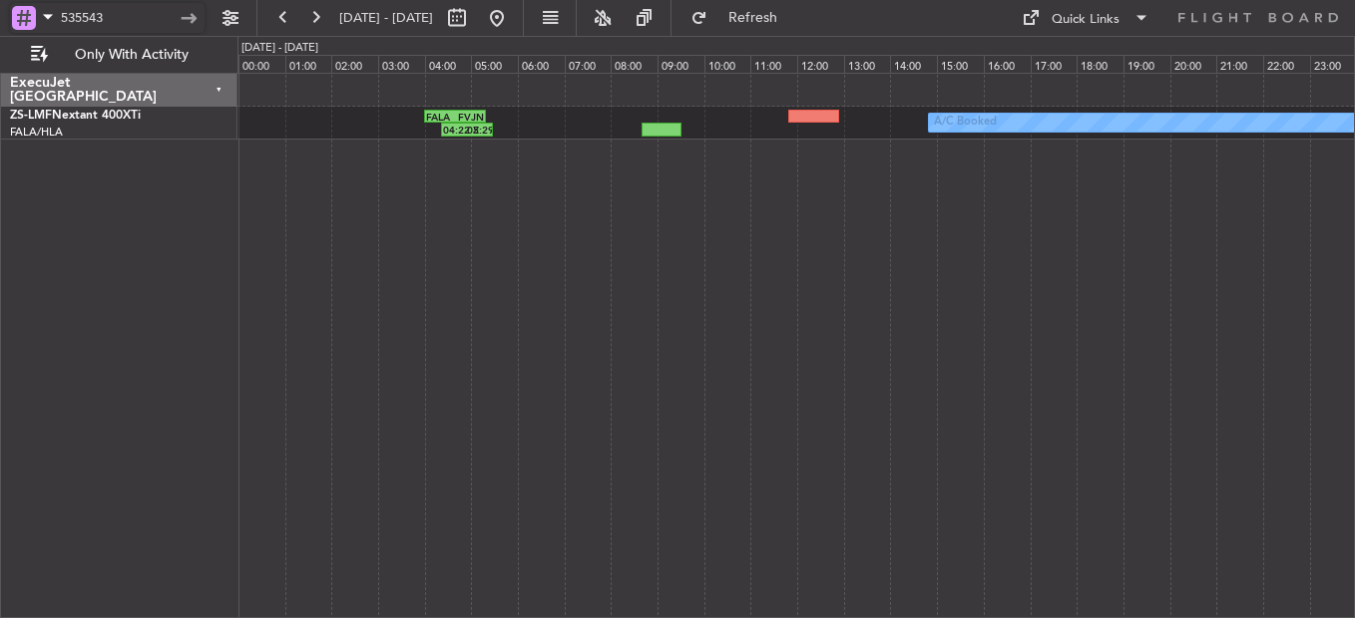
drag, startPoint x: 122, startPoint y: 20, endPoint x: 7, endPoint y: -23, distance: 122.5
click at [7, 0] on html "535543 [DATE] - [DATE] Refresh Quick Links Only With Activity A/C Booked 04:22 …" at bounding box center [677, 309] width 1355 height 618
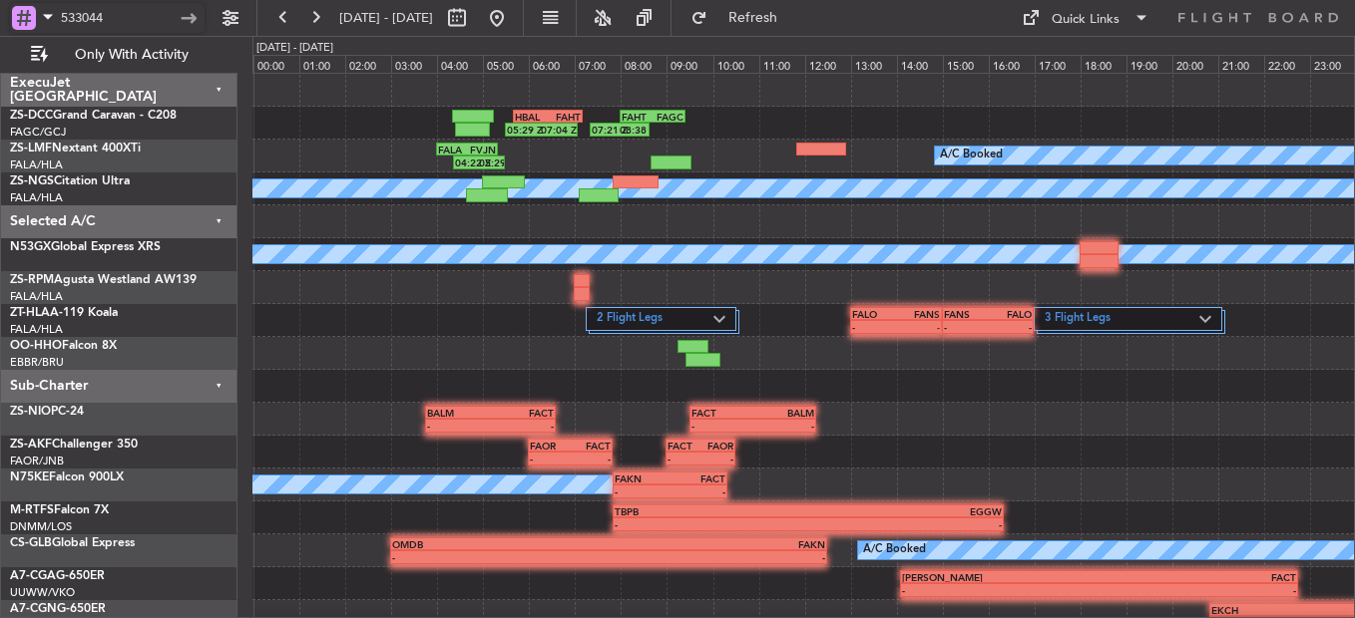
type input "533044"
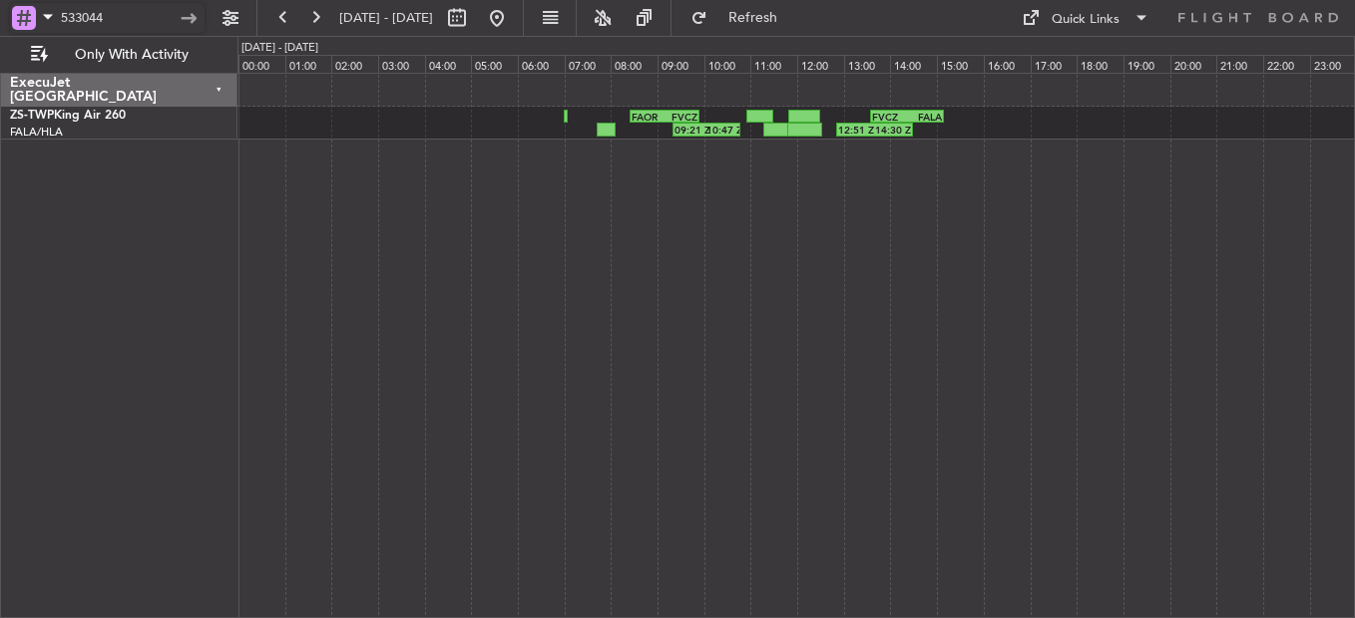
drag, startPoint x: 139, startPoint y: 19, endPoint x: 12, endPoint y: 31, distance: 127.3
click at [18, 13] on div "533044" at bounding box center [107, 18] width 195 height 30
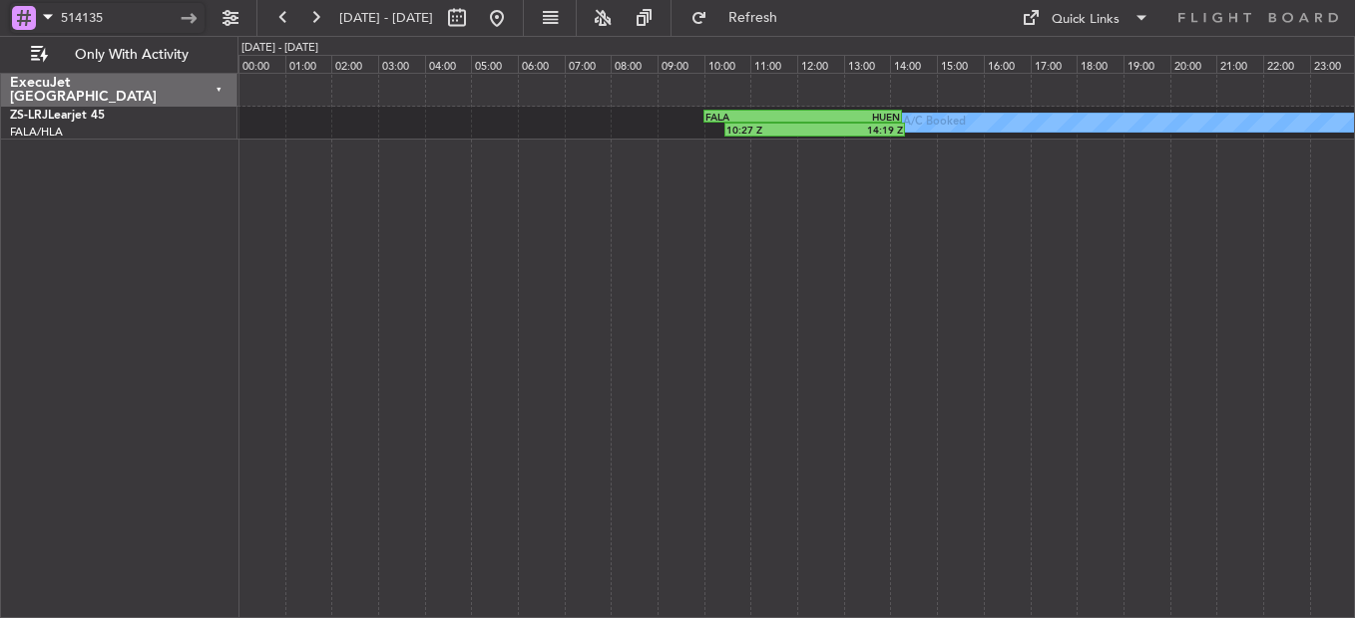
drag, startPoint x: 26, startPoint y: -6, endPoint x: -29, endPoint y: -9, distance: 54.9
click at [0, 0] on html "514135 [DATE] - [DATE] Refresh Quick Links Only With Activity A/C Booked A/C Bo…" at bounding box center [677, 309] width 1355 height 618
type input "522446"
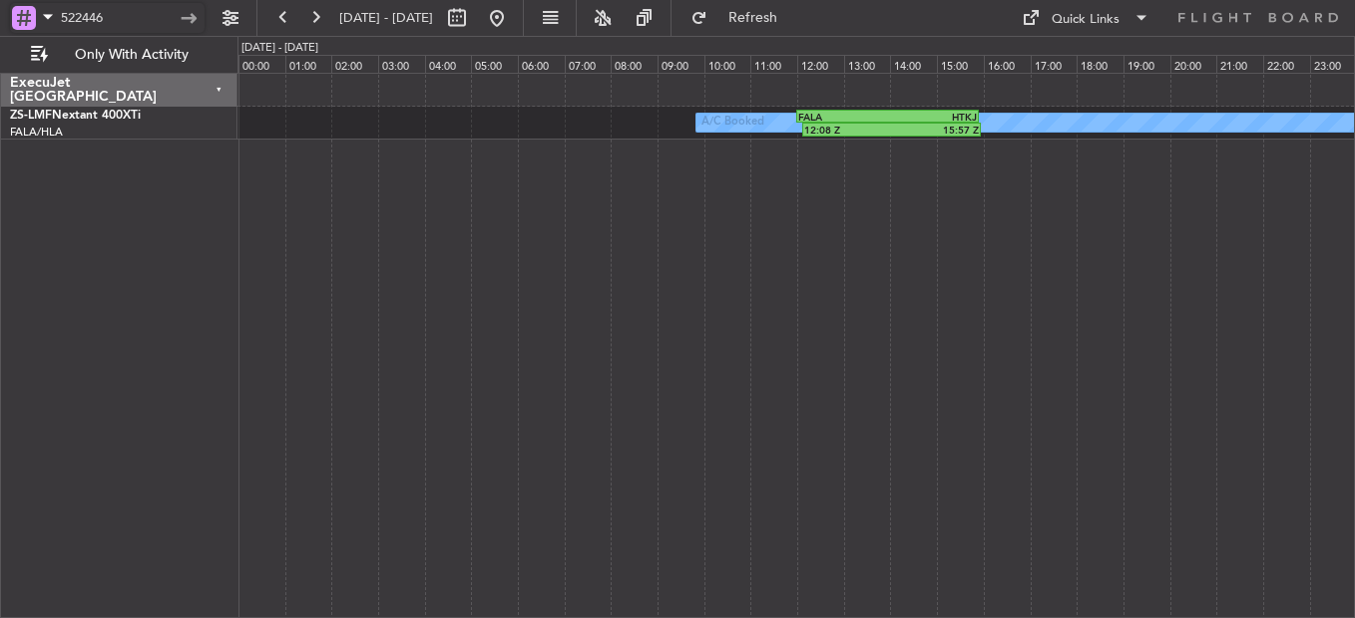
drag, startPoint x: 144, startPoint y: 21, endPoint x: -60, endPoint y: 4, distance: 204.2
click at [0, 4] on html "522446 [DATE] - [DATE] Refresh Quick Links Only With Activity A/C Booked A/C Bo…" at bounding box center [677, 309] width 1355 height 618
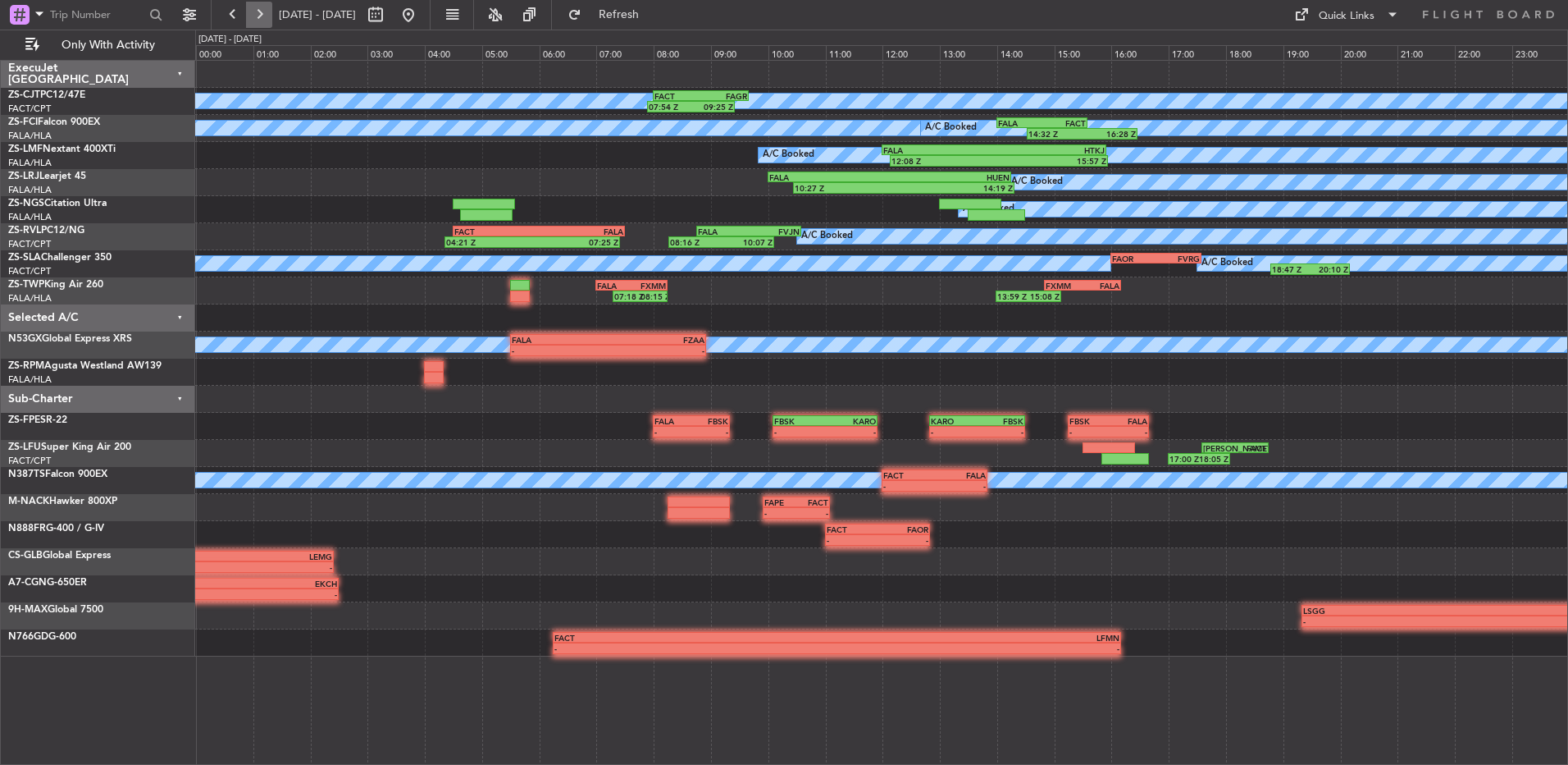
click at [271, 15] on button at bounding box center [259, 15] width 26 height 26
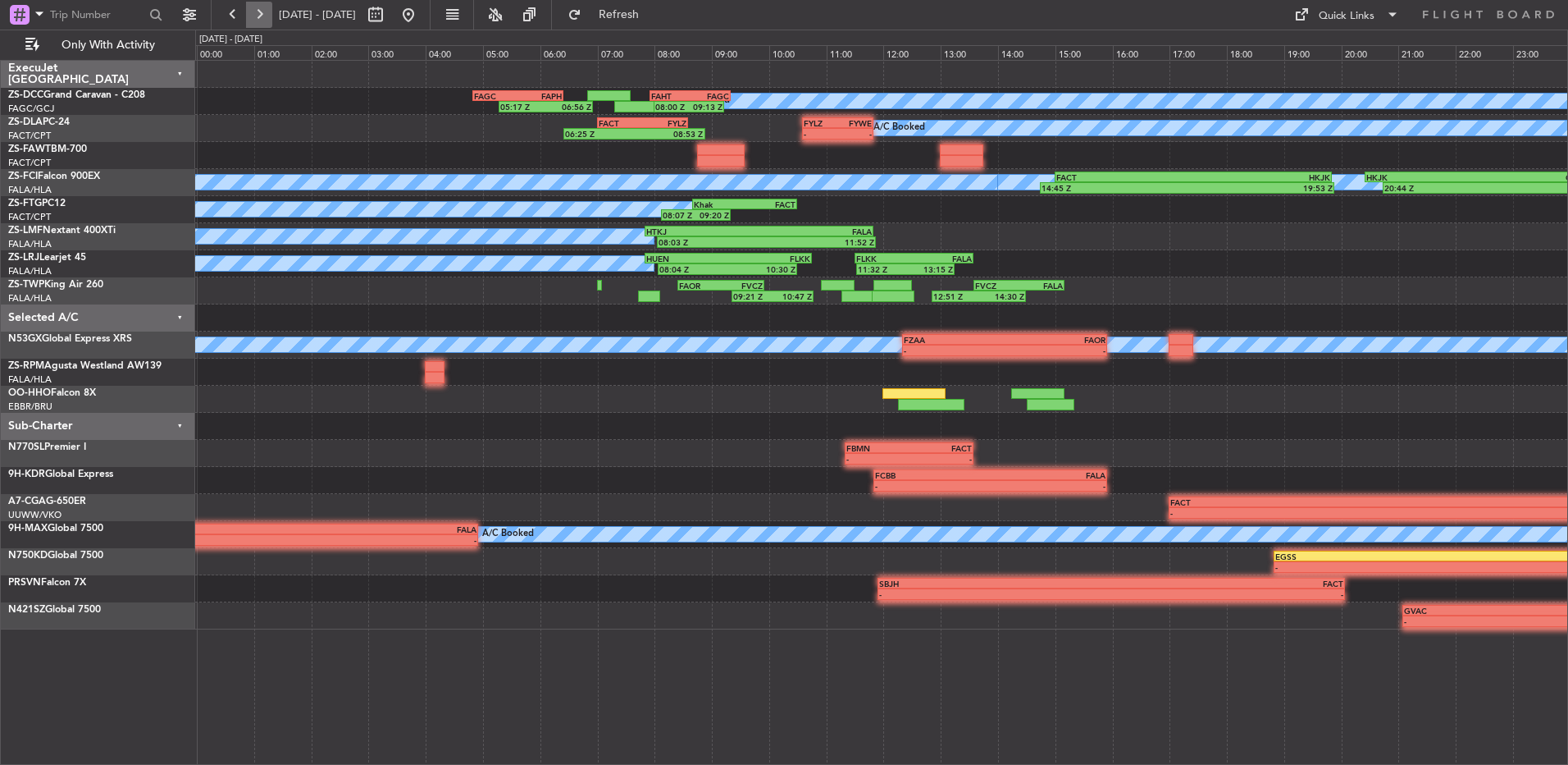
click at [269, 14] on button at bounding box center [259, 15] width 26 height 26
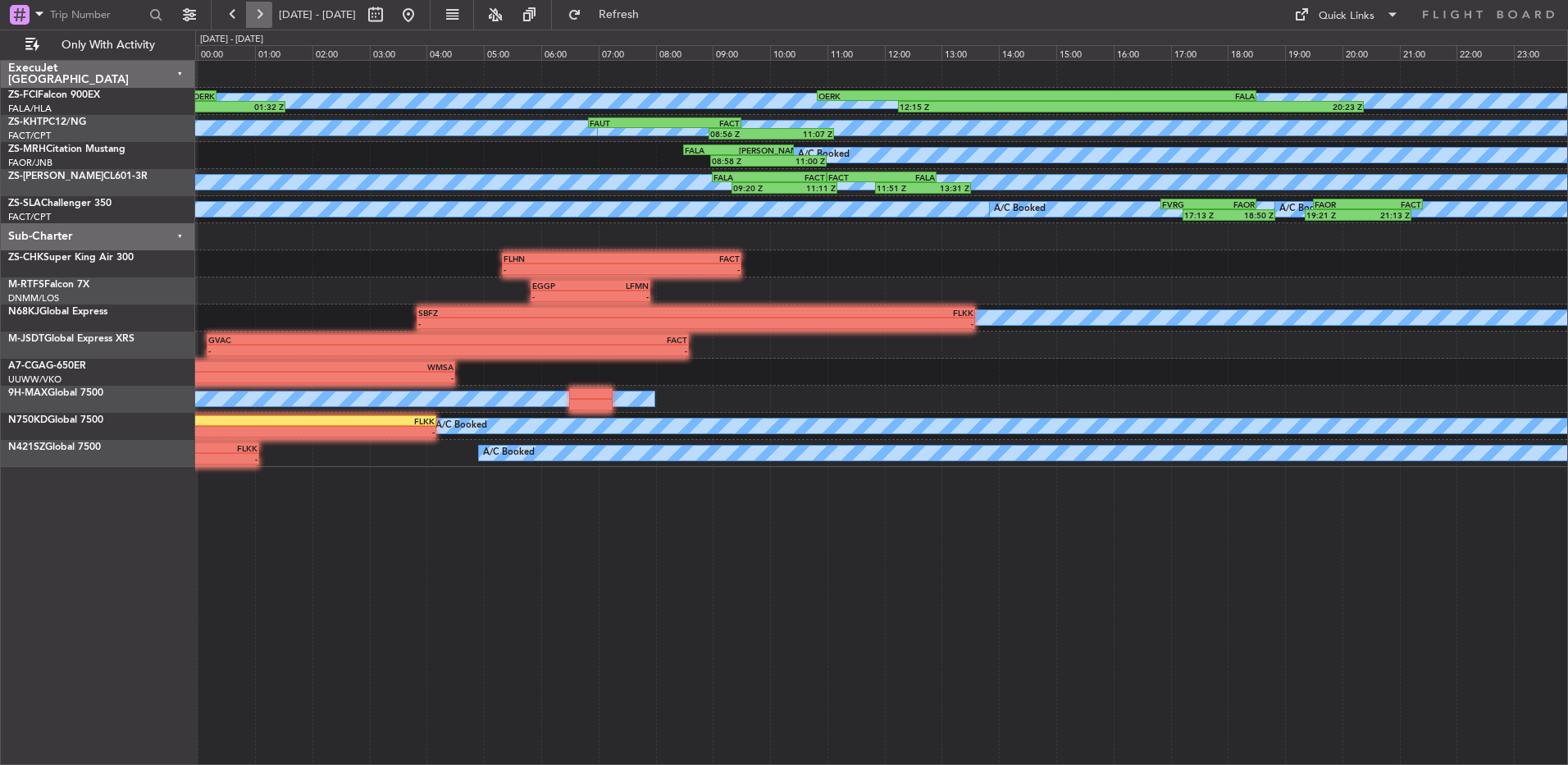
click at [261, 16] on button at bounding box center [259, 15] width 26 height 26
click at [263, 16] on button at bounding box center [259, 15] width 26 height 26
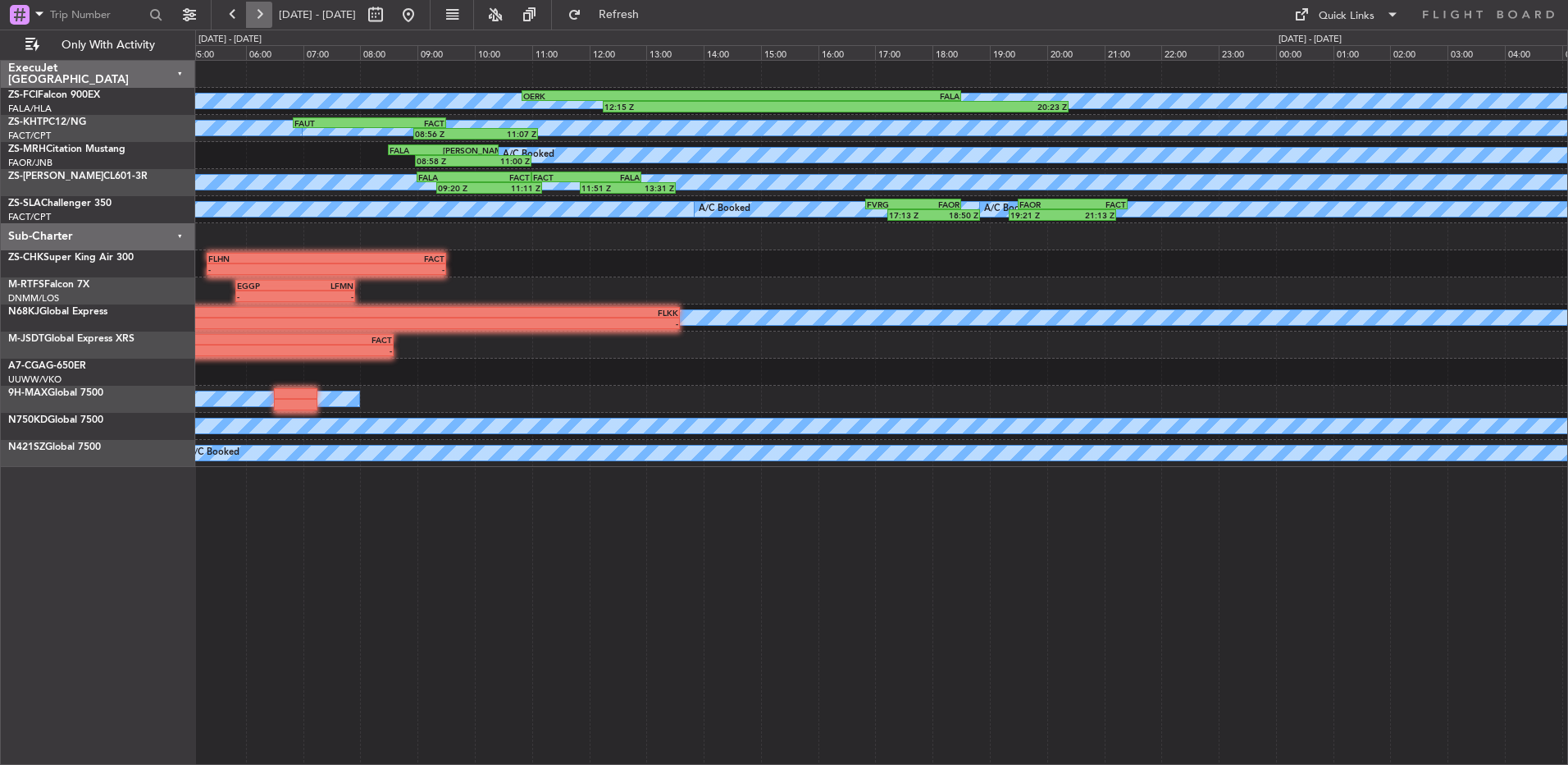
click at [263, 16] on button at bounding box center [259, 15] width 26 height 26
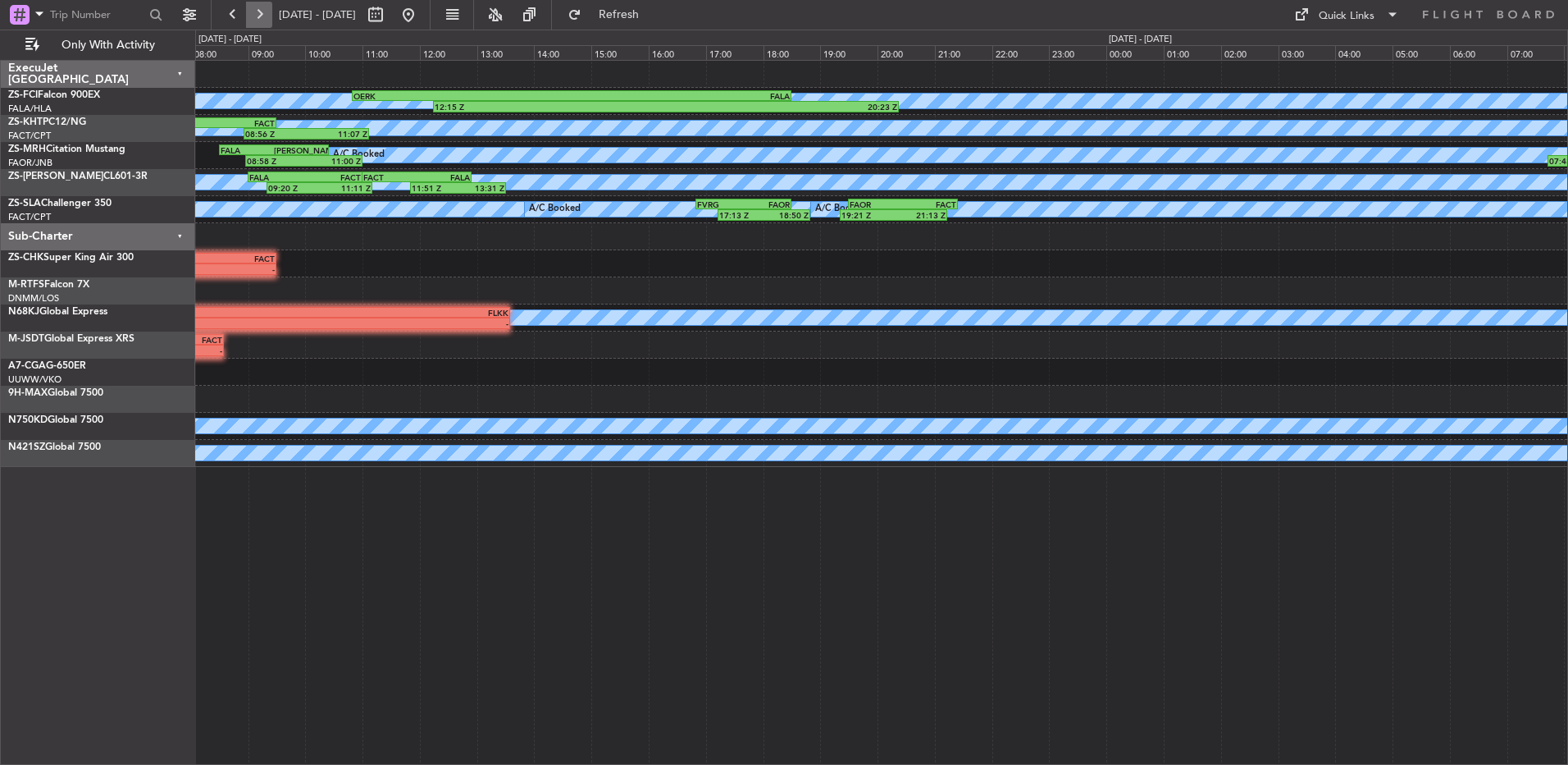
click at [263, 16] on button at bounding box center [259, 15] width 26 height 26
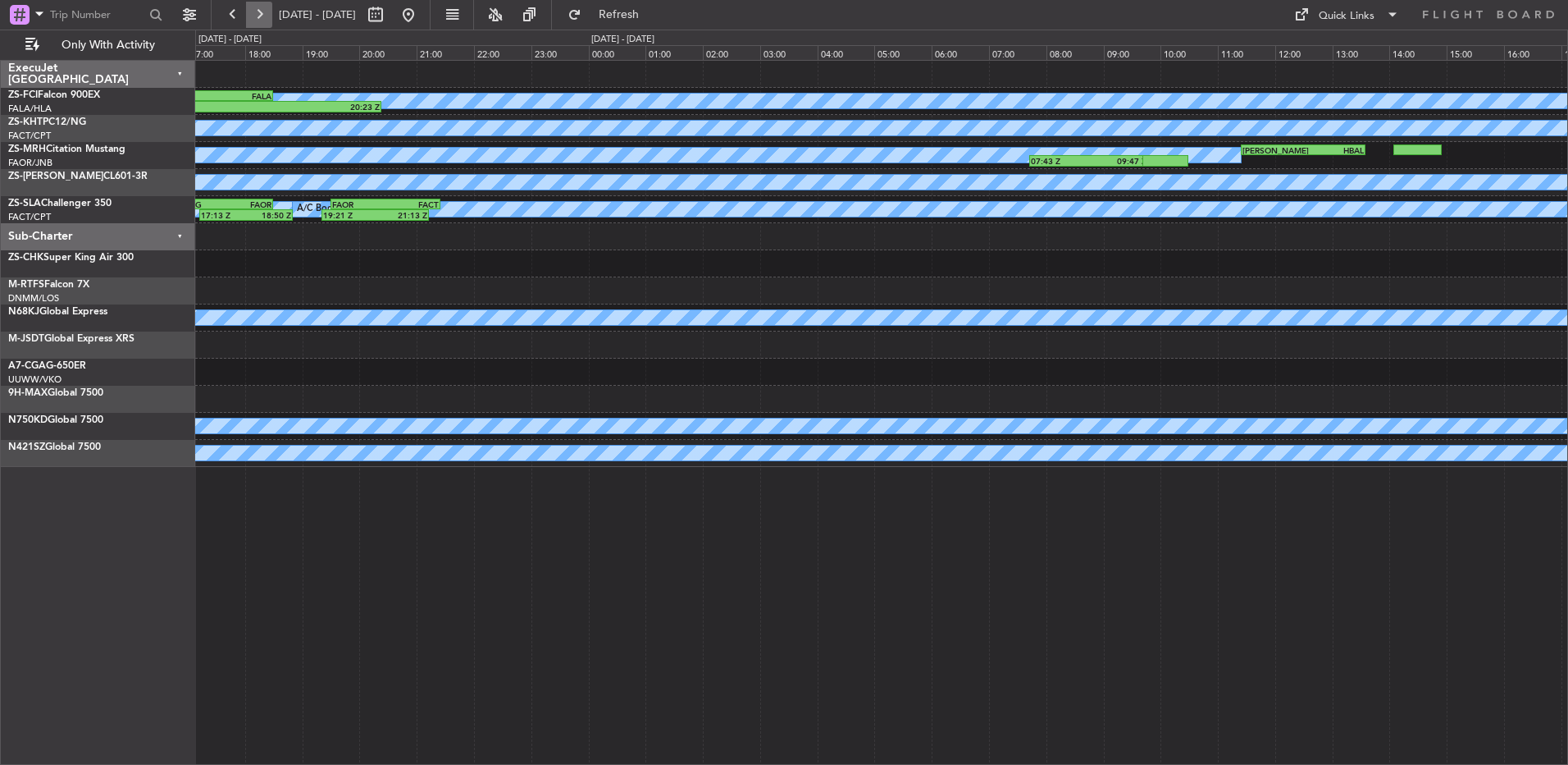
click at [263, 16] on button at bounding box center [259, 15] width 26 height 26
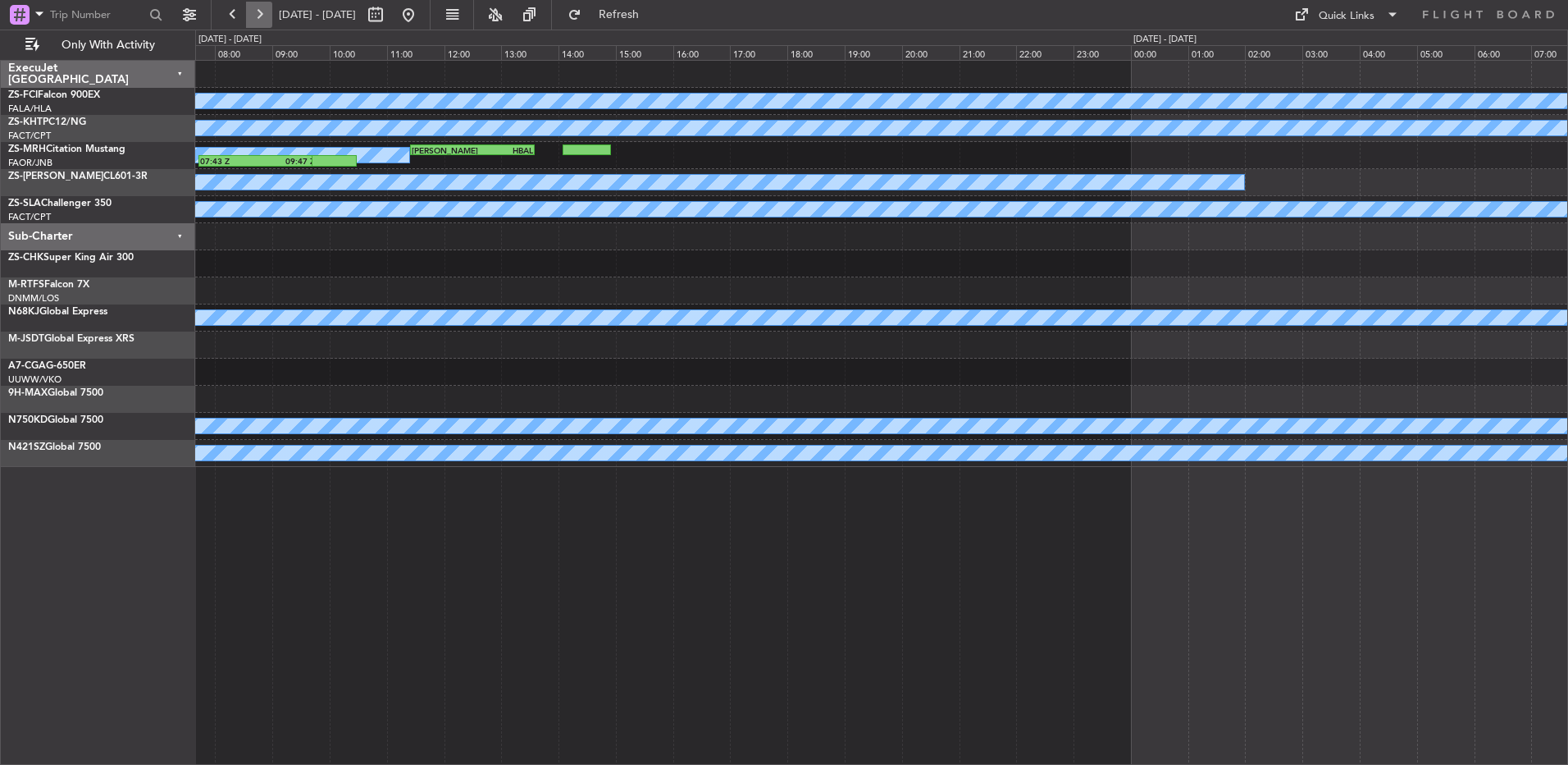
click at [263, 16] on button at bounding box center [259, 15] width 26 height 26
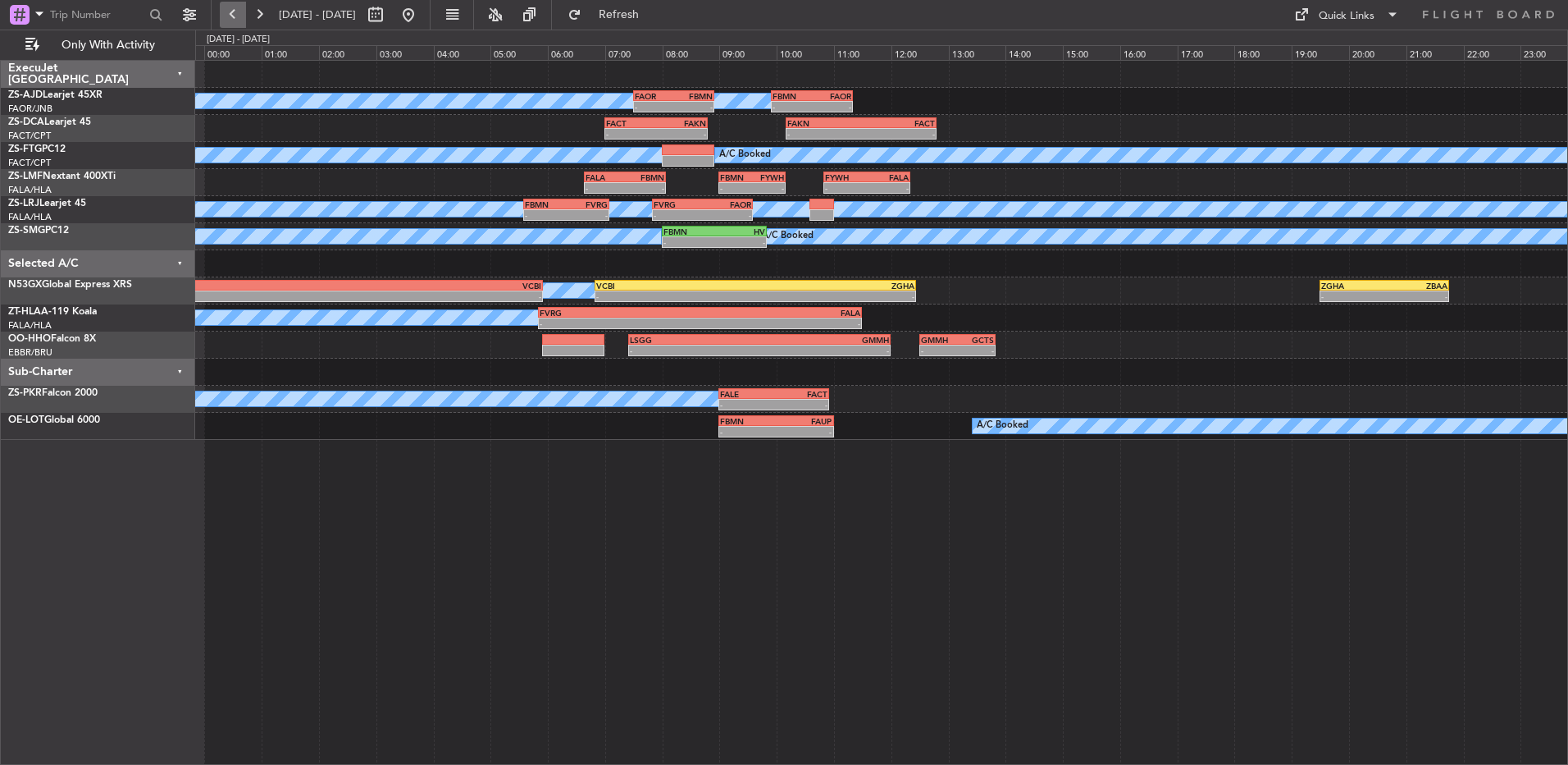
click at [242, 11] on button at bounding box center [233, 15] width 26 height 26
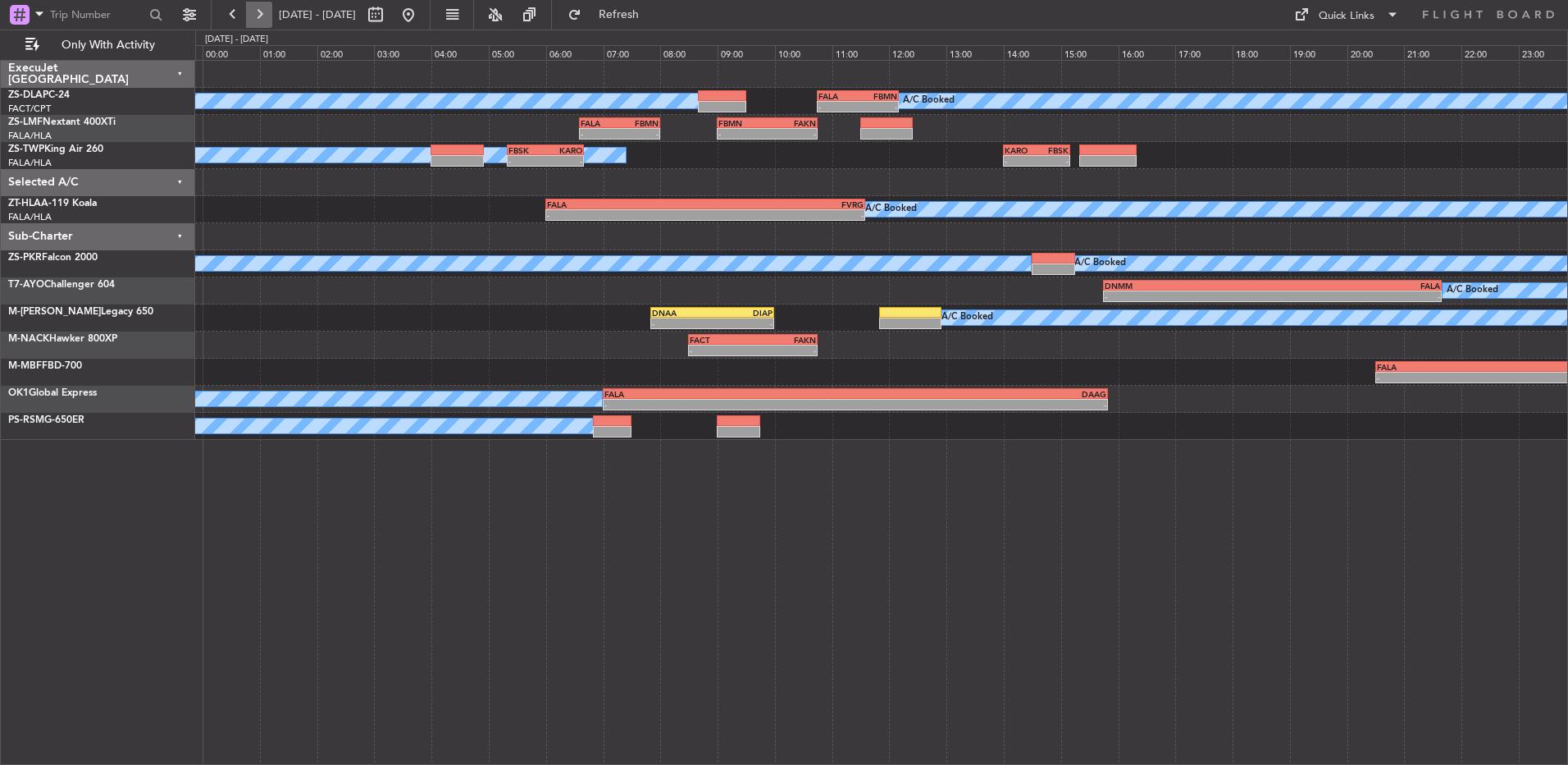
click at [262, 17] on button at bounding box center [259, 15] width 26 height 26
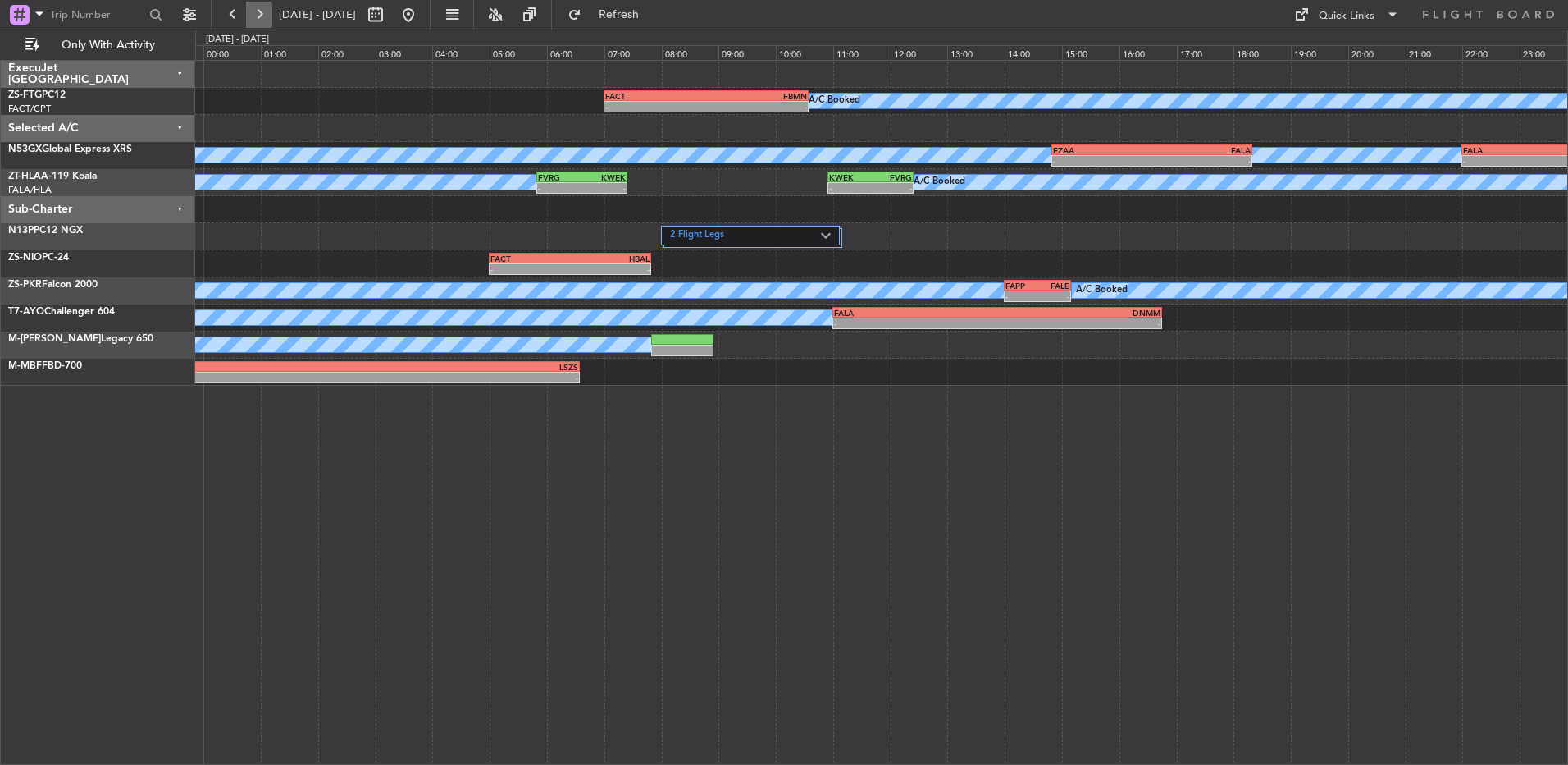
click at [252, 14] on button at bounding box center [259, 15] width 26 height 26
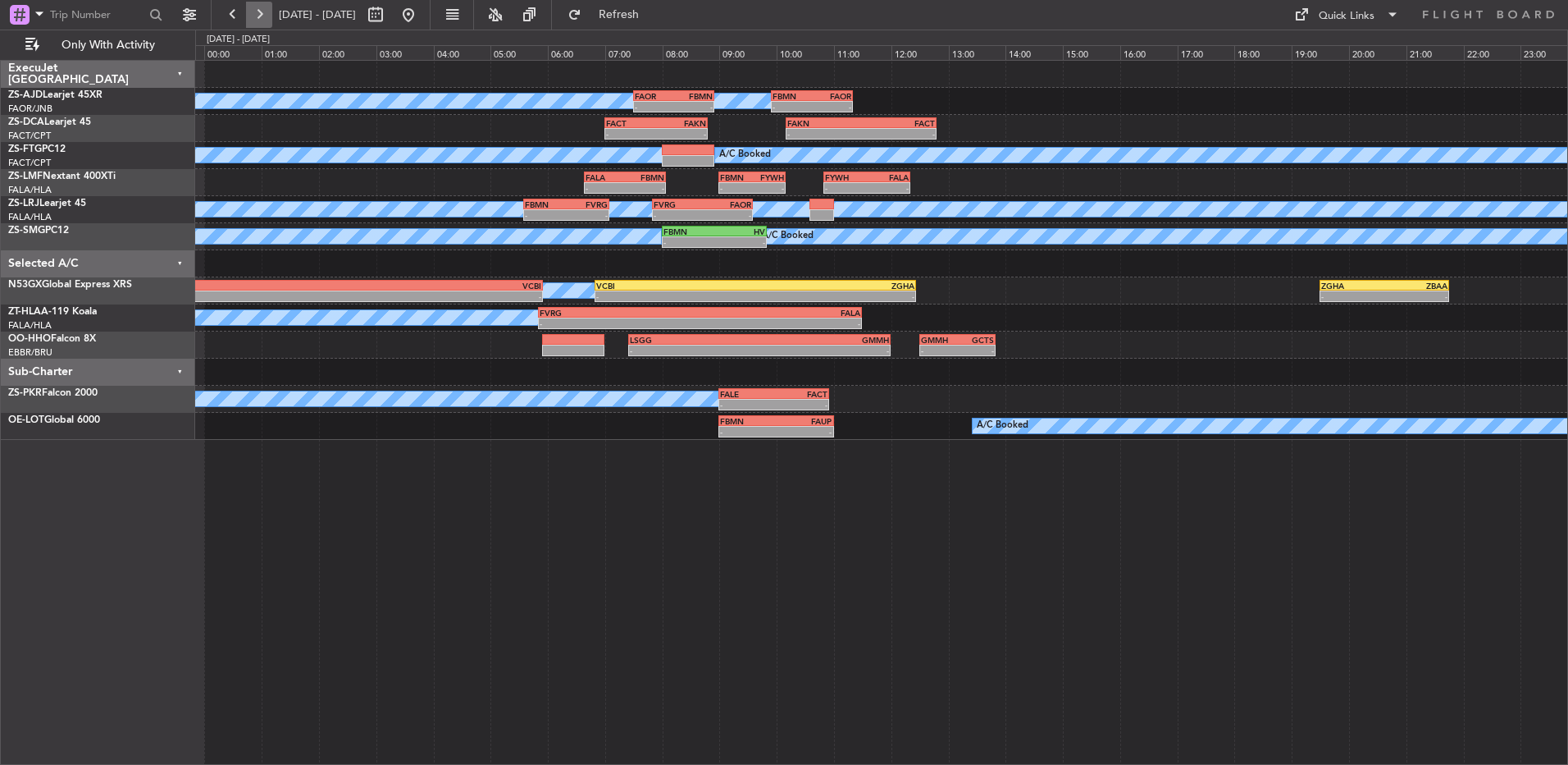
drag, startPoint x: 251, startPoint y: 15, endPoint x: 261, endPoint y: 15, distance: 10.0
click at [261, 15] on button at bounding box center [259, 15] width 26 height 26
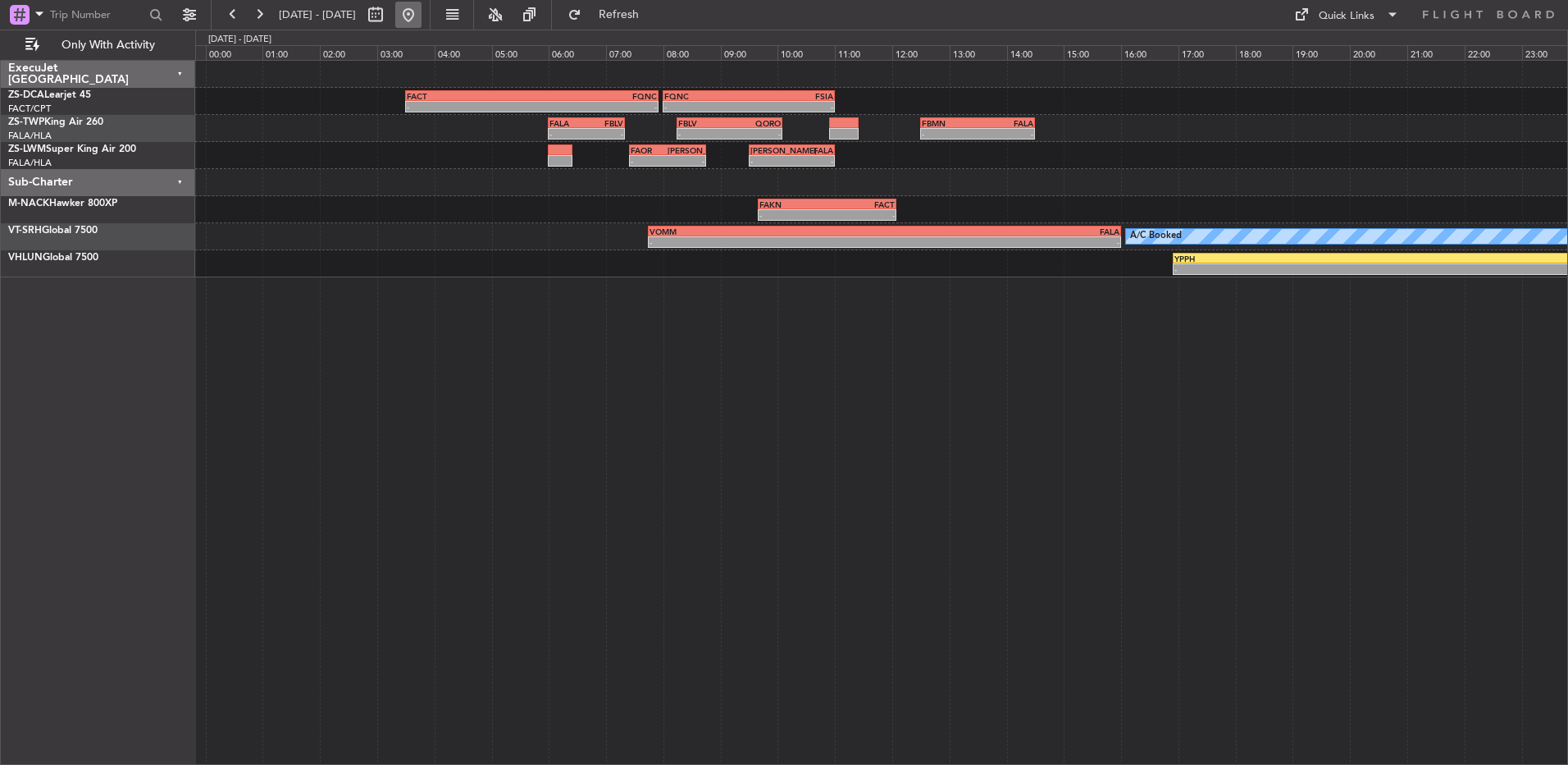
click at [422, 17] on button at bounding box center [409, 15] width 26 height 26
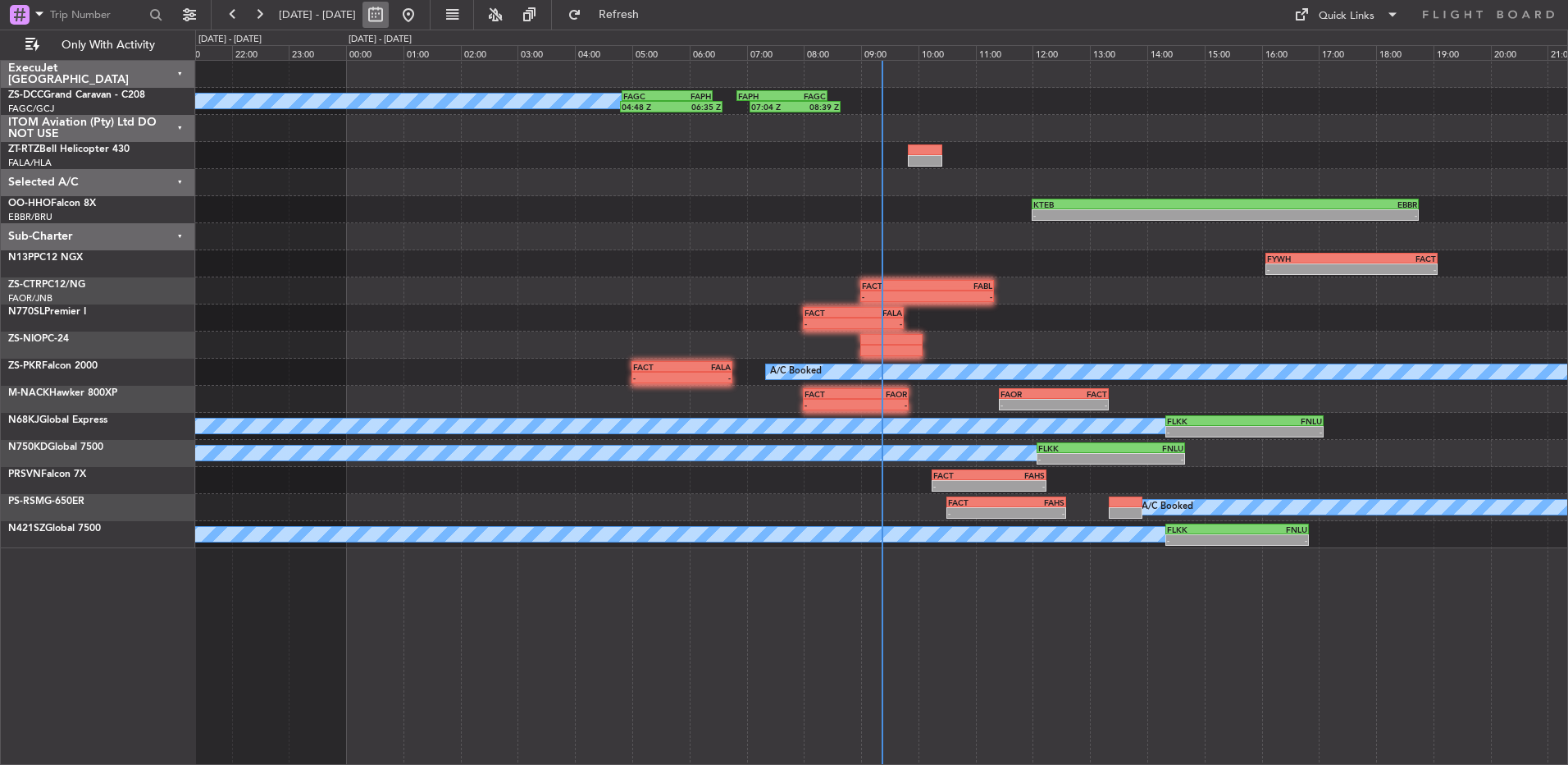
click at [389, 20] on button at bounding box center [376, 15] width 26 height 26
select select "8"
select select "2025"
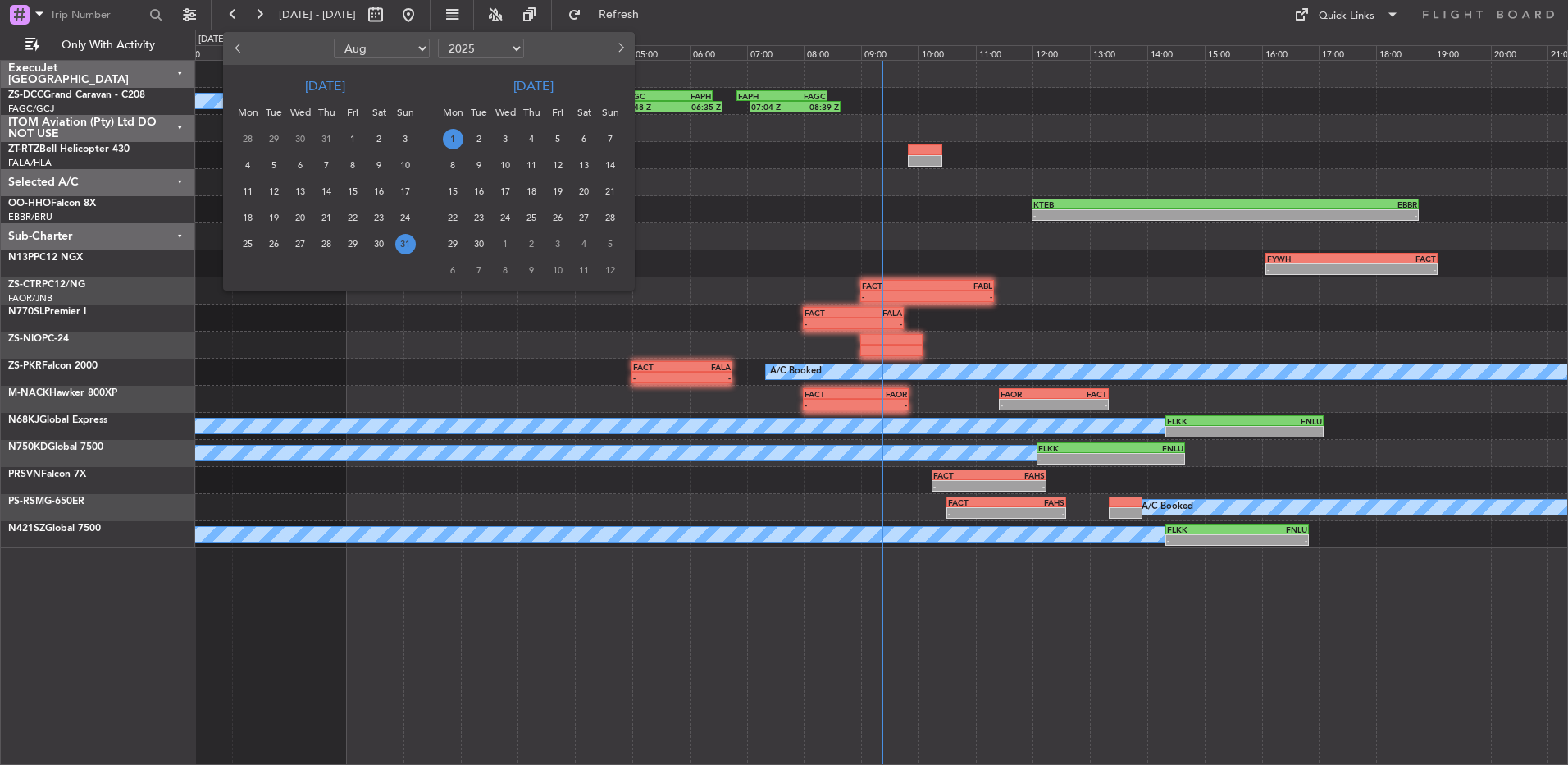
click at [454, 144] on span "1" at bounding box center [453, 139] width 21 height 21
click at [457, 140] on span "1" at bounding box center [453, 139] width 21 height 21
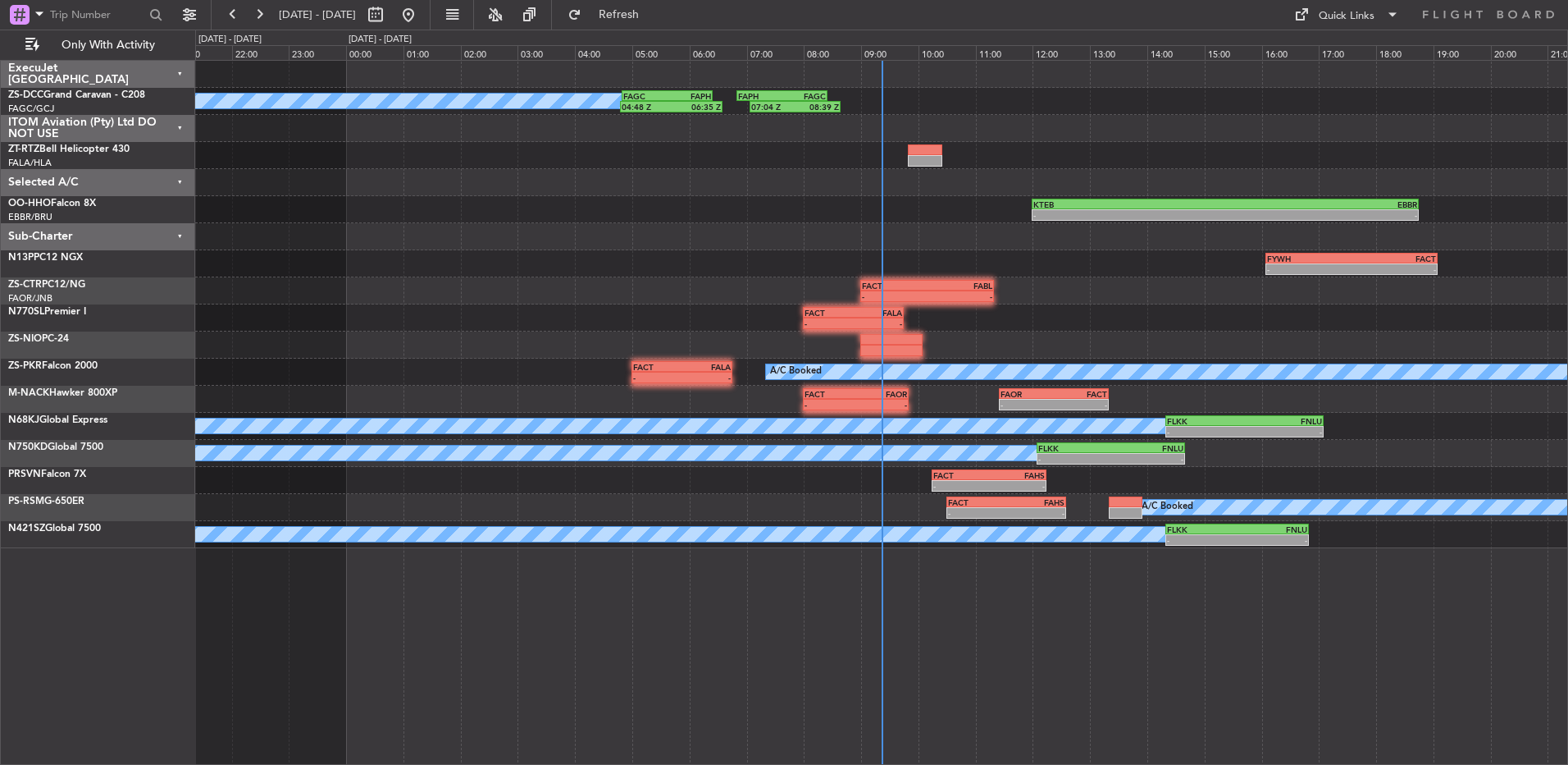
select select "9"
click at [457, 140] on div "1 2 3 4 5" at bounding box center [526, 139] width 200 height 26
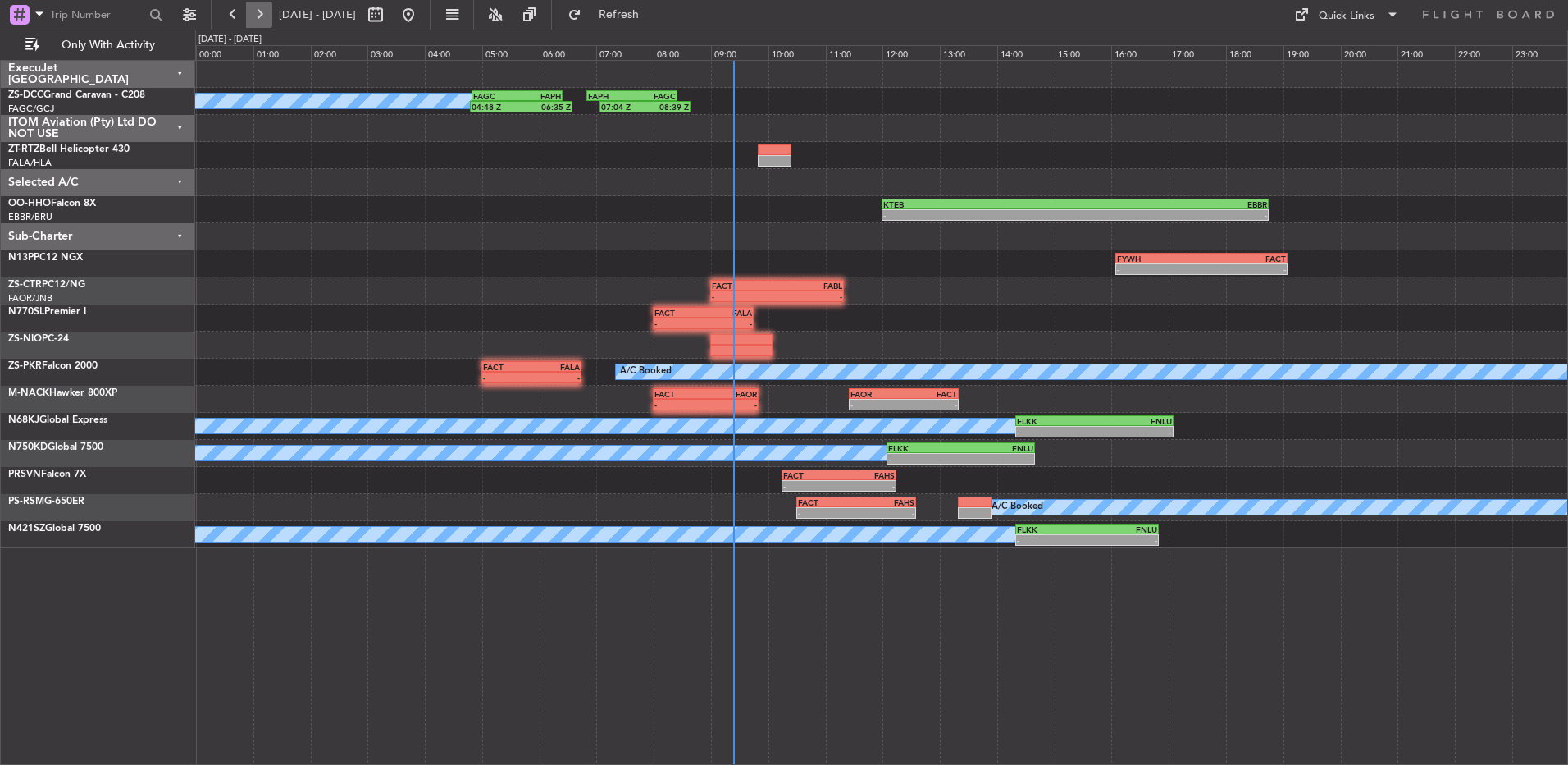
click at [261, 7] on button at bounding box center [259, 15] width 26 height 26
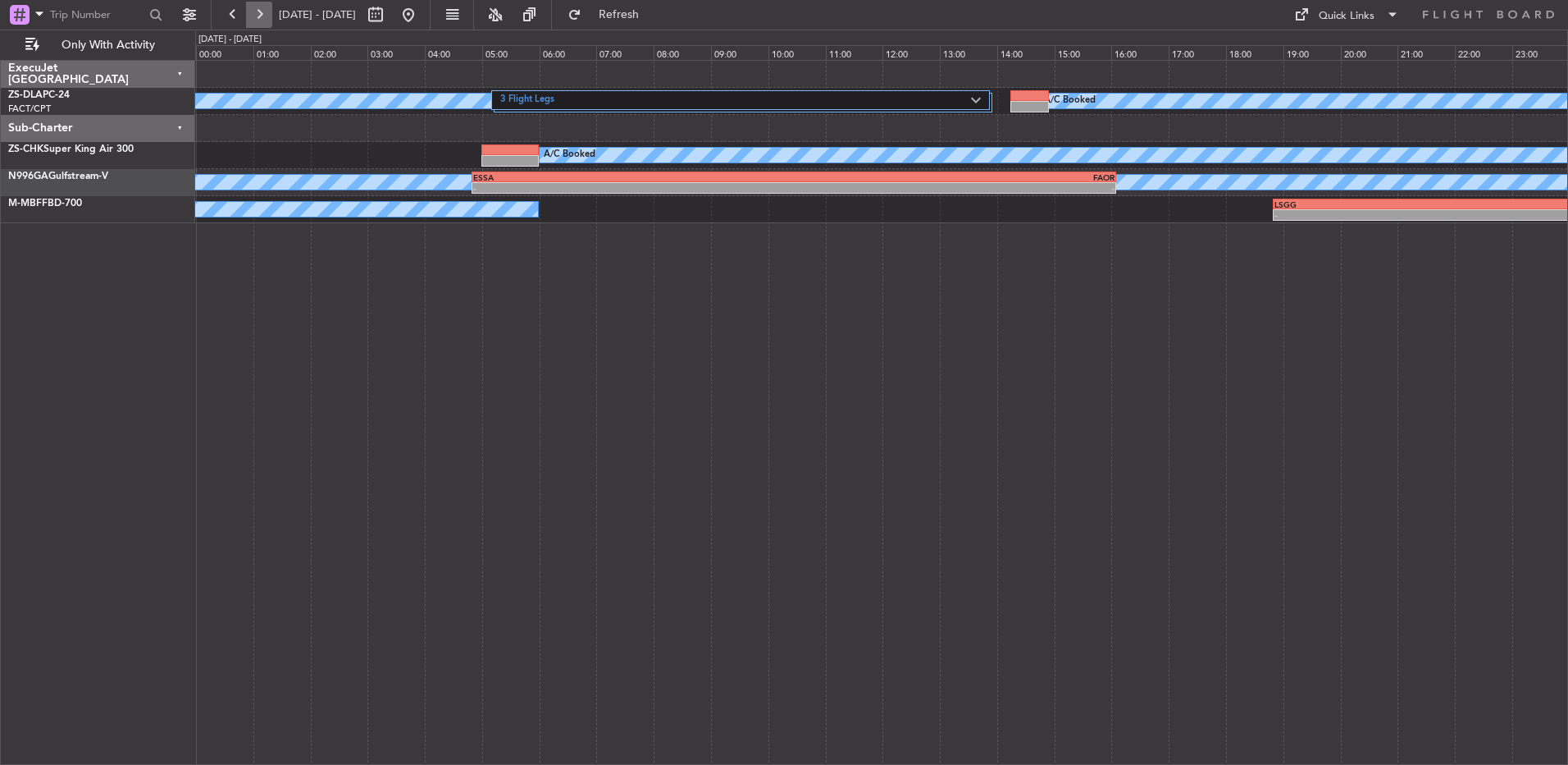
click at [261, 7] on button at bounding box center [259, 15] width 26 height 26
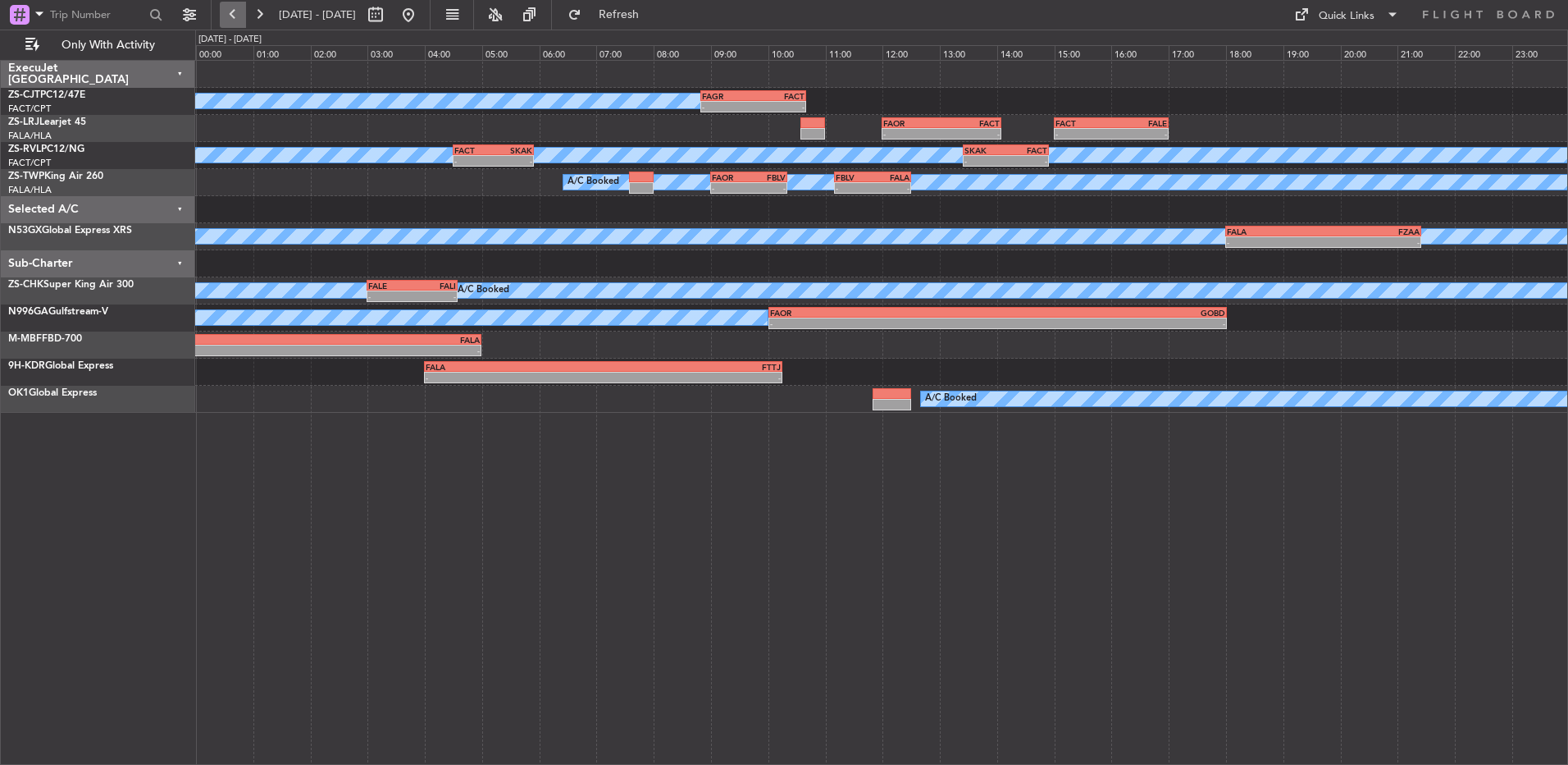
click at [238, 20] on button at bounding box center [233, 15] width 26 height 26
click at [235, 21] on button at bounding box center [233, 15] width 26 height 26
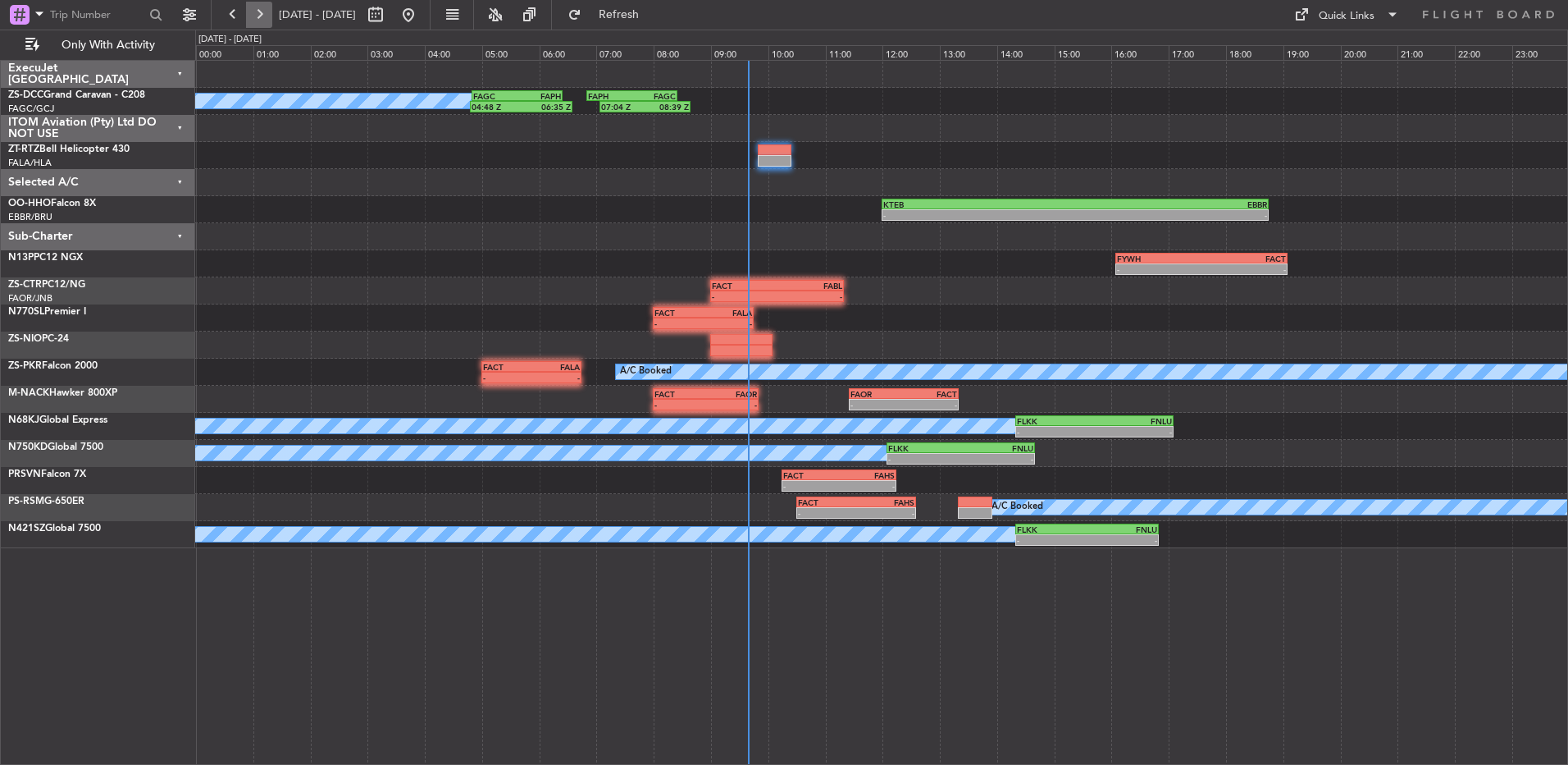
click at [257, 7] on button at bounding box center [259, 15] width 26 height 26
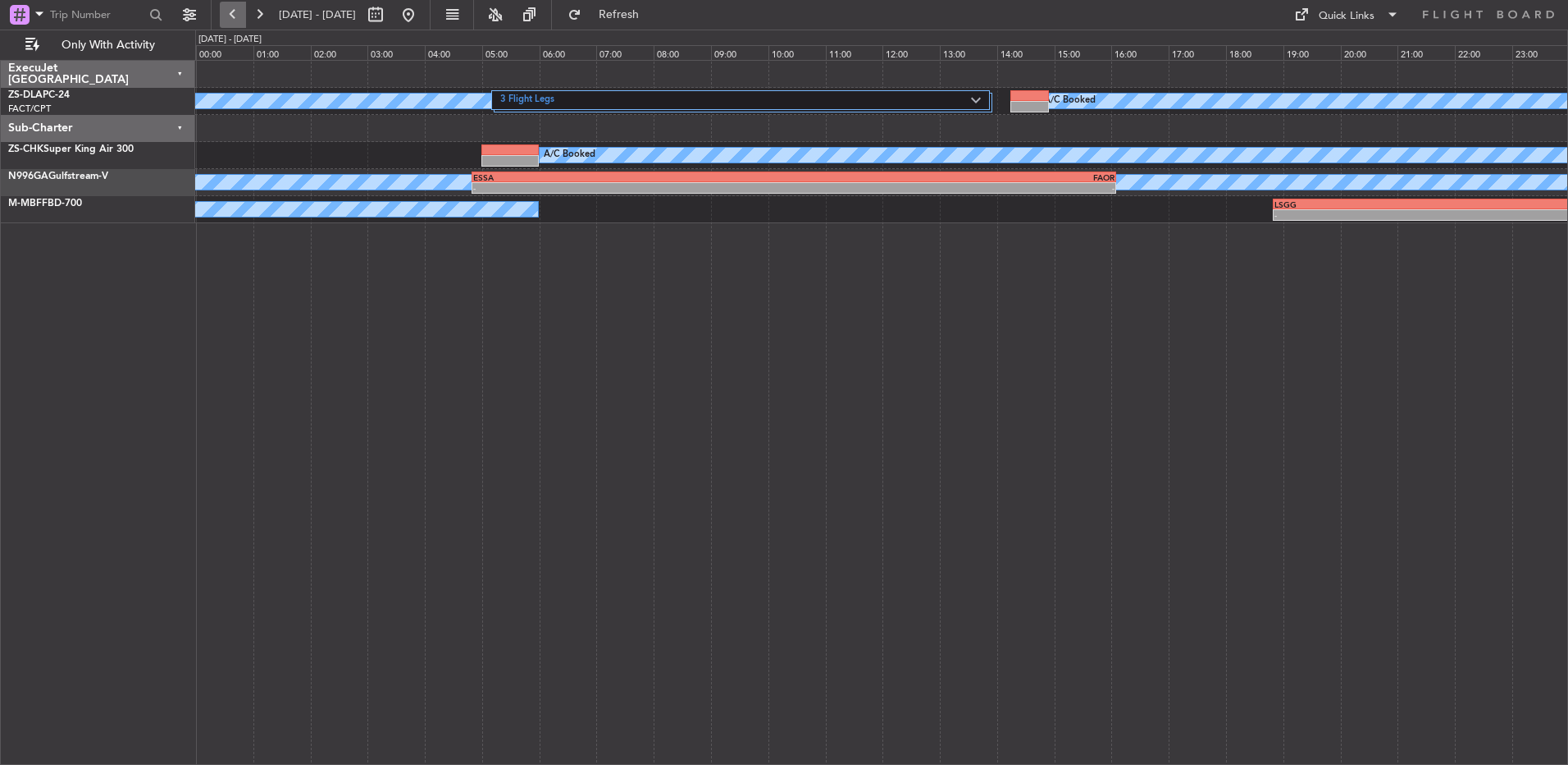
click at [225, 21] on button at bounding box center [233, 15] width 26 height 26
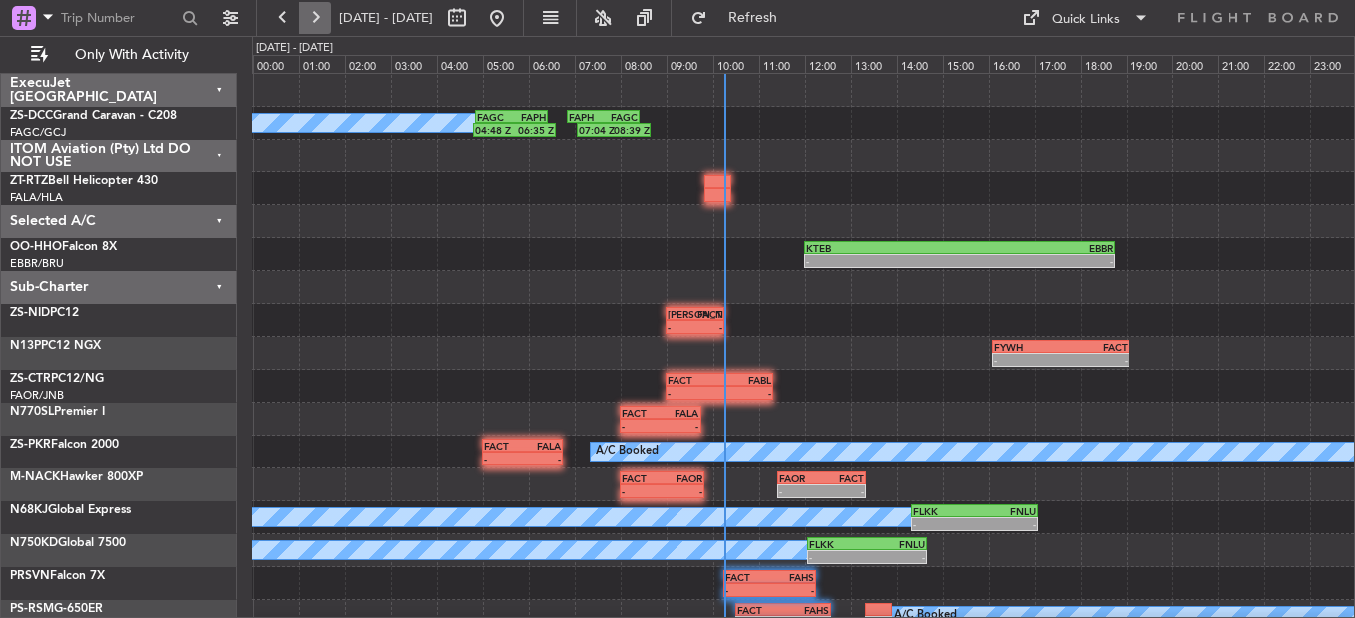
click at [318, 23] on button at bounding box center [315, 18] width 32 height 32
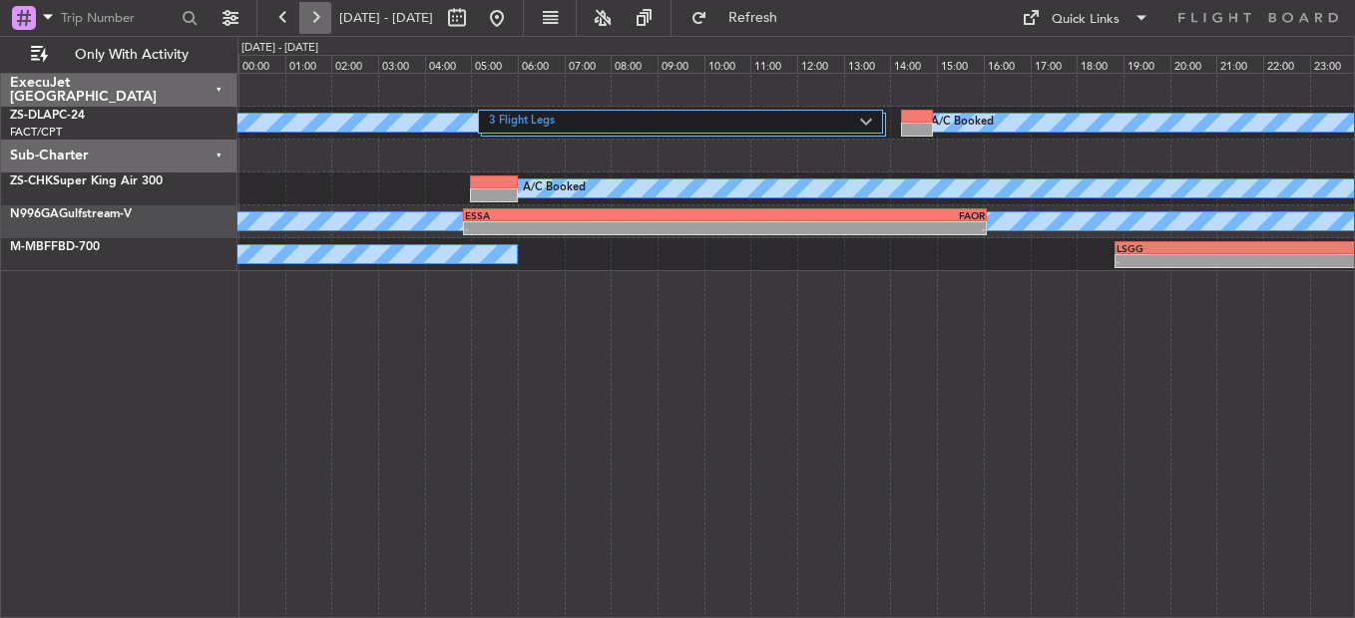
click at [310, 18] on button at bounding box center [315, 18] width 32 height 32
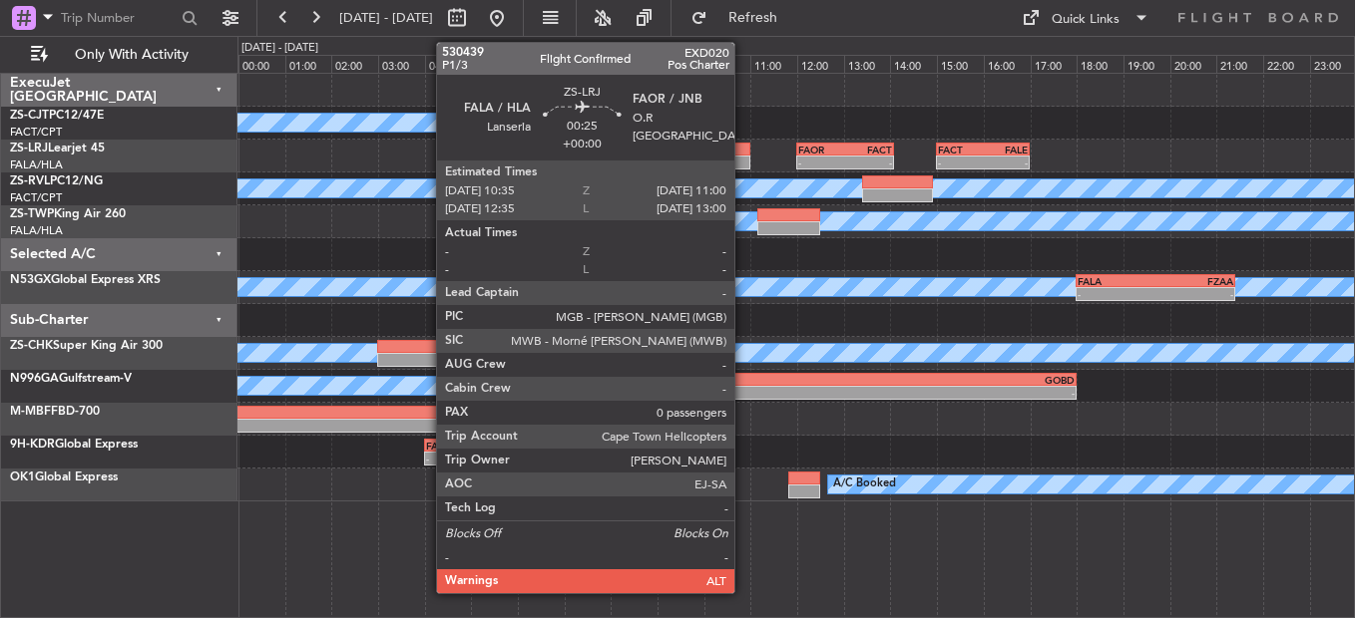
click at [743, 158] on div at bounding box center [740, 163] width 20 height 14
